Goal: Task Accomplishment & Management: Use online tool/utility

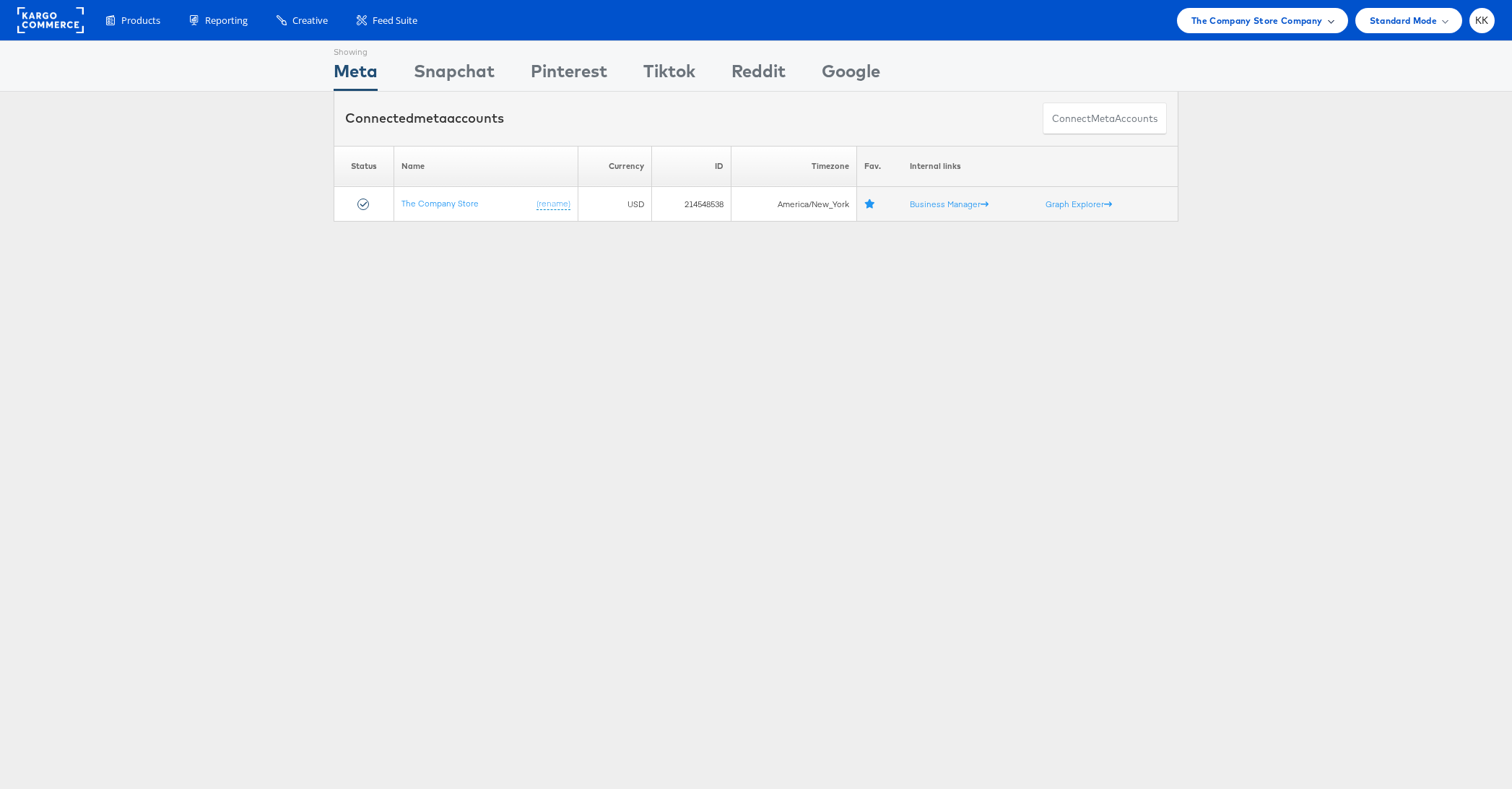
click at [1260, 29] on div "The Company Store Company" at bounding box center [1262, 20] width 171 height 26
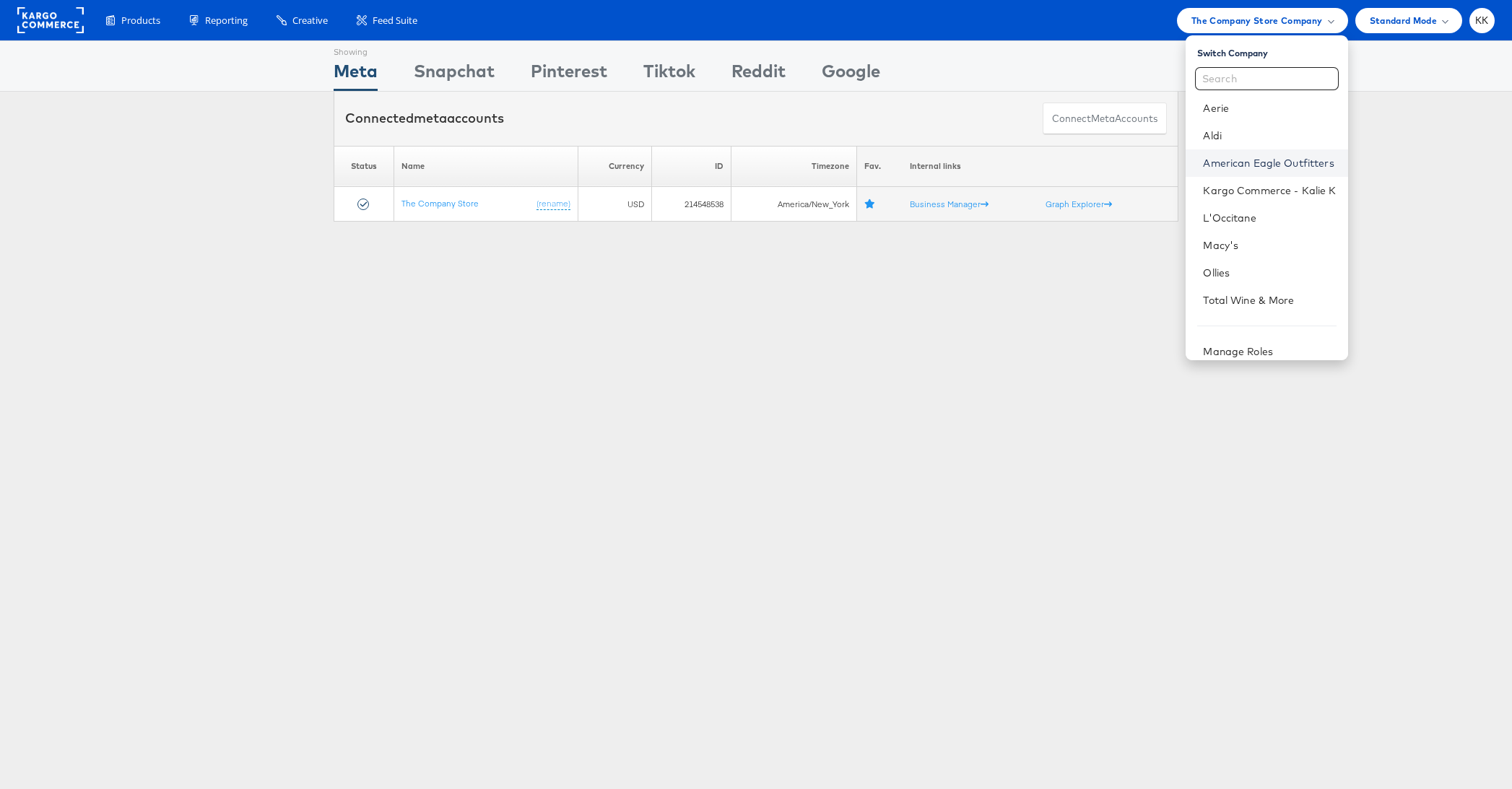
click at [1260, 156] on link "American Eagle Outfitters" at bounding box center [1268, 163] width 132 height 14
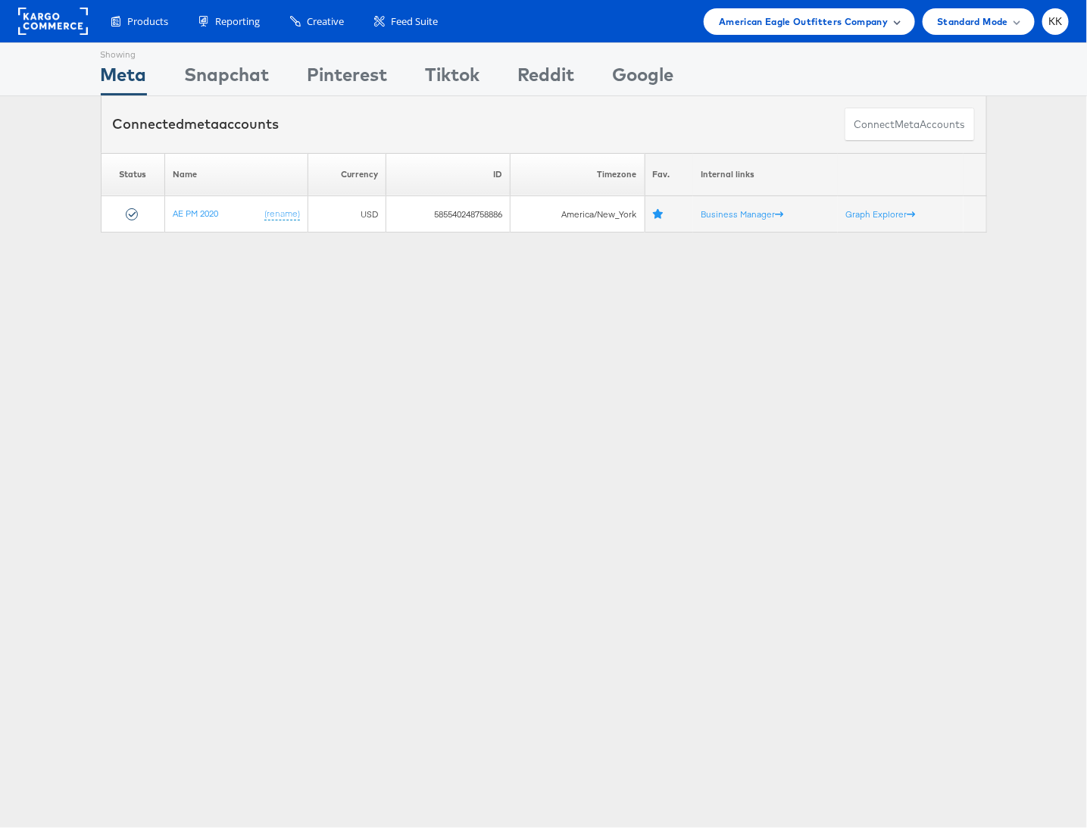
click at [848, 21] on span "American Eagle Outfitters Company" at bounding box center [803, 22] width 169 height 16
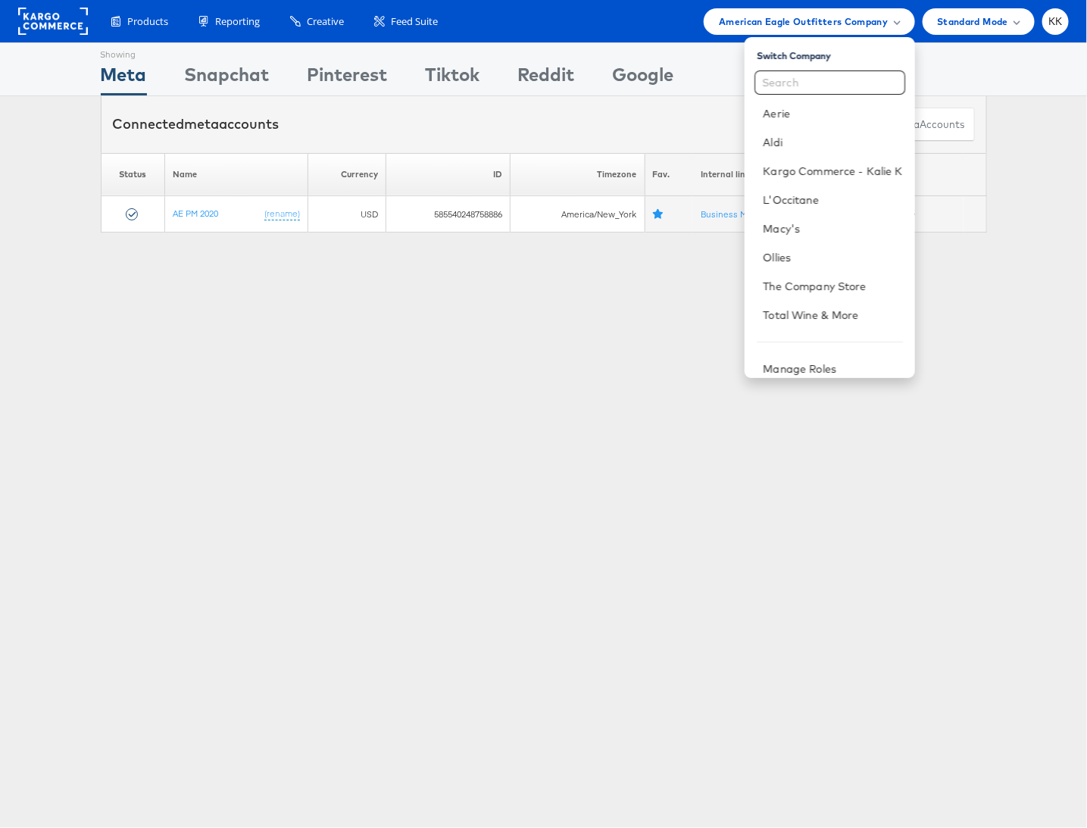
click at [577, 304] on div "Showing Meta Showing [GEOGRAPHIC_DATA] Showing Pinterest Showing Tiktok Showing…" at bounding box center [543, 421] width 1087 height 758
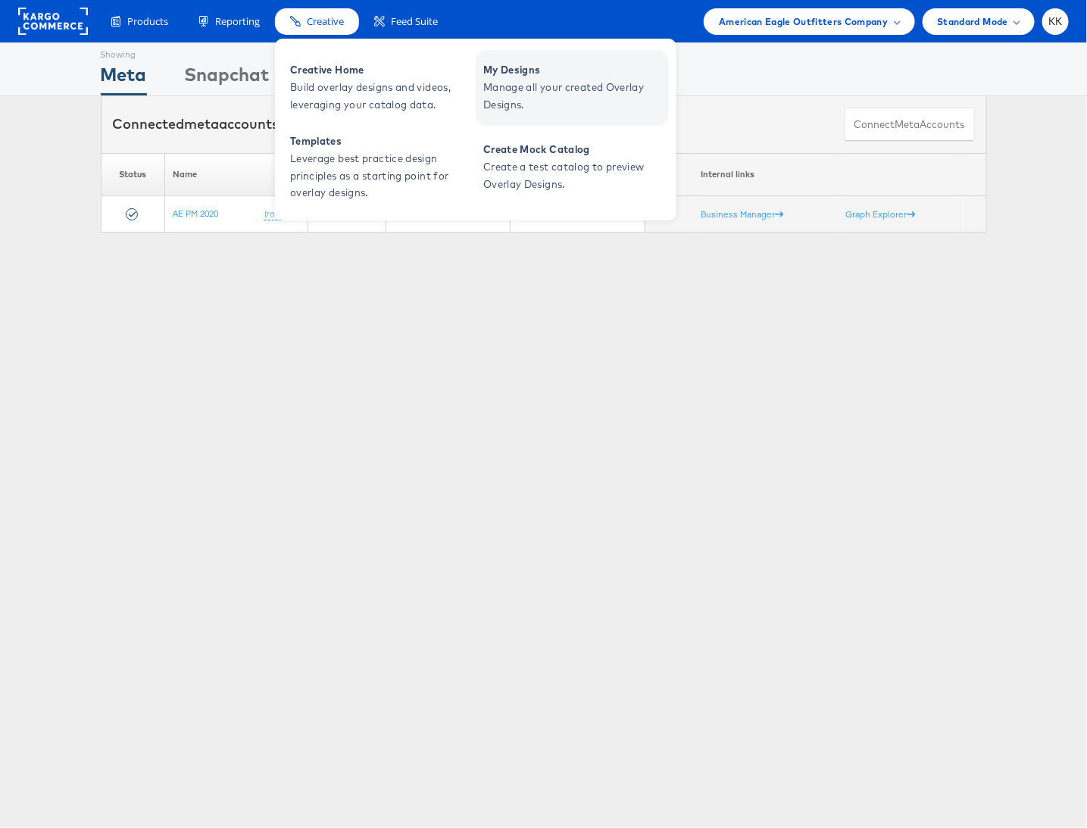
click at [544, 70] on span "My Designs" at bounding box center [574, 69] width 182 height 17
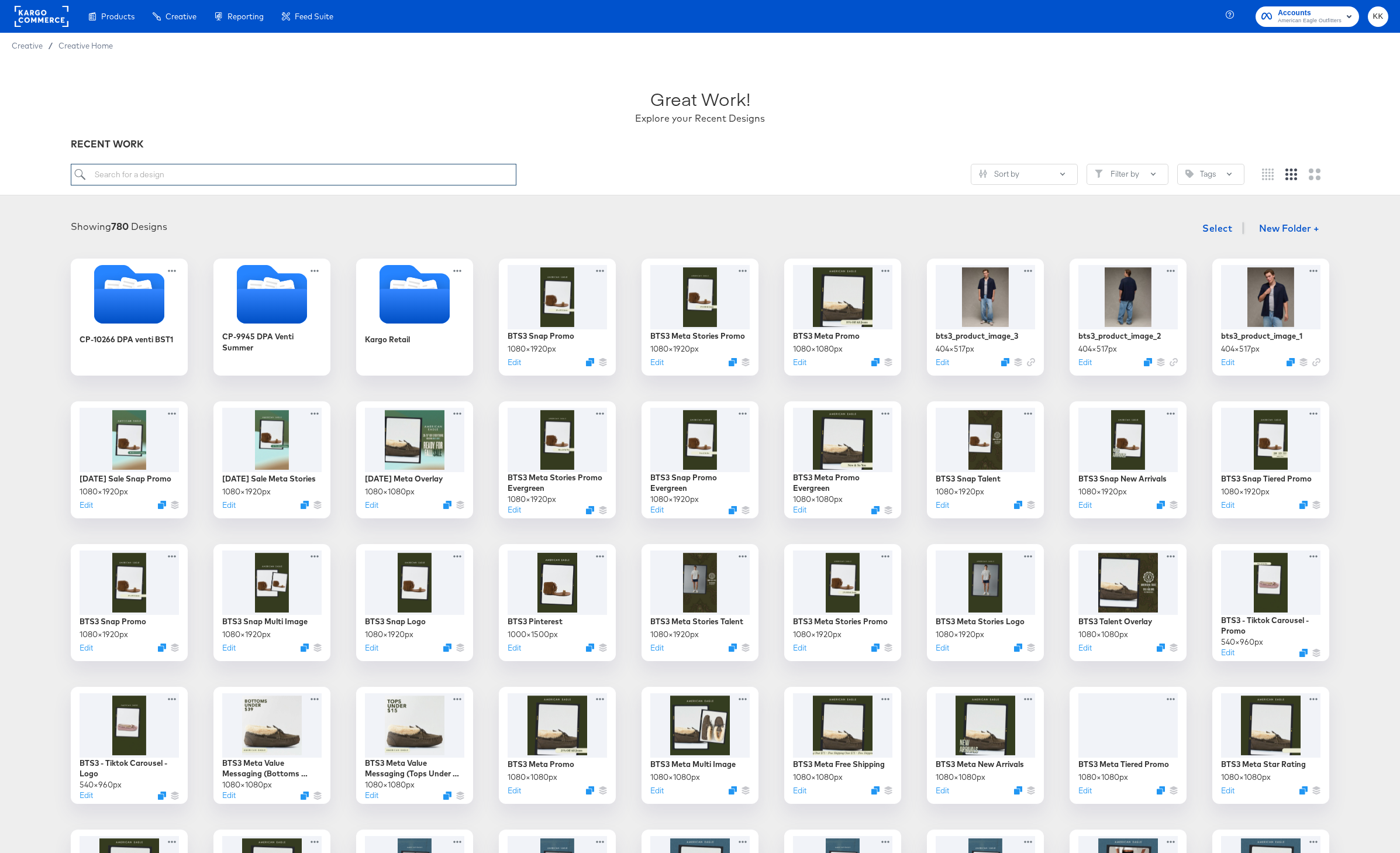
click at [395, 174] on input "search" at bounding box center [293, 174] width 445 height 22
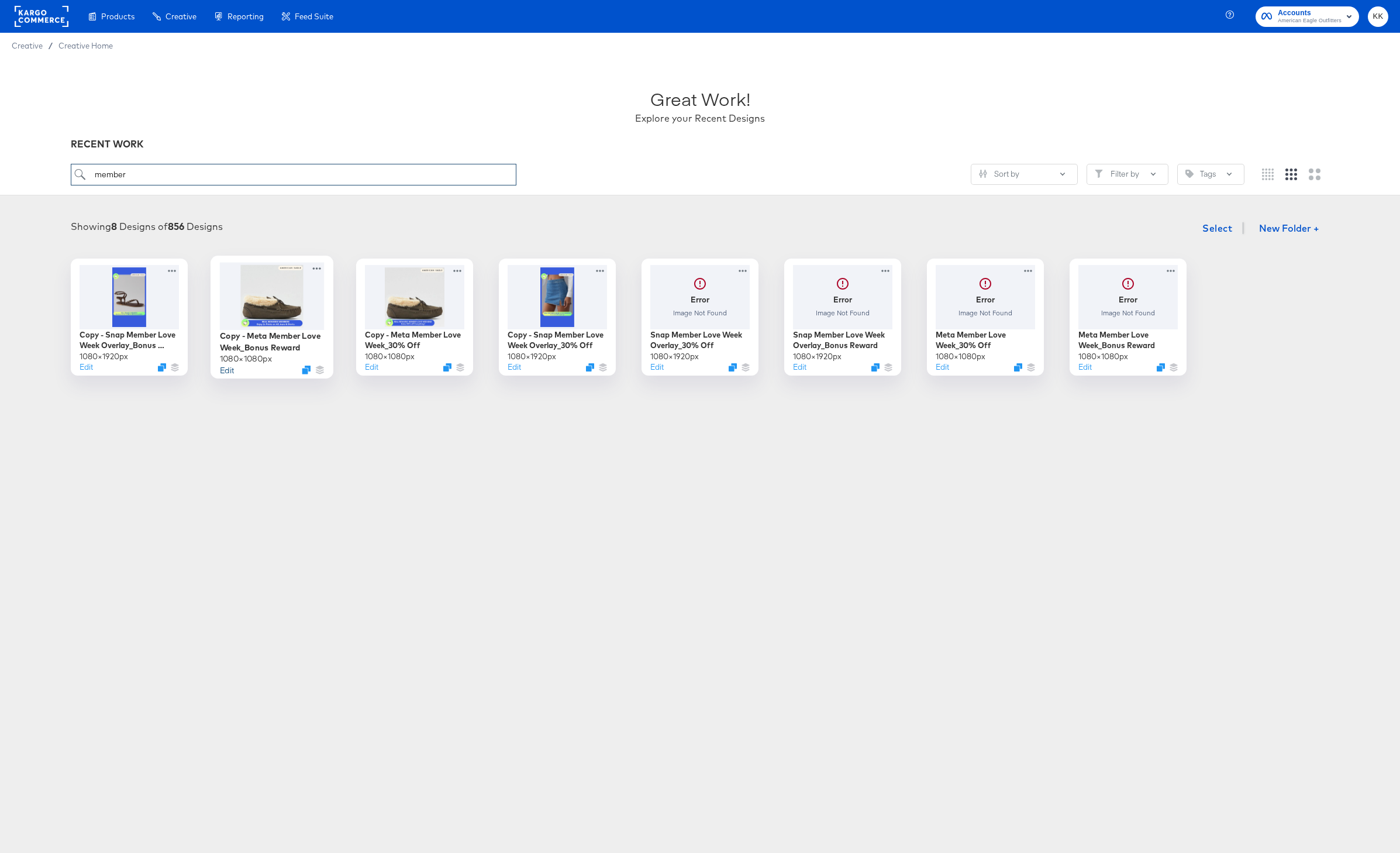
type input "member"
click at [225, 369] on button "Edit" at bounding box center [227, 369] width 14 height 11
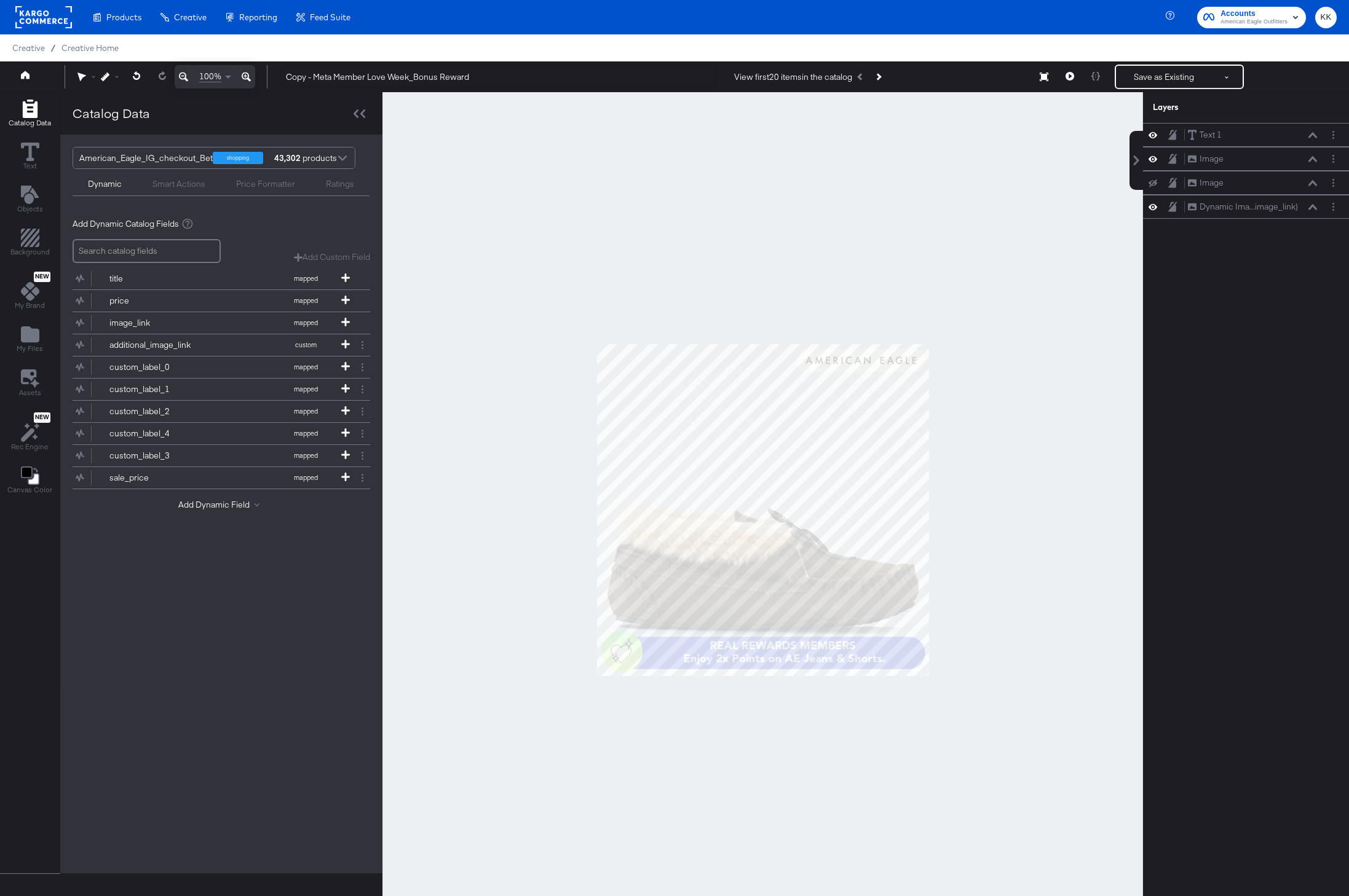
click at [1062, 331] on div at bounding box center [762, 510] width 760 height 835
drag, startPoint x: 315, startPoint y: 78, endPoint x: 265, endPoint y: 78, distance: 50.0
click at [265, 78] on div "100% Copy - Meta Member Love Week_Bonus Reward View first 20 items in the catal…" at bounding box center [674, 77] width 1349 height 31
drag, startPoint x: 443, startPoint y: 78, endPoint x: 410, endPoint y: 78, distance: 33.0
click at [410, 78] on input "Meta Member Love Week_Bonus Reward" at bounding box center [498, 77] width 436 height 23
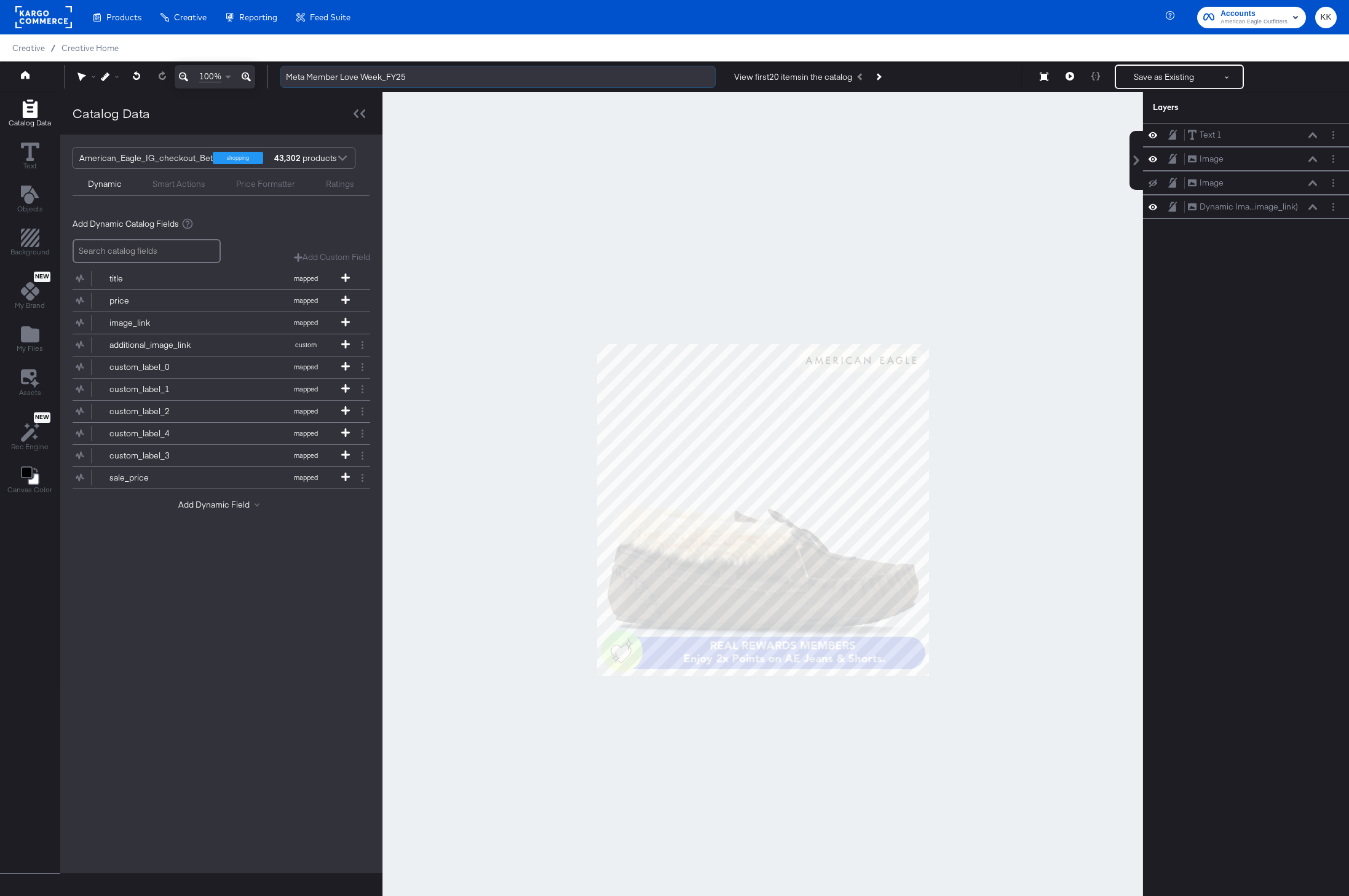
click at [308, 78] on input "Meta Member Love Week_FY25" at bounding box center [498, 77] width 436 height 23
type input "Meta Member Love Week_FY25"
click at [515, 177] on div at bounding box center [762, 510] width 760 height 835
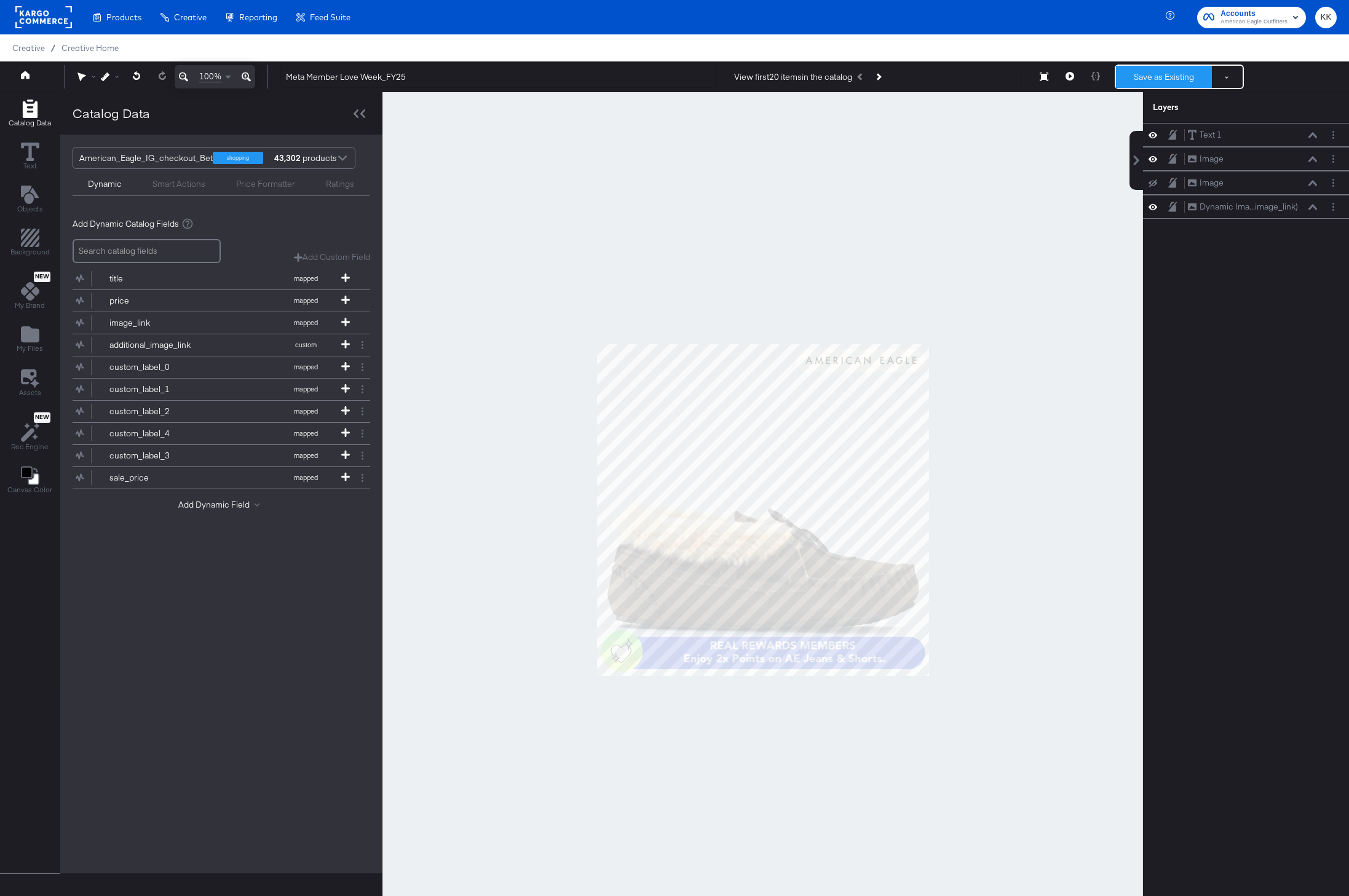
click at [1156, 75] on button "Save as Existing" at bounding box center [1163, 76] width 96 height 22
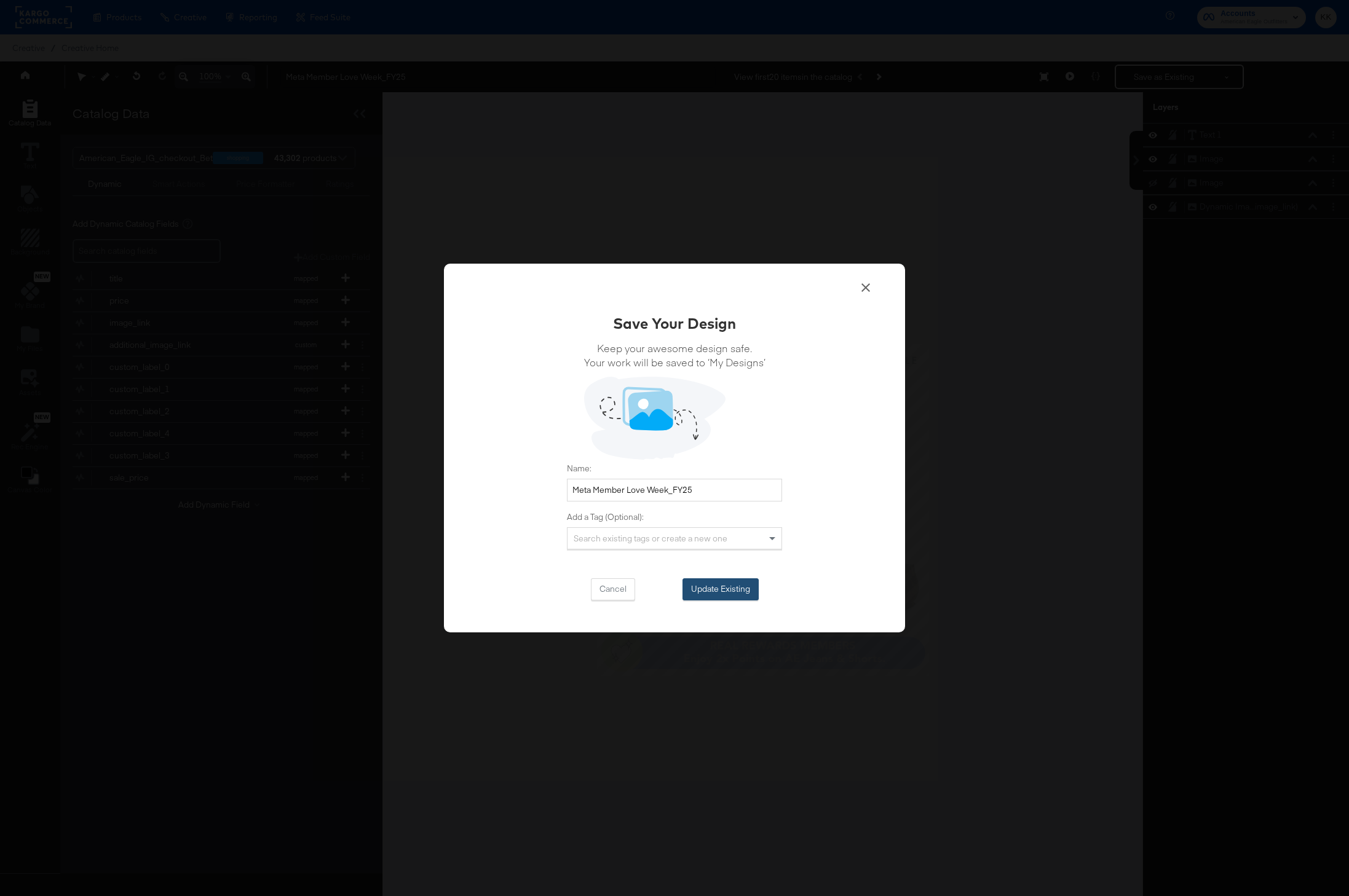
click at [710, 582] on button "Update Existing" at bounding box center [720, 589] width 76 height 22
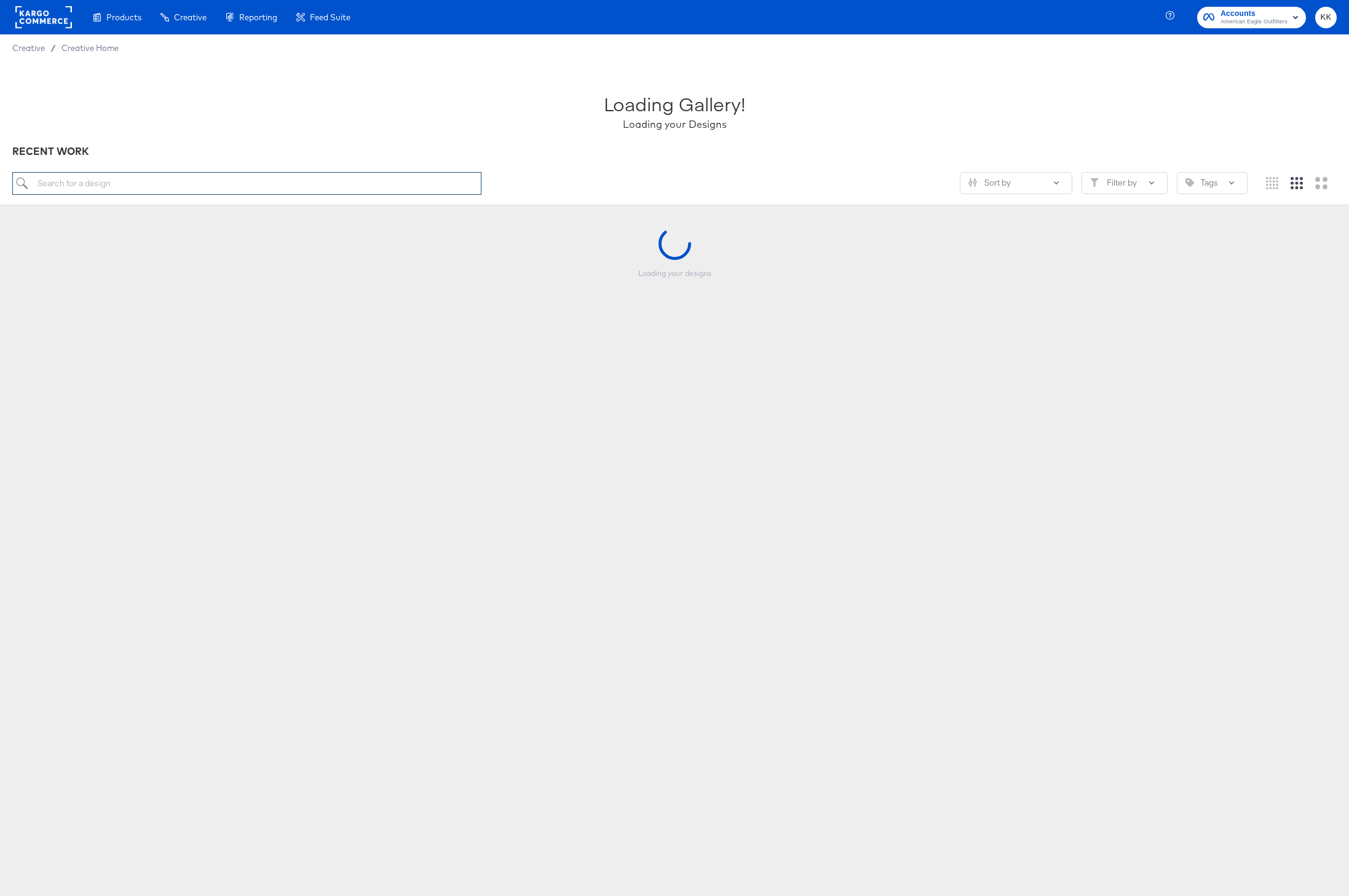
click at [113, 182] on input "search" at bounding box center [247, 183] width 469 height 23
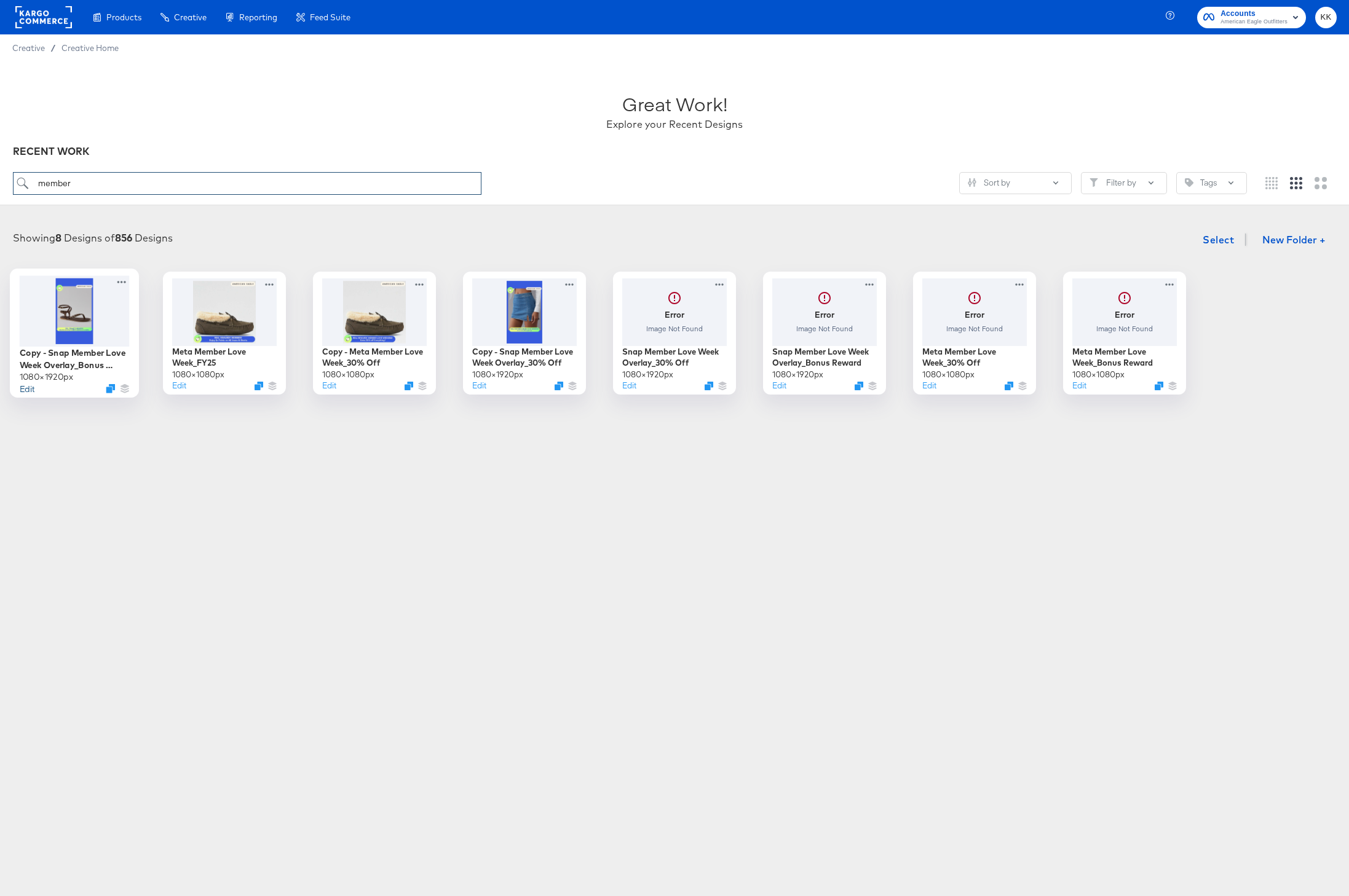
type input "member"
click at [31, 388] on button "Edit" at bounding box center [27, 388] width 15 height 11
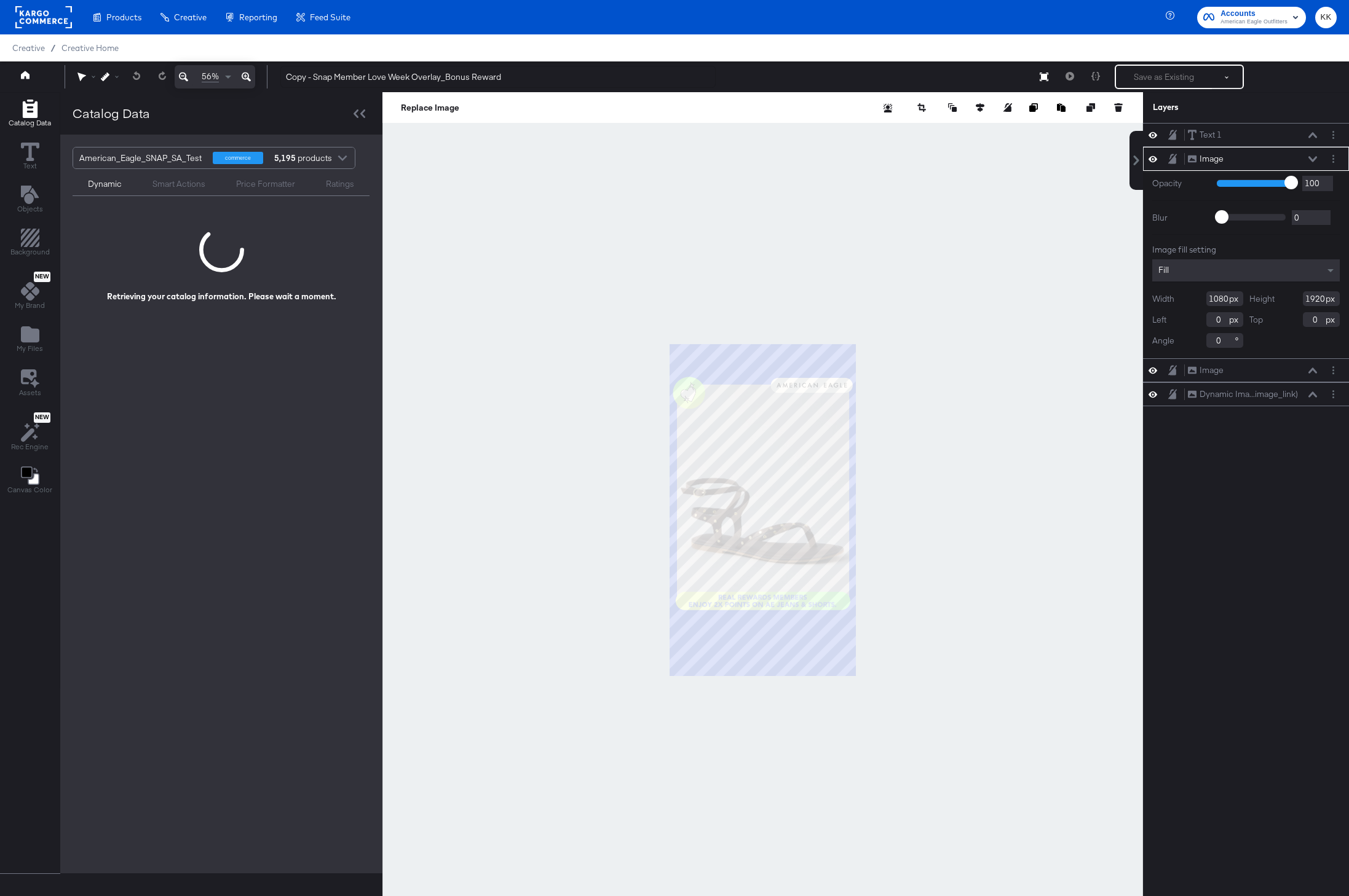
click at [246, 75] on icon at bounding box center [246, 77] width 9 height 15
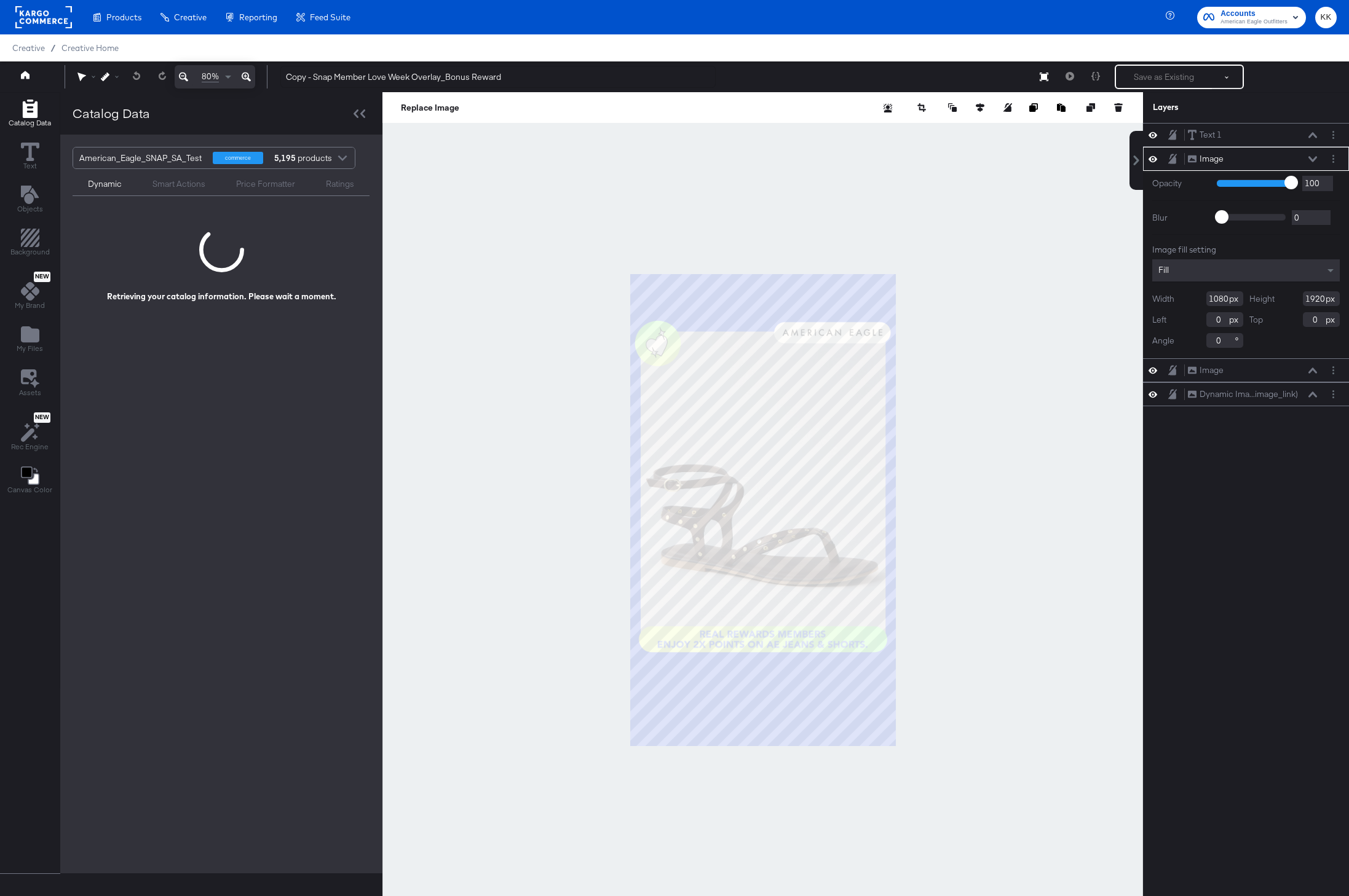
click at [246, 75] on icon at bounding box center [246, 77] width 9 height 15
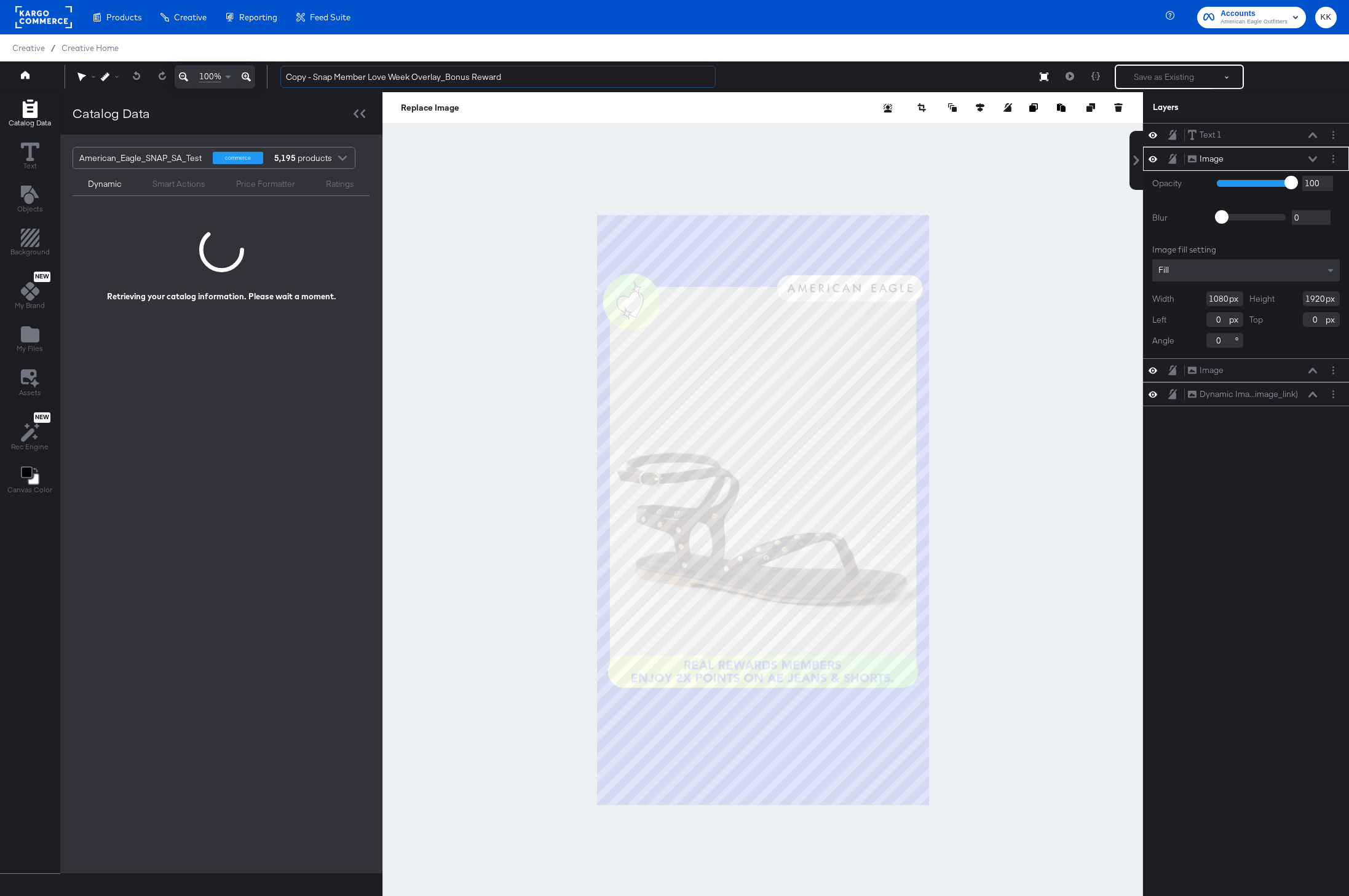
drag, startPoint x: 333, startPoint y: 77, endPoint x: 260, endPoint y: 77, distance: 73.0
click at [260, 77] on div "100% Copy - Snap Member Love Week Overlay_Bonus Reward Save as Existing See mor…" at bounding box center [674, 77] width 1349 height 31
drag, startPoint x: 472, startPoint y: 79, endPoint x: 425, endPoint y: 79, distance: 47.0
click at [426, 79] on input "Snap Member Love Week Overlay_Bonus Reward" at bounding box center [498, 77] width 436 height 23
click at [417, 79] on input "Snap Member Love Week Overlay_FY25" at bounding box center [498, 77] width 436 height 23
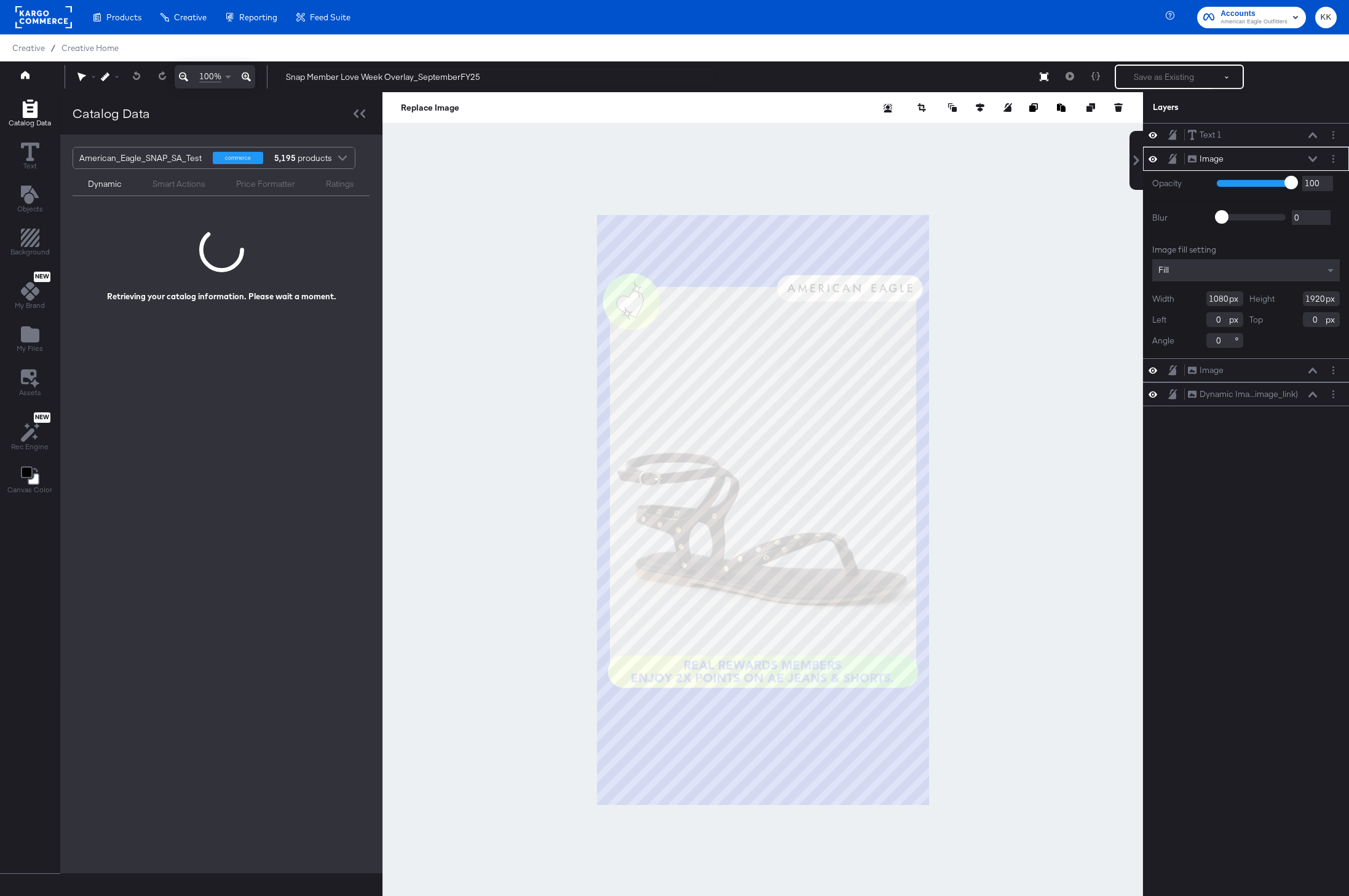
click at [462, 182] on div at bounding box center [762, 510] width 760 height 835
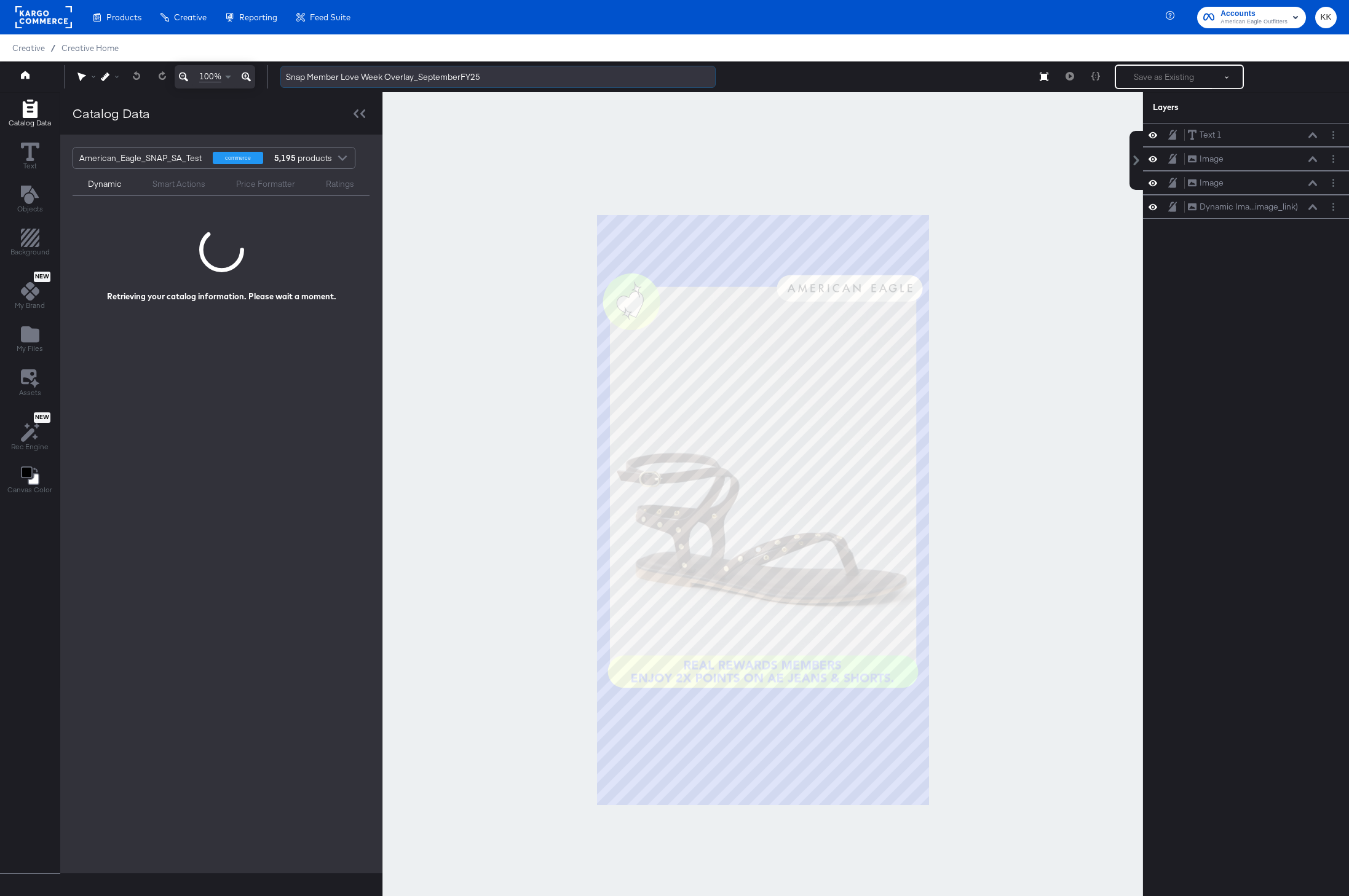
click at [462, 79] on input "Snap Member Love Week Overlay_SeptemberFY25" at bounding box center [498, 77] width 436 height 23
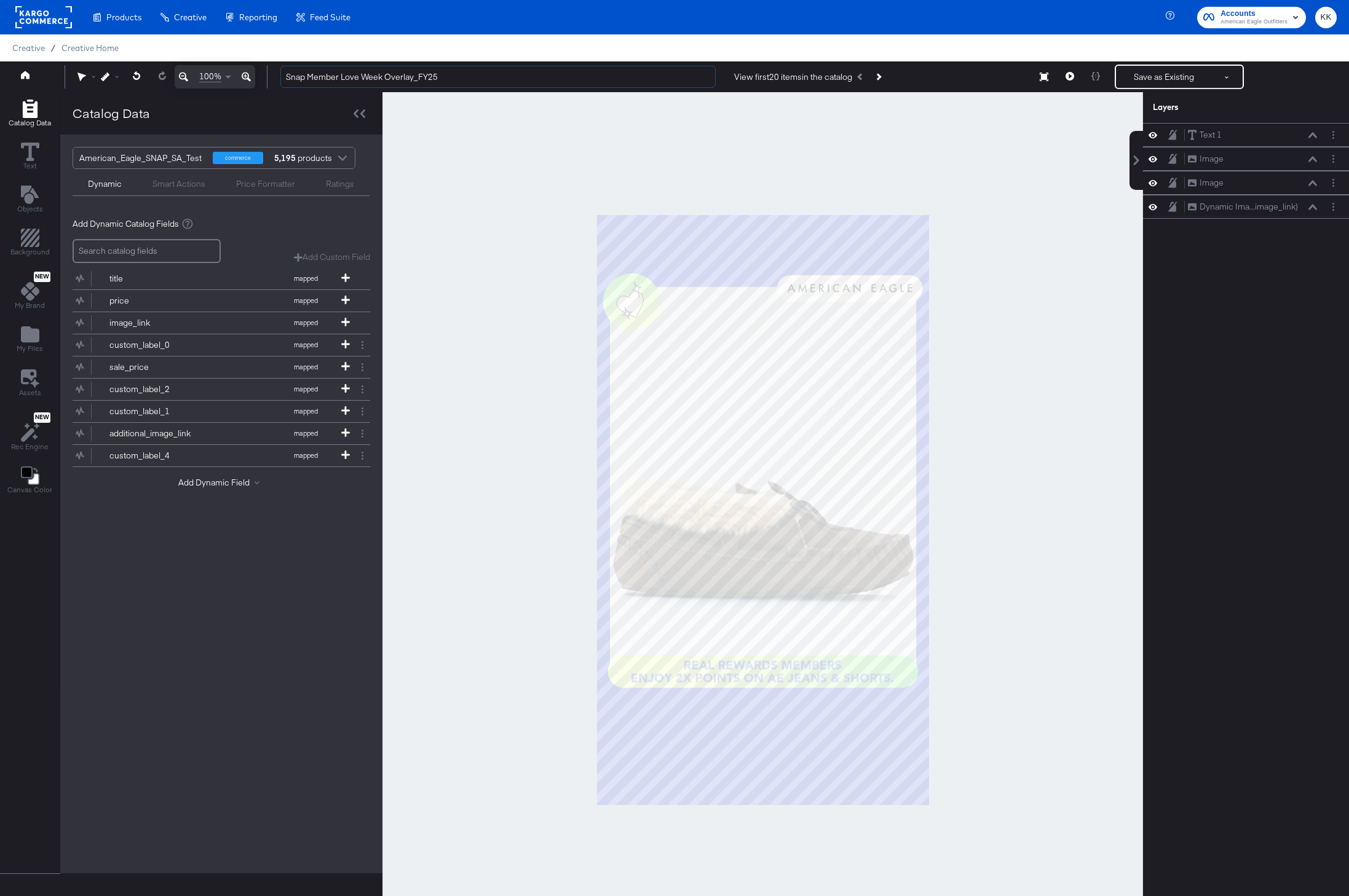
type input "Snap Member Love Week Overlay_FY25"
click at [499, 208] on div at bounding box center [762, 510] width 760 height 835
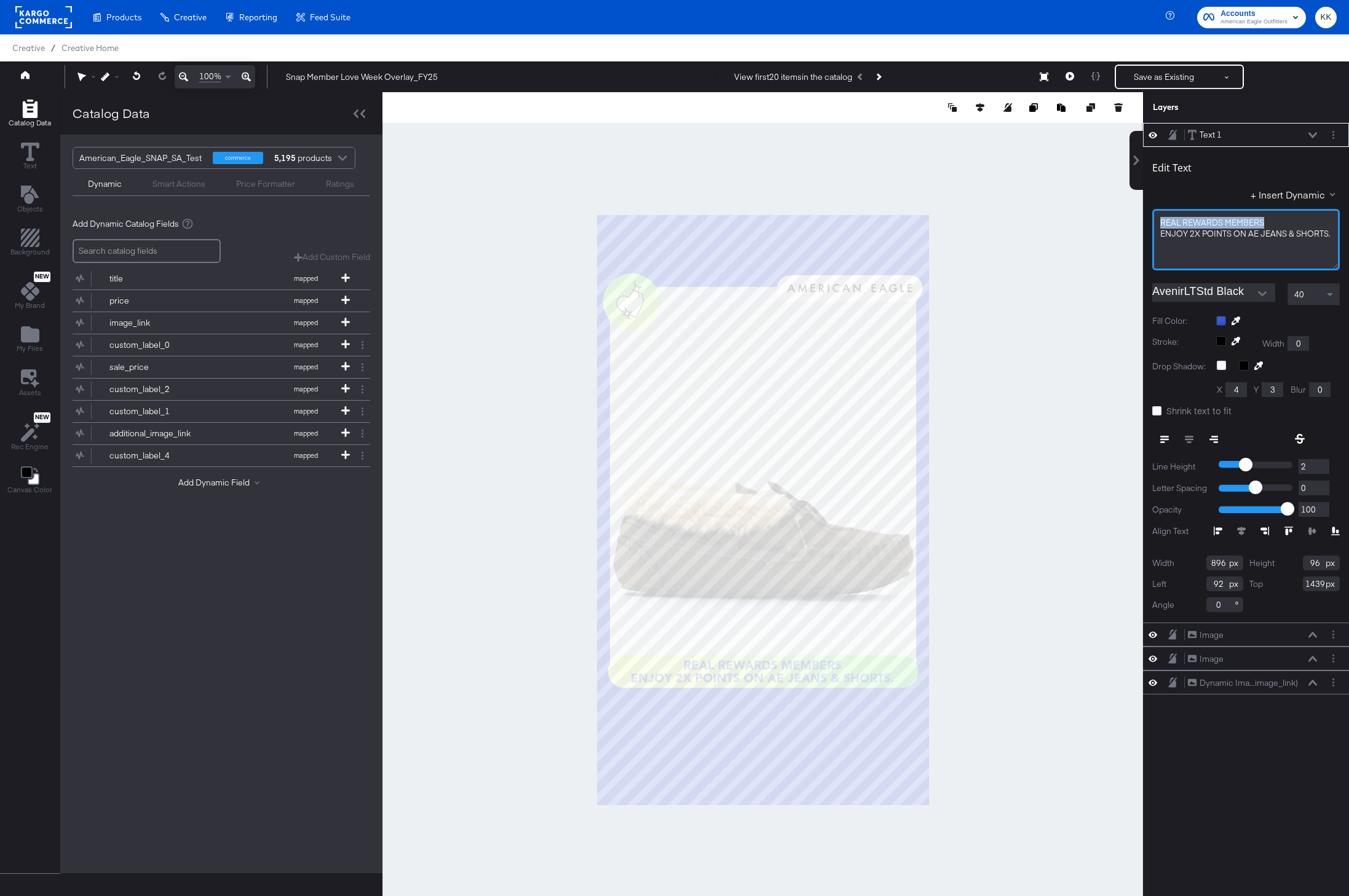
drag, startPoint x: 1270, startPoint y: 223, endPoint x: 1150, endPoint y: 223, distance: 120.0
click at [1150, 223] on div "Edit Text + Insert Dynamic REAL REWARDS MEMBERS ENJOY 2X POINTS ON AE JEANS & S…" at bounding box center [1246, 384] width 206 height 476
click at [1176, 237] on span "ENJOY 2X POINTS ON AE JEANS & SHORTS." at bounding box center [1245, 234] width 170 height 11
click at [1176, 226] on div "Real Rewards Members" at bounding box center [1245, 223] width 171 height 11
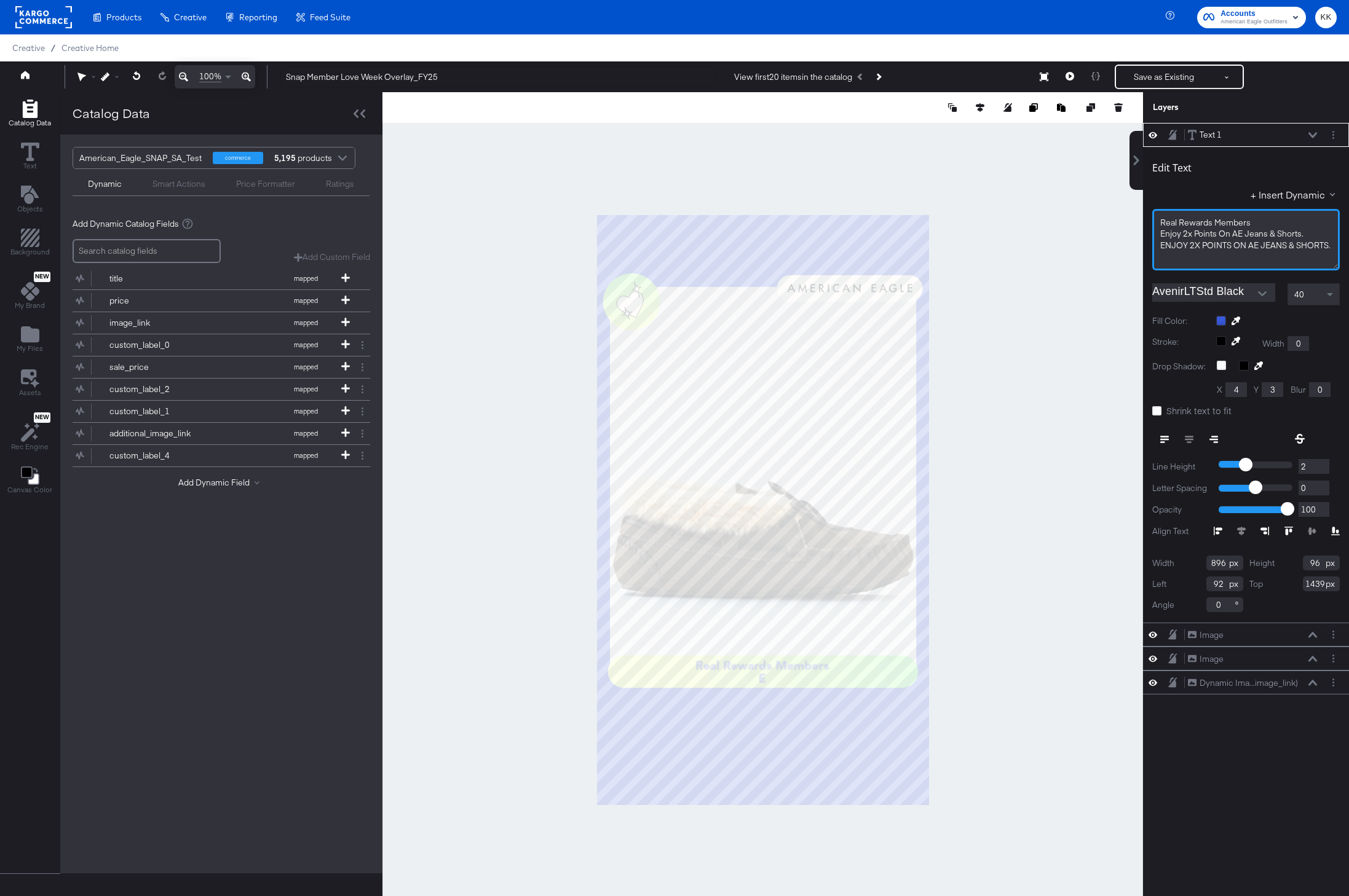
click at [1176, 247] on span "ENJOY 2X POINTS ON AE JEANS & SHORTS." at bounding box center [1245, 246] width 170 height 11
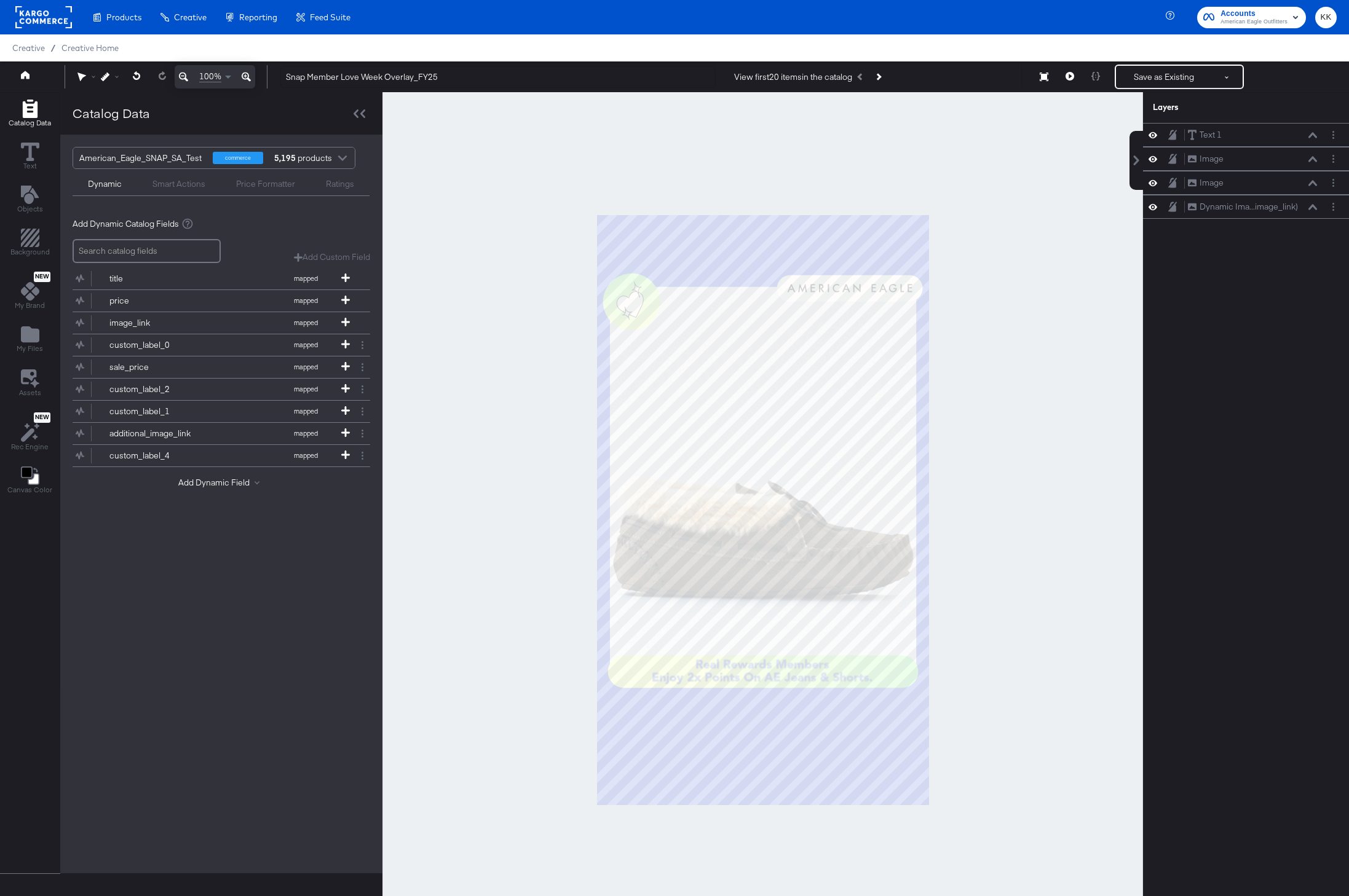
click at [996, 414] on div at bounding box center [762, 510] width 760 height 835
click at [1162, 80] on button "Save as Existing" at bounding box center [1163, 76] width 96 height 22
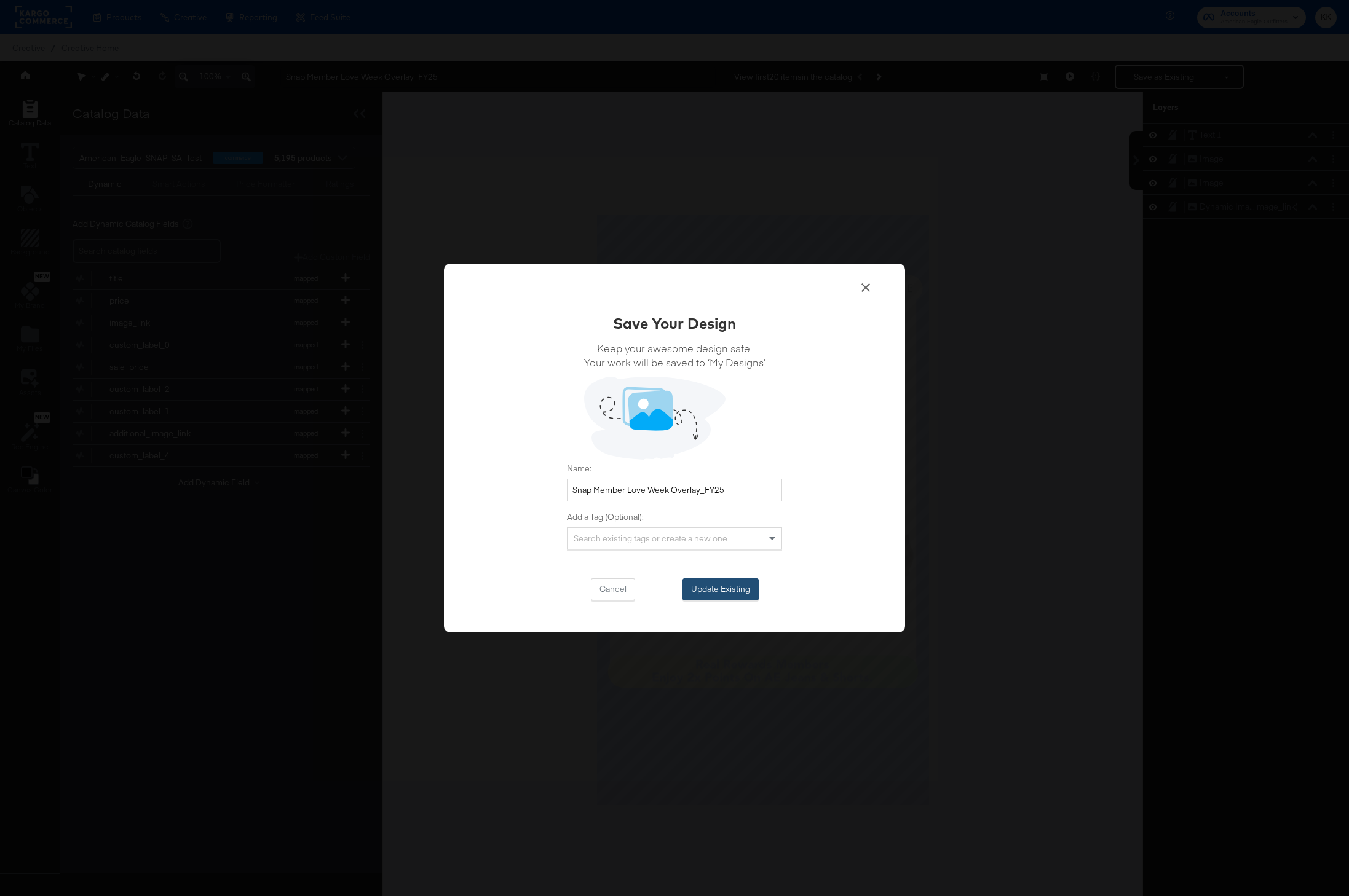
click at [704, 583] on button "Update Existing" at bounding box center [720, 589] width 76 height 22
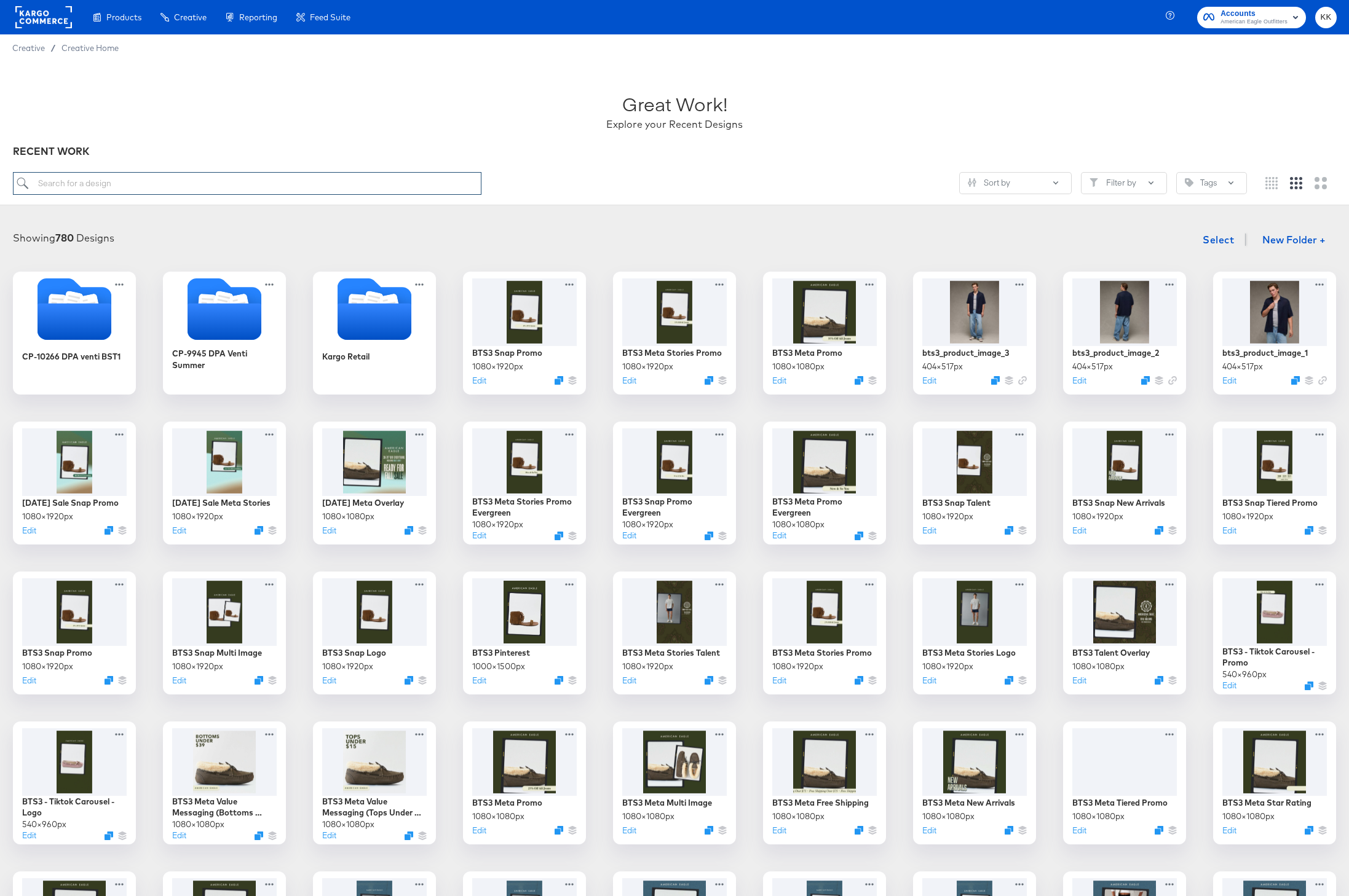
click at [212, 183] on input "search" at bounding box center [247, 183] width 468 height 23
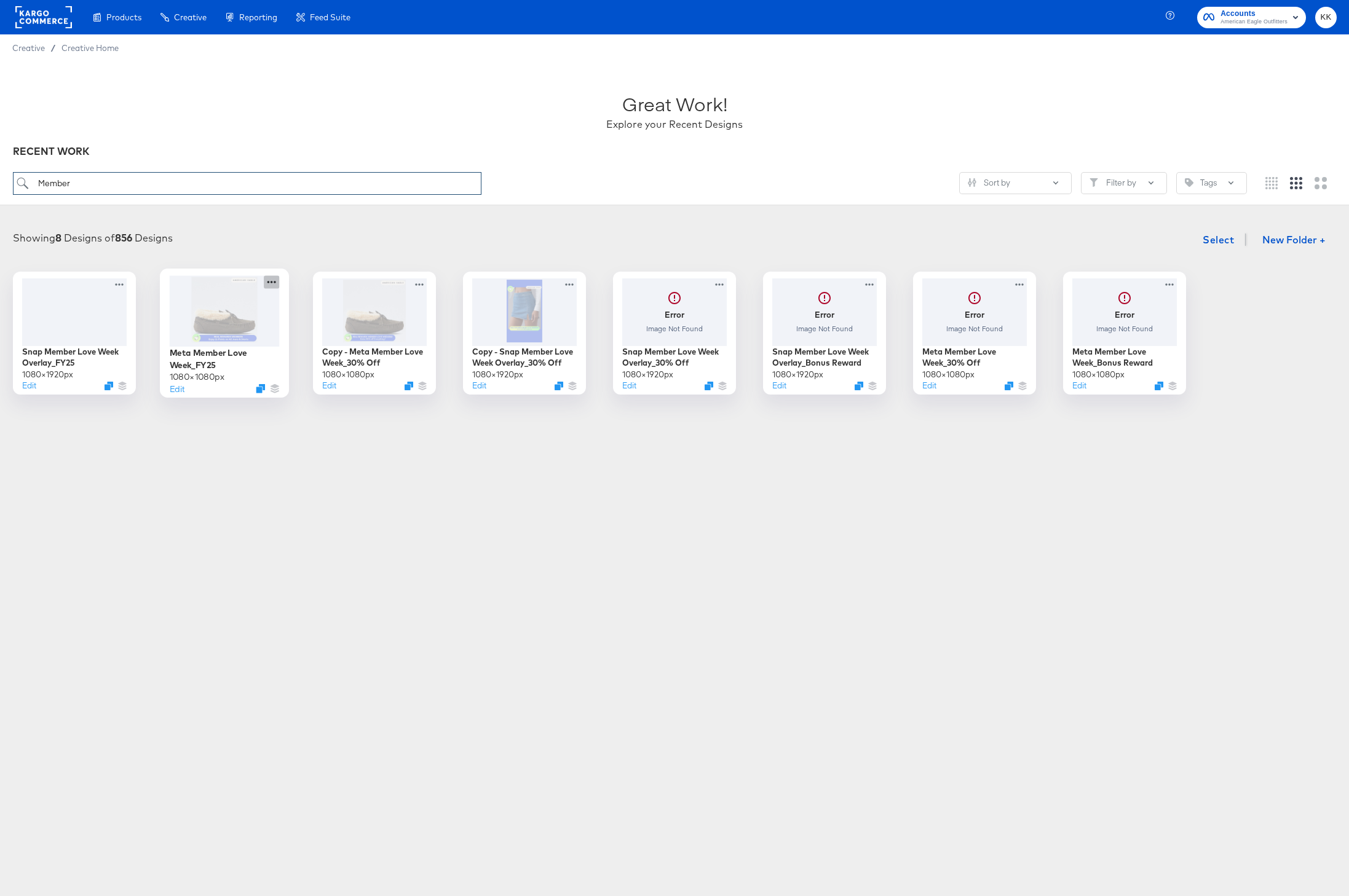
click at [273, 281] on icon at bounding box center [271, 281] width 15 height 13
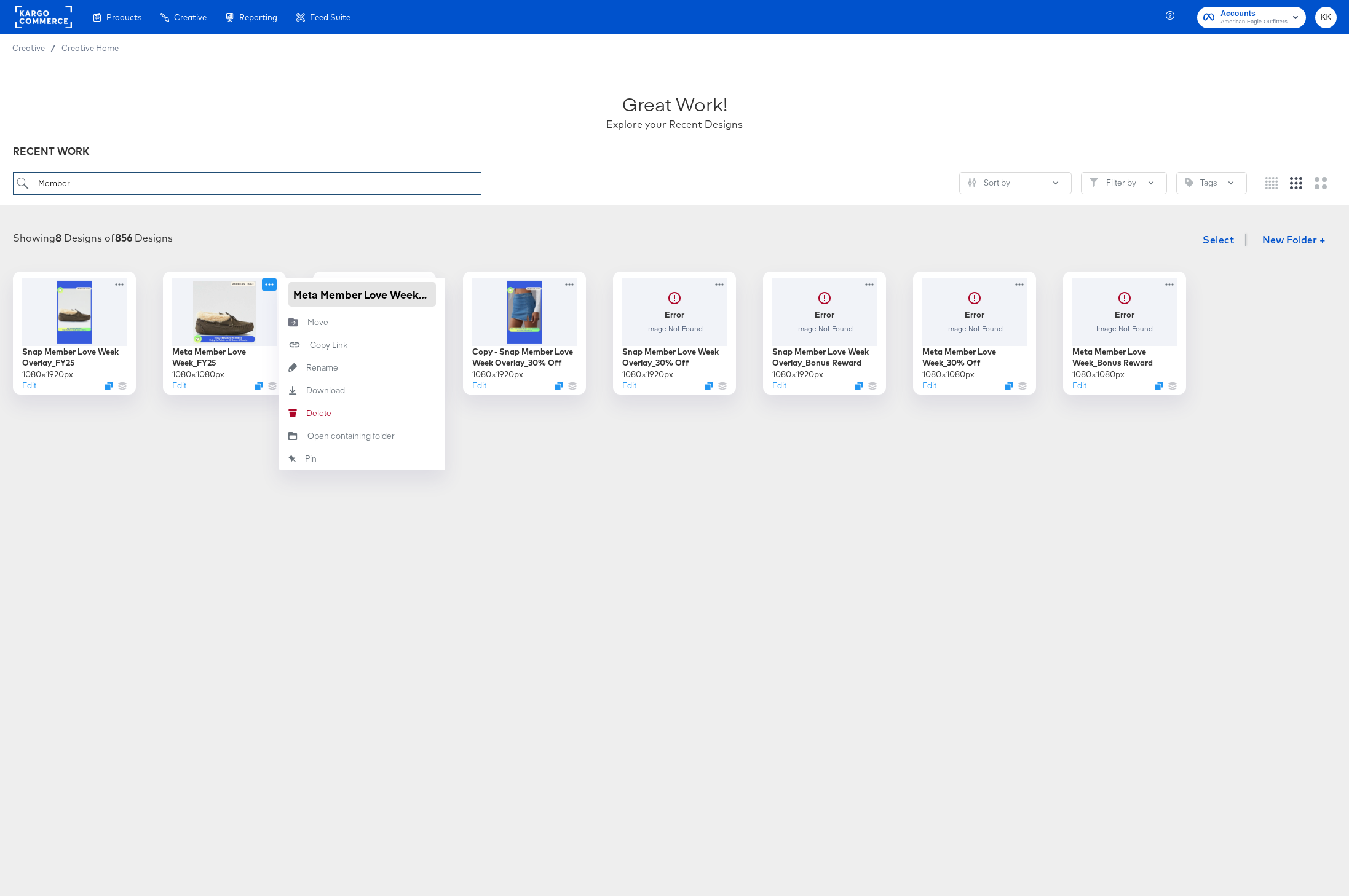
type input "Member"
drag, startPoint x: 322, startPoint y: 295, endPoint x: 295, endPoint y: 295, distance: 27.0
click at [295, 295] on input "Meta Member Love Week_FY25" at bounding box center [362, 294] width 148 height 24
click at [393, 297] on input "Member Love Week_FY25" at bounding box center [362, 294] width 148 height 24
paste input "Meta"
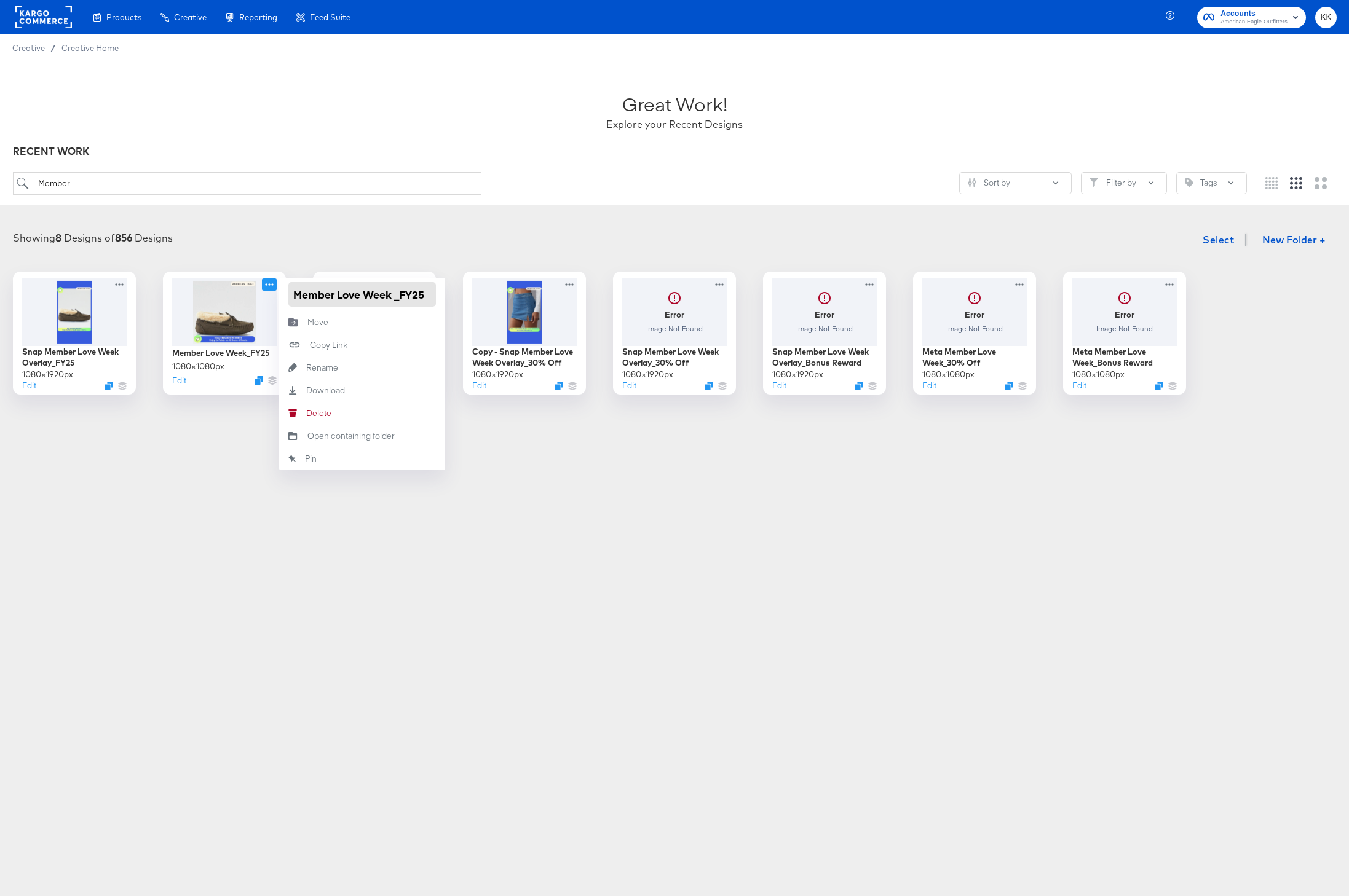
type input "Member Love Week Meta _FY25"
click at [343, 542] on div "Products Products Product Catalogs Enhance Your Product Catalog, Map Them to Pu…" at bounding box center [674, 448] width 1349 height 896
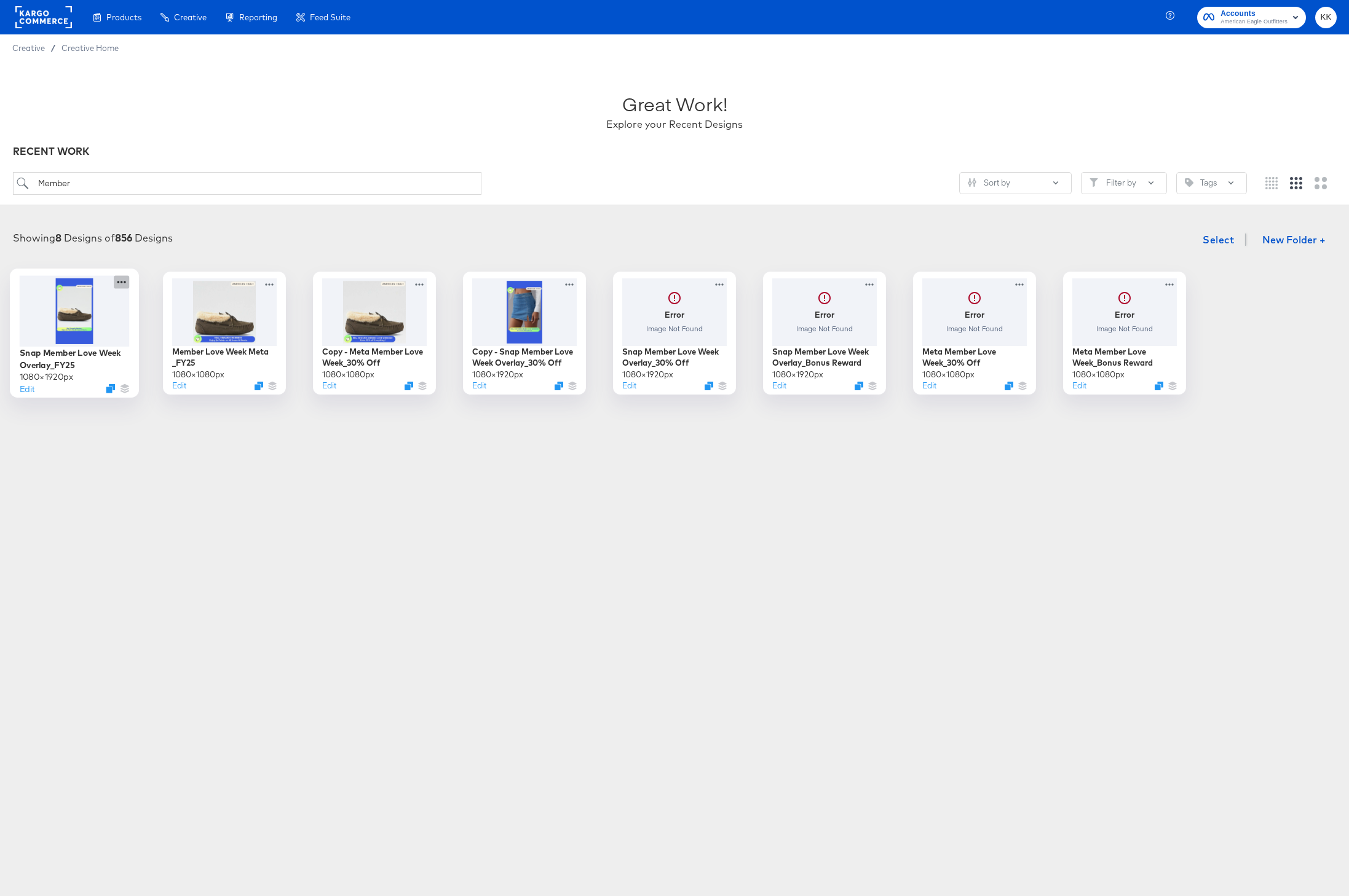
click at [118, 283] on icon at bounding box center [122, 281] width 9 height 2
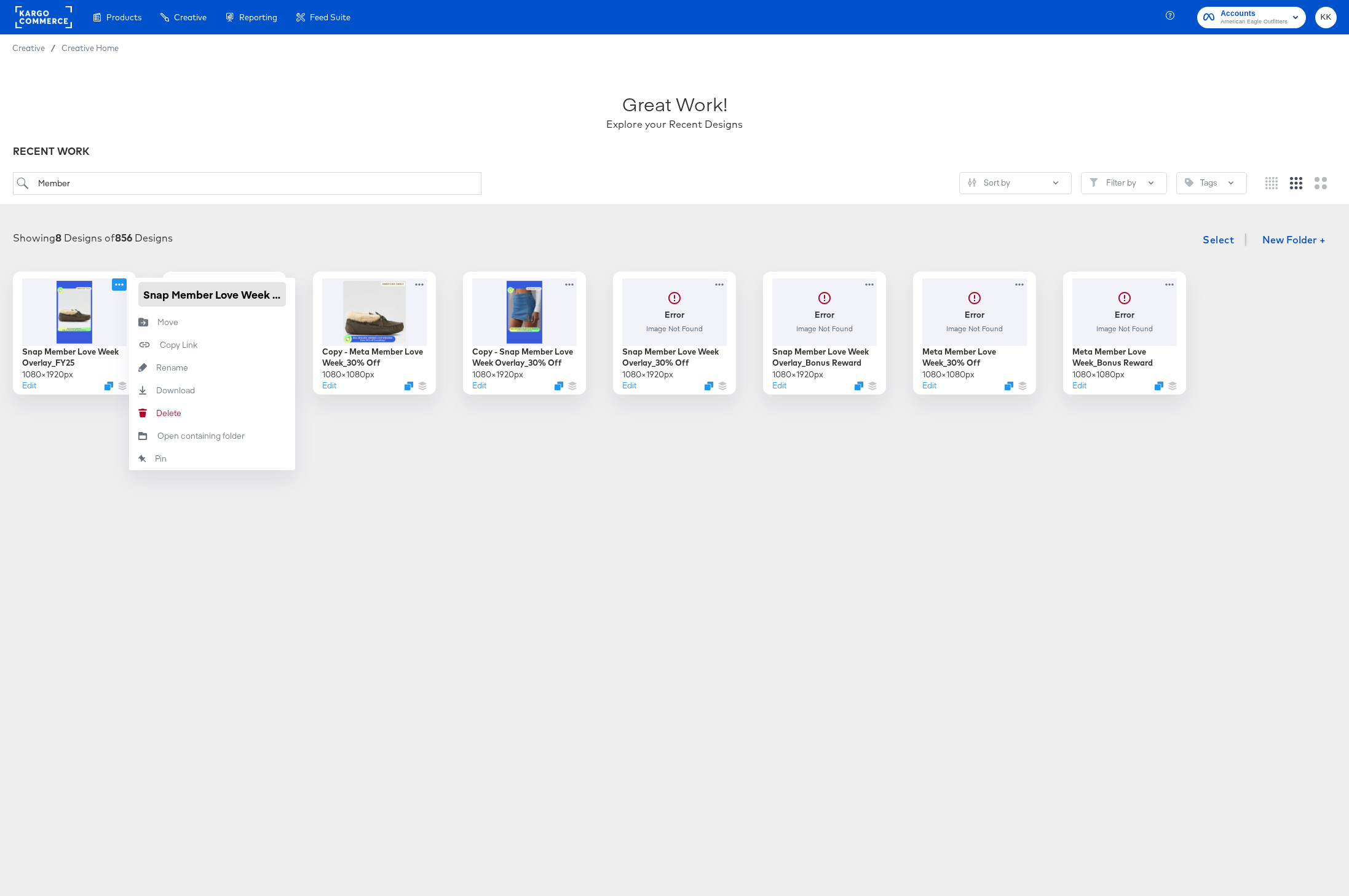
drag, startPoint x: 172, startPoint y: 296, endPoint x: 141, endPoint y: 297, distance: 31.0
click at [141, 297] on input "Snap Member Love Week Overlay_FY25" at bounding box center [213, 294] width 148 height 24
click at [250, 299] on input "Member Love Week Overlay_FY25" at bounding box center [213, 294] width 148 height 24
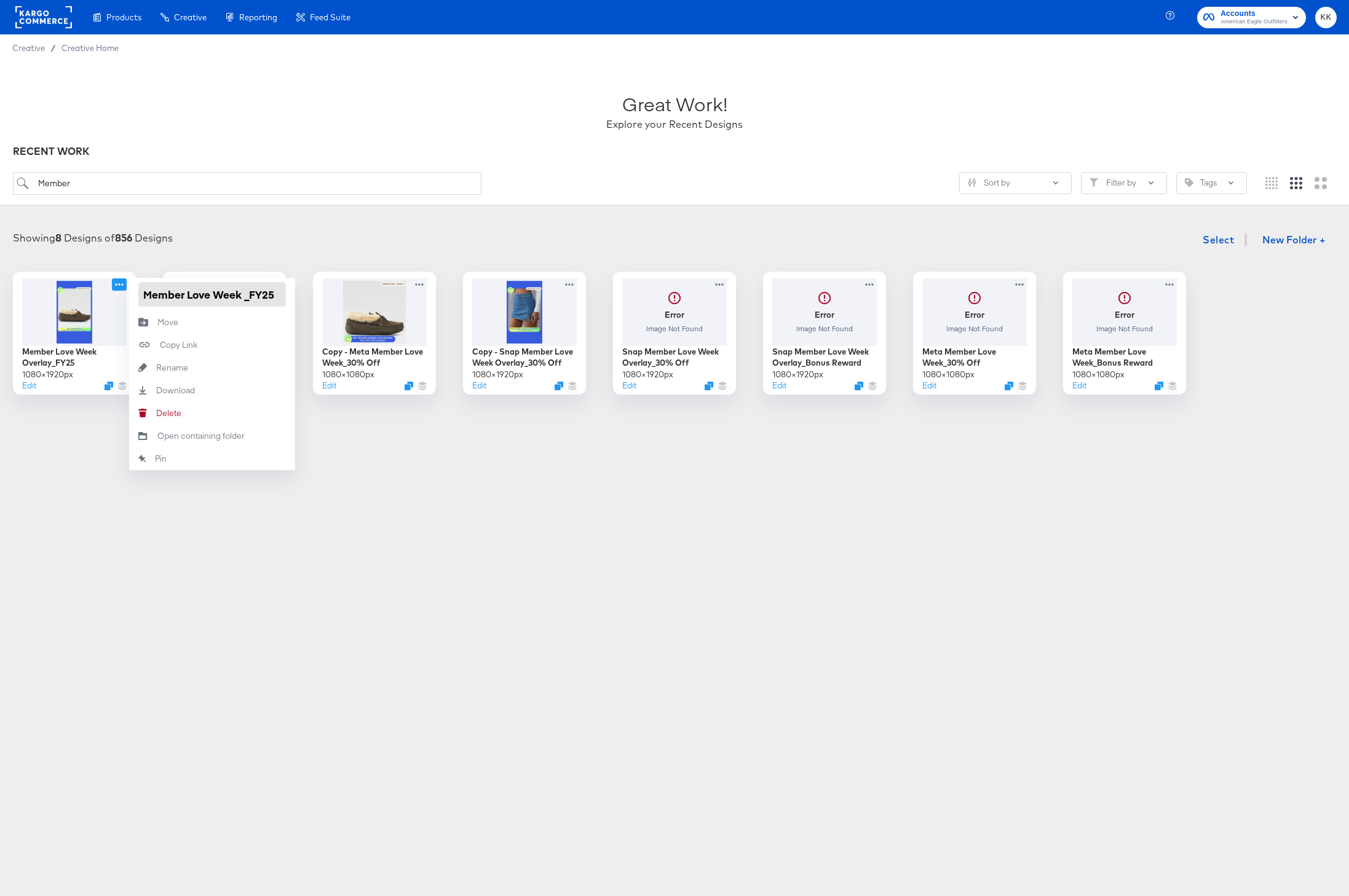
paste input "Snap"
type input "Member Love Week Snap_FY25"
click at [290, 557] on div "Products Products Product Catalogs Enhance Your Product Catalog, Map Them to Pu…" at bounding box center [674, 448] width 1349 height 896
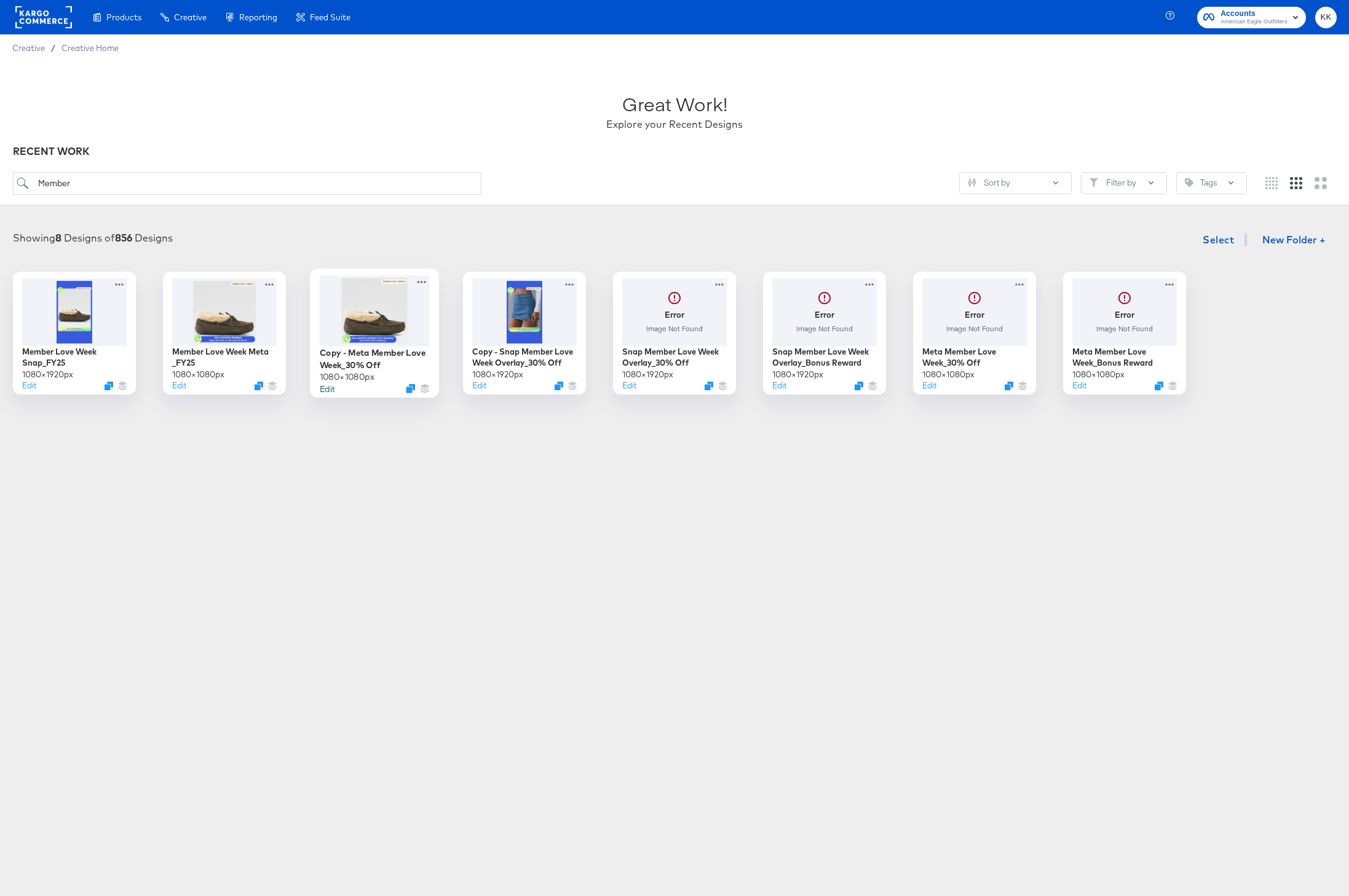
click at [329, 388] on button "Edit" at bounding box center [327, 388] width 15 height 11
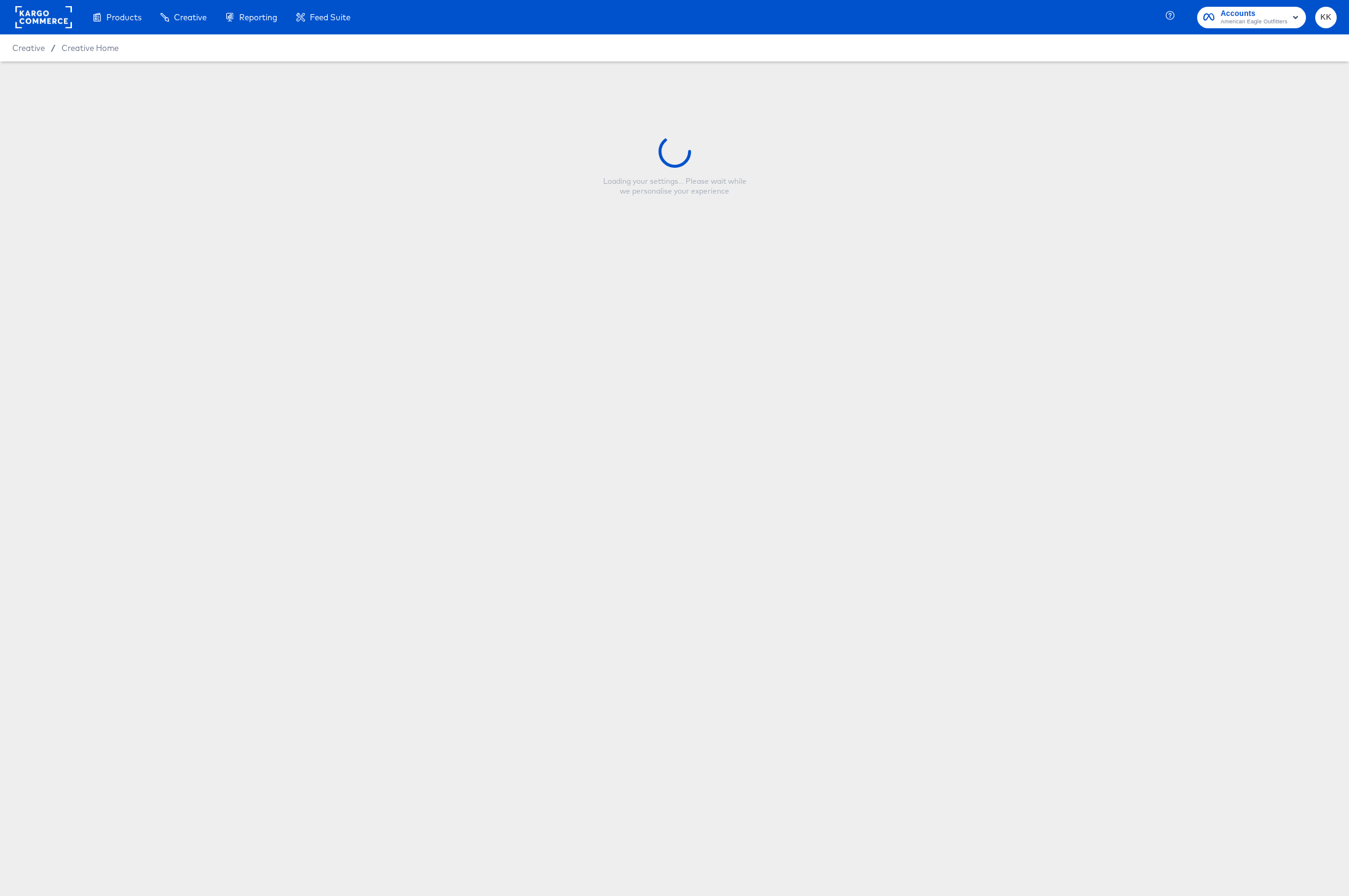
type input "Copy - Meta Member Love Week_30% Off"
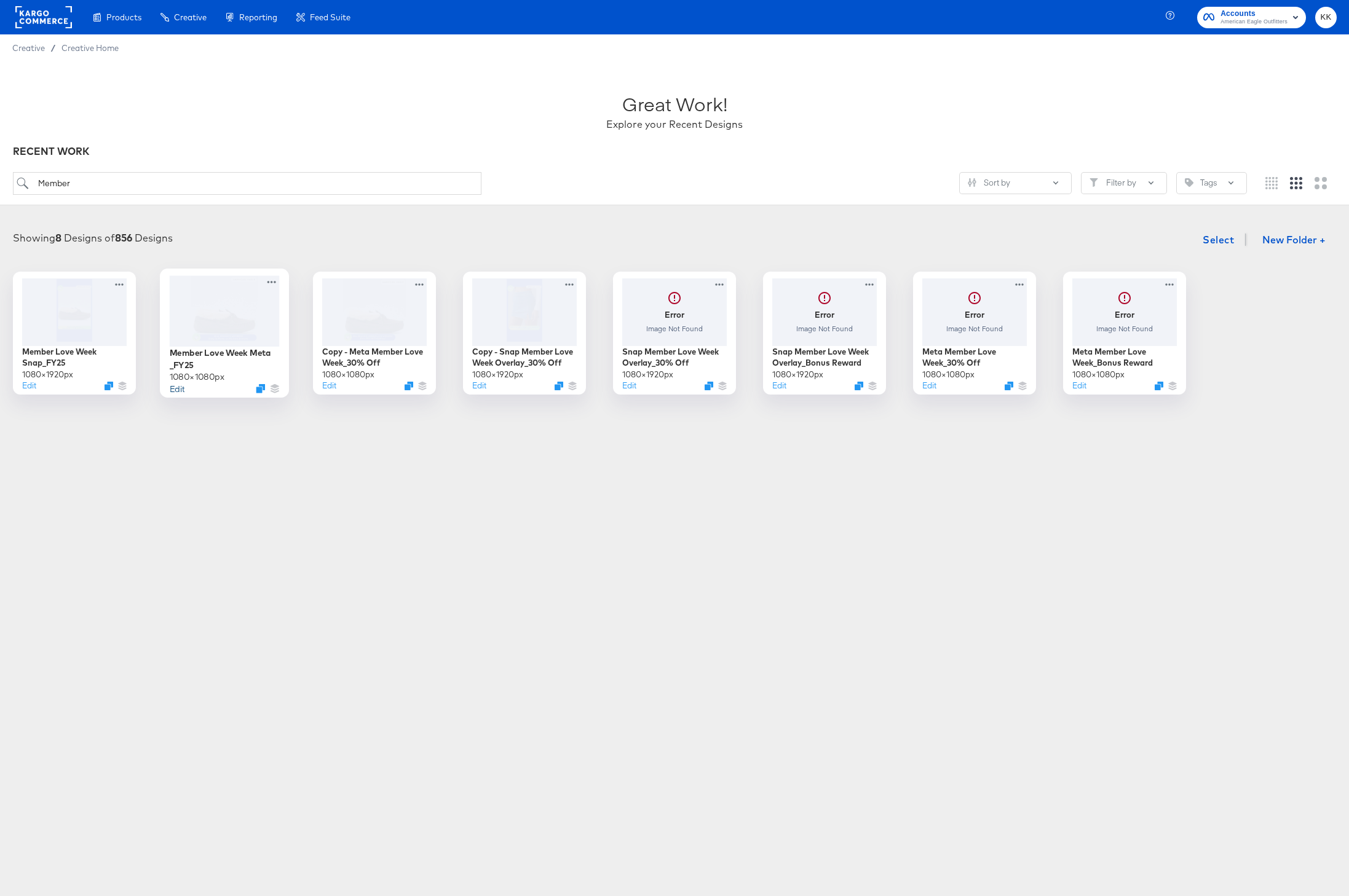
click at [182, 390] on button "Edit" at bounding box center [177, 388] width 15 height 11
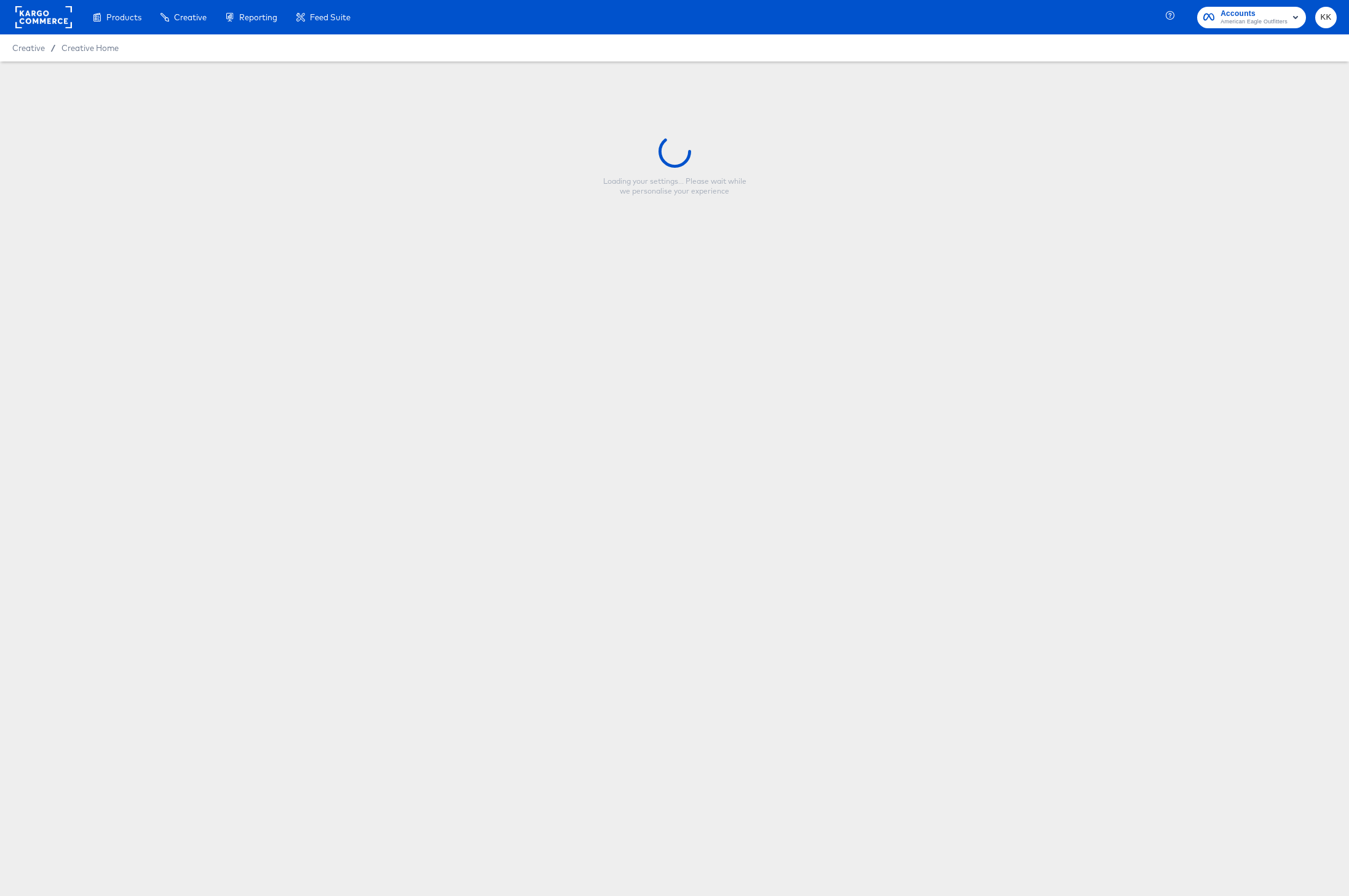
type input "Member Love Week Meta _FY25"
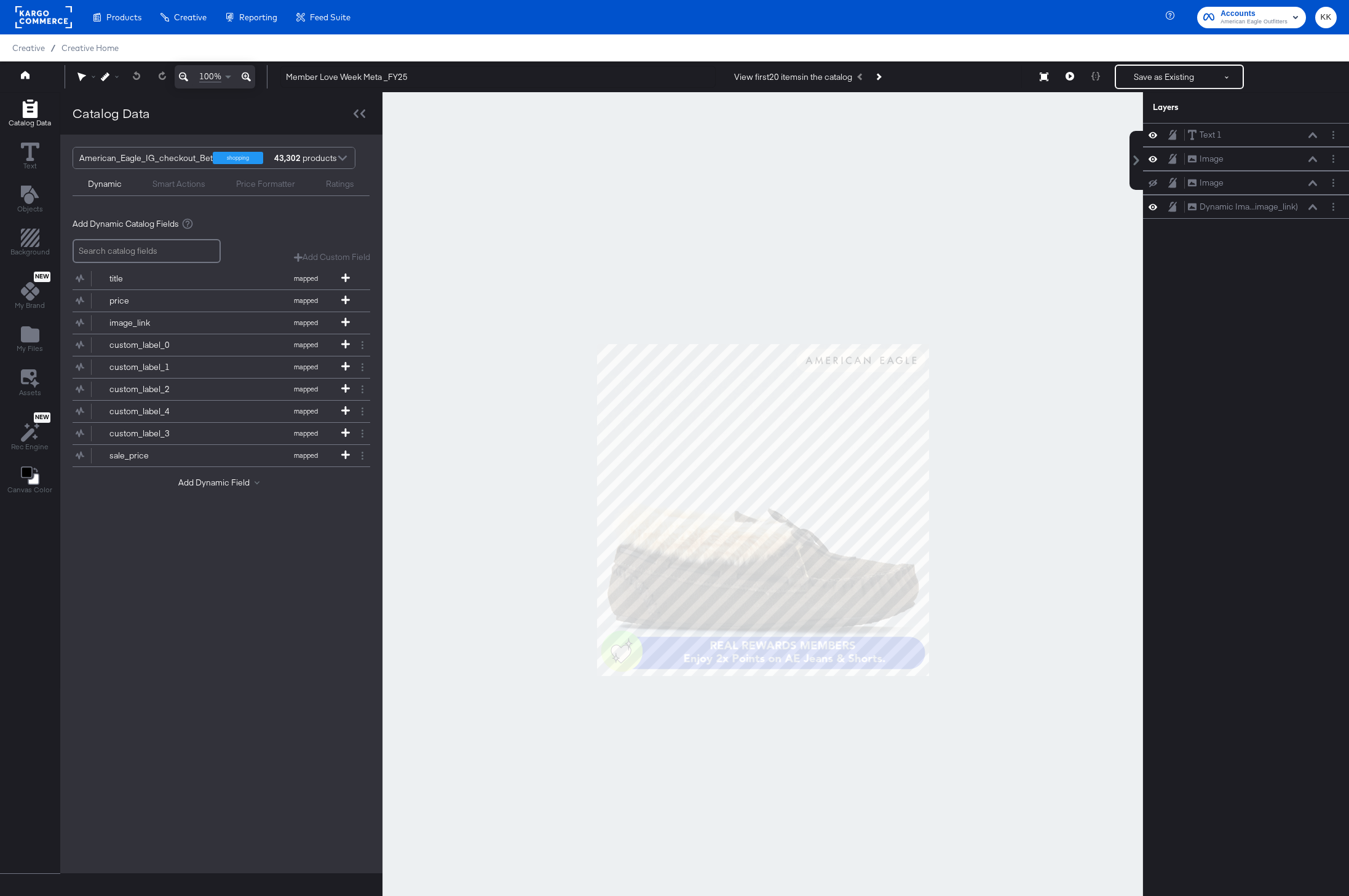
click at [497, 390] on div at bounding box center [762, 510] width 760 height 835
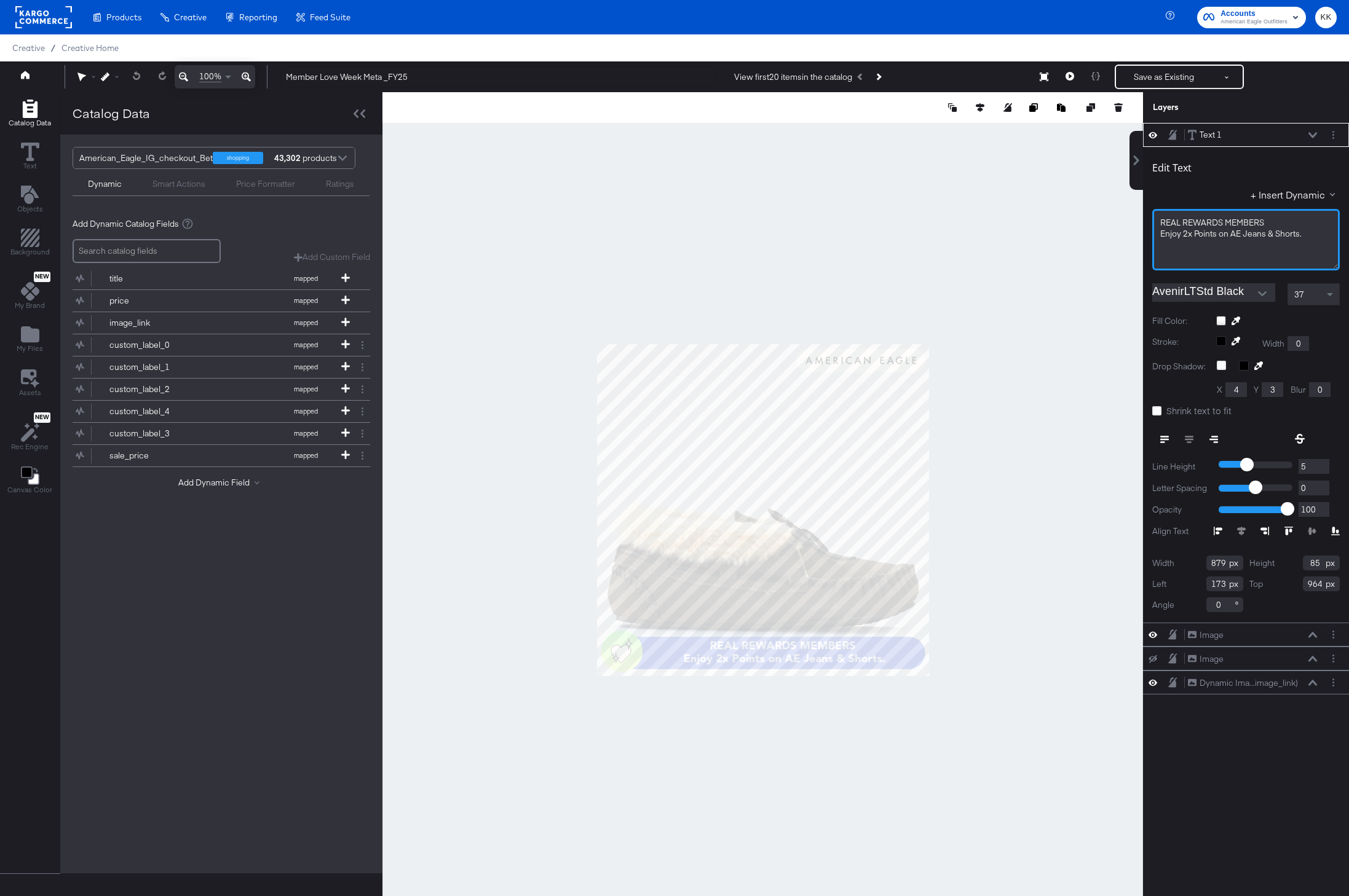
drag, startPoint x: 1270, startPoint y: 220, endPoint x: 1142, endPoint y: 220, distance: 128.0
click at [1143, 220] on div "Edit Text + Insert Dynamic REAL REWARDS MEMBERS Enjoy 2x Points on AE Jeans & S…" at bounding box center [1246, 384] width 206 height 476
click at [501, 674] on div at bounding box center [762, 510] width 760 height 835
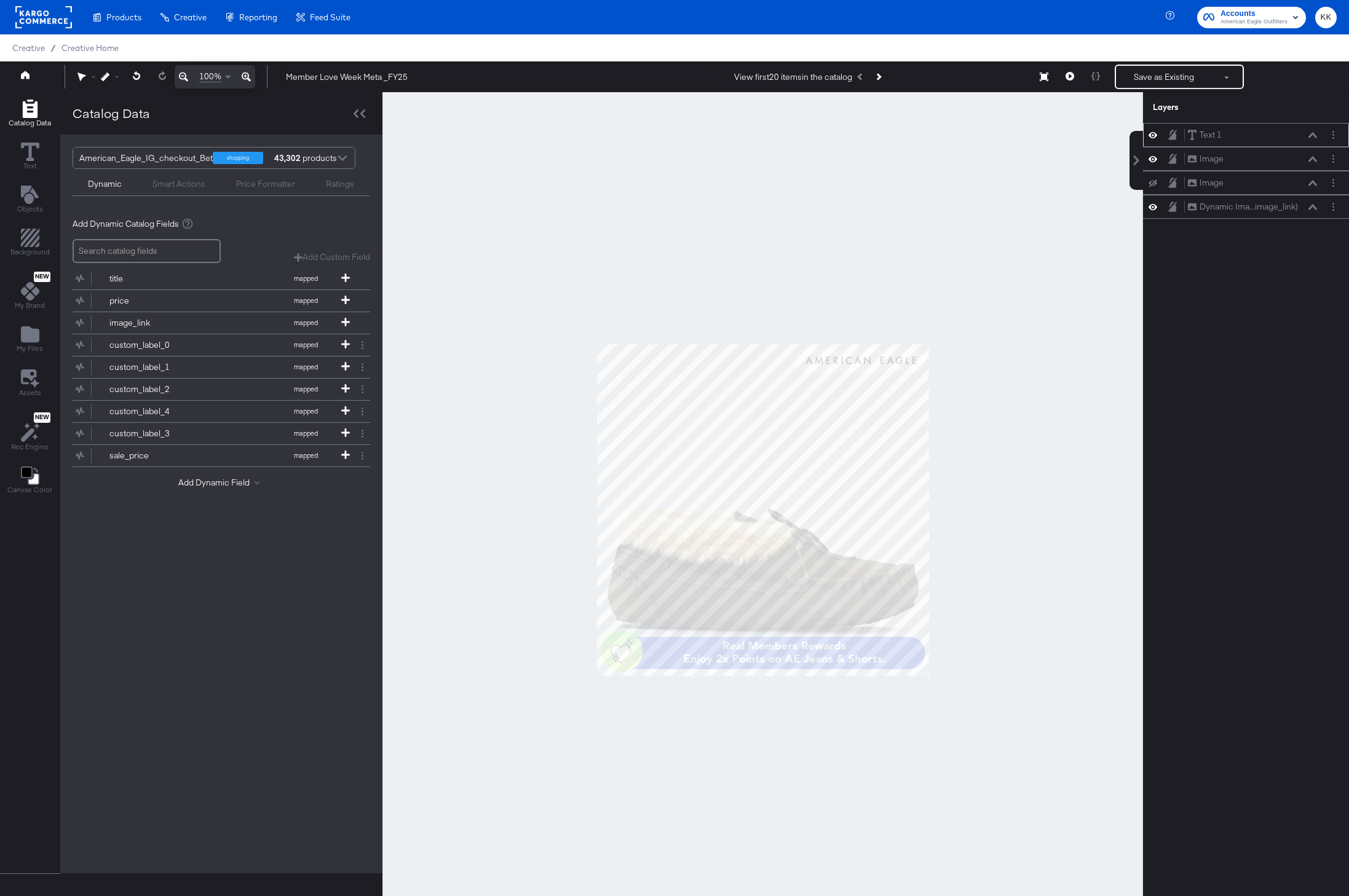
click at [1315, 135] on icon at bounding box center [1312, 135] width 9 height 6
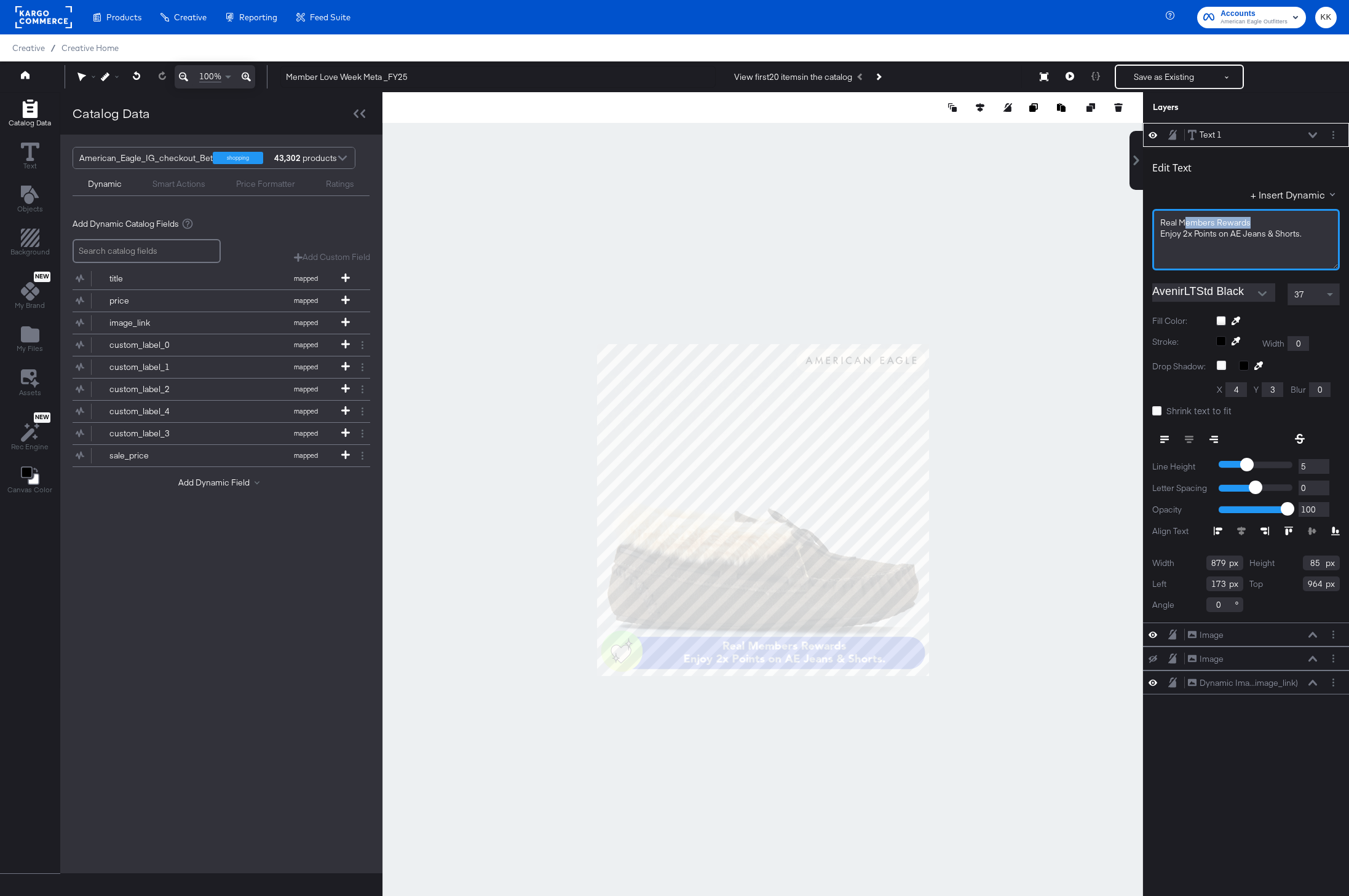
drag, startPoint x: 1248, startPoint y: 222, endPoint x: 1184, endPoint y: 222, distance: 64.0
click at [1184, 222] on span "Real Members Rewards" at bounding box center [1205, 223] width 90 height 11
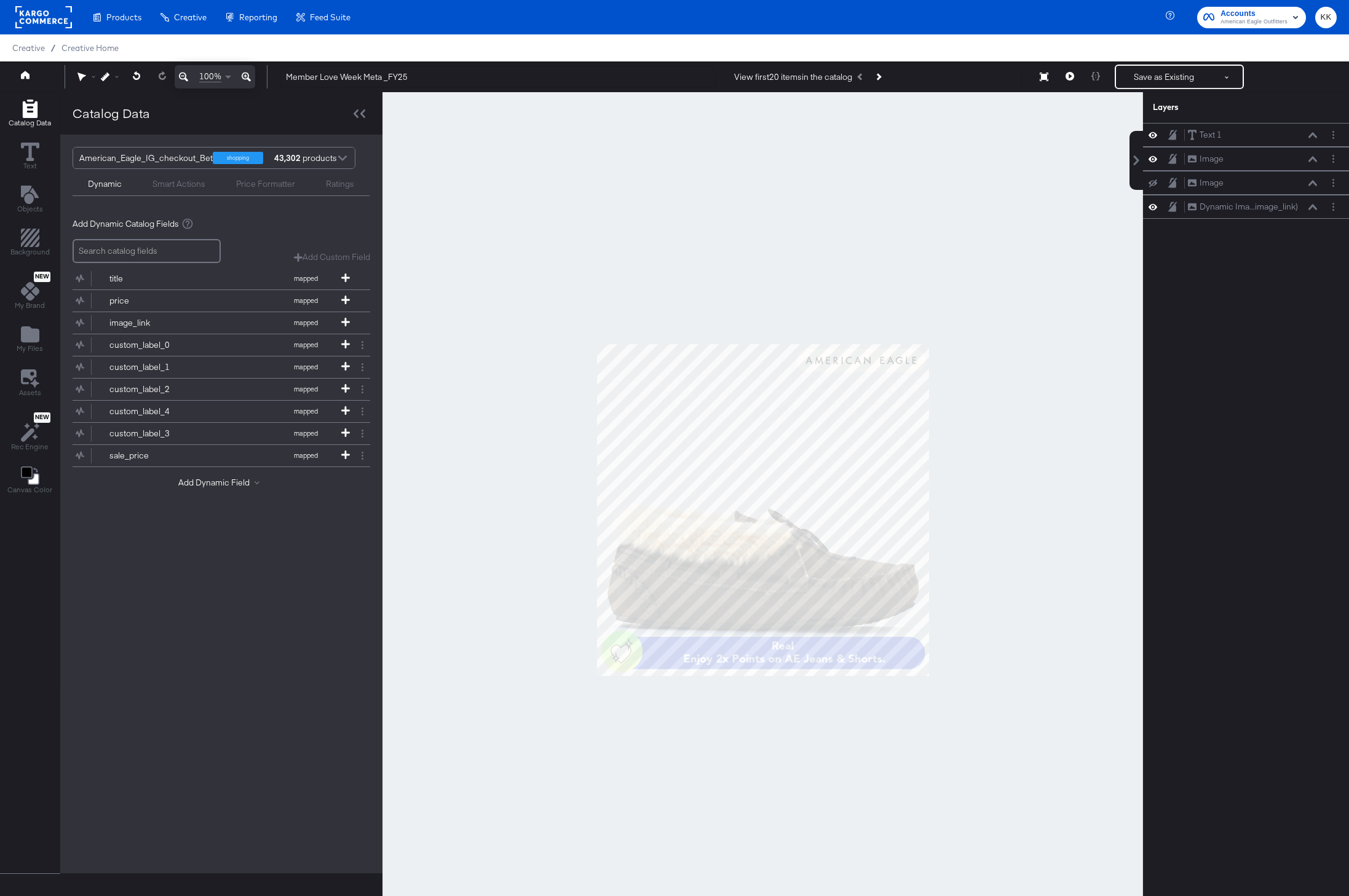
click at [1092, 242] on div at bounding box center [762, 510] width 760 height 835
click at [987, 641] on div at bounding box center [762, 510] width 760 height 835
click at [246, 77] on icon at bounding box center [246, 77] width 9 height 15
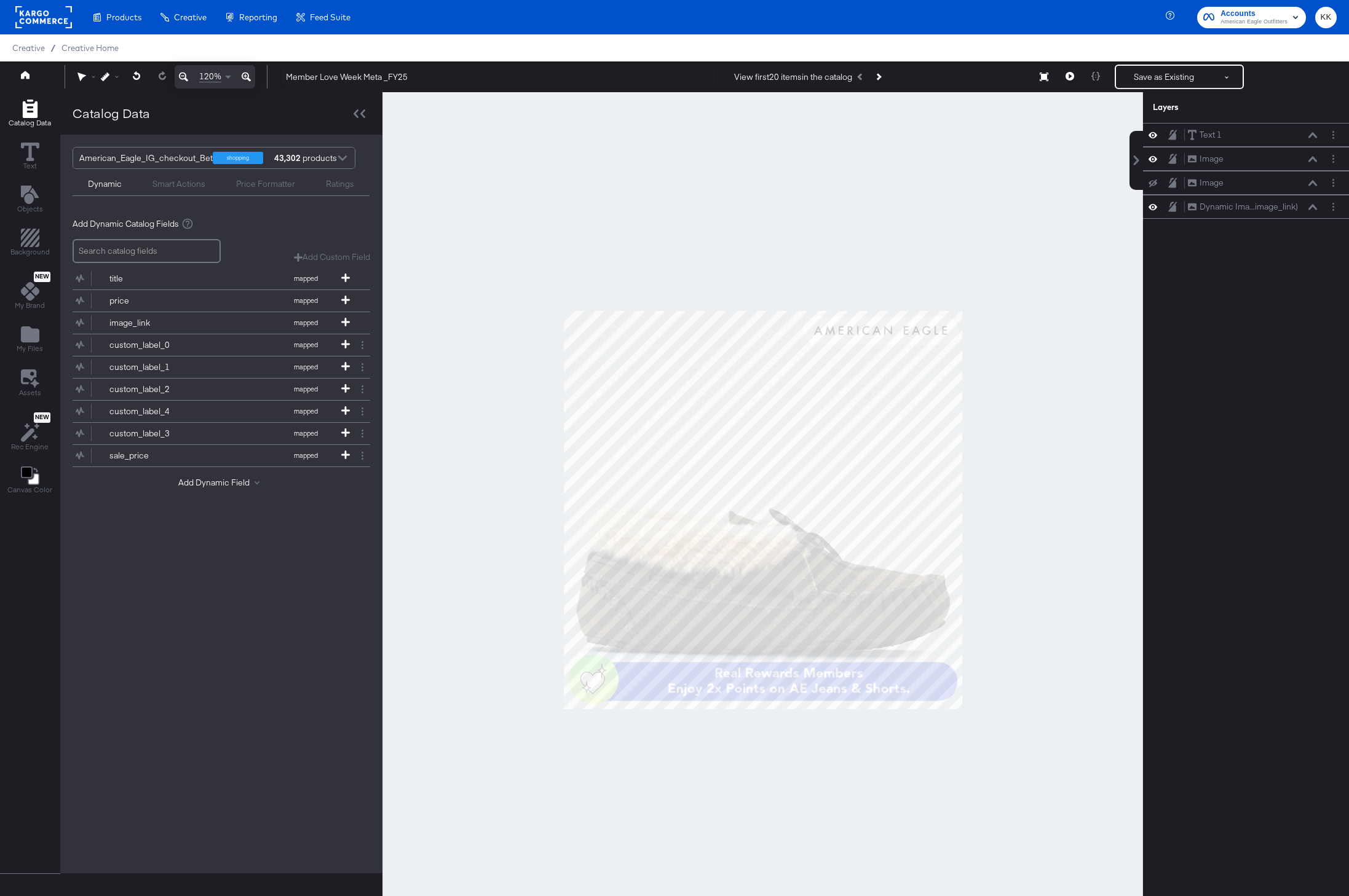
click at [246, 77] on icon at bounding box center [246, 77] width 9 height 15
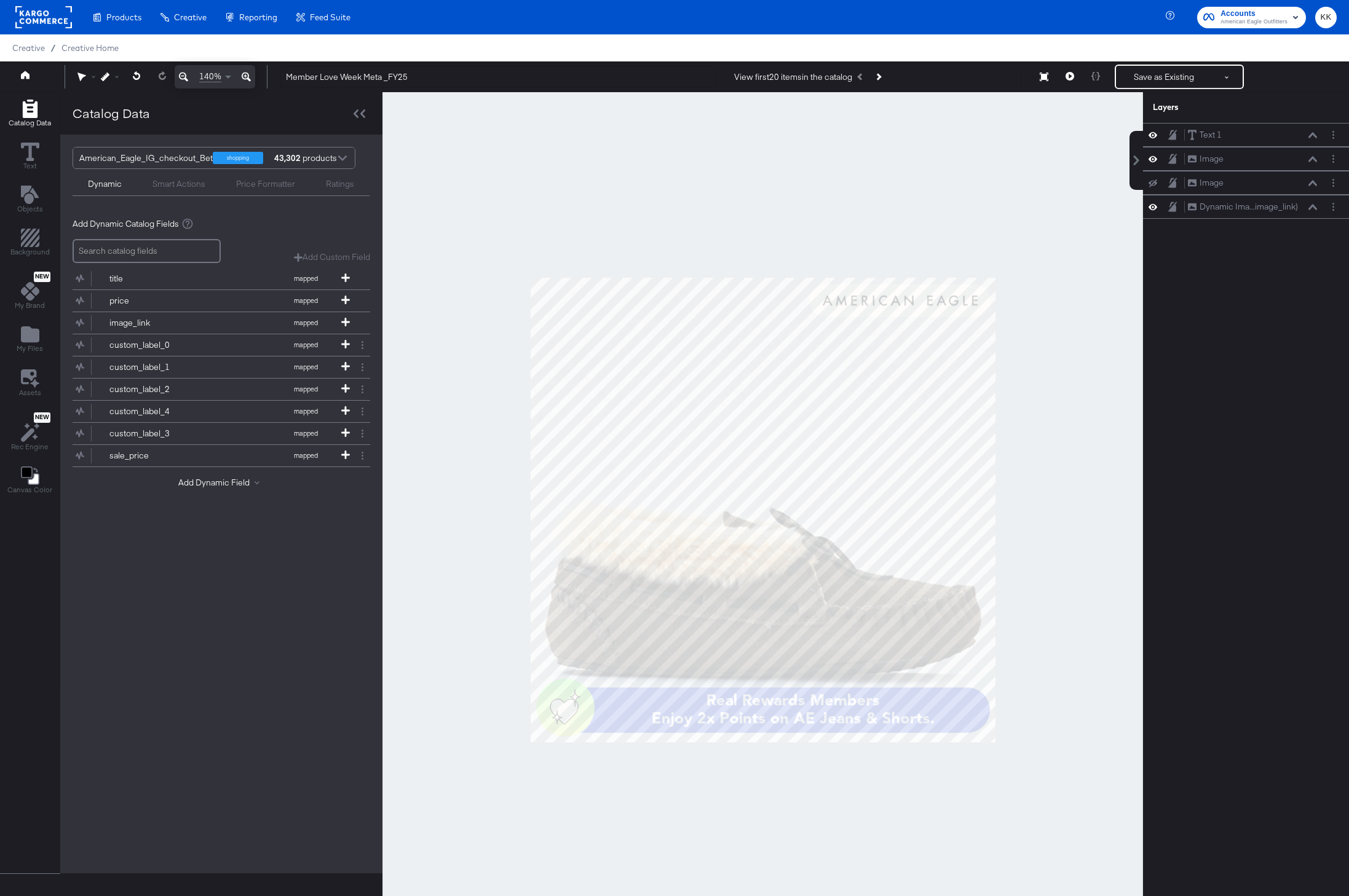
click at [474, 287] on div at bounding box center [762, 510] width 760 height 835
click at [1163, 75] on button "Save as Existing" at bounding box center [1163, 76] width 96 height 22
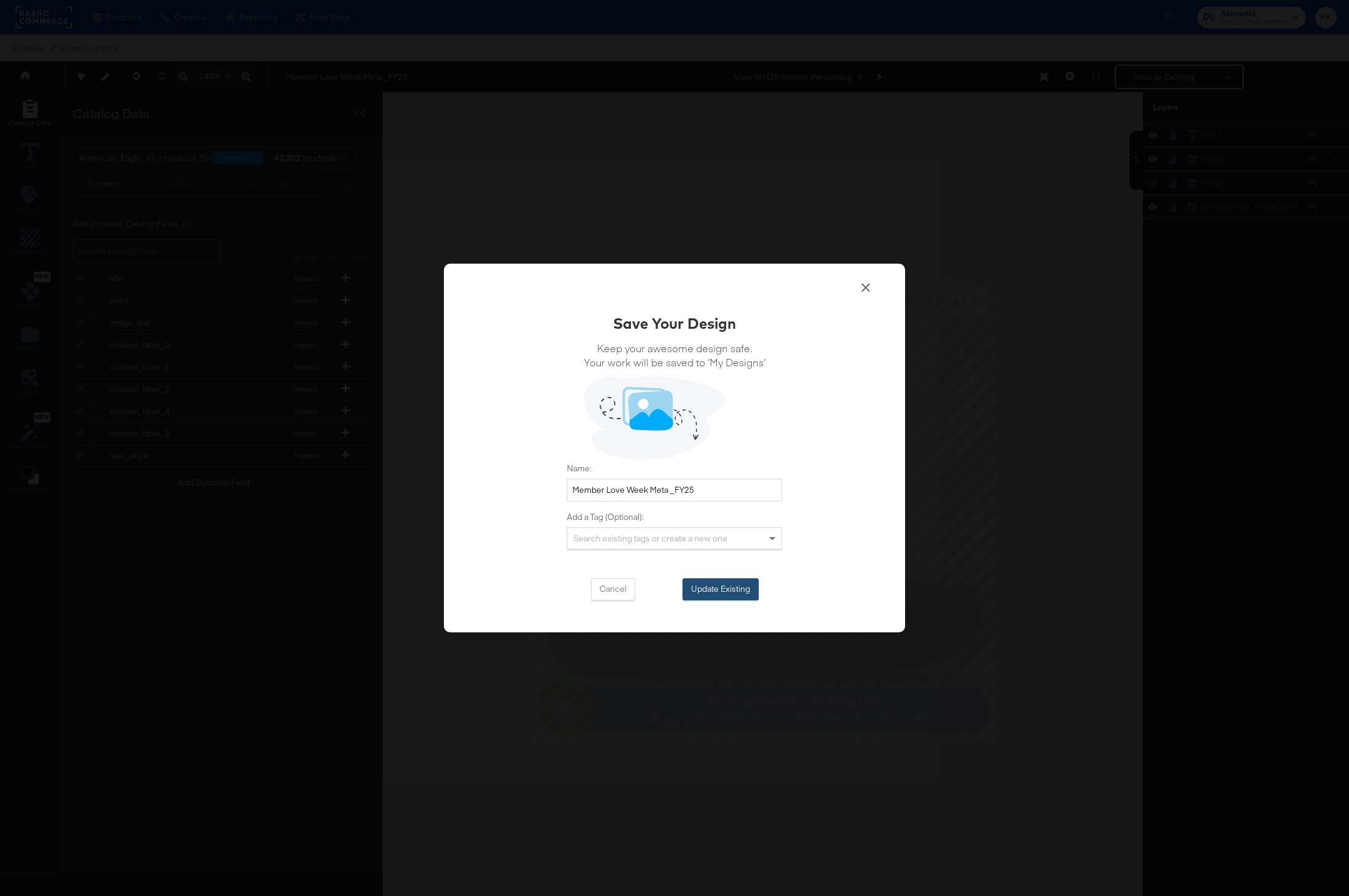
click at [737, 591] on button "Update Existing" at bounding box center [720, 589] width 76 height 22
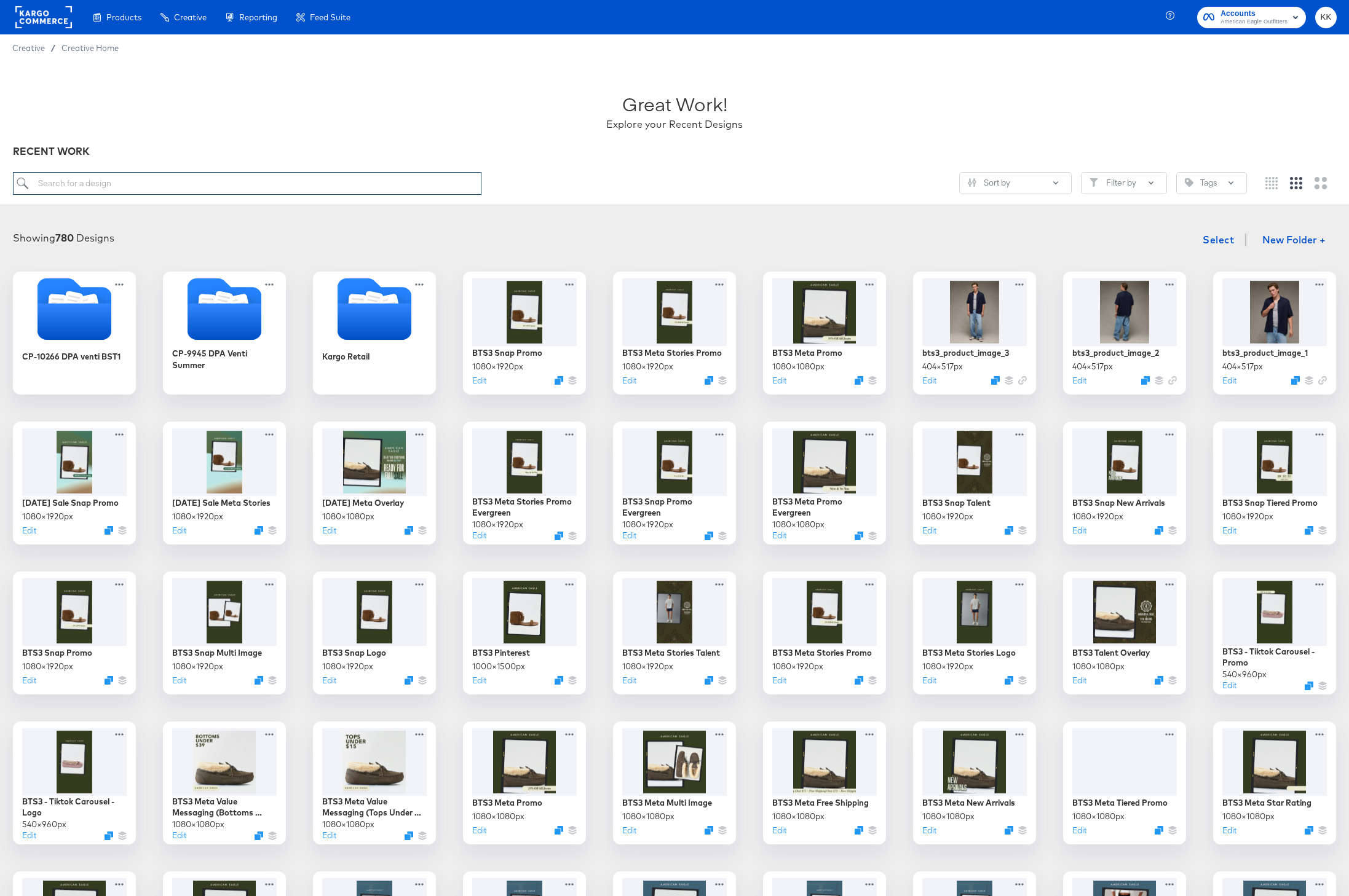
click at [182, 192] on input "search" at bounding box center [247, 183] width 468 height 23
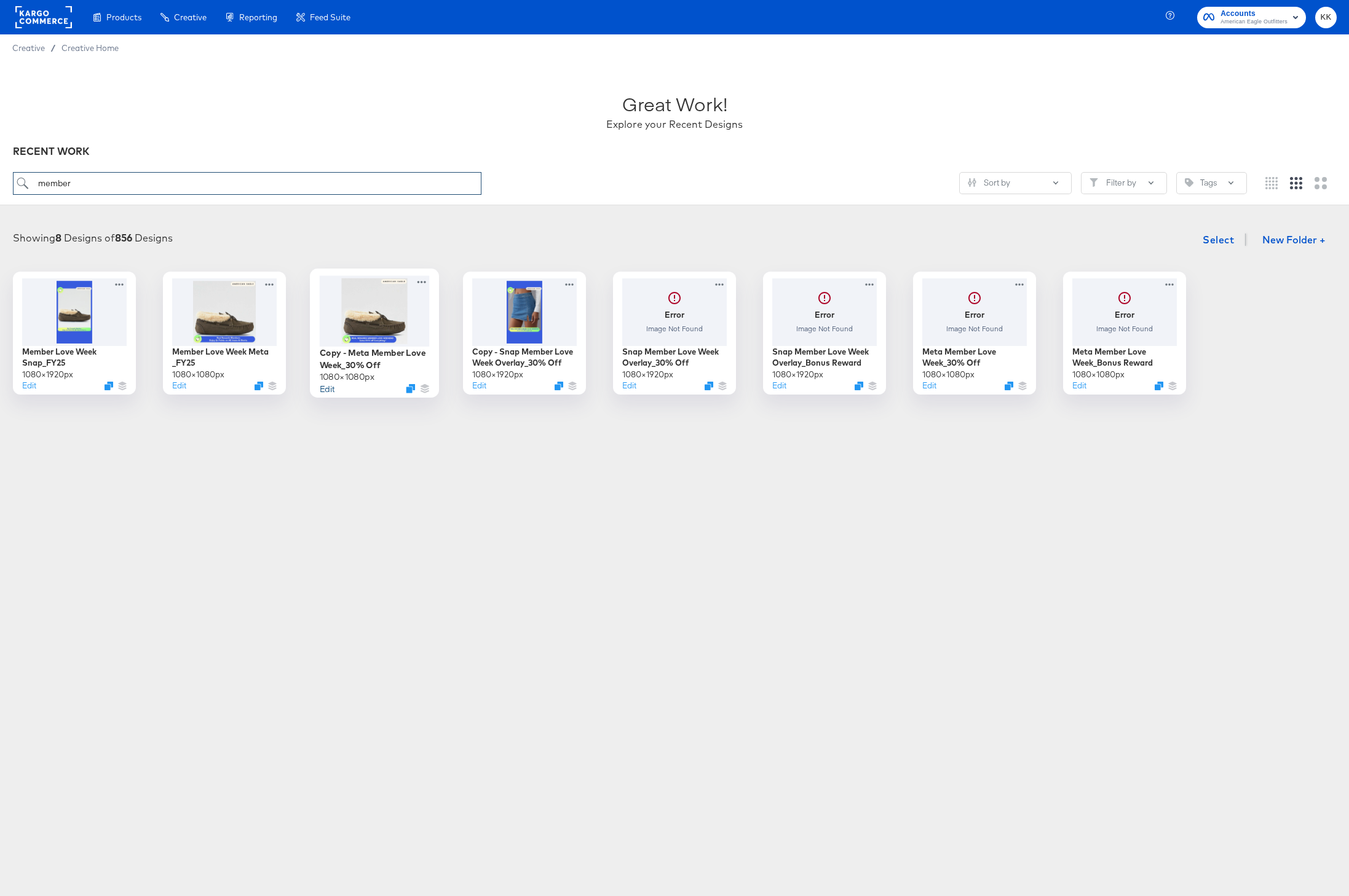
type input "member"
click at [325, 391] on button "Edit" at bounding box center [327, 388] width 15 height 11
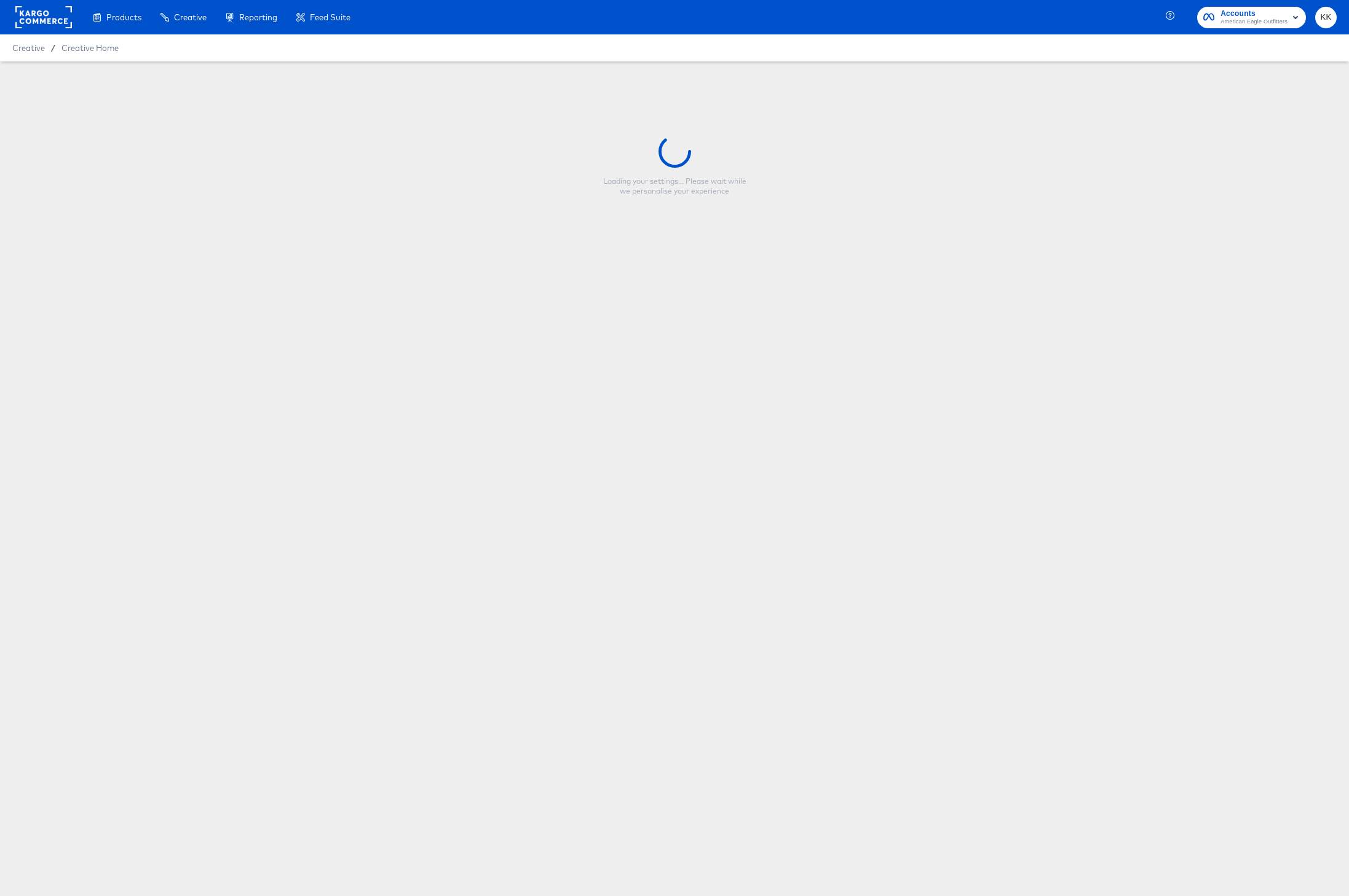
type input "Copy - Meta Member Love Week_30% Off"
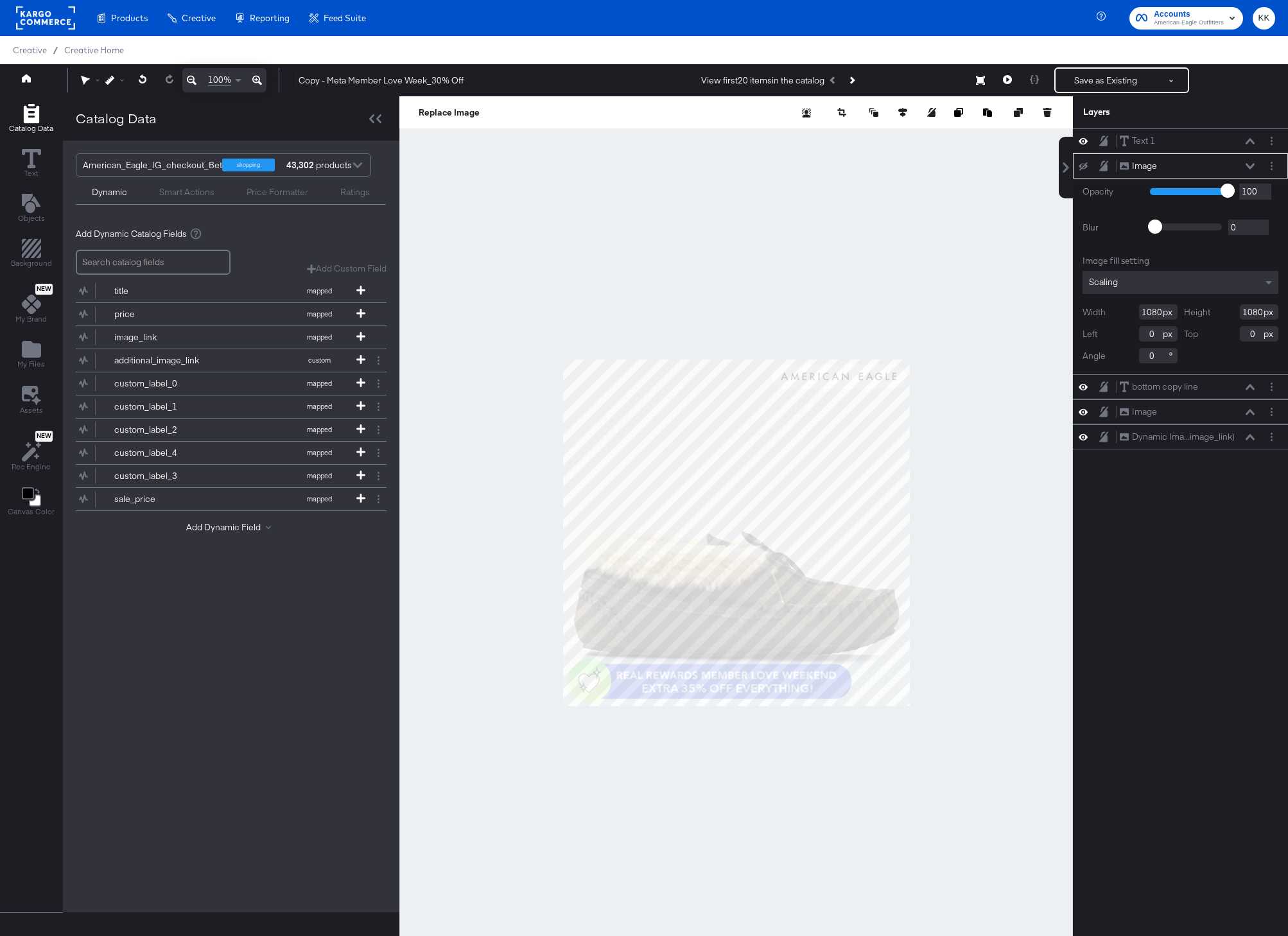
click at [1247, 166] on icon at bounding box center [1250, 165] width 9 height 6
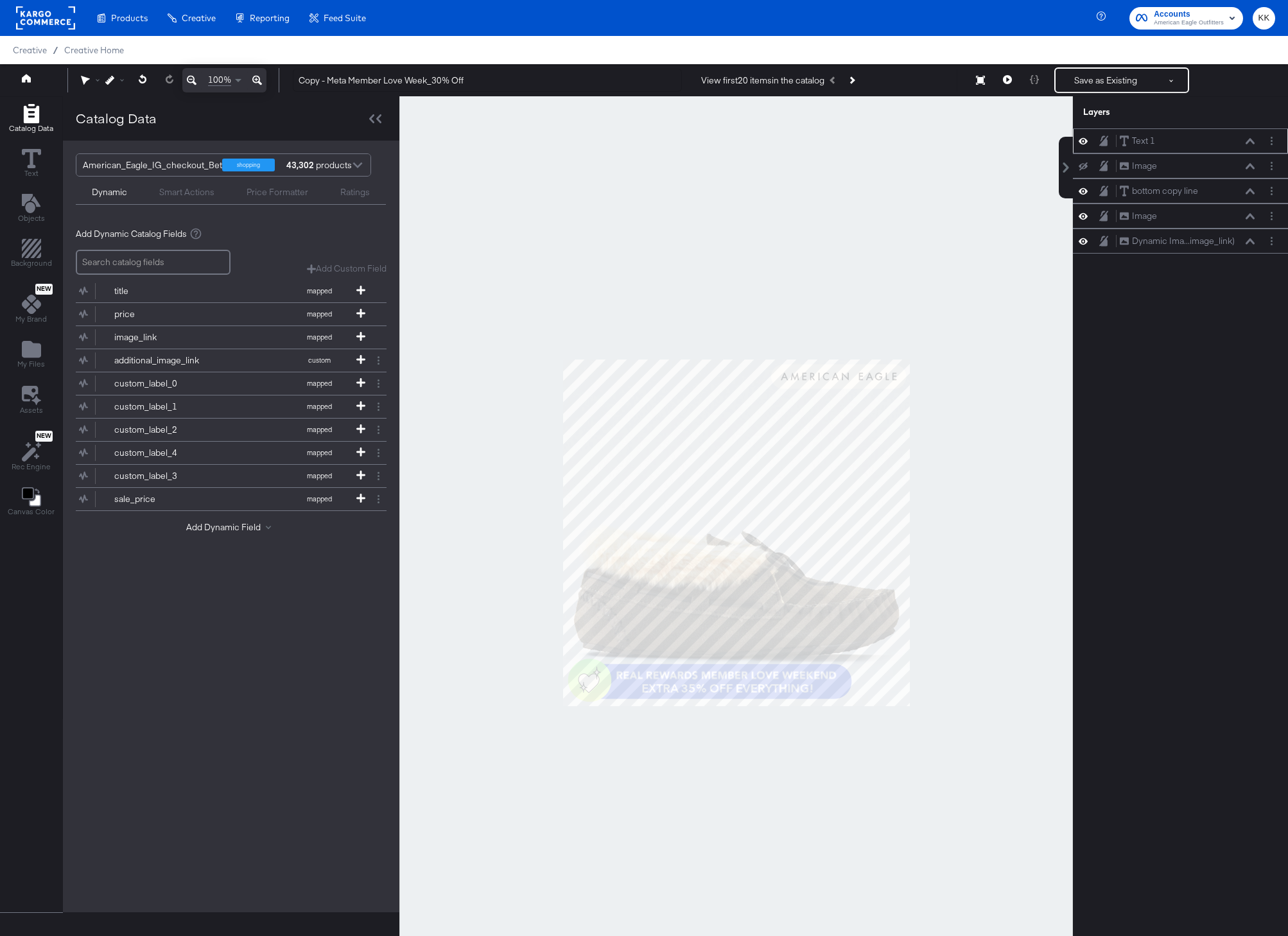
click at [1247, 147] on div "Text 1 Text 1" at bounding box center [1187, 141] width 136 height 14
click at [857, 76] on button "Next Product" at bounding box center [851, 80] width 18 height 23
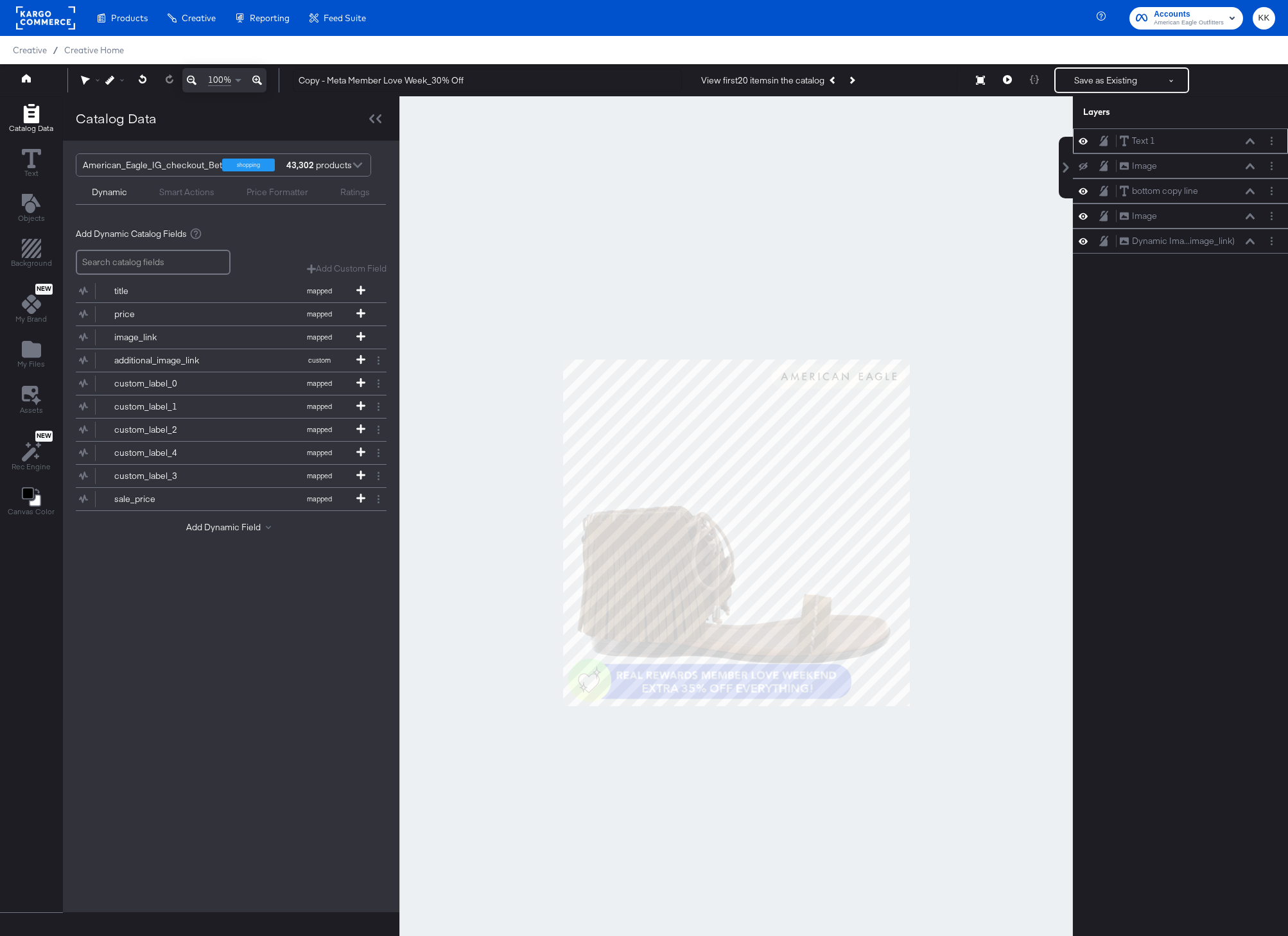
click at [1252, 143] on icon at bounding box center [1250, 141] width 9 height 7
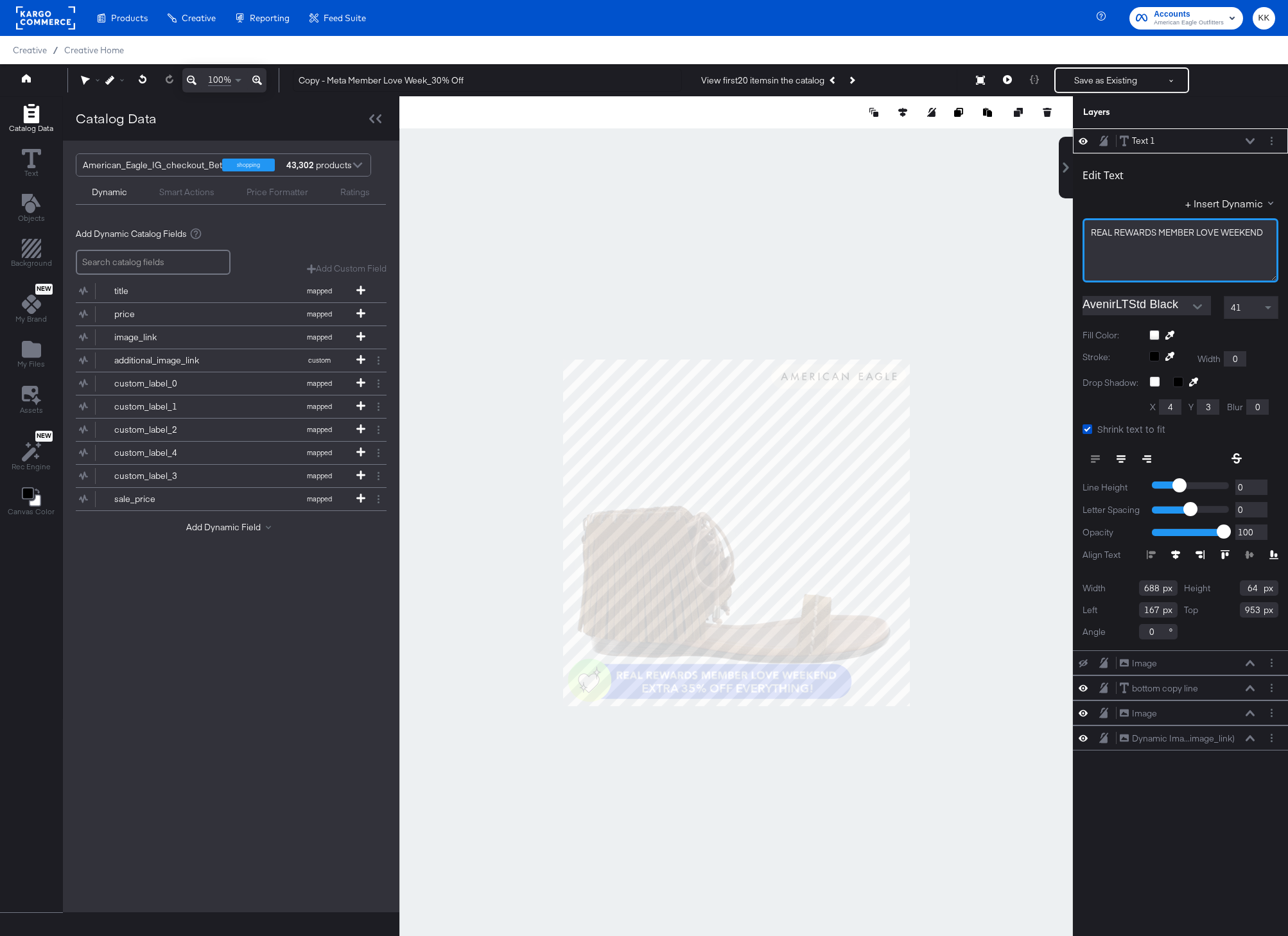
click at [1166, 231] on span "REAL REWARDS MEMBER LOVE WEEKEND" at bounding box center [1176, 233] width 172 height 12
click at [846, 233] on div at bounding box center [736, 533] width 674 height 872
type input "279"
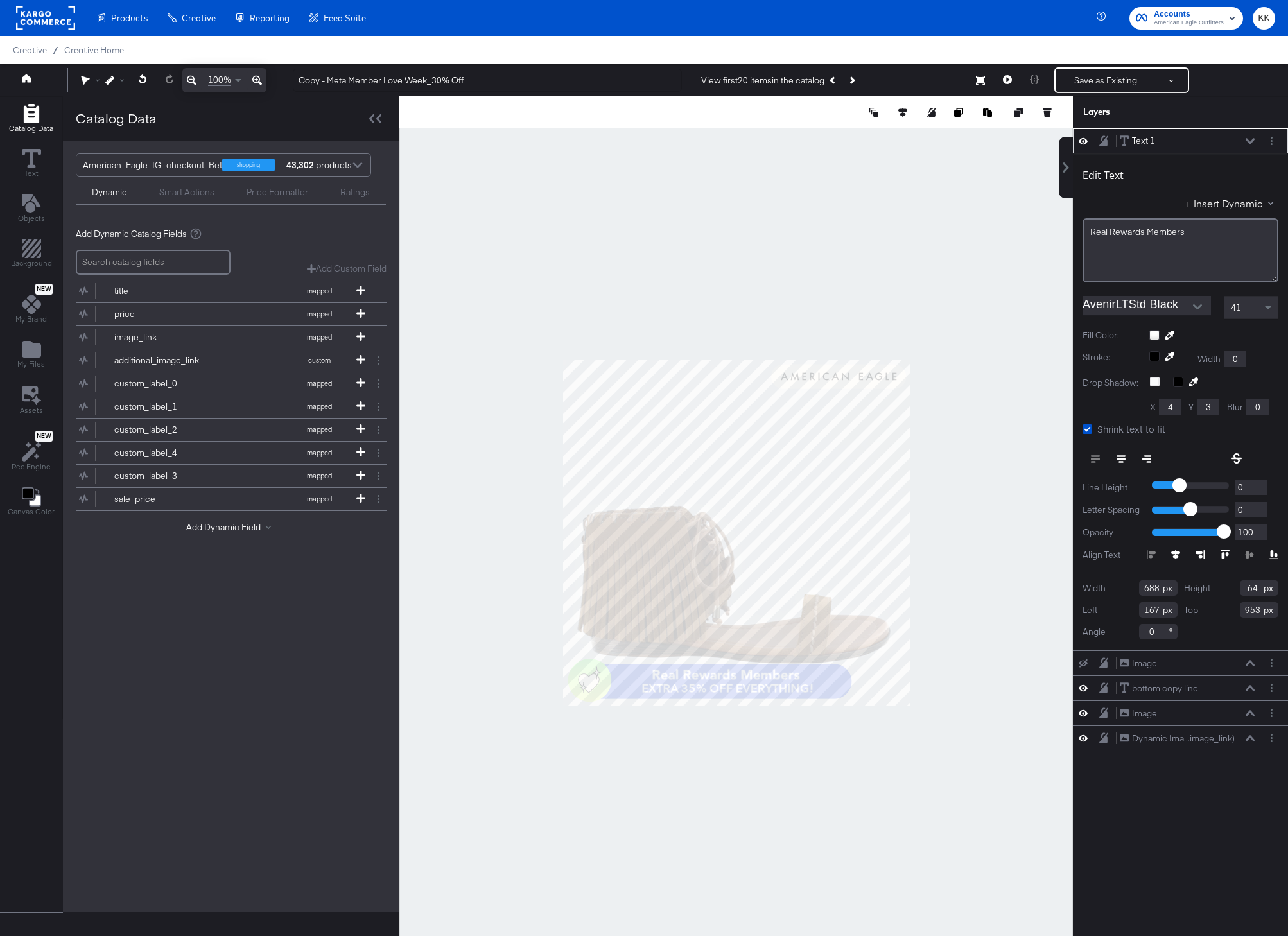
type input "951"
click at [751, 747] on div at bounding box center [736, 533] width 674 height 872
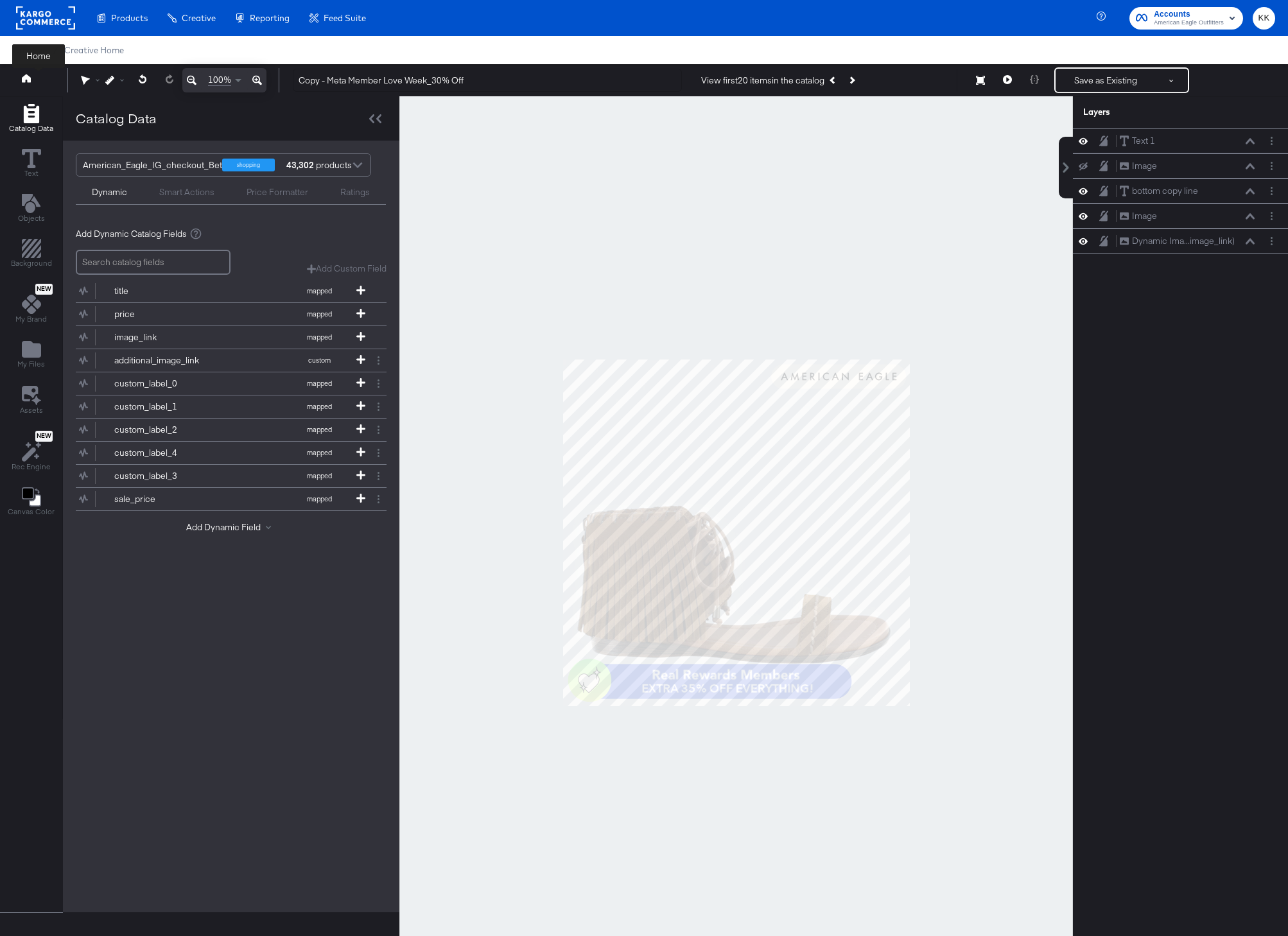
click at [27, 84] on link at bounding box center [26, 80] width 9 height 12
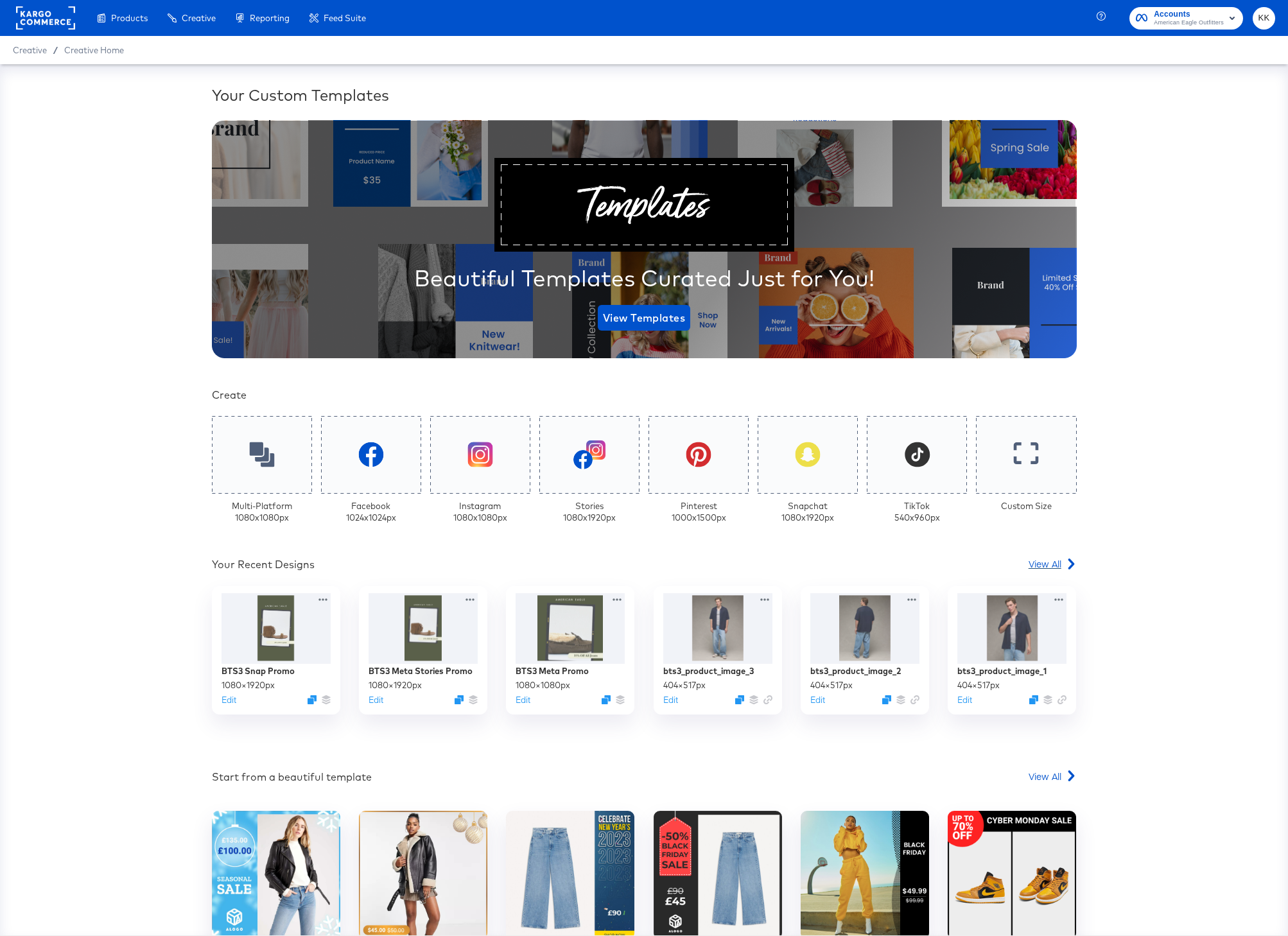
click at [1066, 568] on icon at bounding box center [1071, 563] width 11 height 11
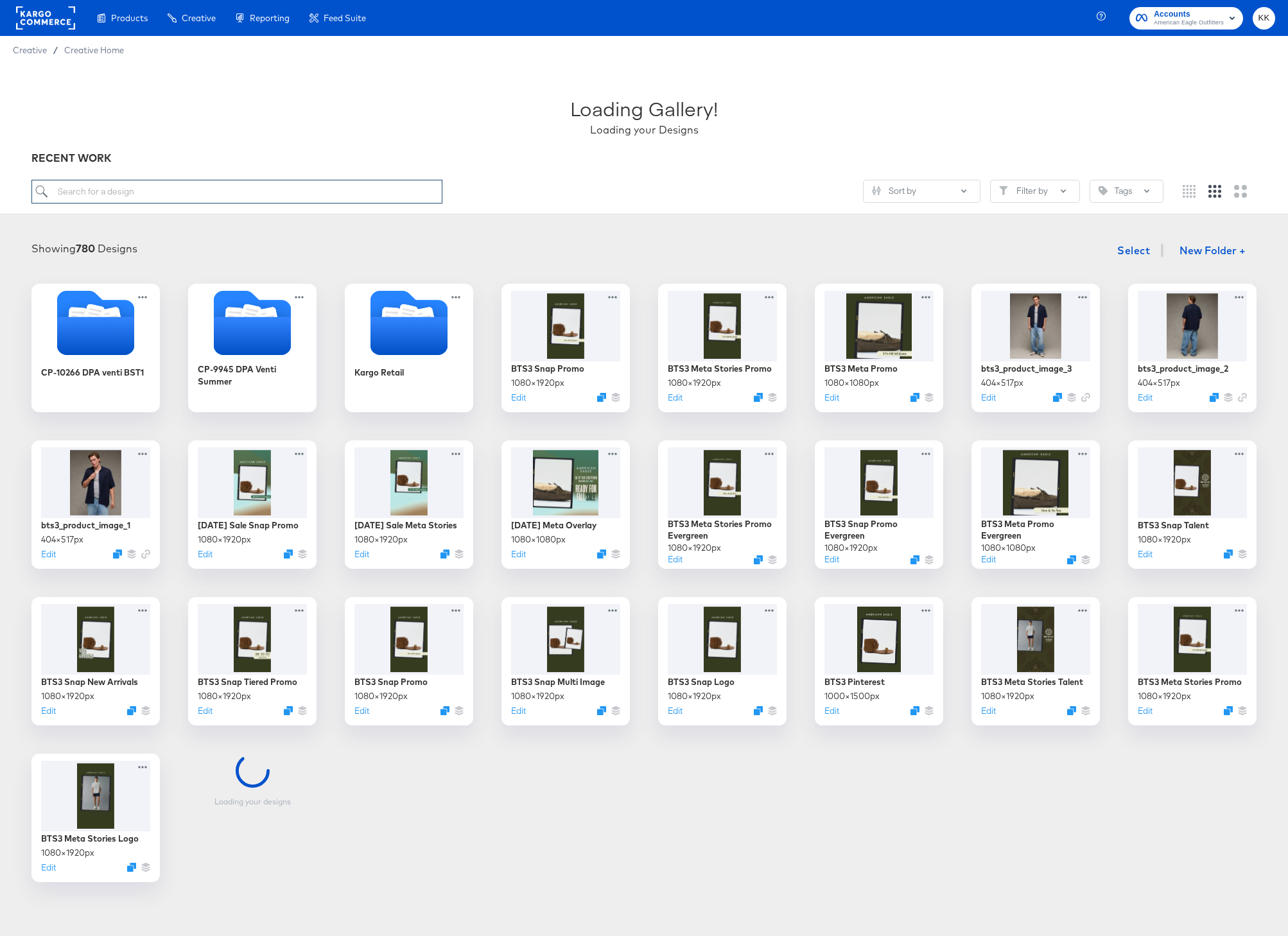
click at [110, 199] on input "search" at bounding box center [236, 191] width 411 height 24
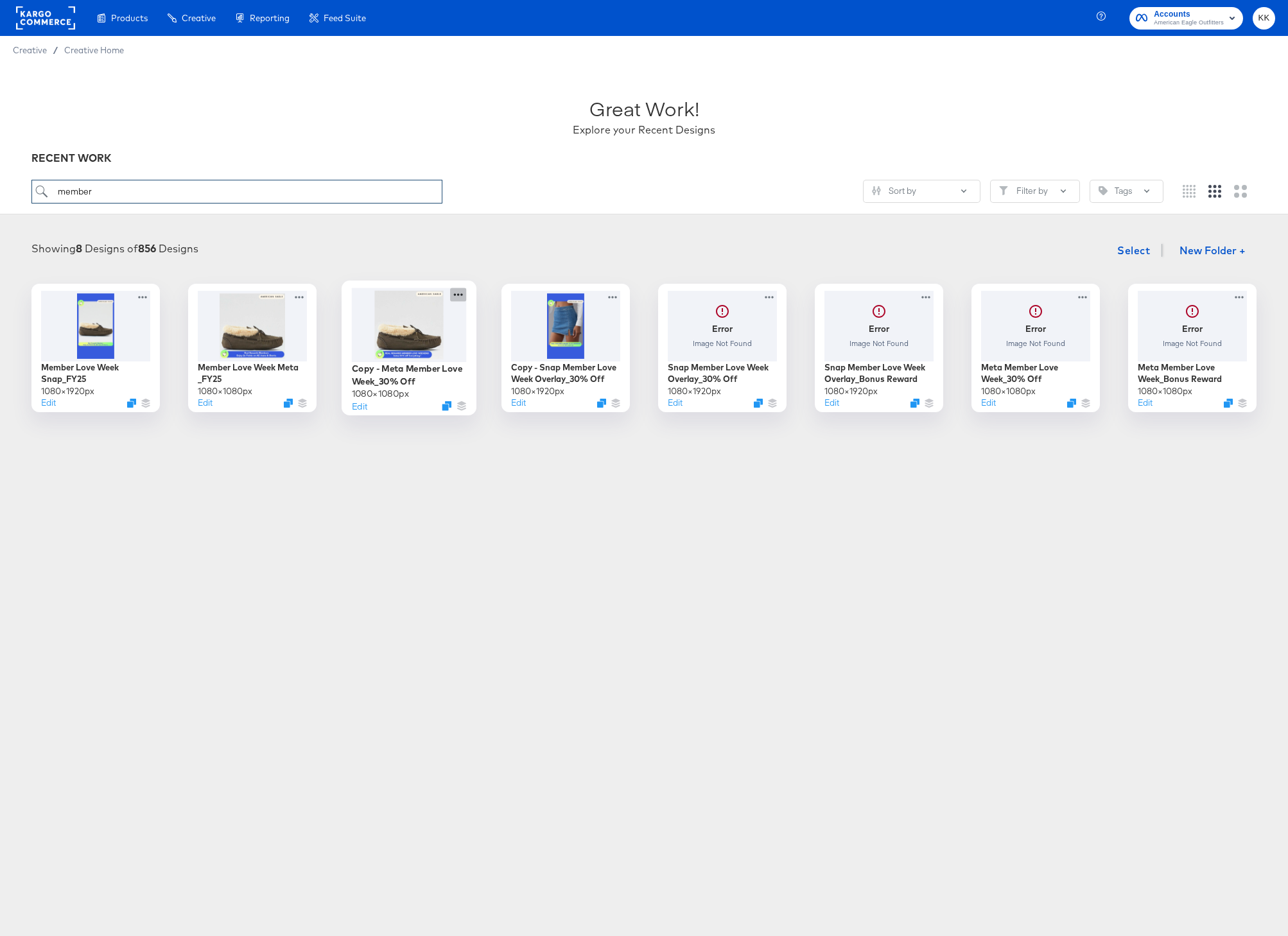
click at [461, 293] on icon at bounding box center [458, 294] width 16 height 14
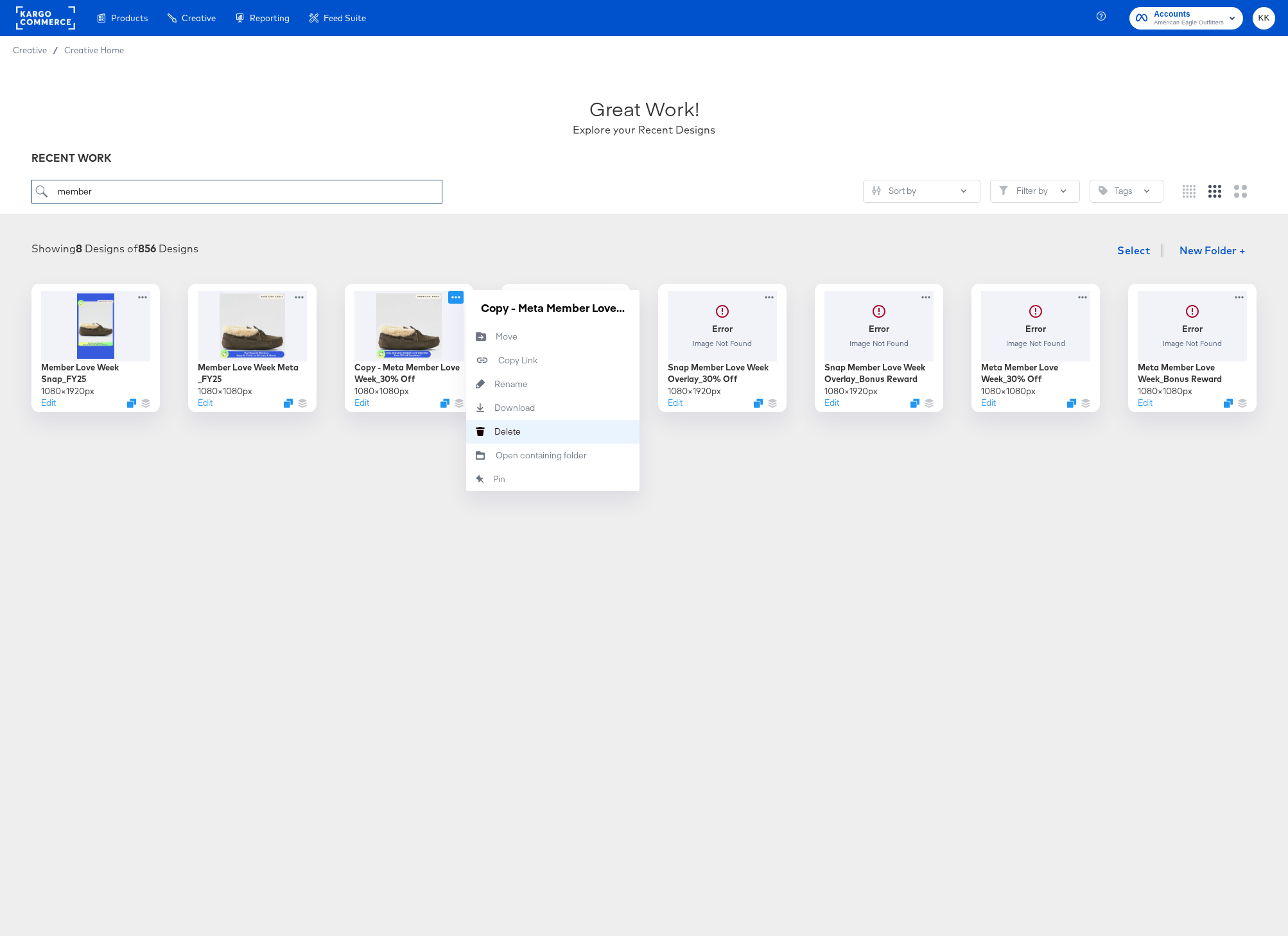
type input "member"
click at [495, 431] on div "Delete Delete" at bounding box center [495, 431] width 0 height 0
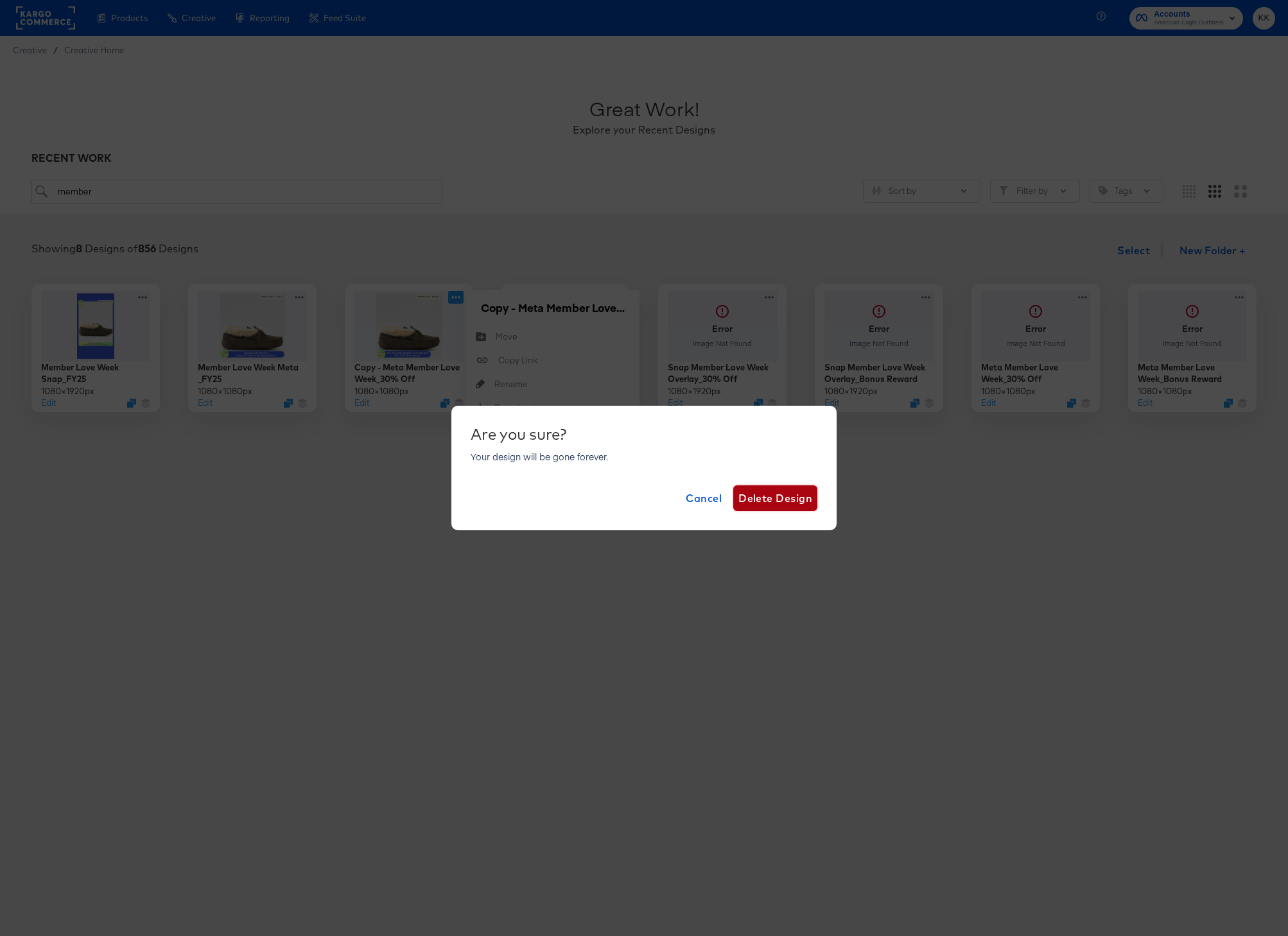
click at [757, 489] on span "Delete Design" at bounding box center [774, 497] width 74 height 18
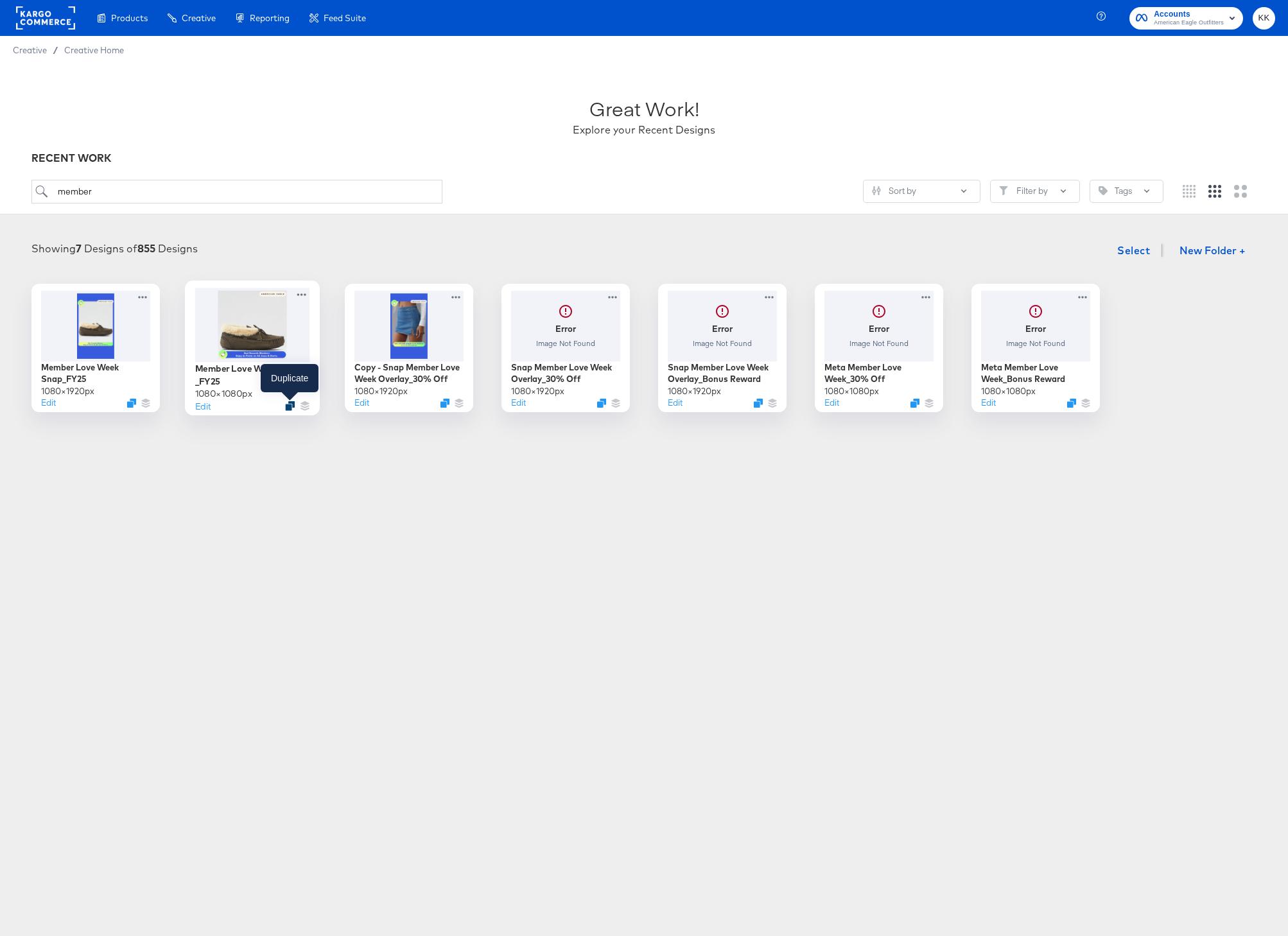
click at [293, 407] on icon "Duplicate" at bounding box center [289, 406] width 9 height 9
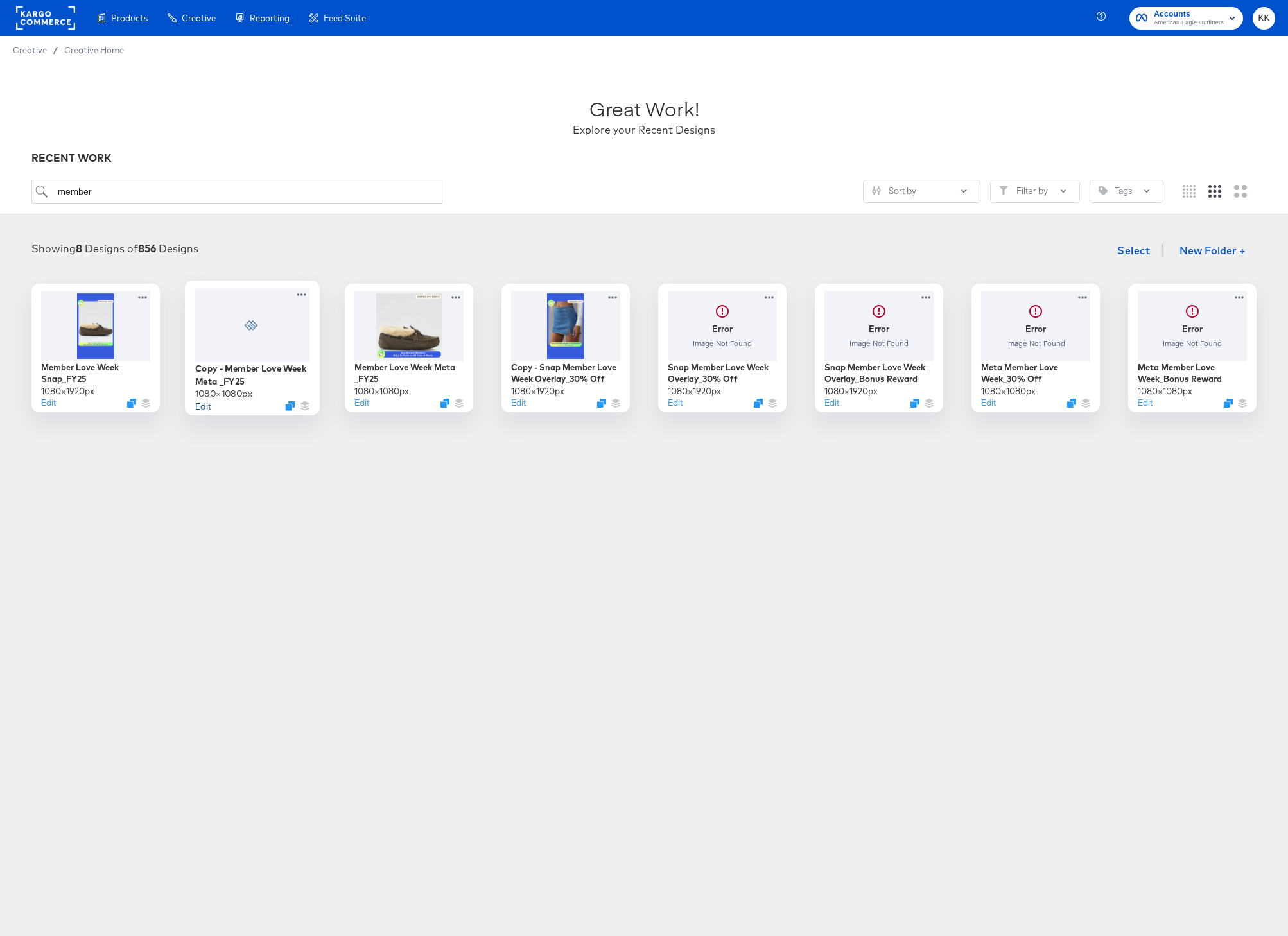
click at [203, 407] on button "Edit" at bounding box center [203, 405] width 15 height 12
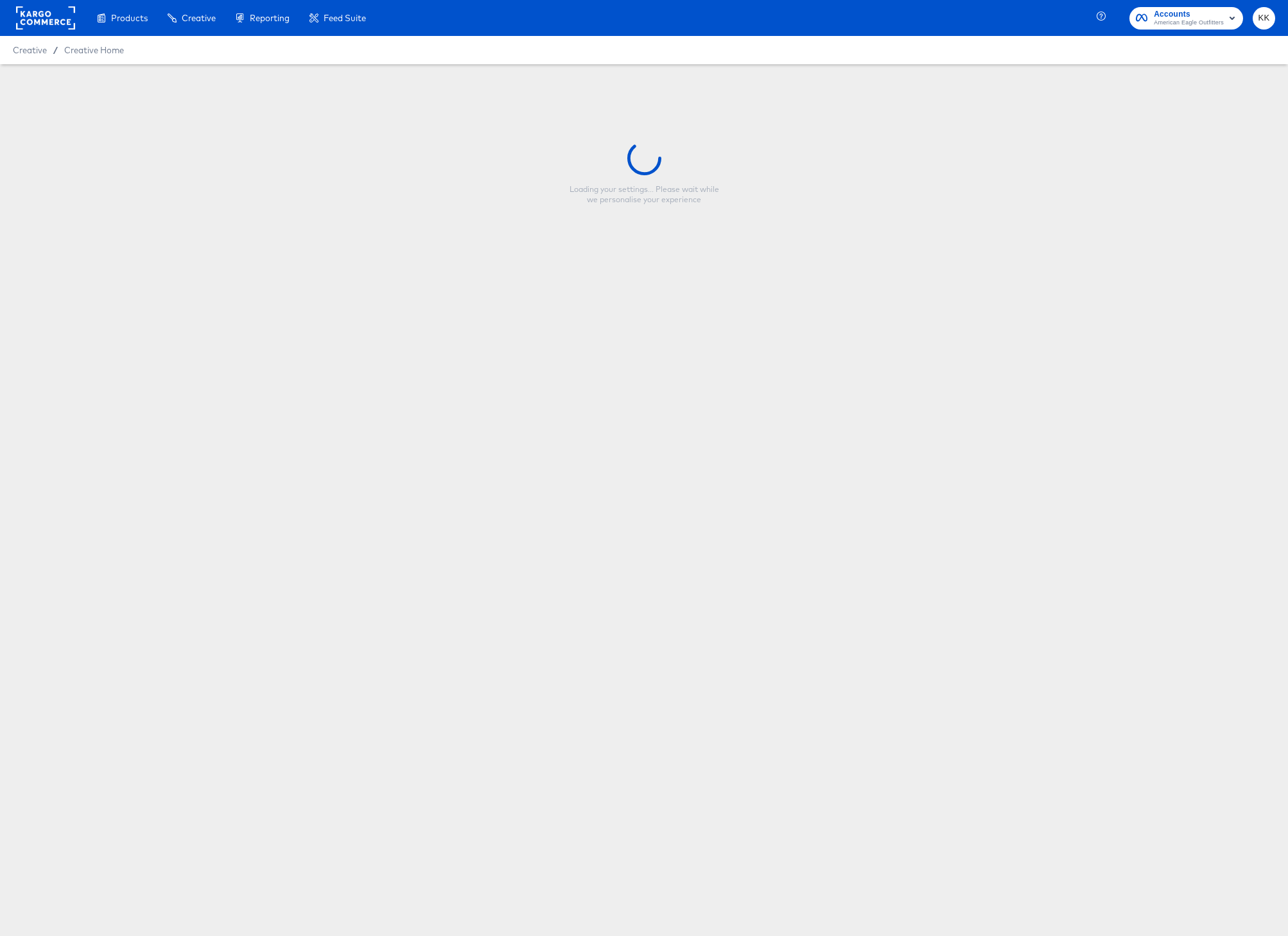
type input "Copy - Member Love Week Meta _FY25"
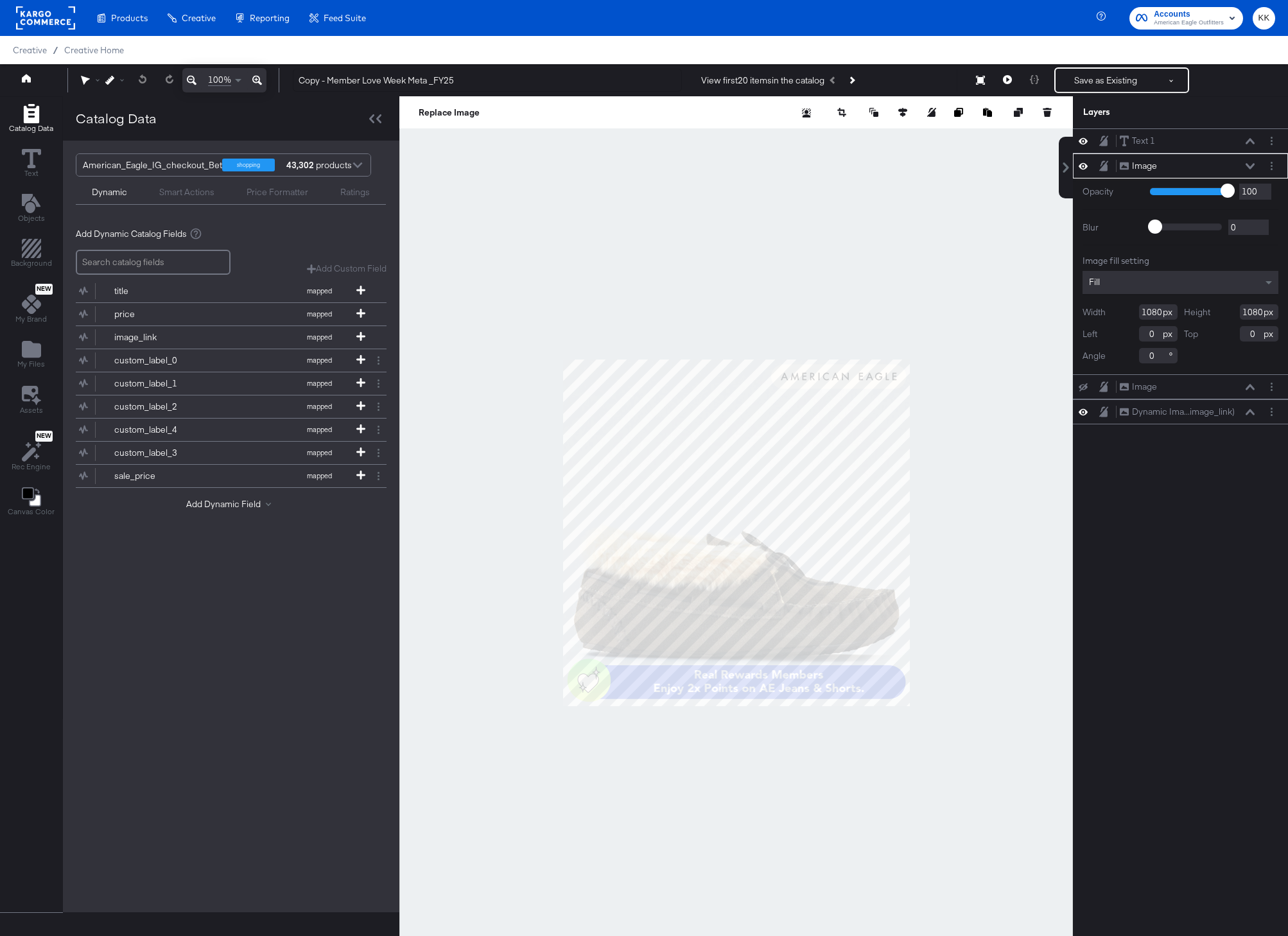
click at [823, 176] on div at bounding box center [736, 533] width 674 height 872
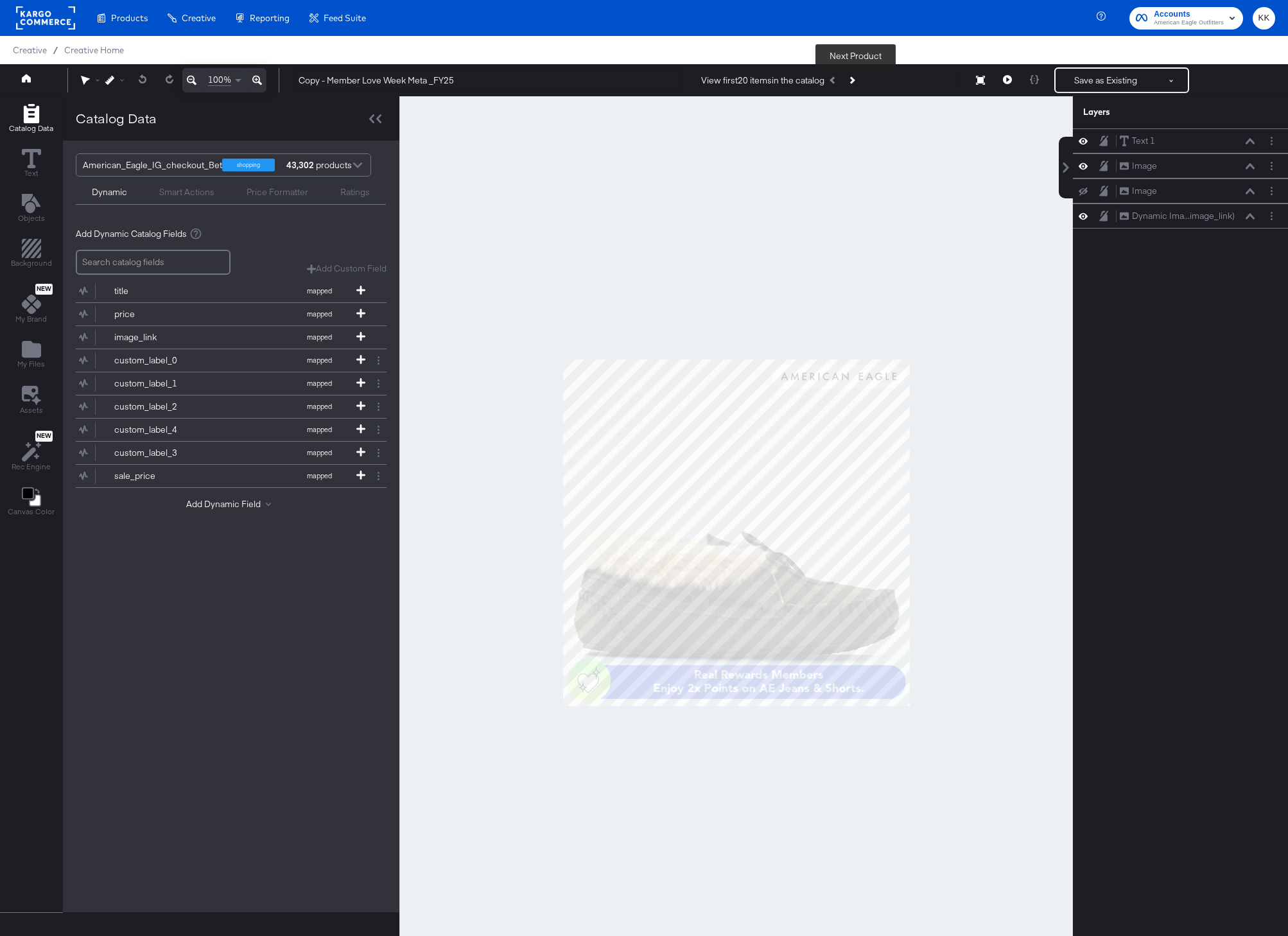
click at [858, 72] on button "Next Product" at bounding box center [851, 80] width 18 height 23
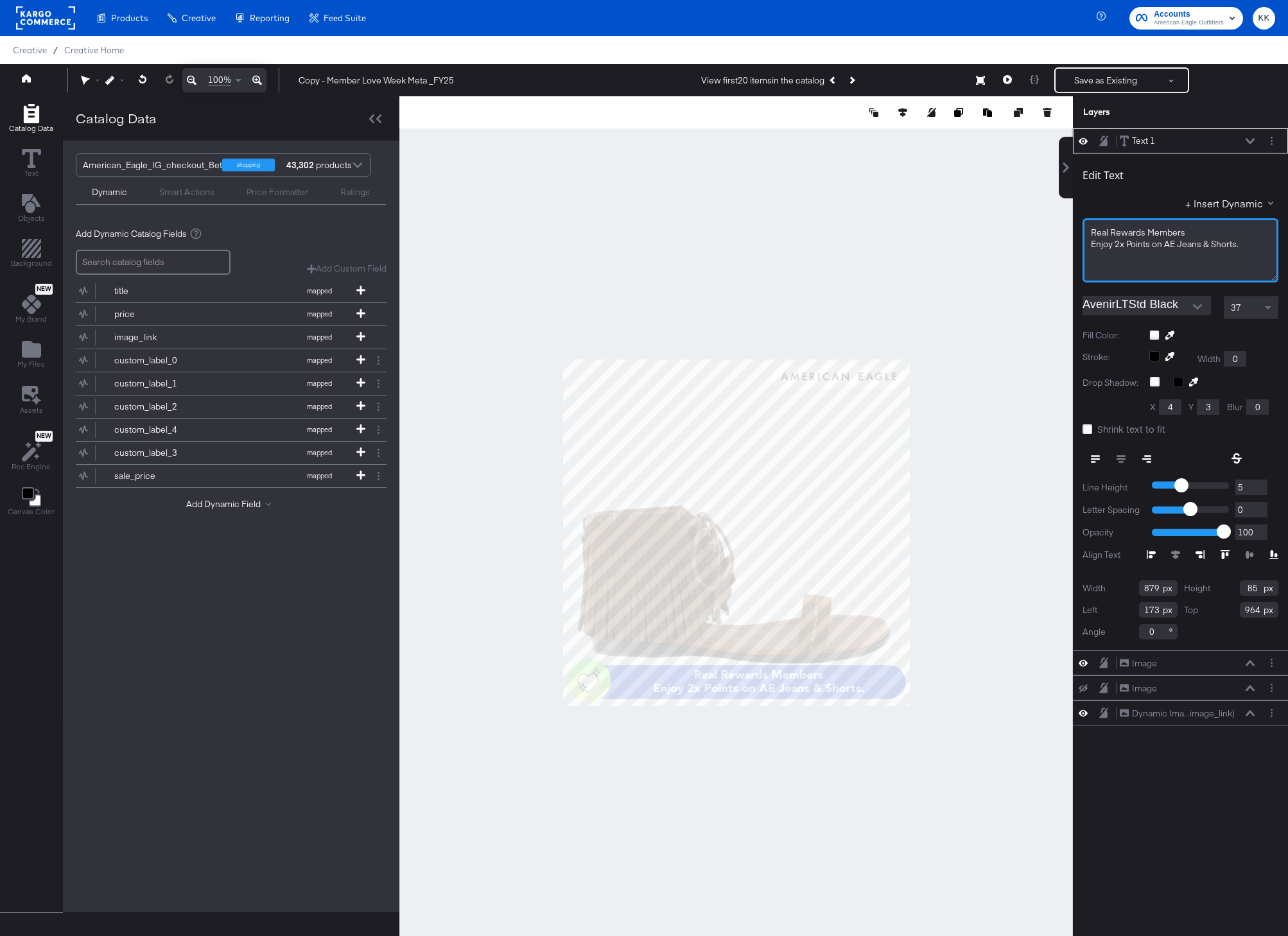
click at [1196, 232] on div "Real Rewards Members" at bounding box center [1180, 233] width 179 height 12
drag, startPoint x: 1242, startPoint y: 242, endPoint x: 1090, endPoint y: 245, distance: 152.0
click at [1090, 245] on div "Real Rewards Members Love Weekend Enjoy 2x Points on AE Jeans & Shorts." at bounding box center [1180, 251] width 196 height 64
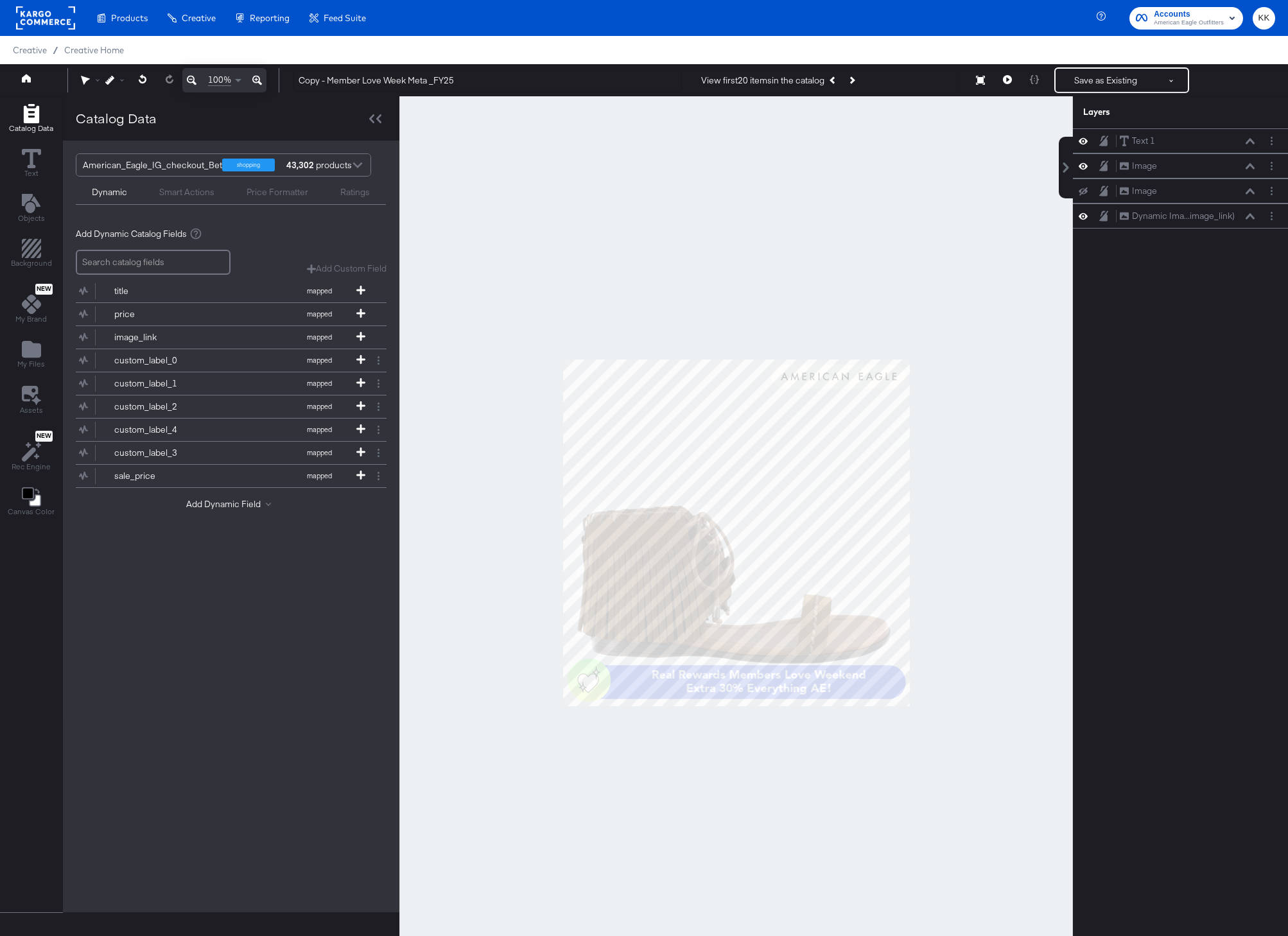
click at [790, 256] on div at bounding box center [736, 533] width 674 height 872
drag, startPoint x: 326, startPoint y: 81, endPoint x: 296, endPoint y: 81, distance: 30.0
click at [296, 81] on input "Copy - Member Love Week Meta _FY25" at bounding box center [487, 80] width 389 height 24
click at [375, 80] on input "Member Love Week Meta _FY25" at bounding box center [487, 80] width 389 height 24
type input "Member Love Week (Existing) Meta _FY25"
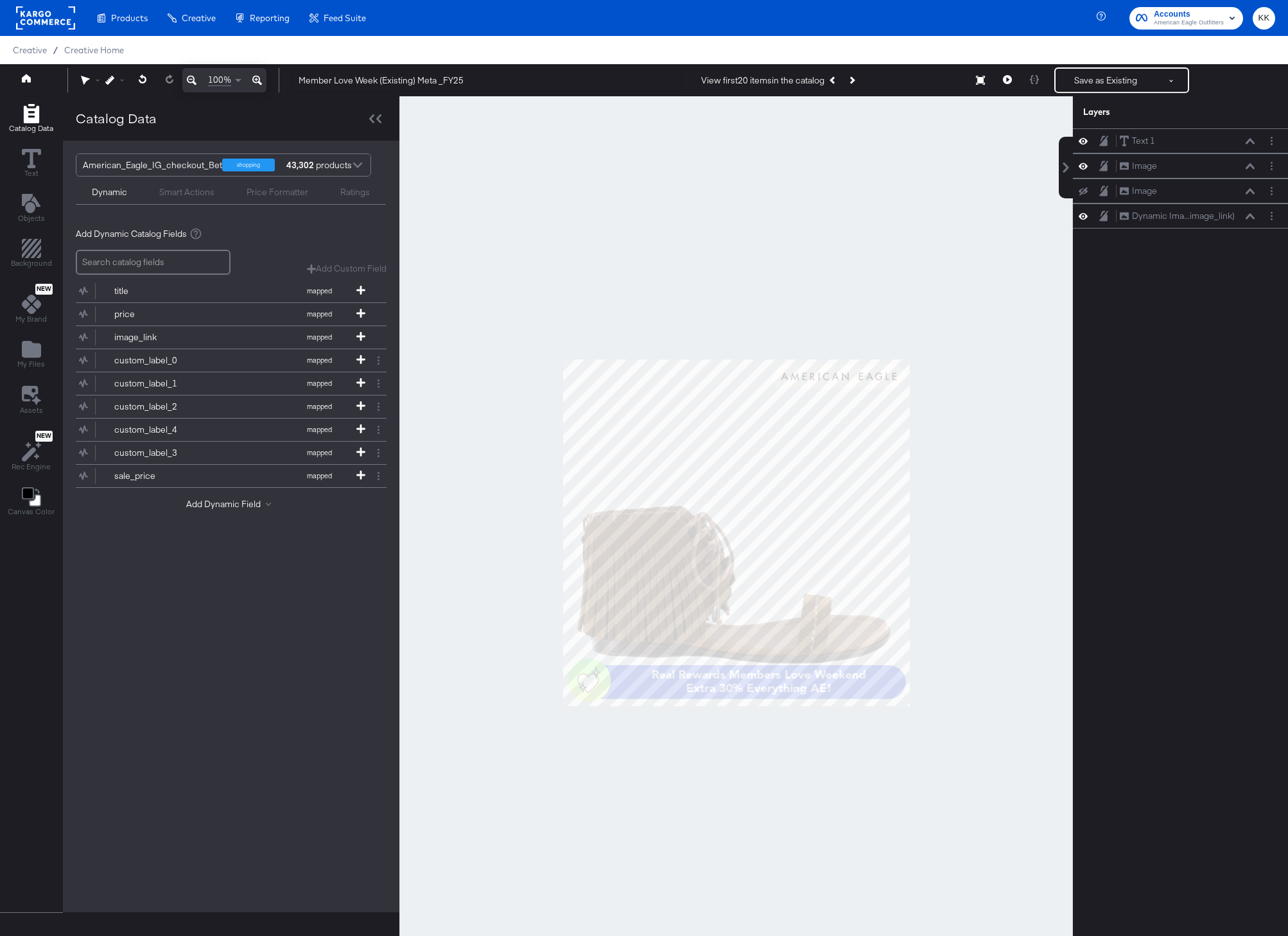
click at [447, 173] on div at bounding box center [736, 533] width 674 height 872
click at [1102, 85] on button "Save as Existing" at bounding box center [1106, 80] width 100 height 23
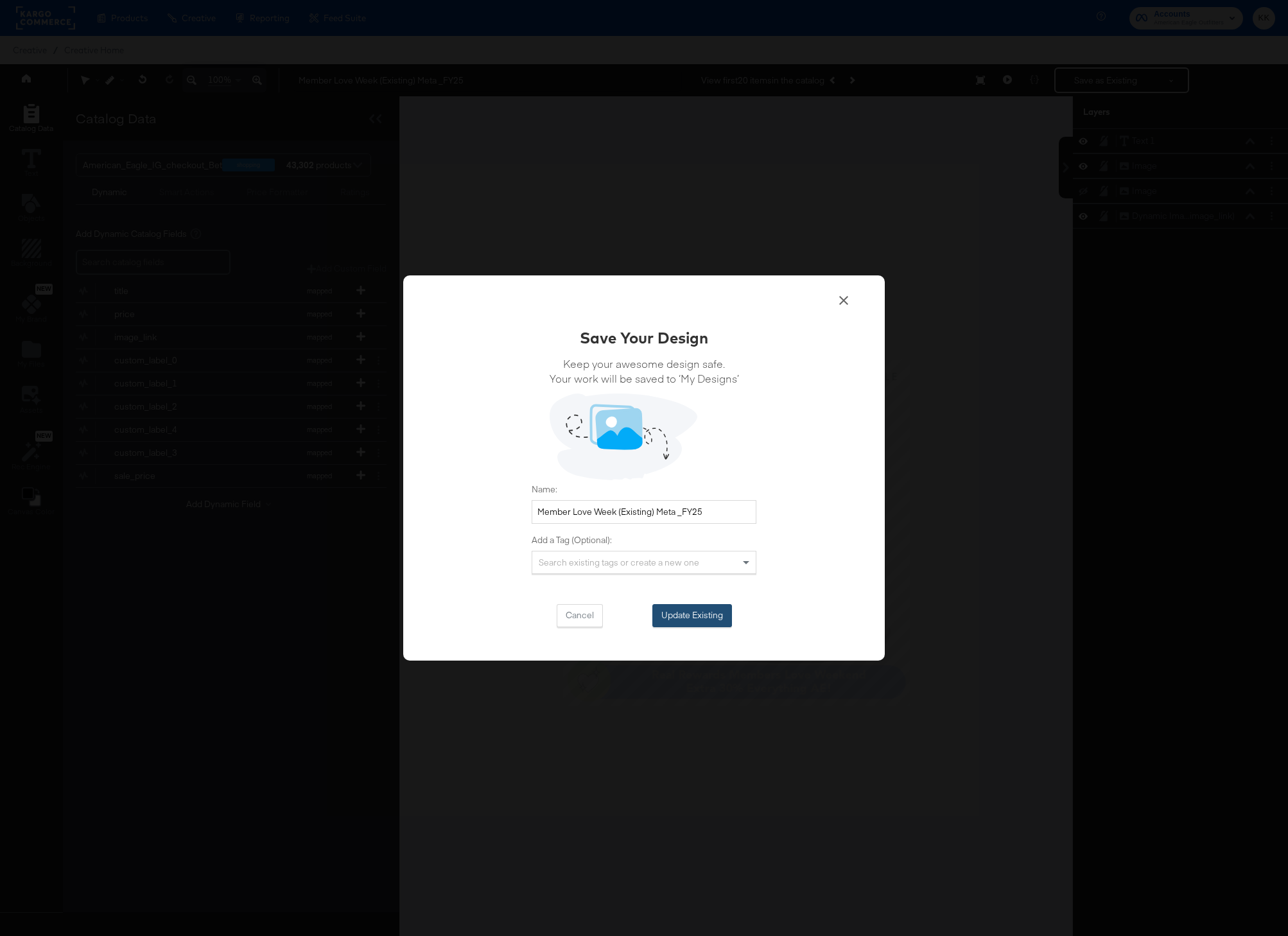
click at [700, 609] on button "Update Existing" at bounding box center [692, 615] width 80 height 23
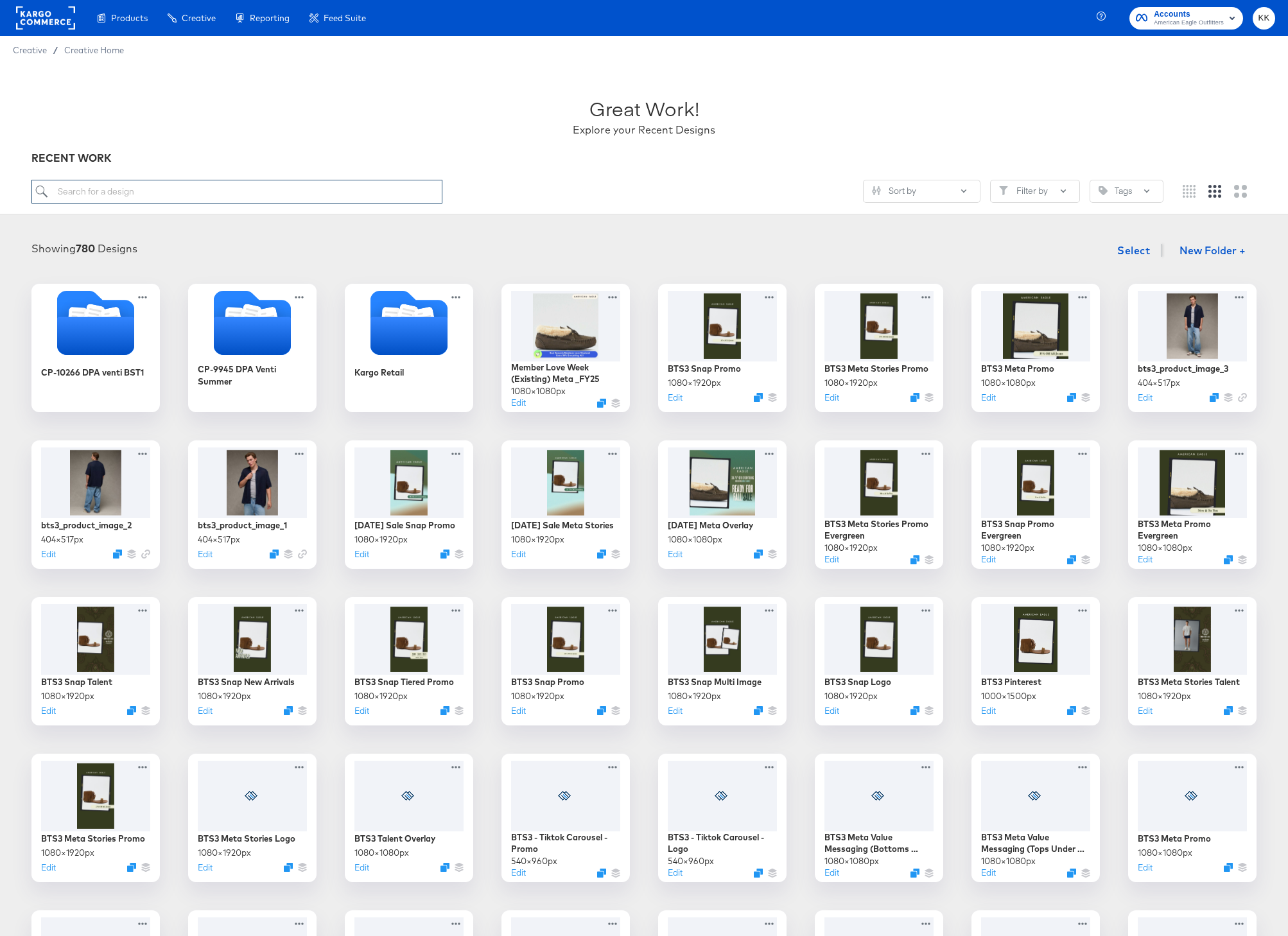
click at [241, 196] on input "search" at bounding box center [236, 191] width 411 height 24
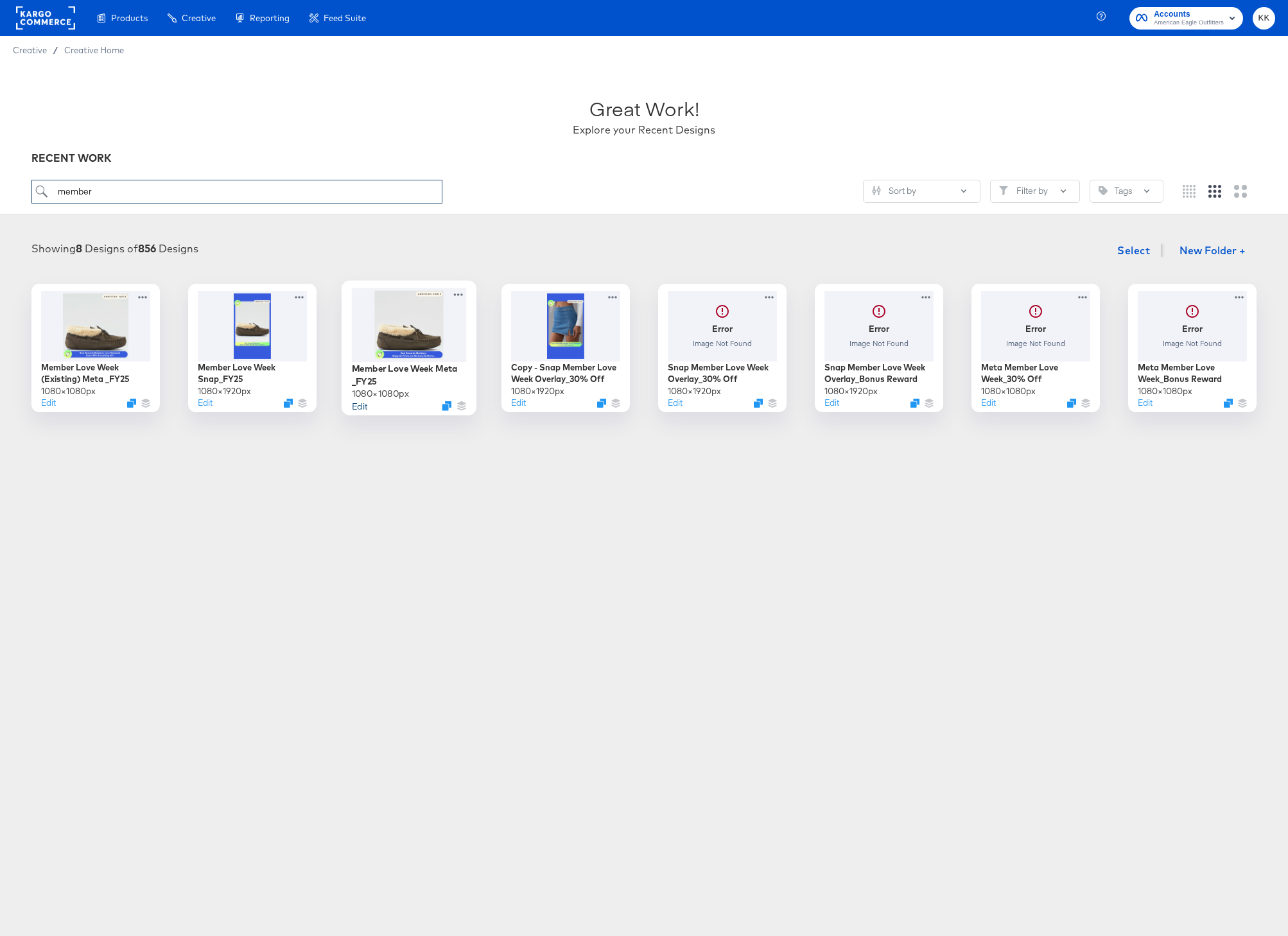
type input "member"
click at [362, 409] on button "Edit" at bounding box center [359, 405] width 15 height 12
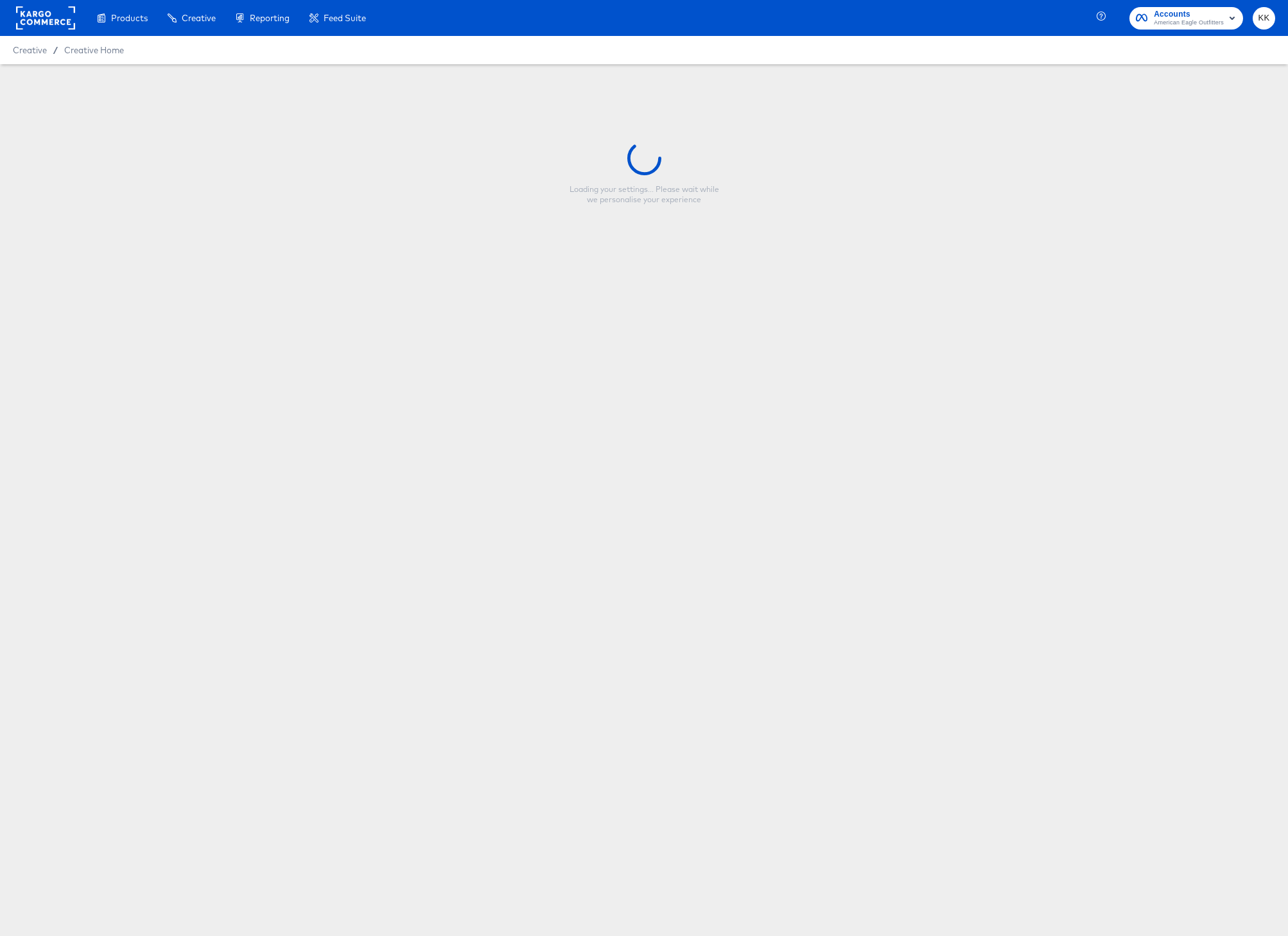
type input "Member Love Week Meta _FY25"
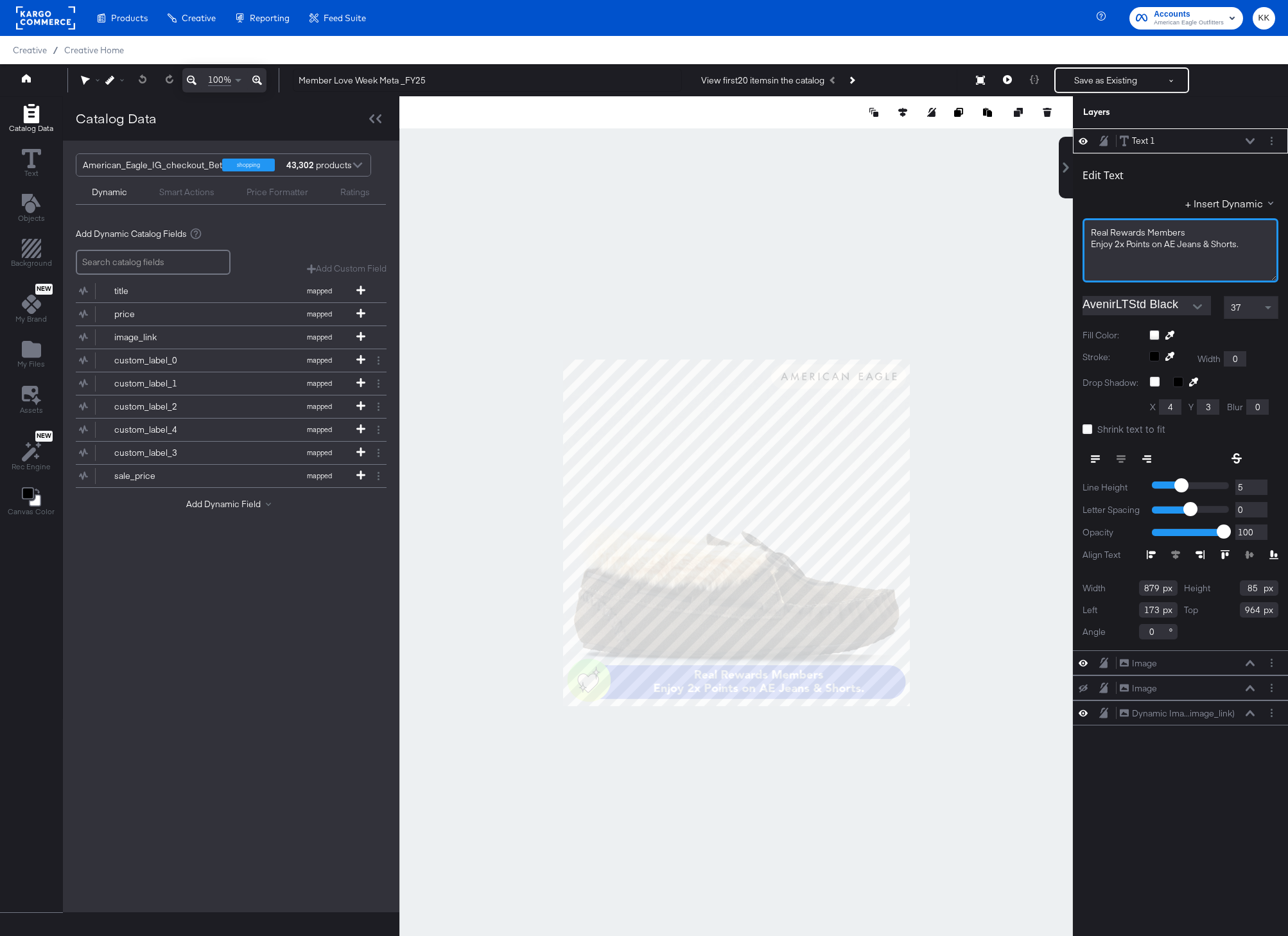
click at [1191, 237] on div "Real Rewards Members Enjoy 2x Points on AE Jeans & Shorts." at bounding box center [1180, 251] width 196 height 64
click at [1223, 230] on div "Real Rewards Members" at bounding box center [1180, 233] width 179 height 12
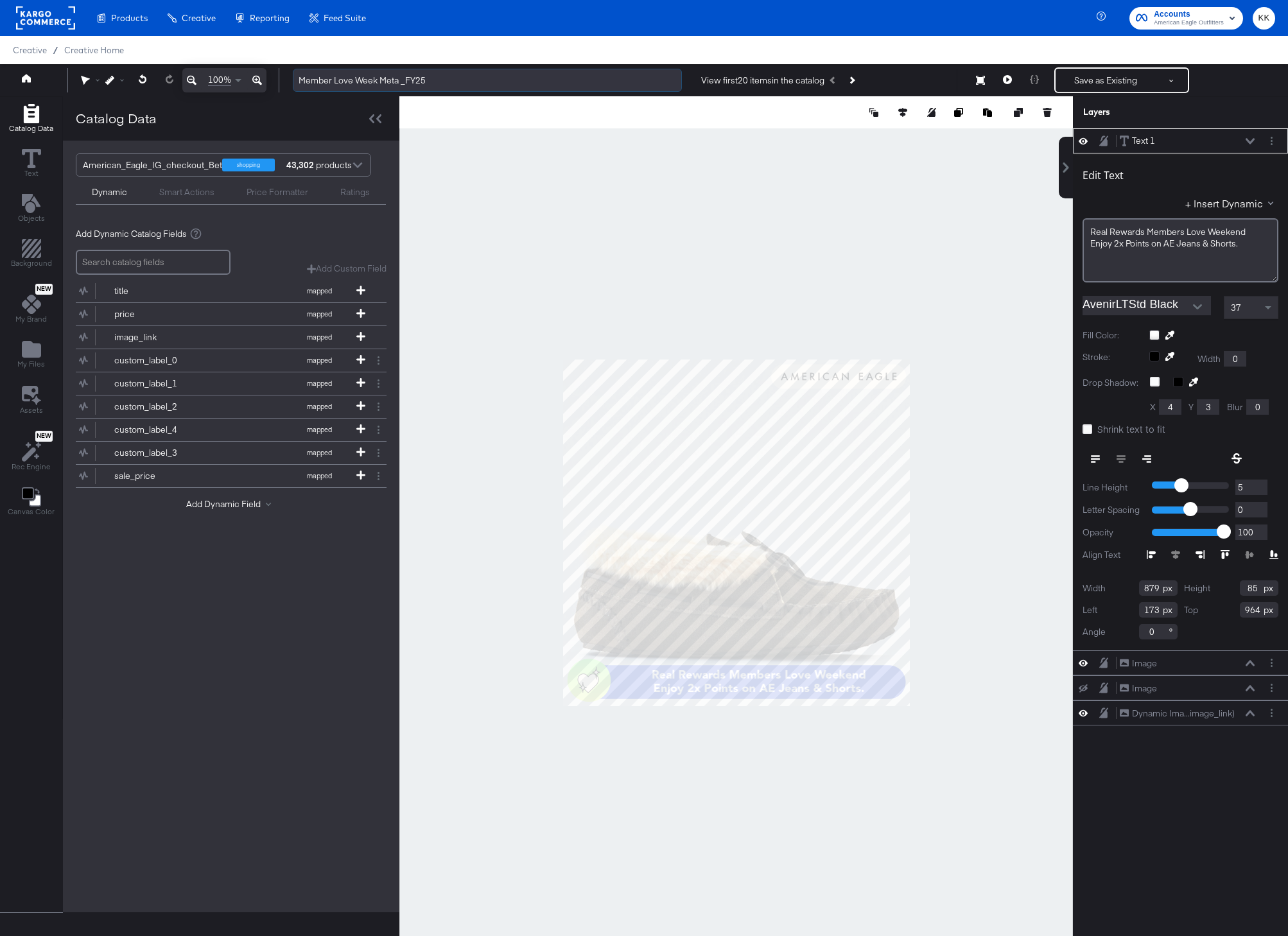
click at [375, 80] on input "Member Love Week Meta _FY25" at bounding box center [487, 80] width 389 height 24
type input "Member Love Week (New) Meta _FY25"
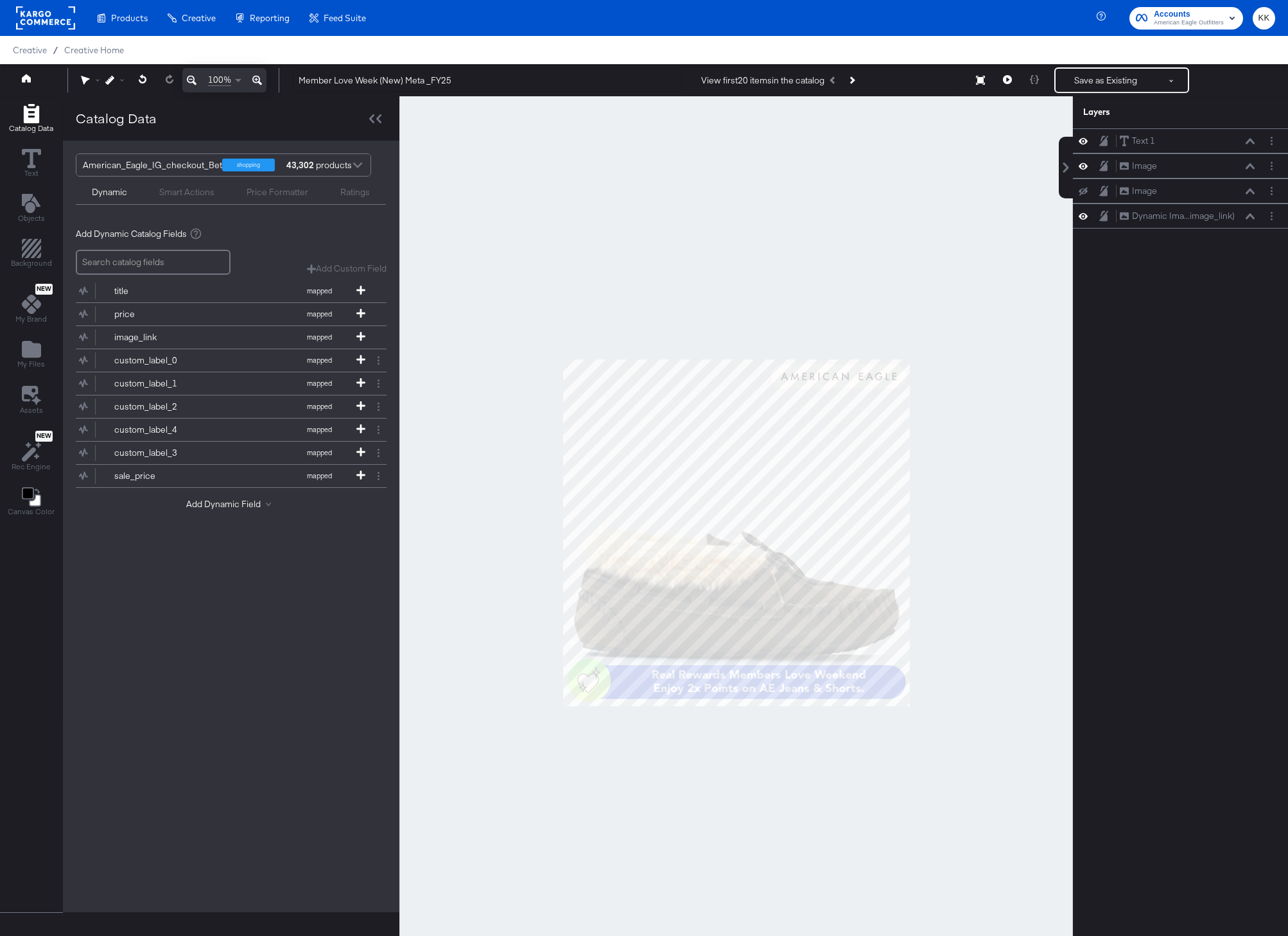
click at [505, 215] on div at bounding box center [736, 533] width 674 height 872
click at [1102, 82] on button "Save as Existing" at bounding box center [1106, 80] width 100 height 23
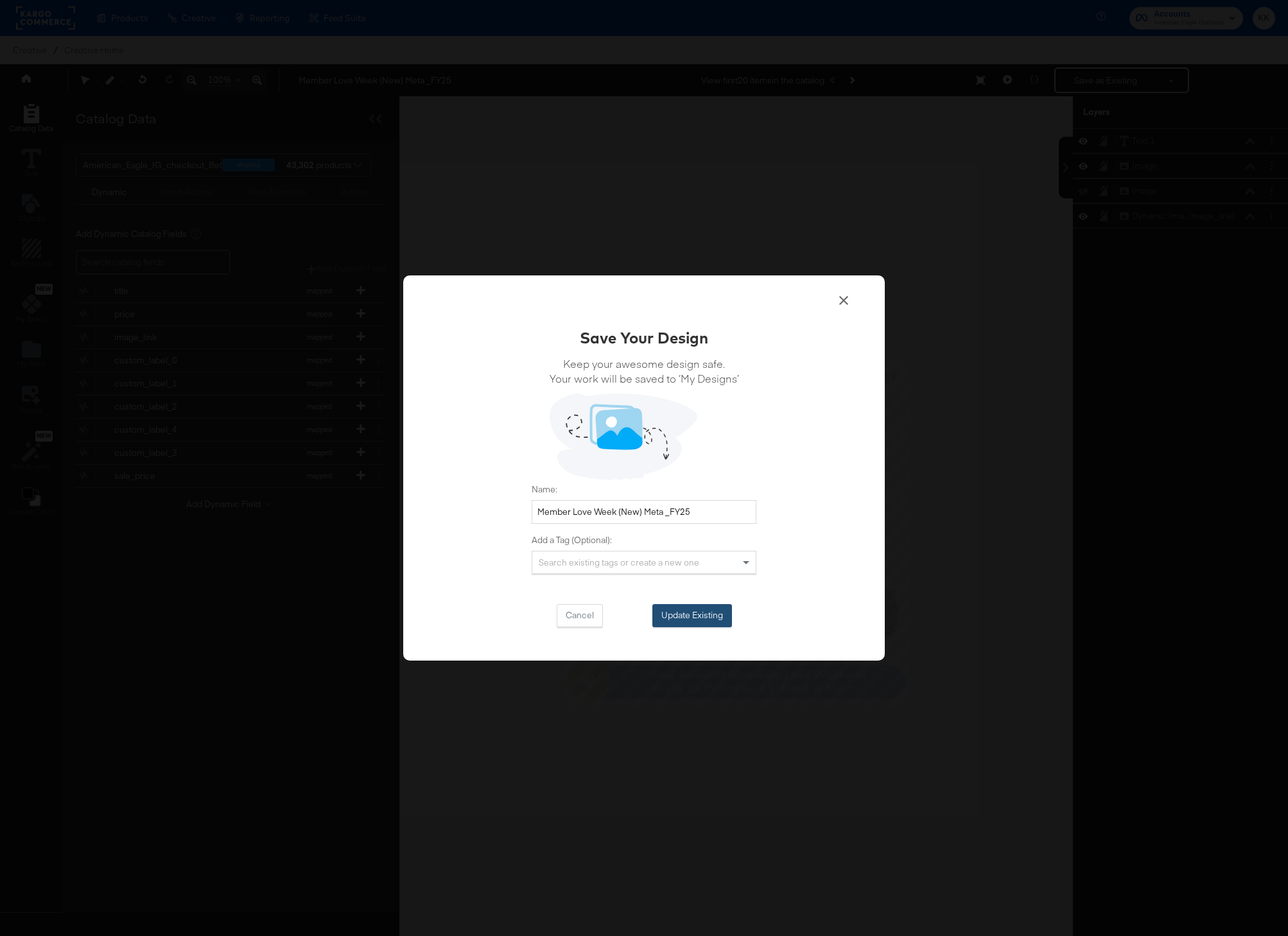
click at [718, 616] on button "Update Existing" at bounding box center [692, 615] width 80 height 23
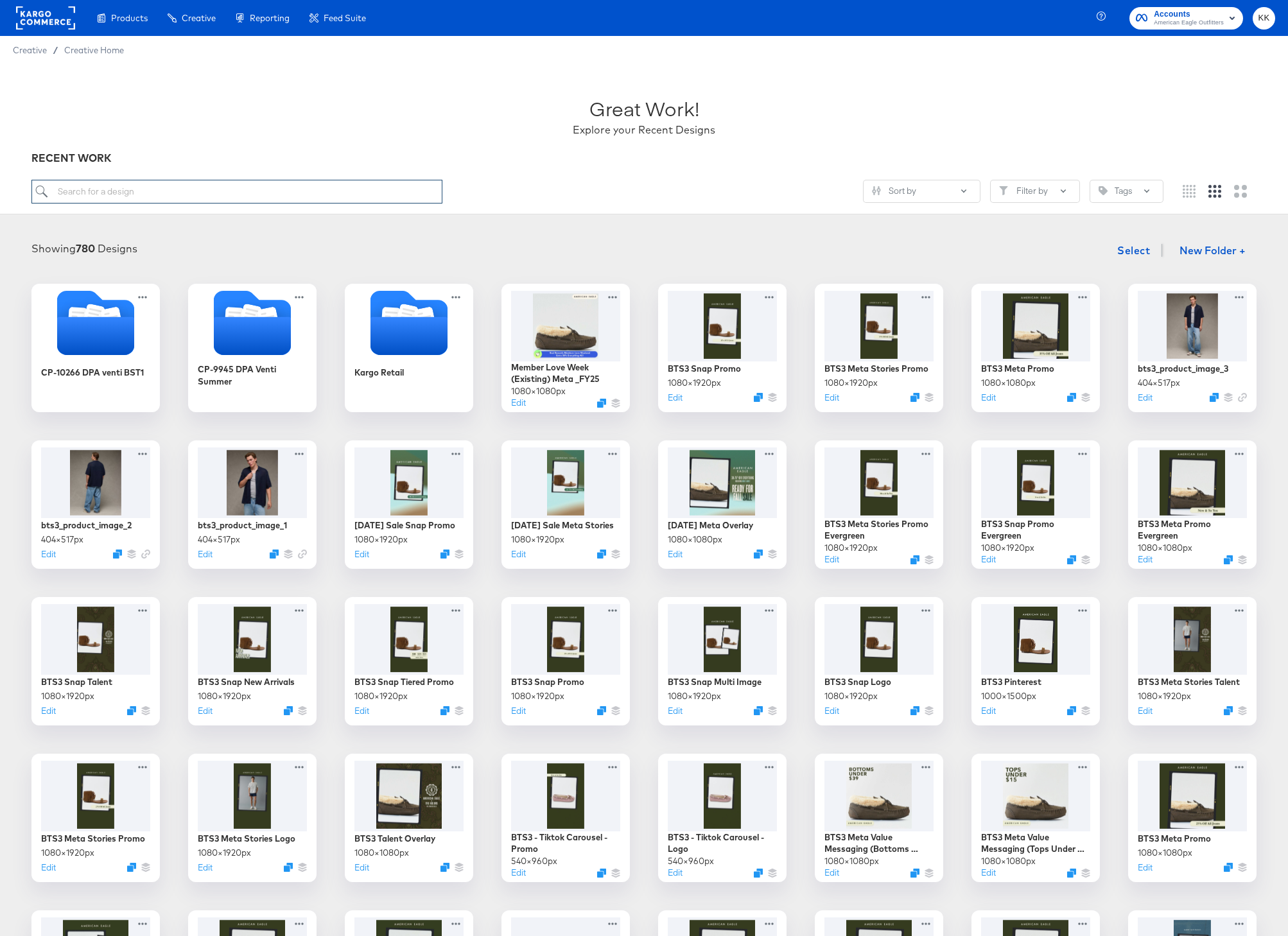
click at [240, 186] on input "search" at bounding box center [236, 191] width 411 height 24
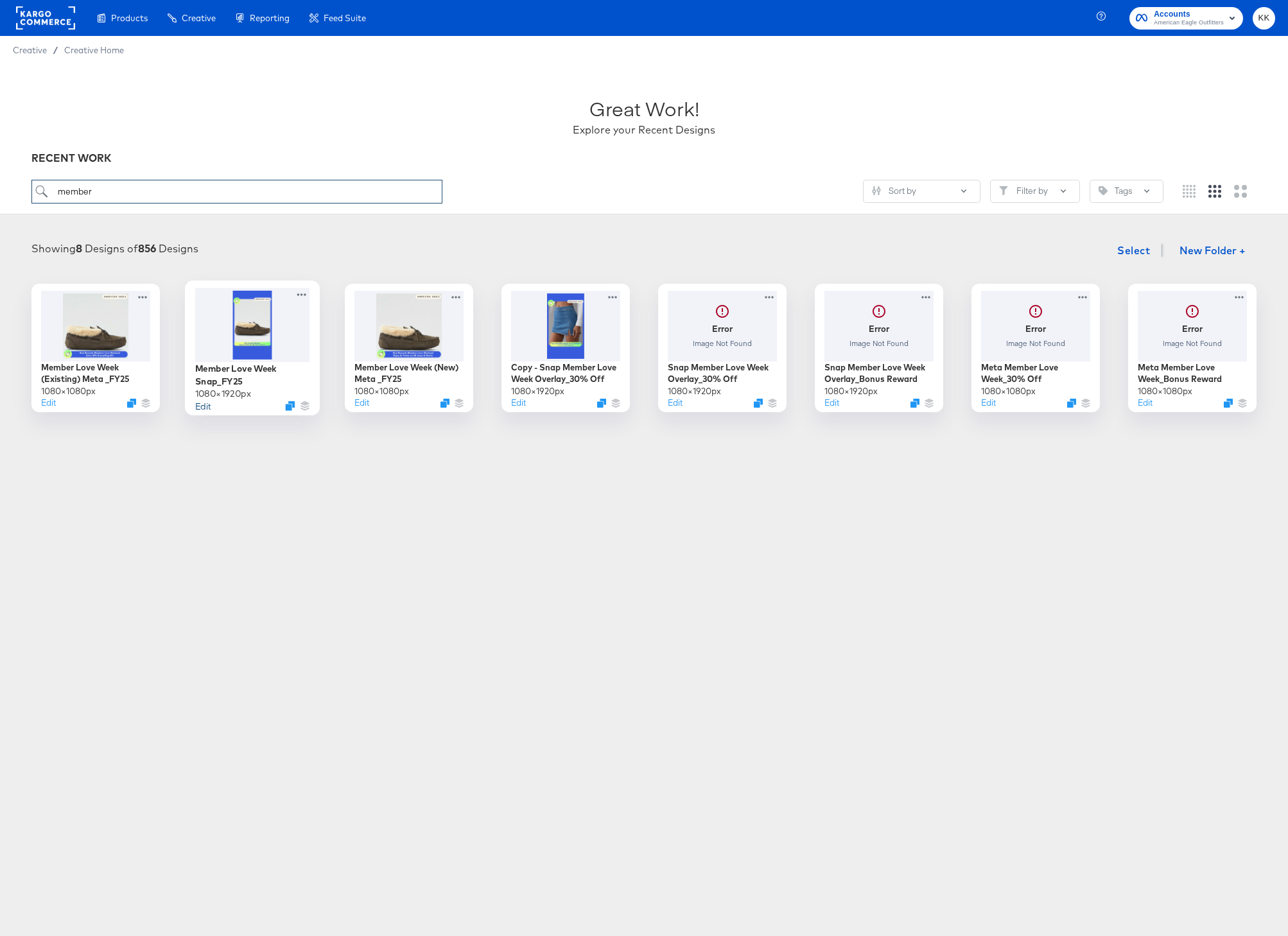
type input "member"
click at [206, 407] on button "Edit" at bounding box center [203, 405] width 15 height 12
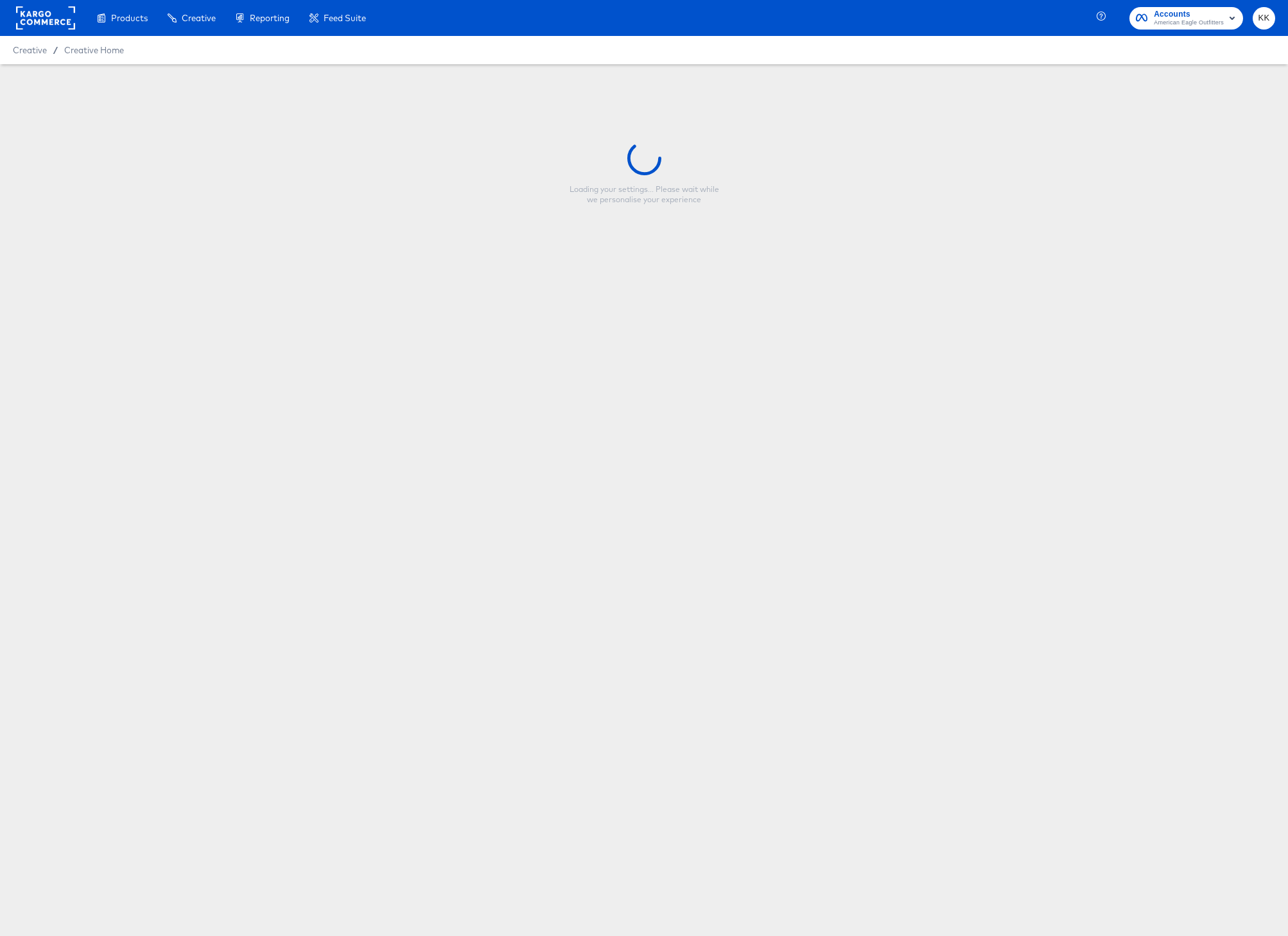
type input "Member Love Week Snap_FY25"
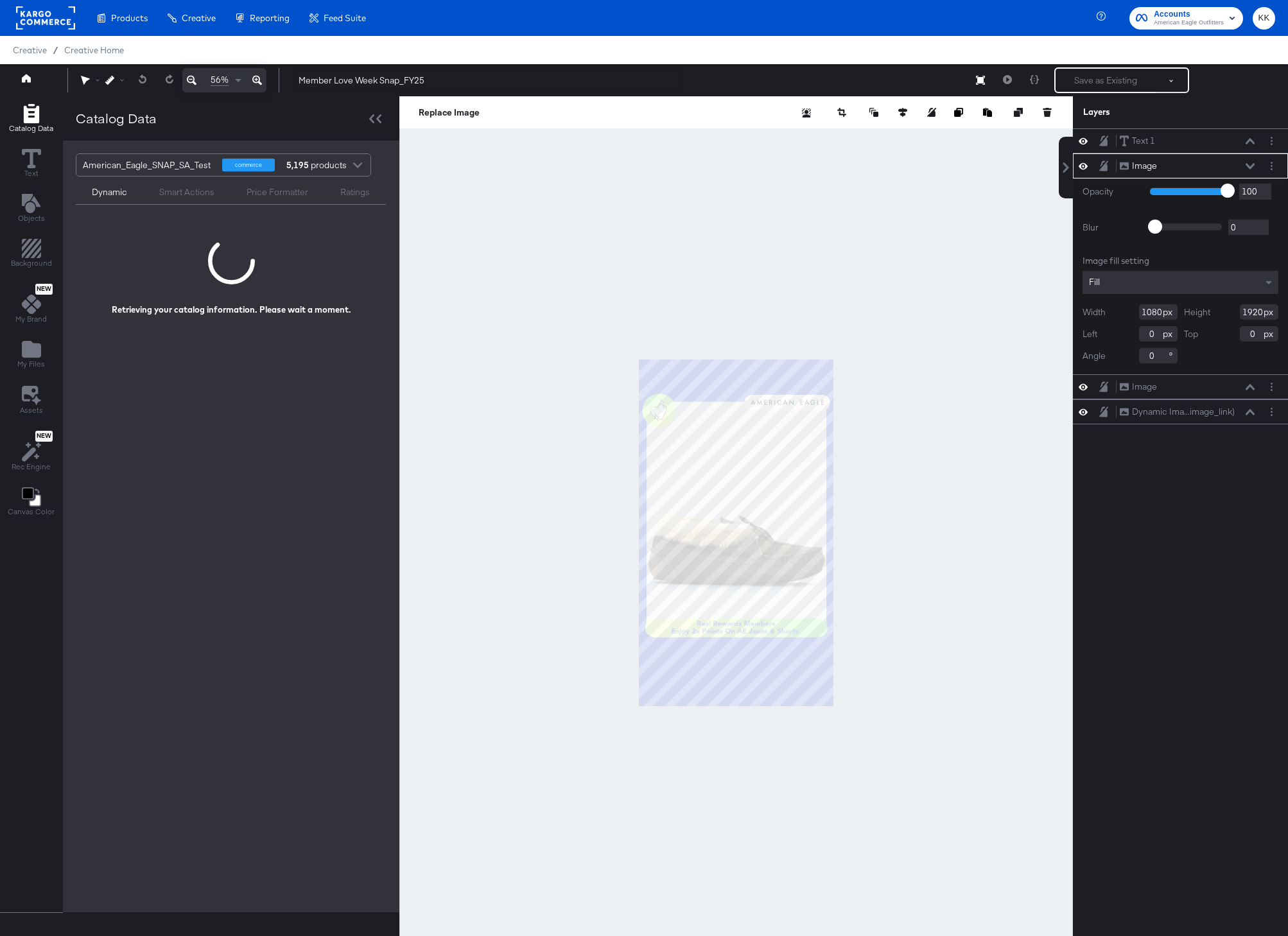
click at [258, 79] on icon at bounding box center [257, 80] width 9 height 15
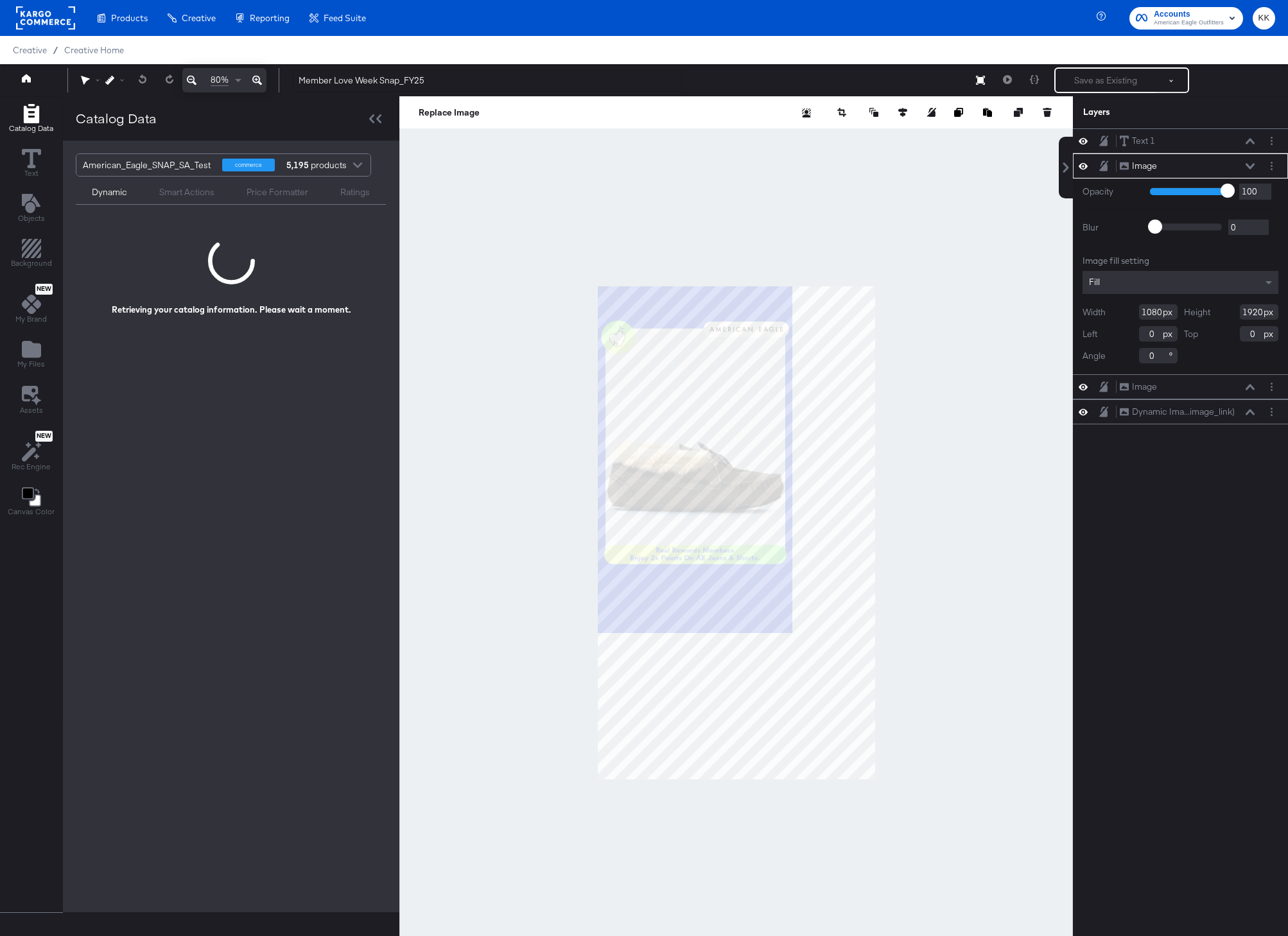
click at [258, 79] on icon at bounding box center [257, 80] width 9 height 15
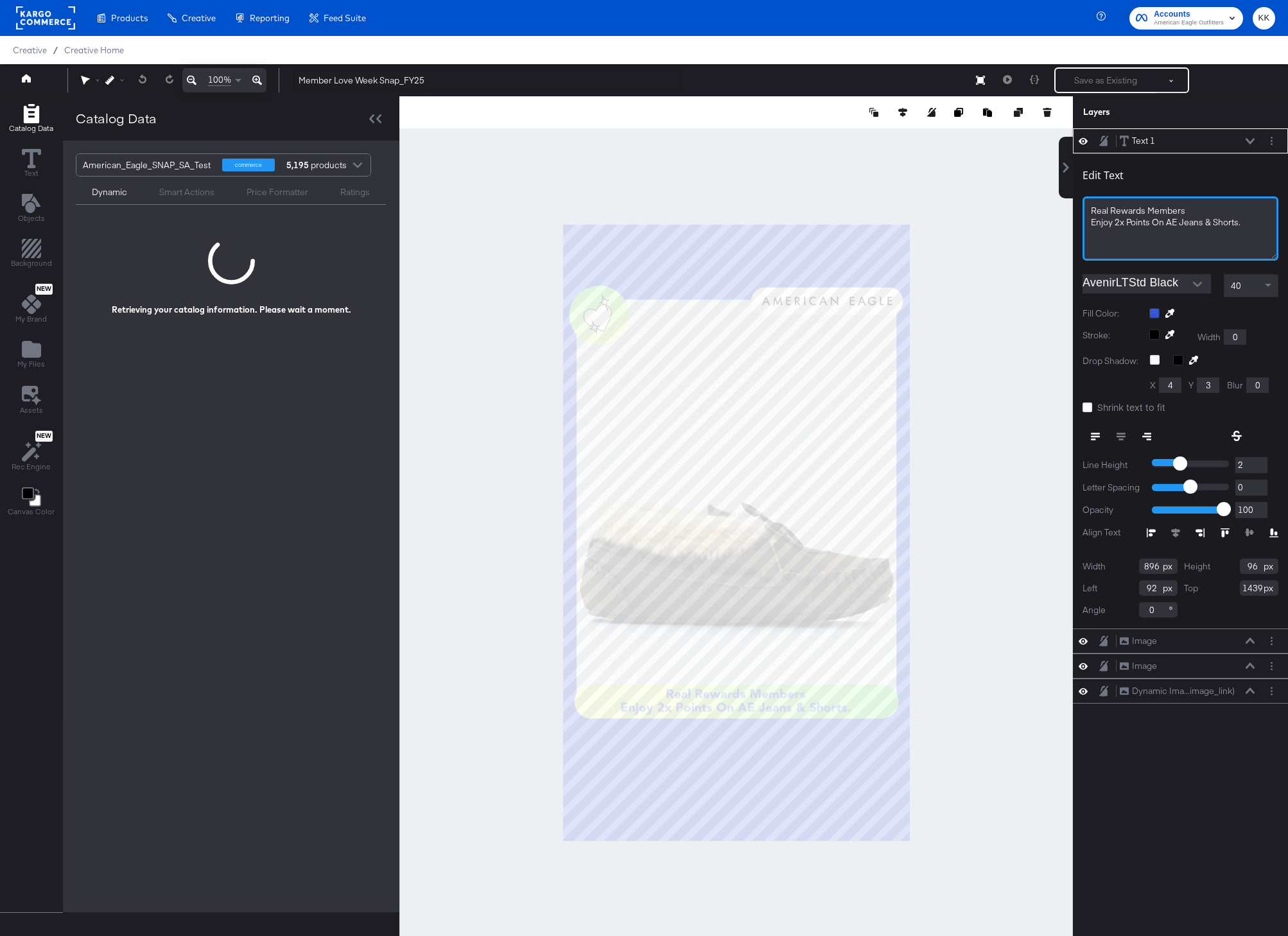
click at [1197, 210] on div "Real Rewards Members" at bounding box center [1180, 211] width 179 height 12
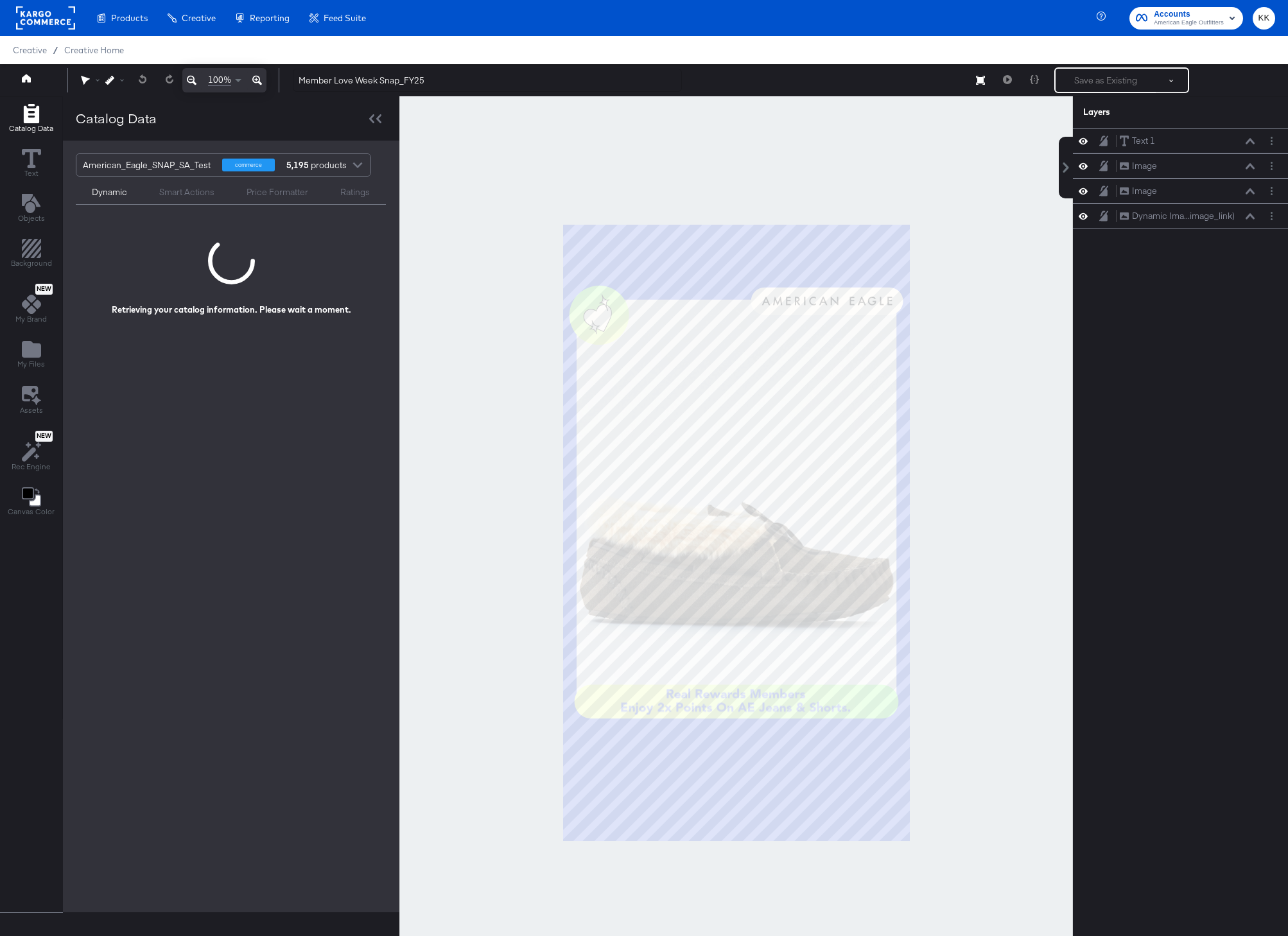
click at [895, 202] on div at bounding box center [736, 533] width 674 height 872
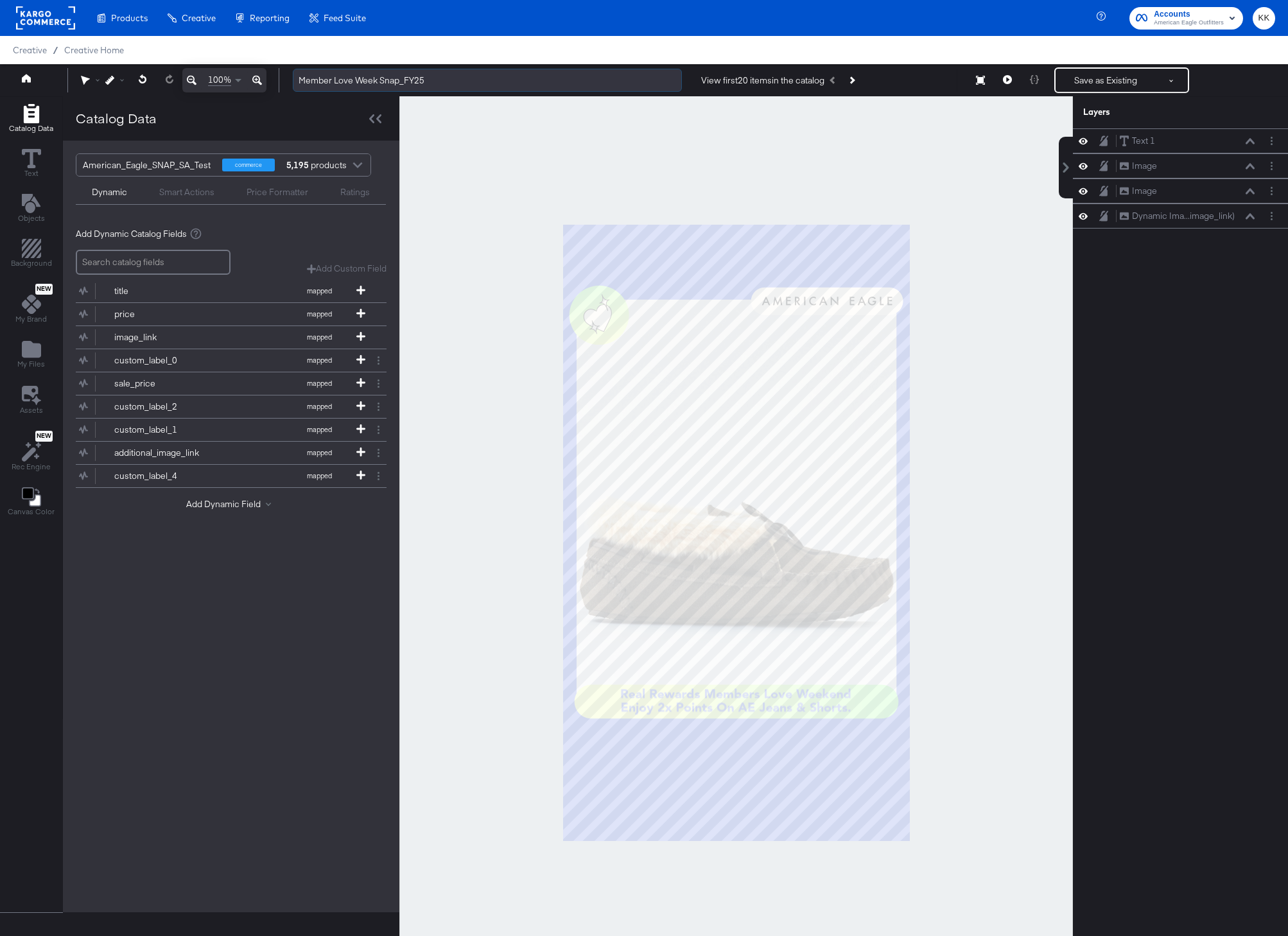
click at [377, 83] on input "Member Love Week Snap_FY25" at bounding box center [487, 80] width 389 height 24
type input "Member Love Week (New) Snap_FY25"
click at [473, 189] on div at bounding box center [736, 533] width 674 height 872
click at [1099, 81] on button "Save as Existing" at bounding box center [1106, 80] width 100 height 23
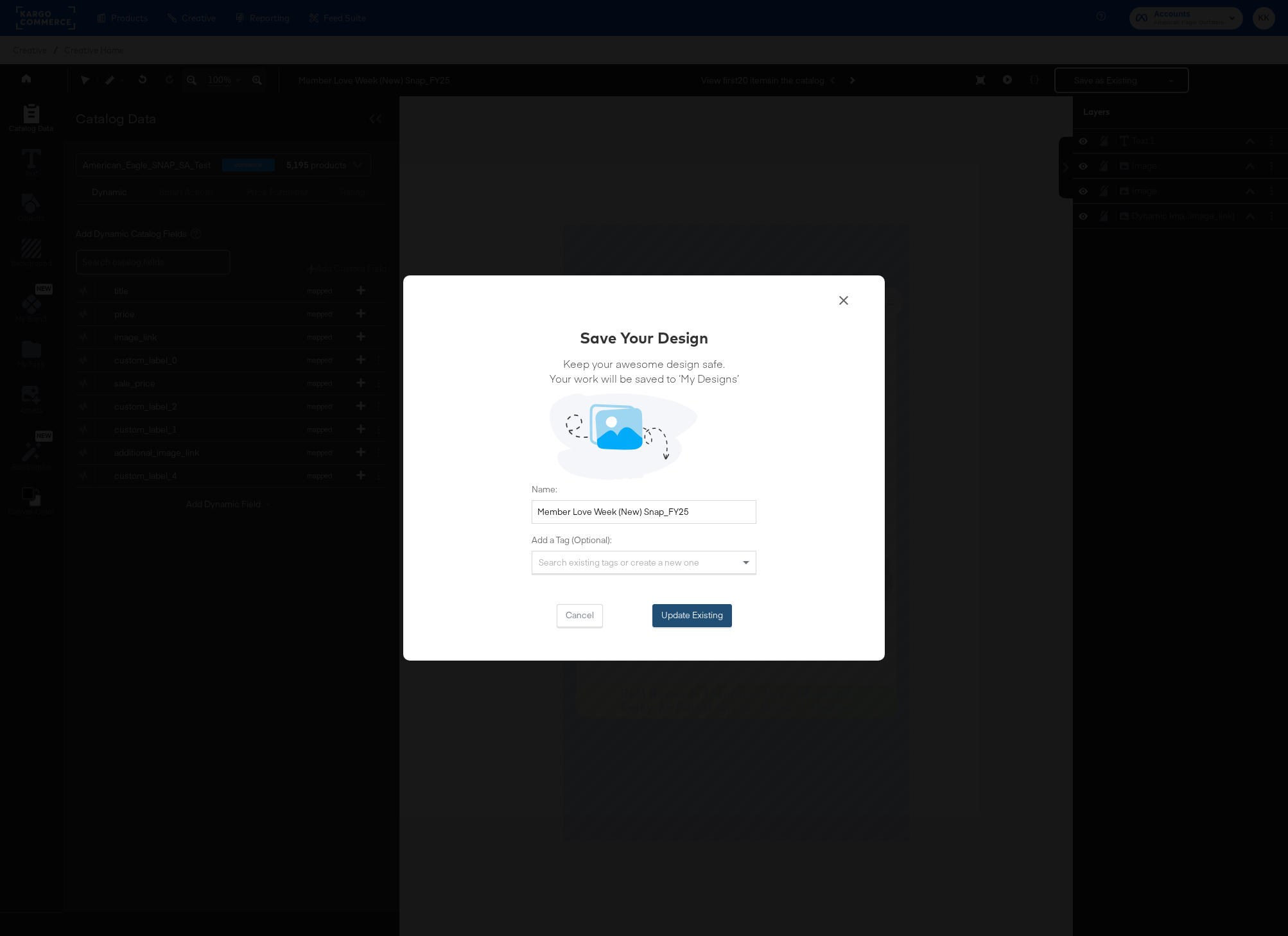
click at [696, 618] on button "Update Existing" at bounding box center [692, 615] width 80 height 23
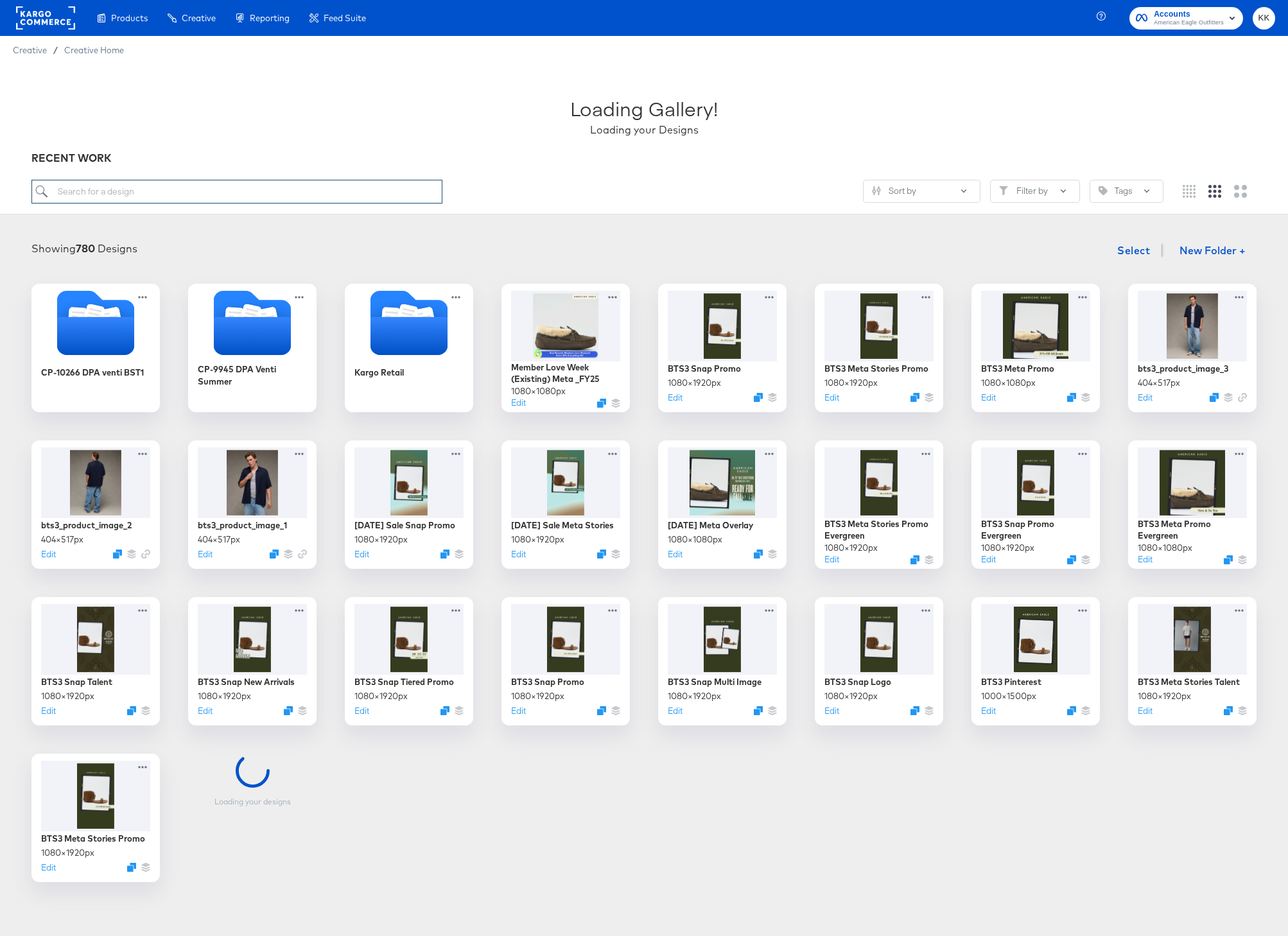
click at [175, 187] on input "search" at bounding box center [236, 191] width 411 height 24
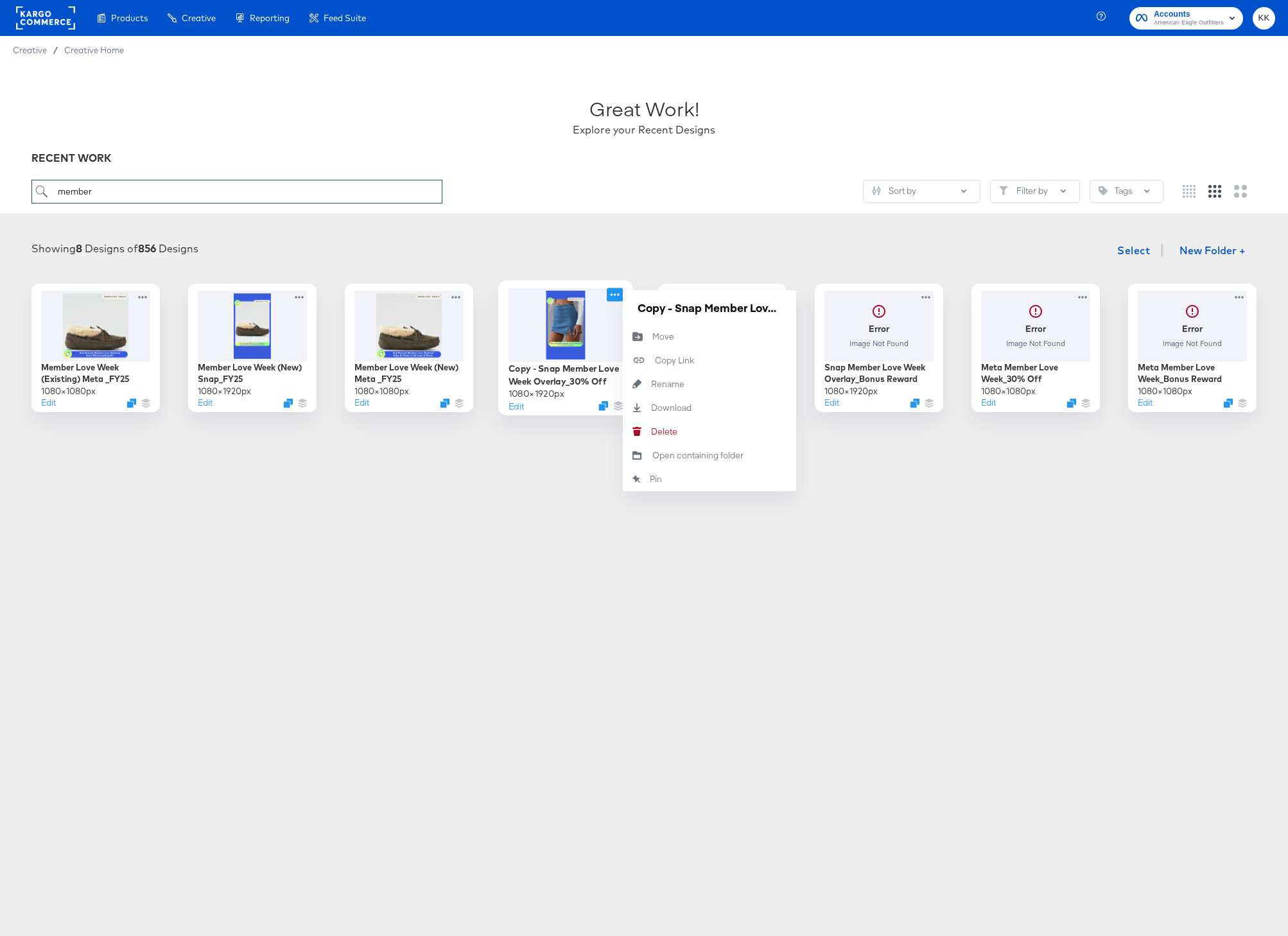
click at [618, 300] on icon at bounding box center [614, 294] width 16 height 14
type input "member"
click at [651, 431] on div "Delete Delete" at bounding box center [651, 431] width 0 height 0
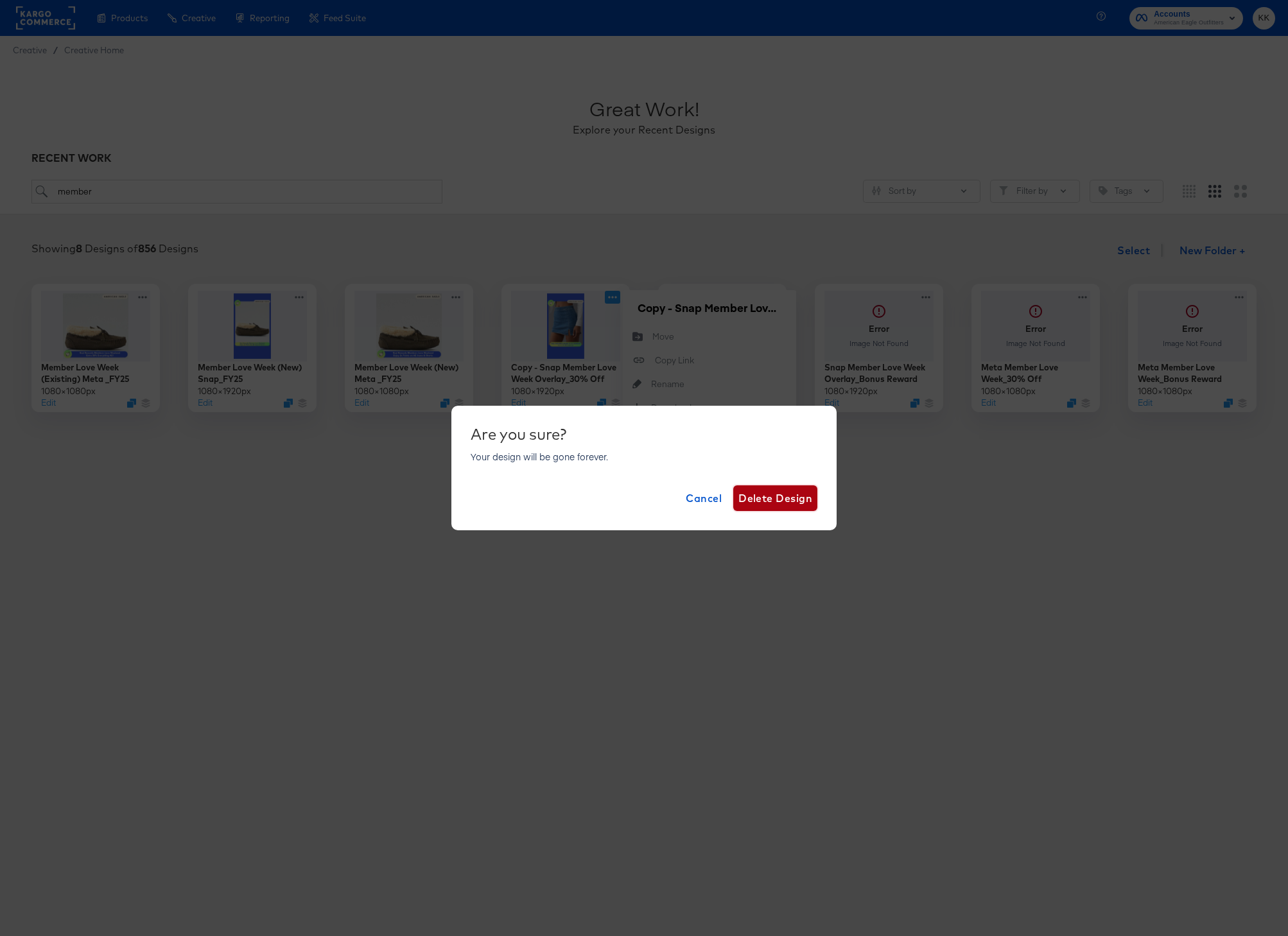
click at [771, 505] on span "Delete Design" at bounding box center [774, 497] width 74 height 18
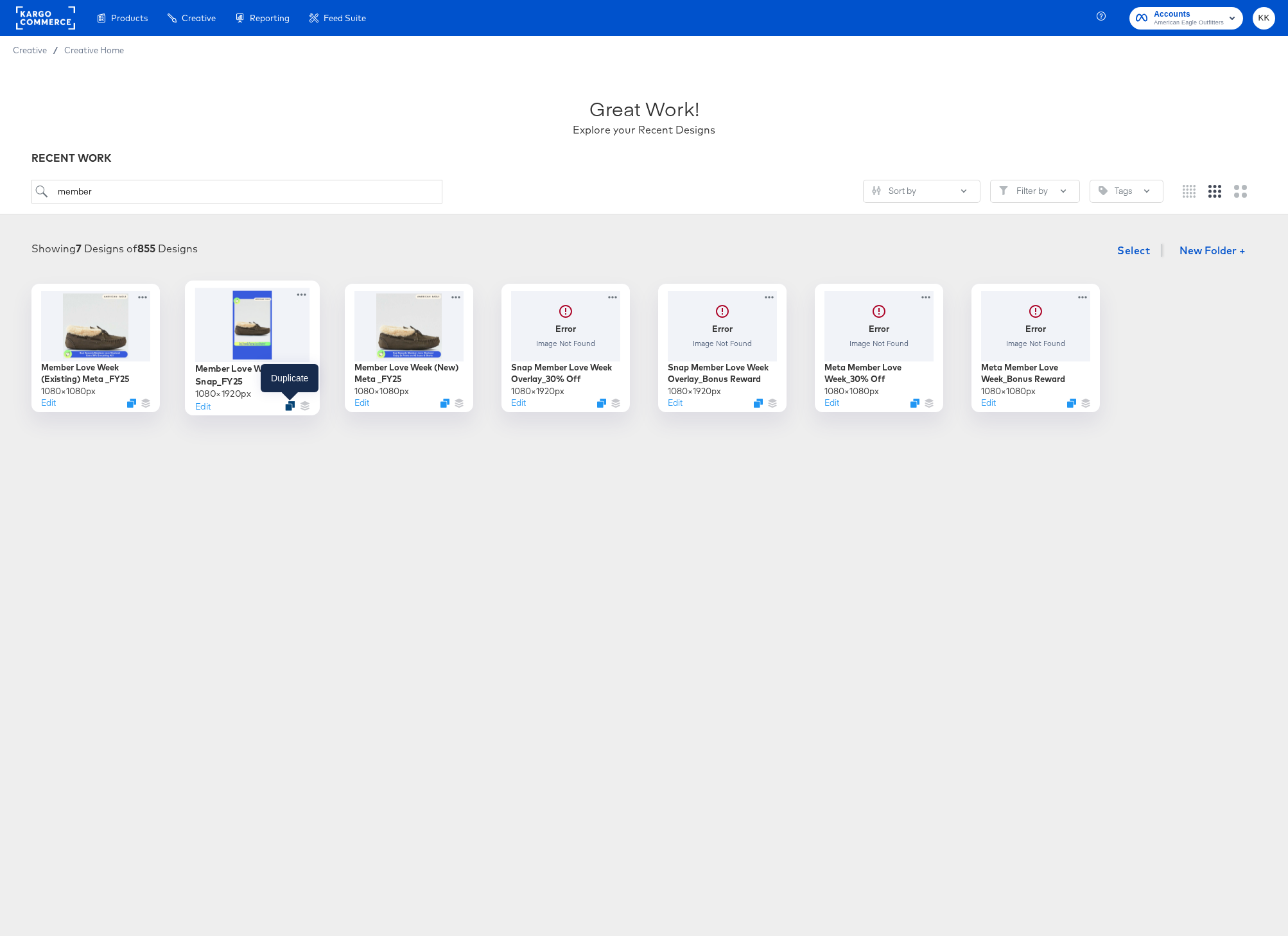
click at [291, 407] on icon "Duplicate" at bounding box center [289, 406] width 9 height 9
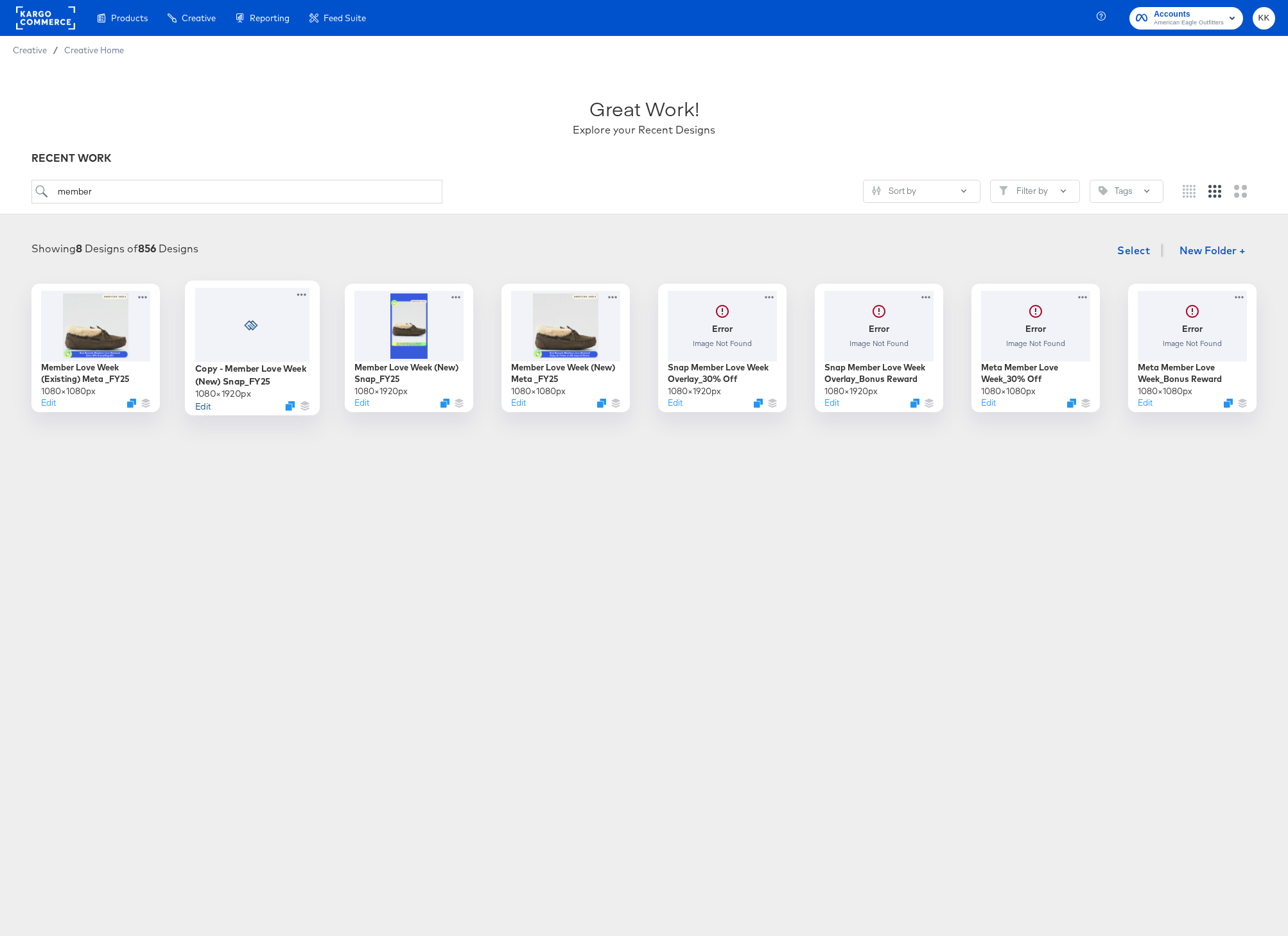
click at [203, 409] on button "Edit" at bounding box center [203, 405] width 15 height 12
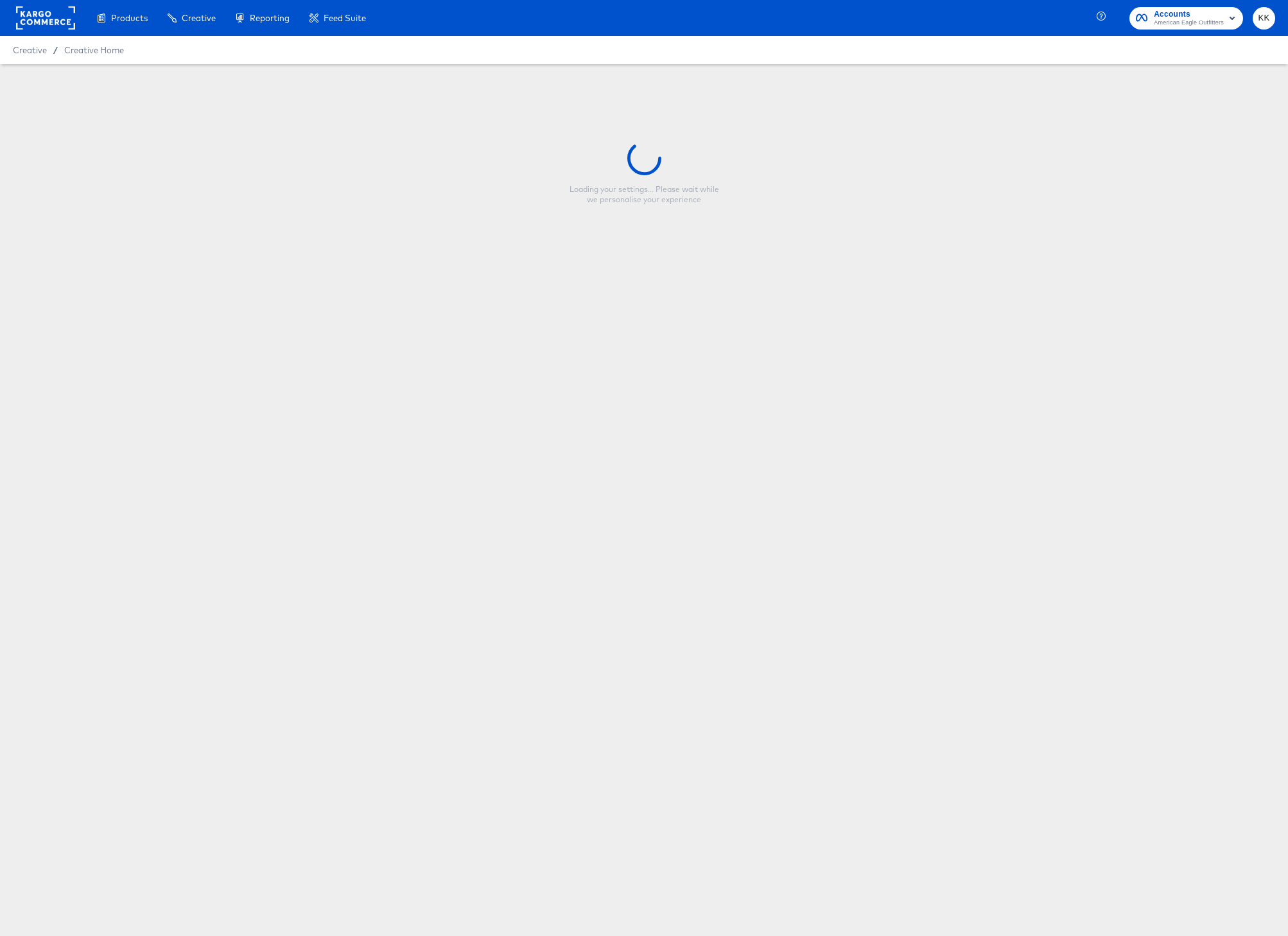
type input "Copy - Member Love Week (New) Snap_FY25"
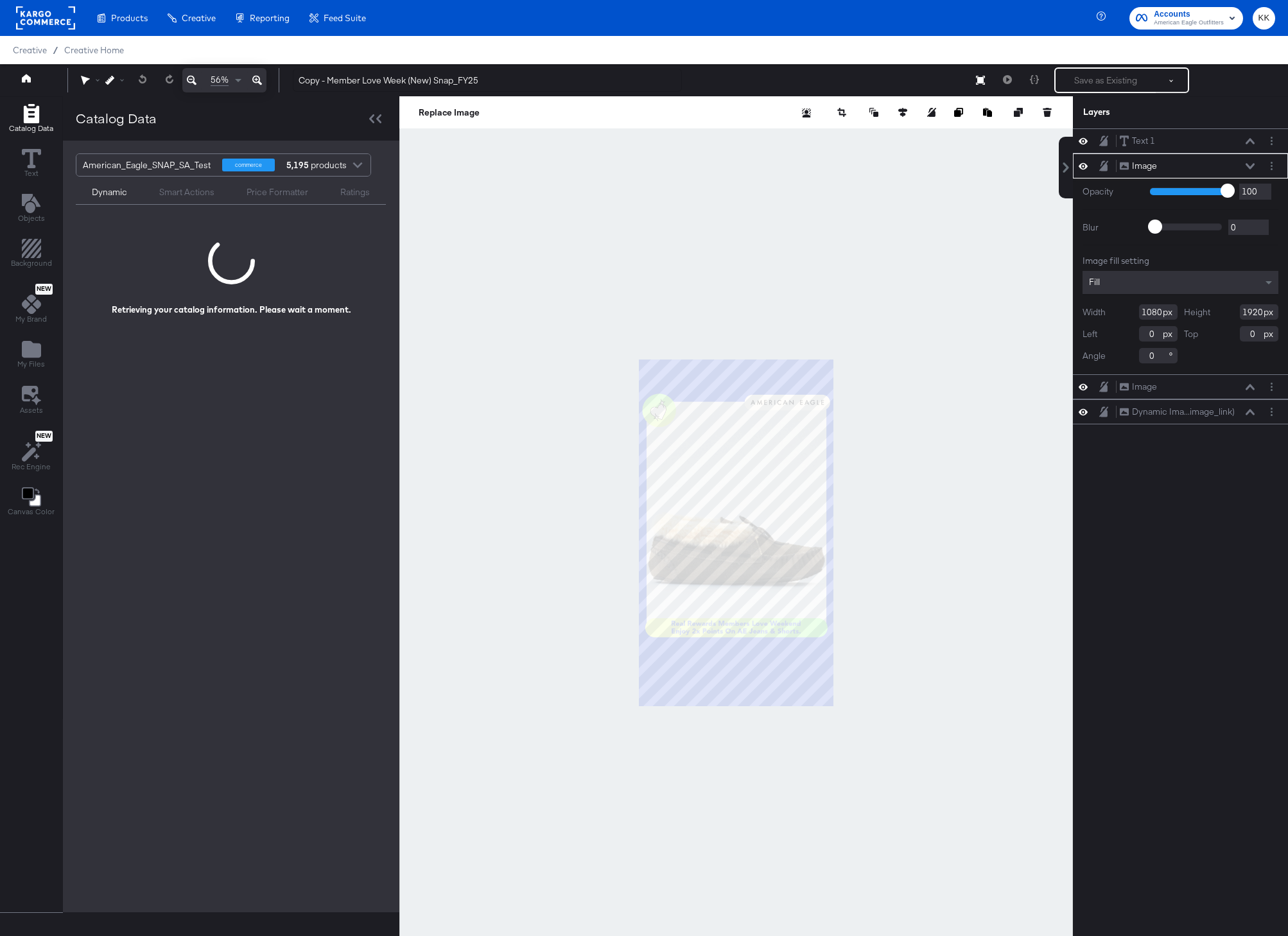
click at [256, 82] on icon at bounding box center [257, 80] width 9 height 15
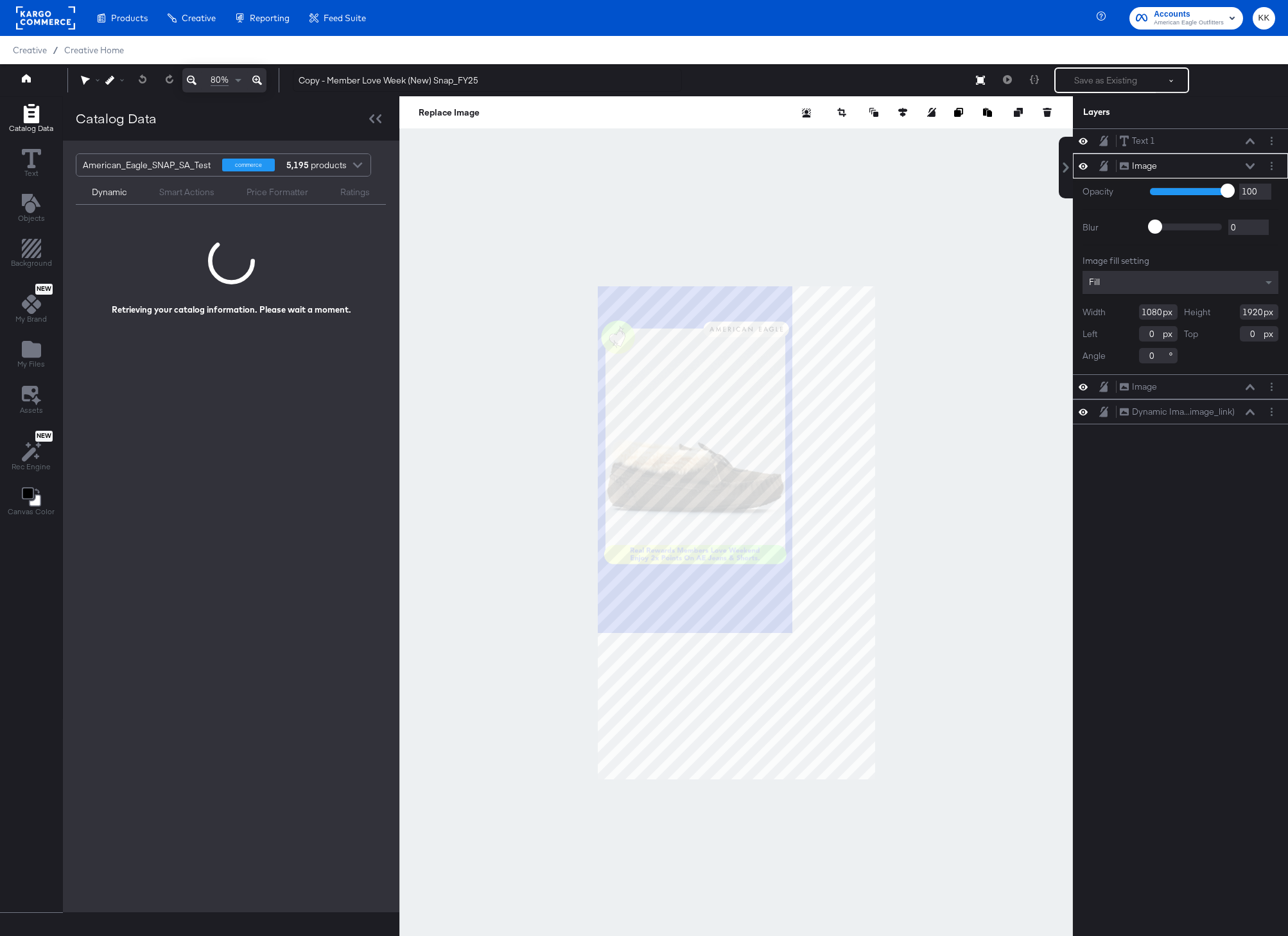
click at [256, 82] on icon at bounding box center [257, 80] width 9 height 15
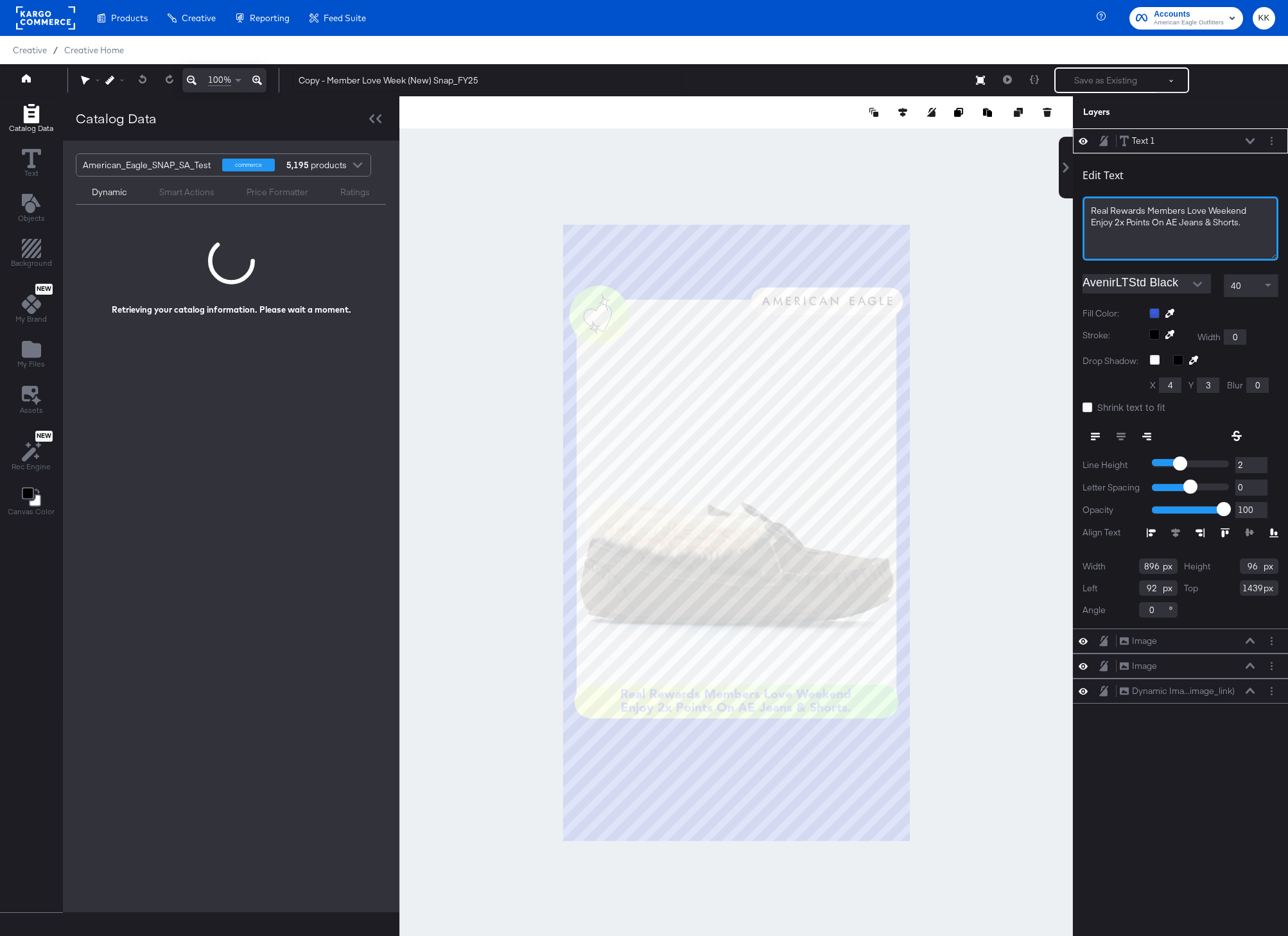
click at [1182, 224] on span "Enjoy 2x Points On AE Jeans & Shorts.﻿" at bounding box center [1165, 222] width 150 height 12
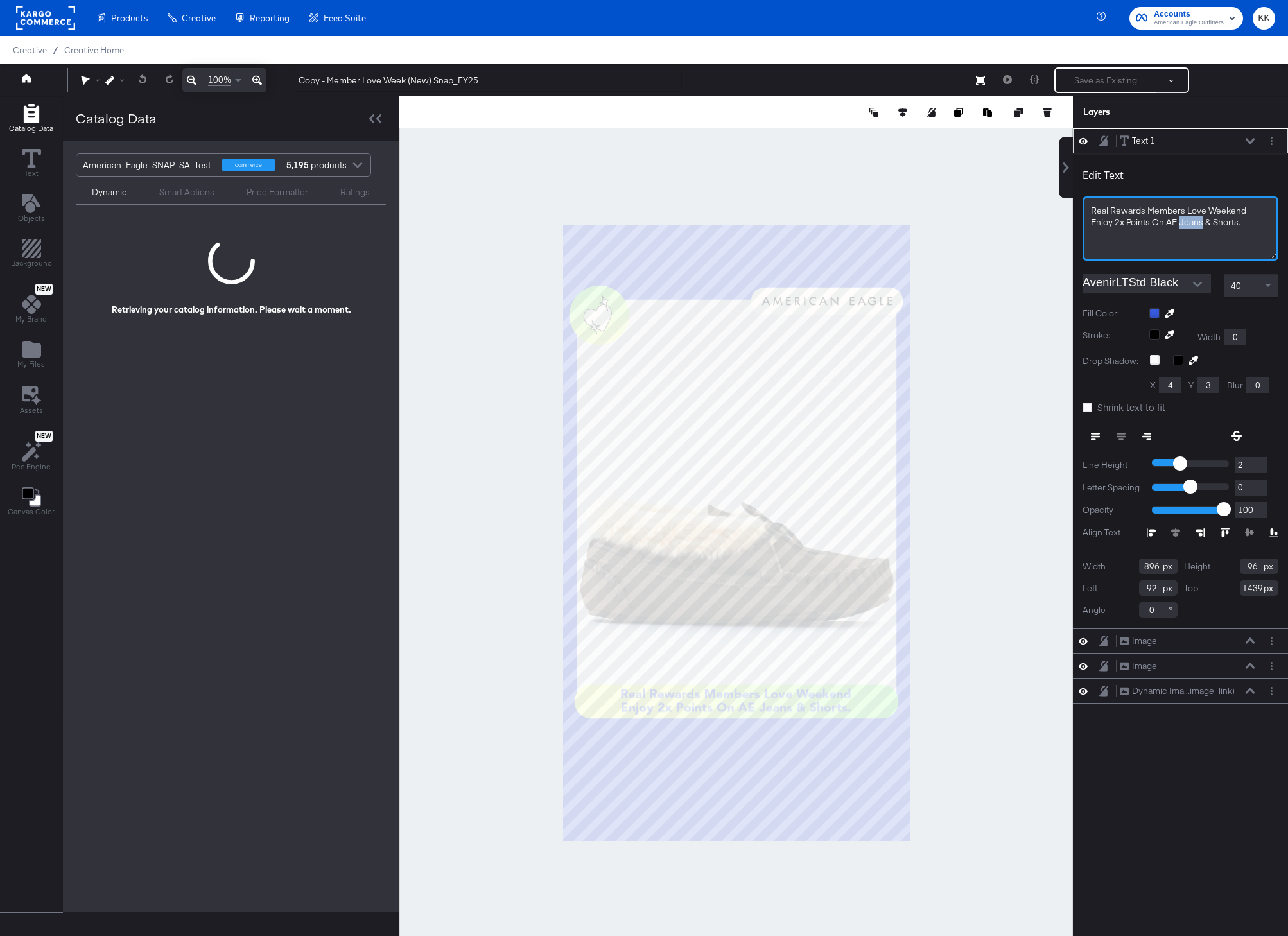
click at [1182, 224] on span "Enjoy 2x Points On AE Jeans & Shorts.﻿" at bounding box center [1165, 222] width 150 height 12
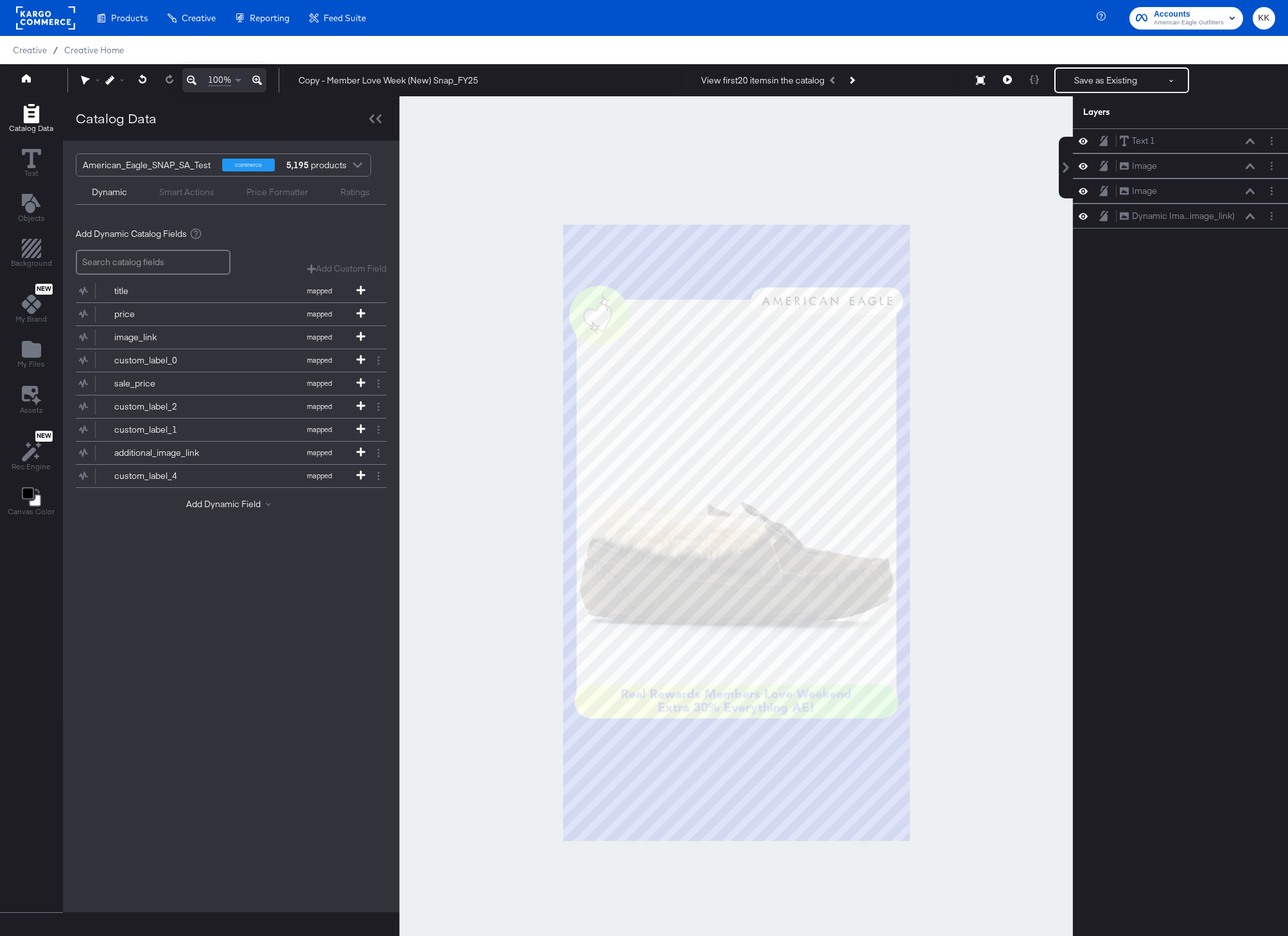
click at [1024, 385] on div at bounding box center [736, 533] width 674 height 872
click at [852, 78] on button "Next Product" at bounding box center [851, 80] width 18 height 23
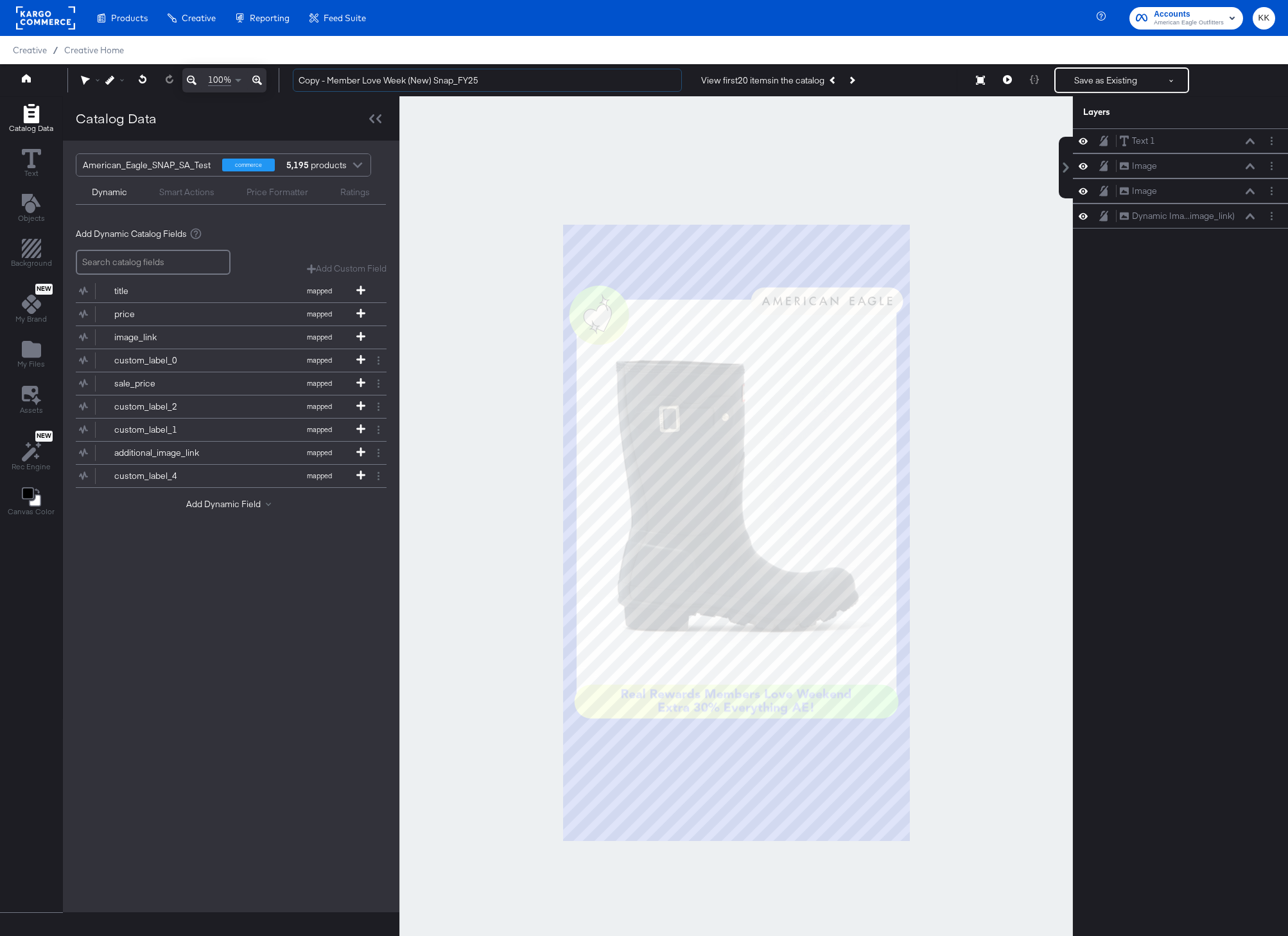
drag, startPoint x: 329, startPoint y: 82, endPoint x: 277, endPoint y: 81, distance: 52.0
click at [280, 82] on div "100% Copy - Member Love Week (New) Snap_FY25 View first 20 items in the catalog…" at bounding box center [644, 80] width 1288 height 32
click at [397, 84] on input "Member Love Week (New) Snap_FY25" at bounding box center [487, 80] width 389 height 24
type input "Member Love Week (Existing) Snap_FY25"
click at [447, 141] on div at bounding box center [736, 533] width 674 height 872
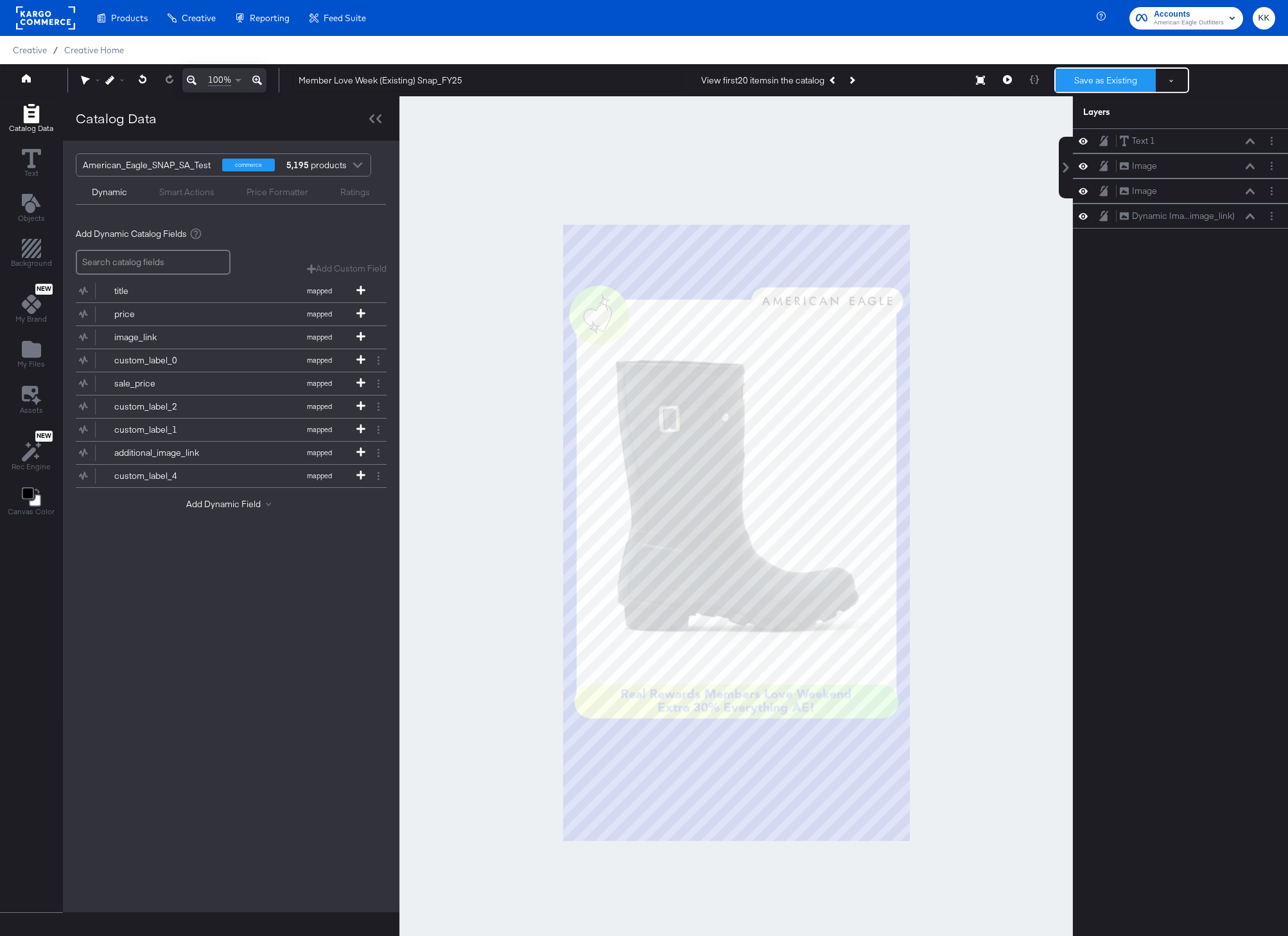
click at [1086, 88] on button "Save as Existing" at bounding box center [1106, 80] width 100 height 23
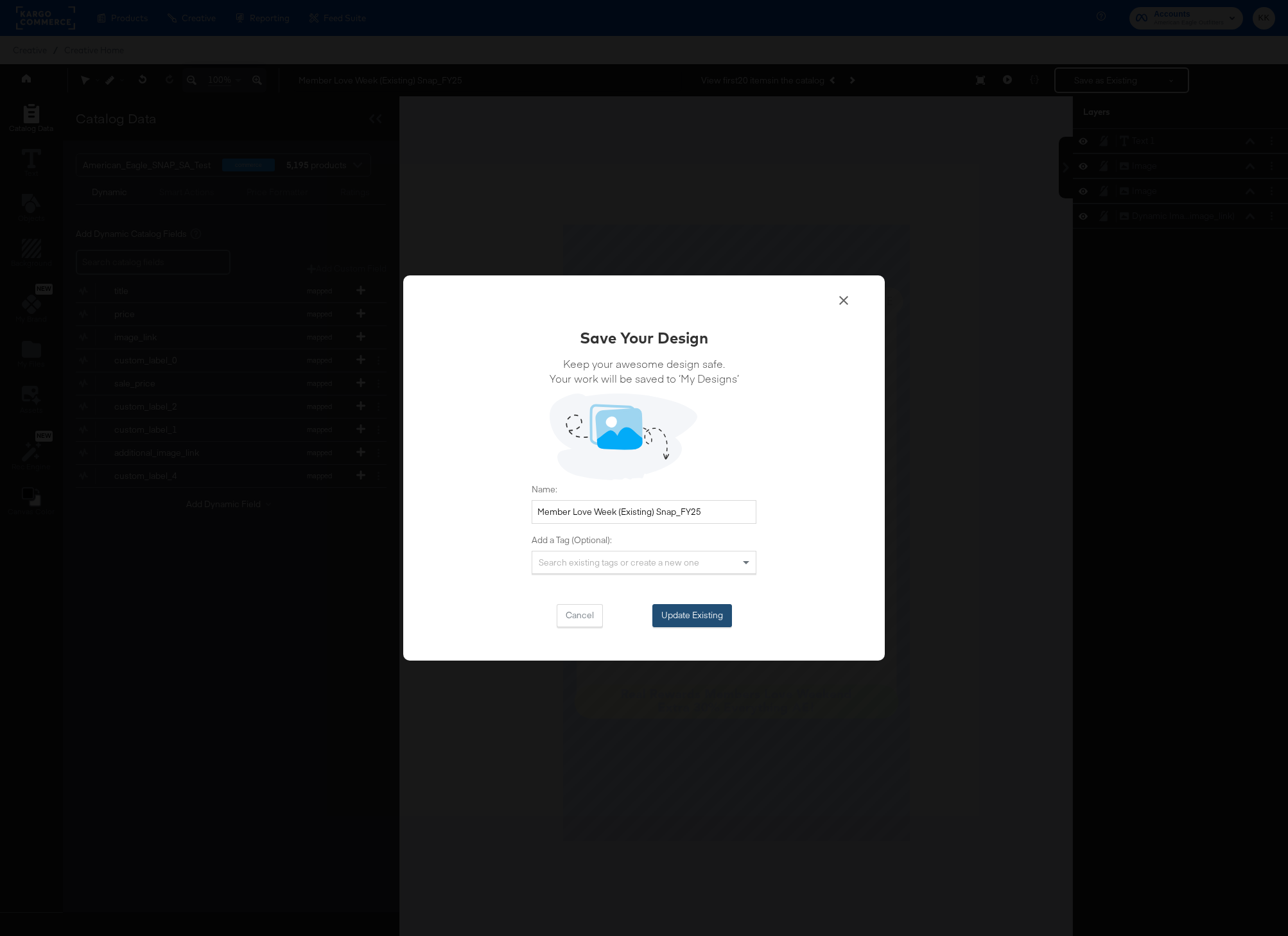
click at [697, 606] on button "Update Existing" at bounding box center [692, 615] width 80 height 23
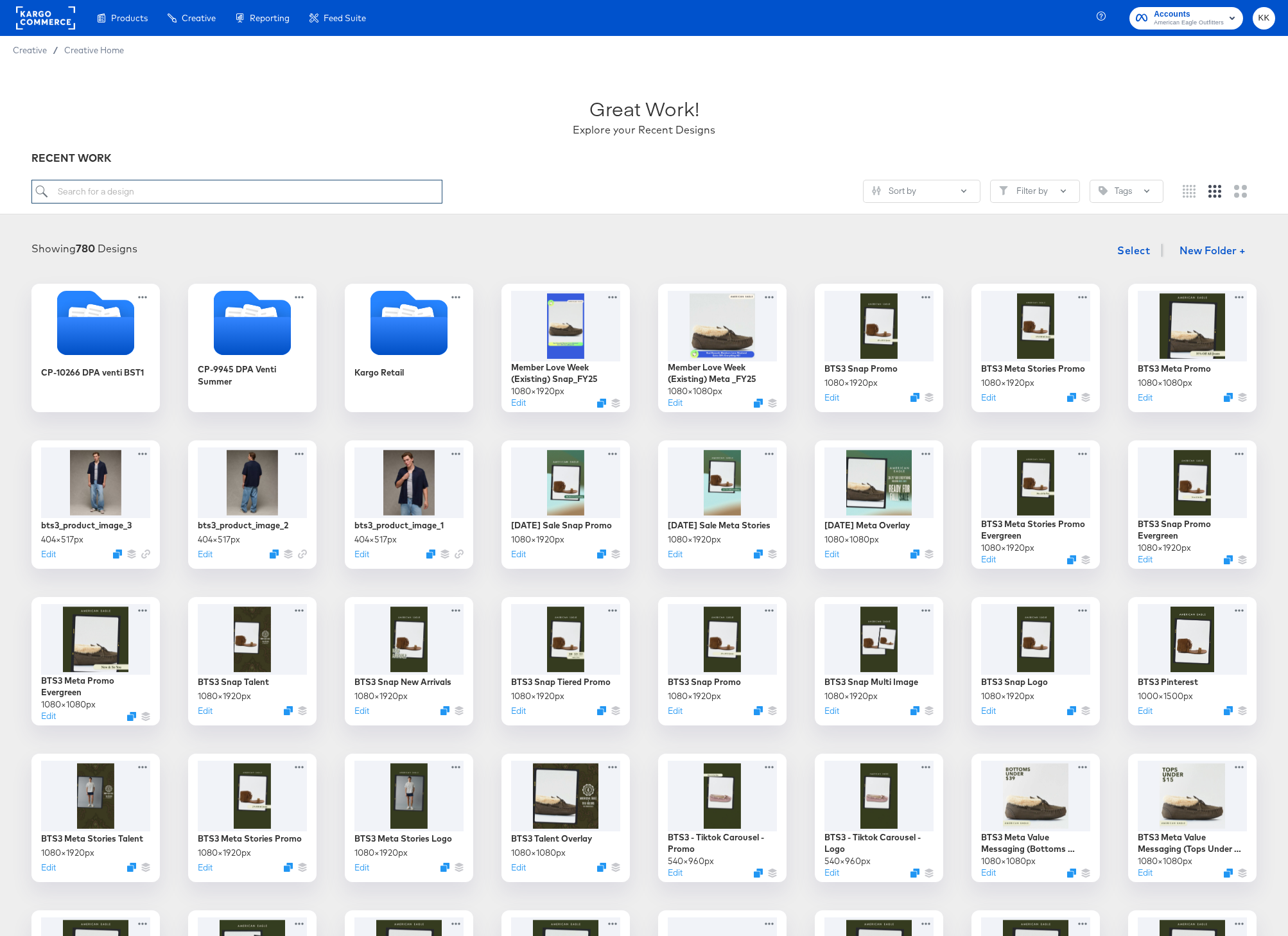
click at [221, 197] on input "search" at bounding box center [236, 191] width 411 height 24
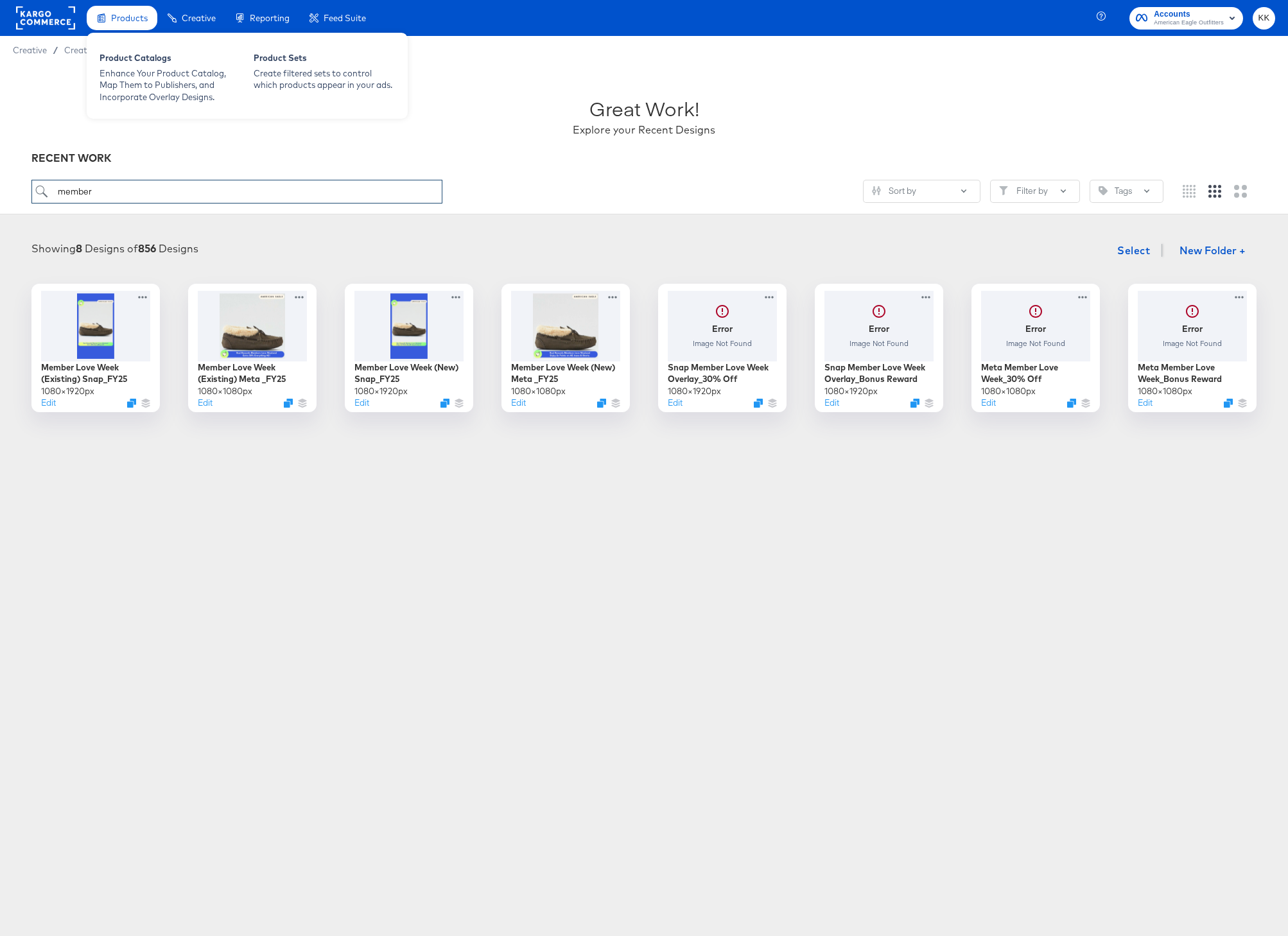
type input "member"
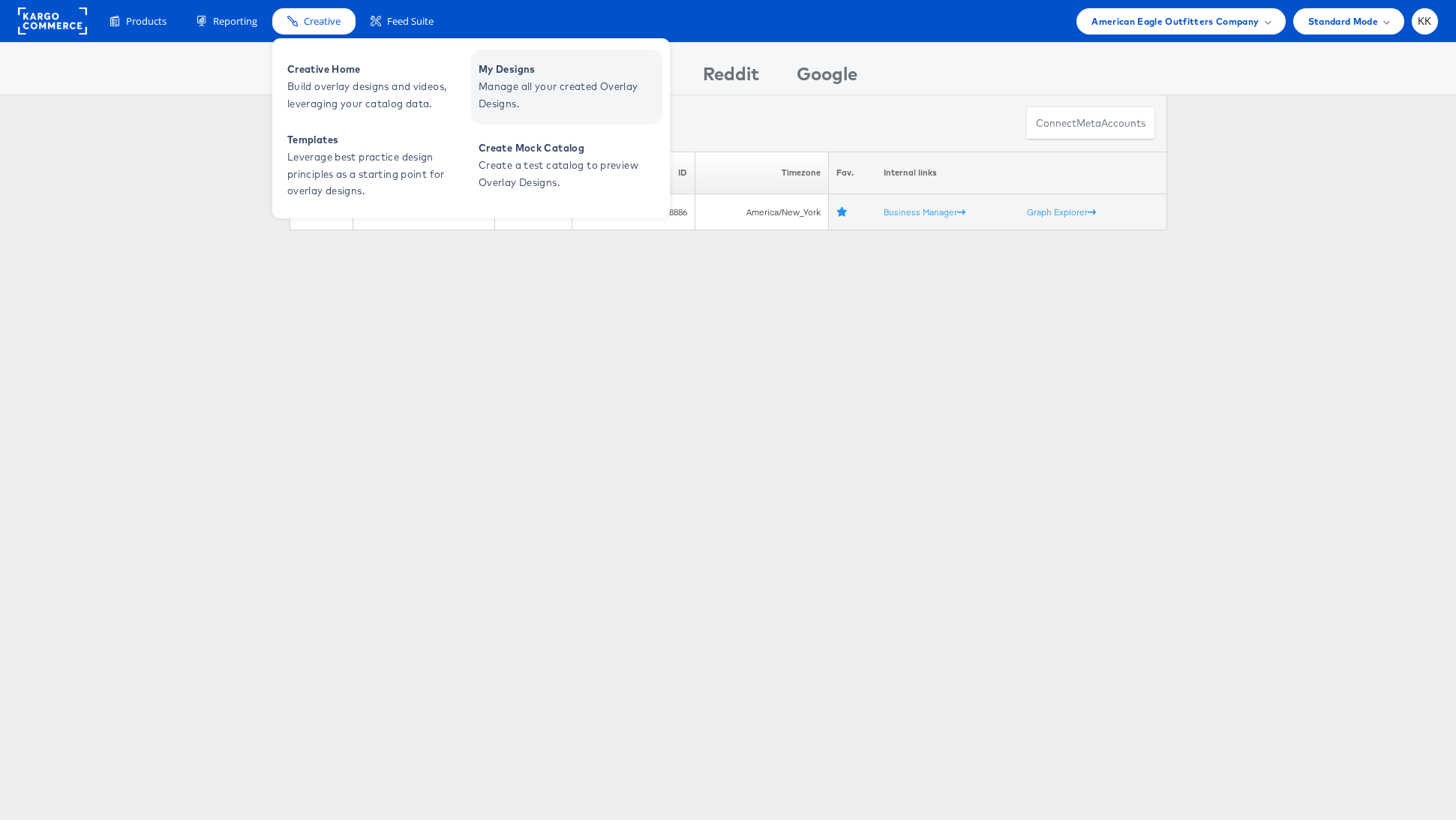
click at [588, 67] on span "My Designs" at bounding box center [568, 68] width 180 height 17
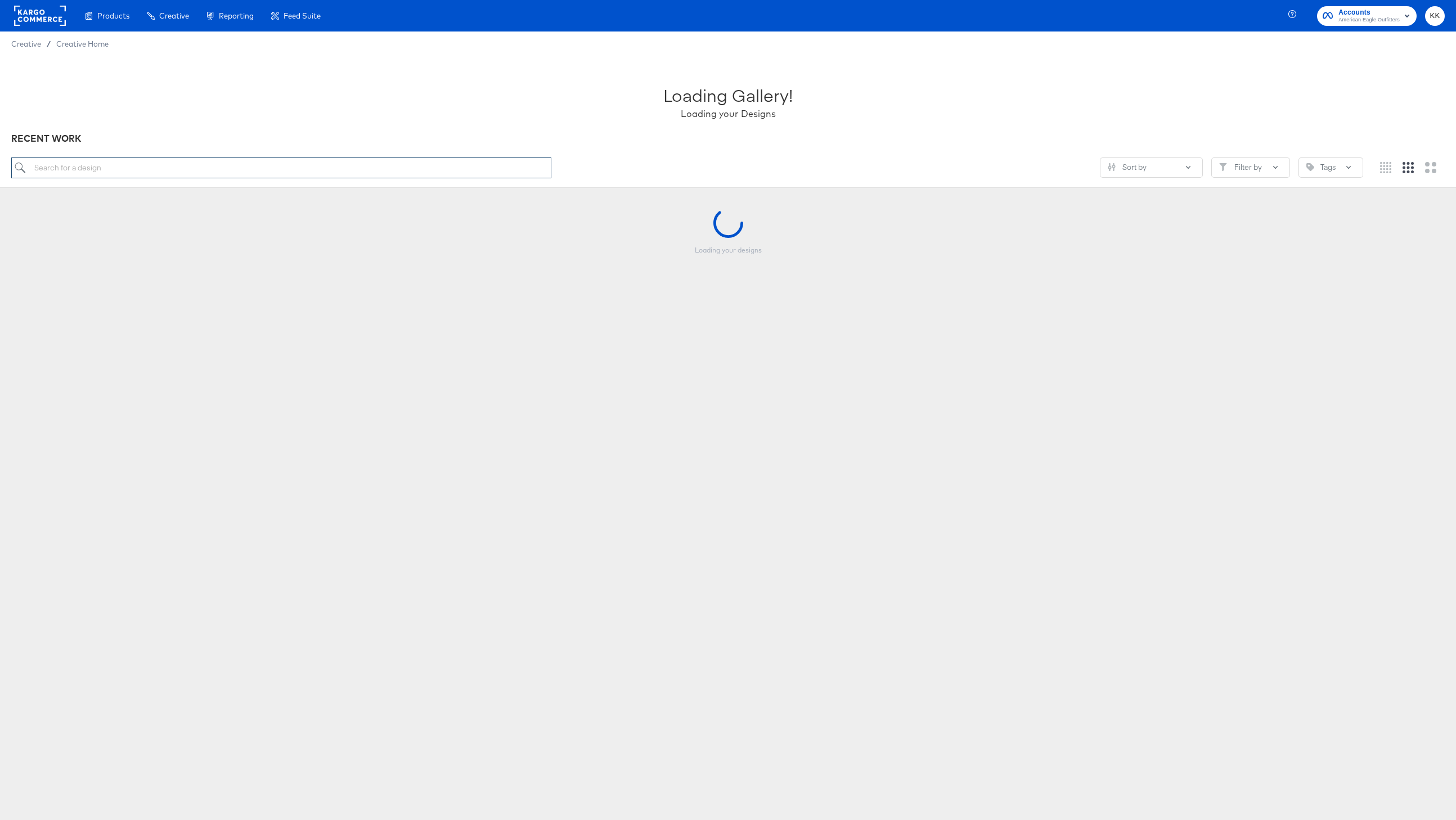
click at [91, 174] on input "search" at bounding box center [281, 168] width 540 height 21
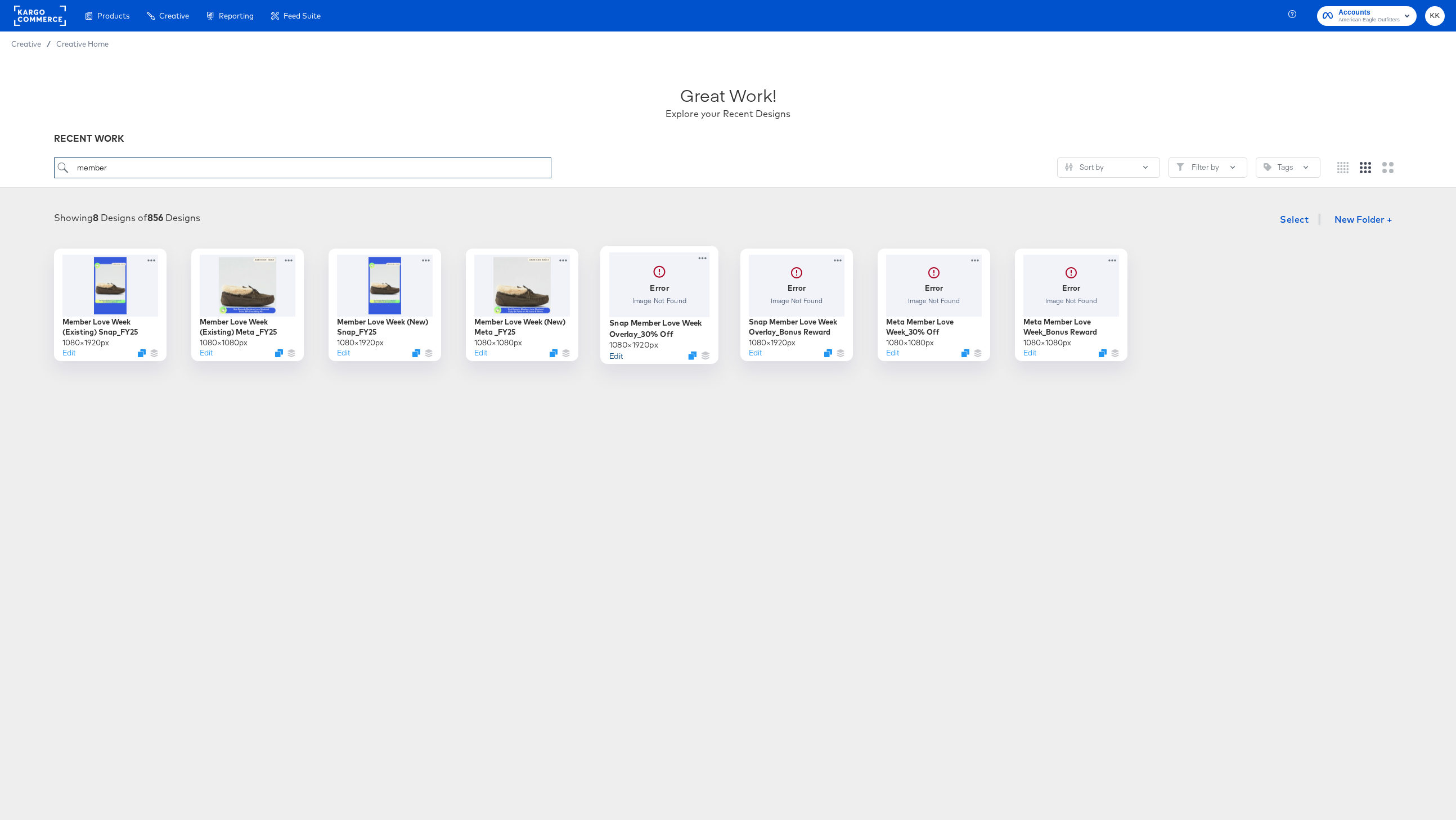
type input "member"
click at [617, 357] on button "Edit" at bounding box center [616, 355] width 13 height 10
click at [479, 358] on button "Edit" at bounding box center [479, 355] width 13 height 10
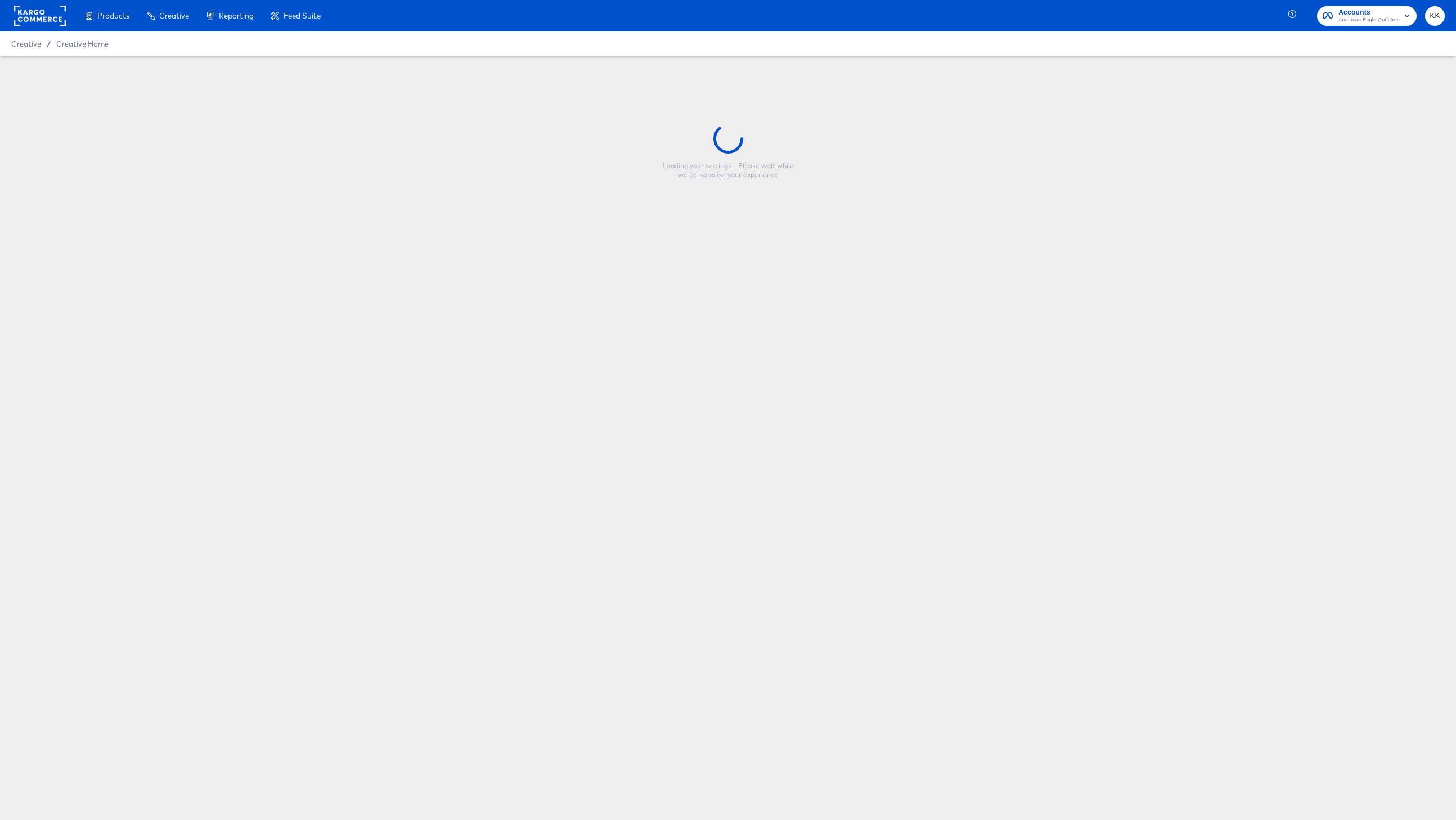
type input "Member Love Week (New) Meta _FY25"
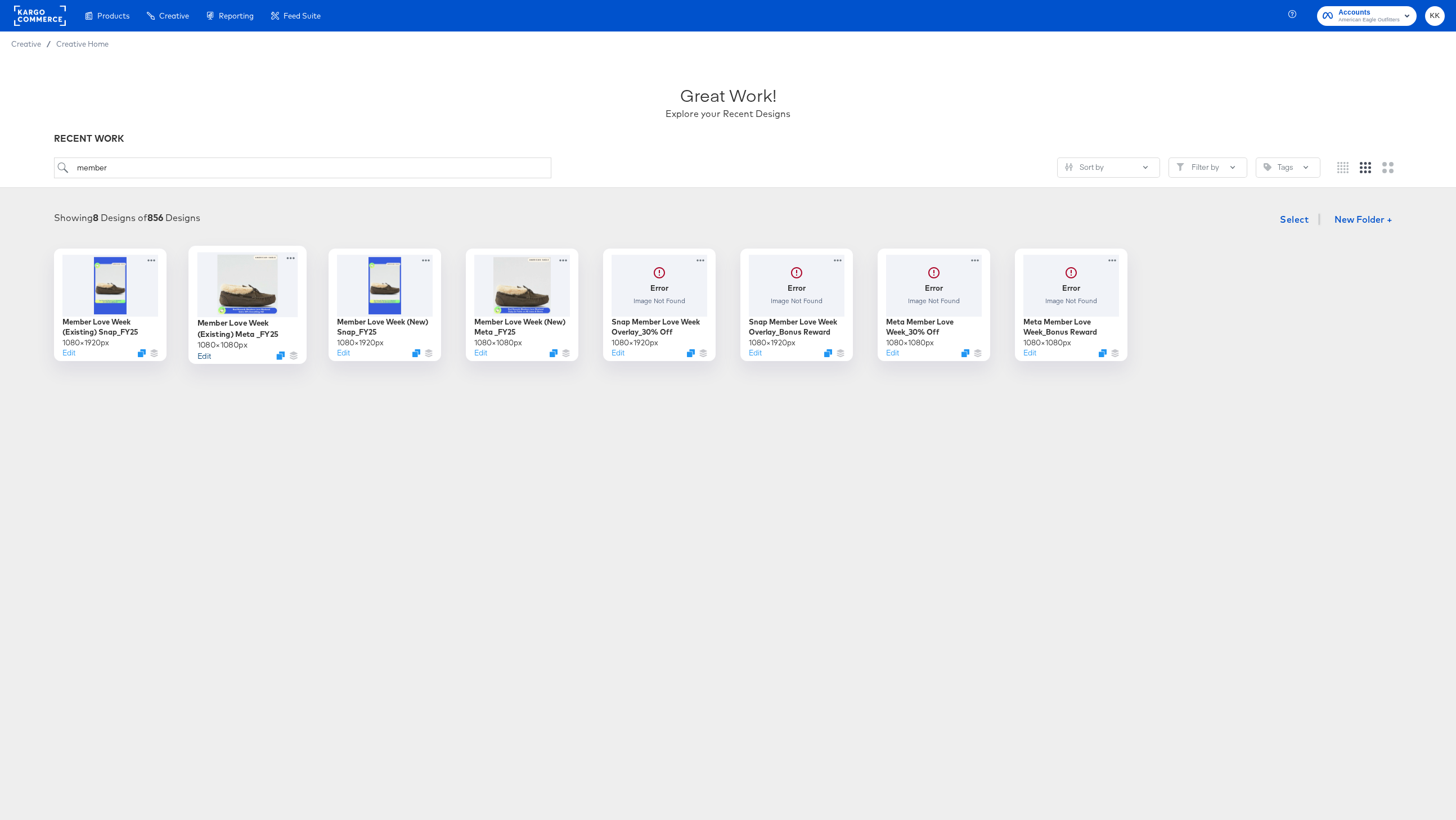
click at [203, 355] on button "Edit" at bounding box center [204, 355] width 13 height 10
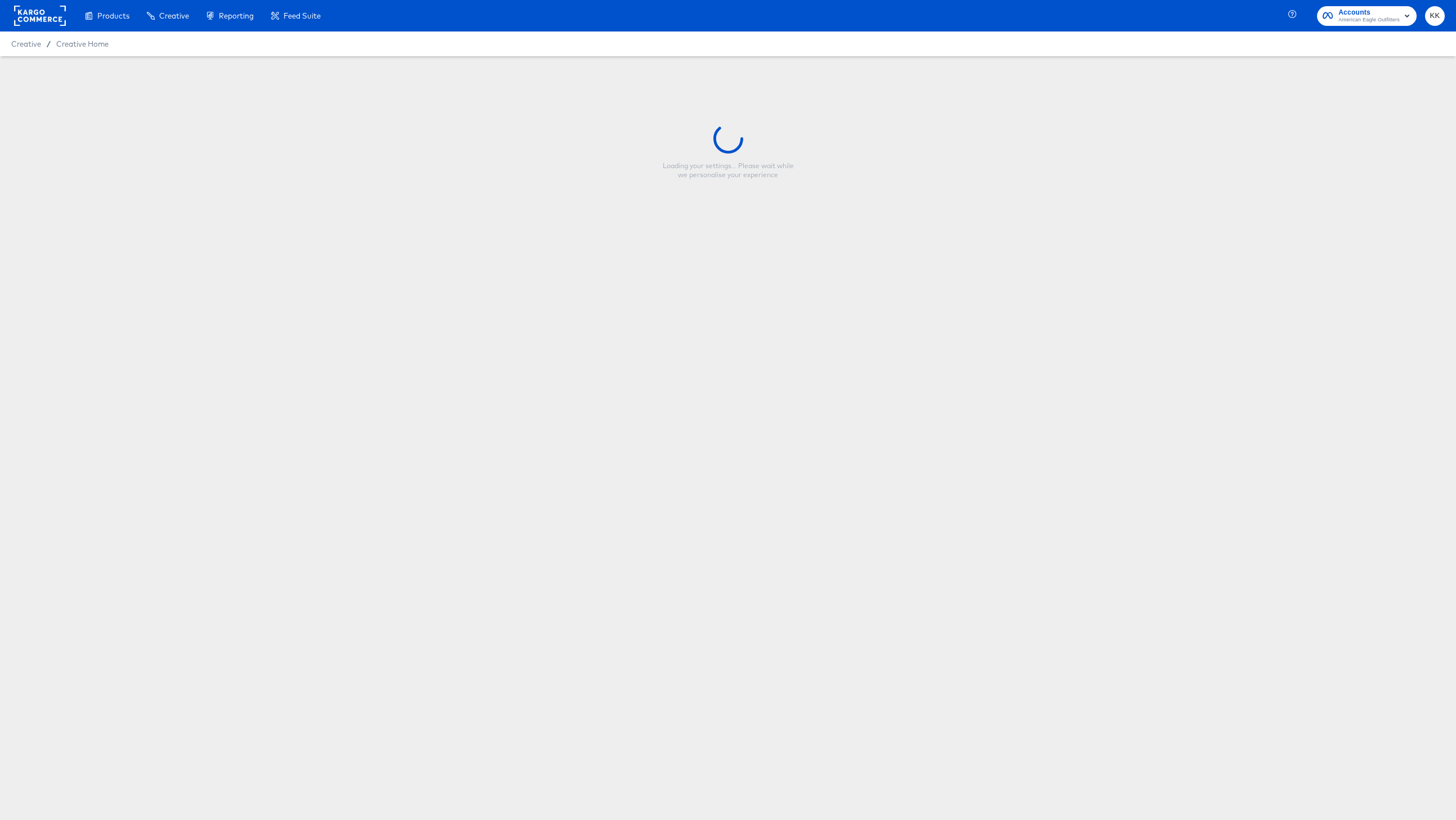
type input "Member Love Week (Existing) Meta _FY25"
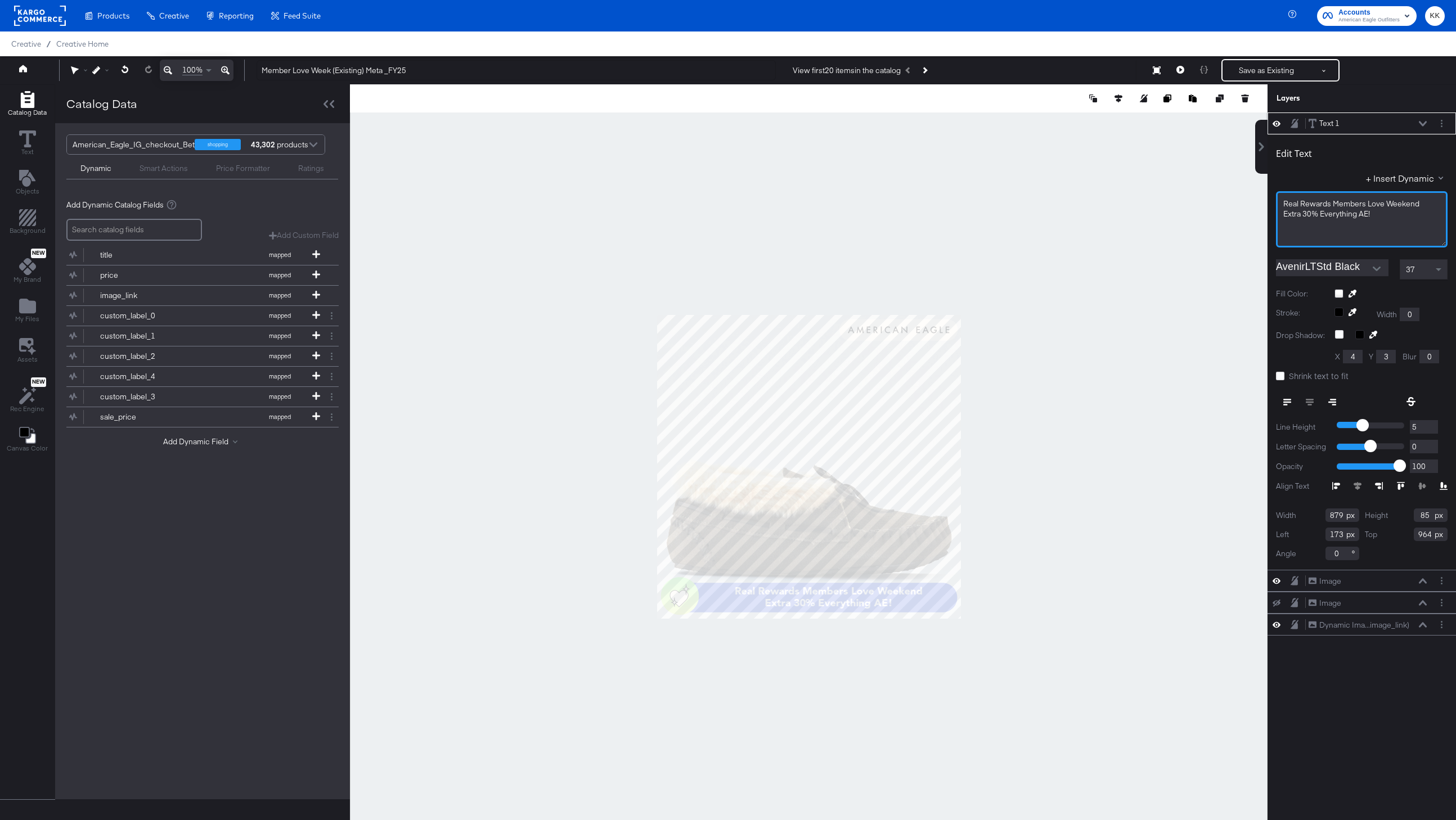
click at [1321, 216] on span "Extra ﻿30% Everything AE!" at bounding box center [1327, 214] width 87 height 10
click at [1033, 255] on div at bounding box center [809, 467] width 918 height 764
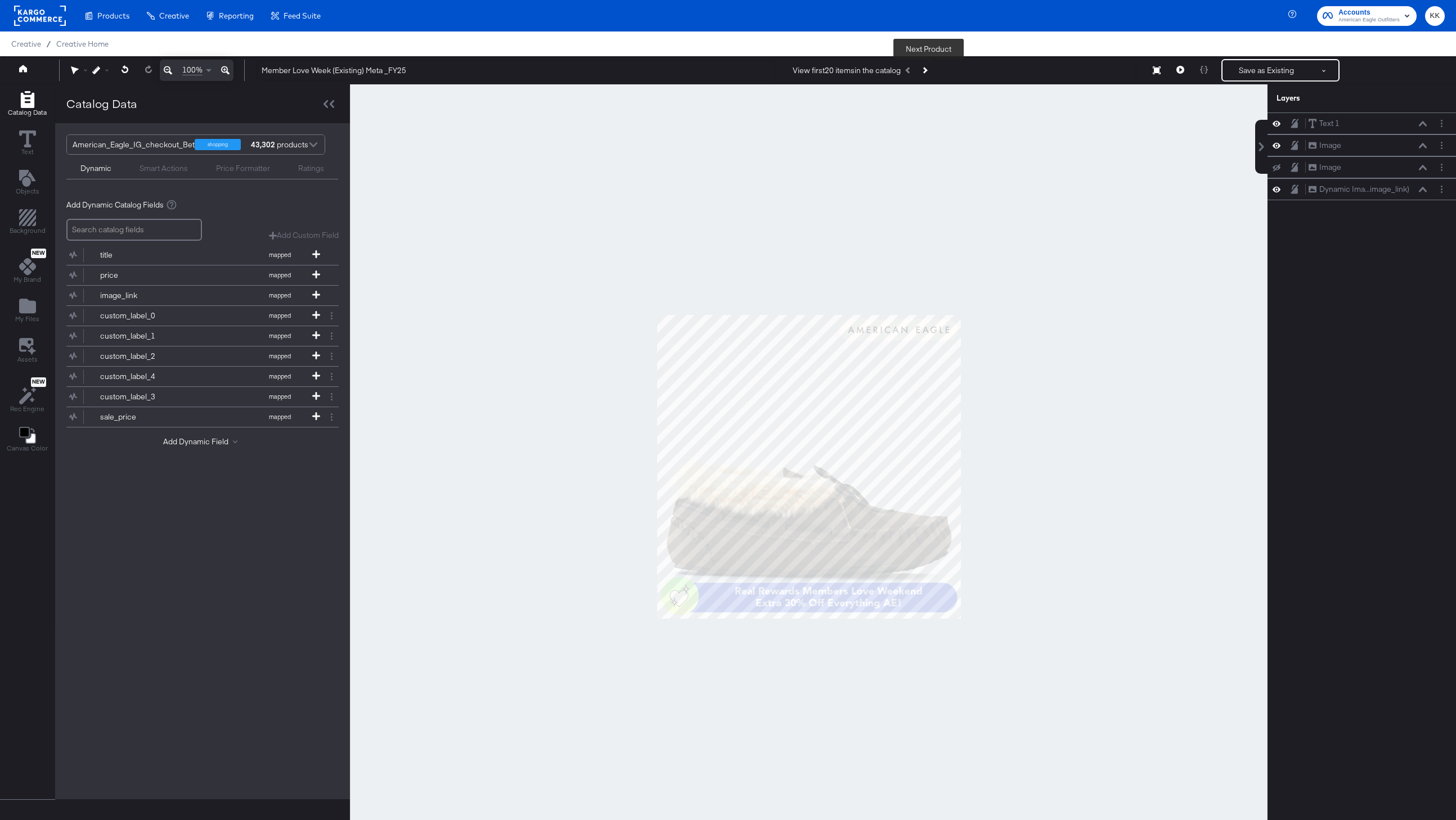
click at [930, 72] on button "Next Product" at bounding box center [924, 70] width 16 height 20
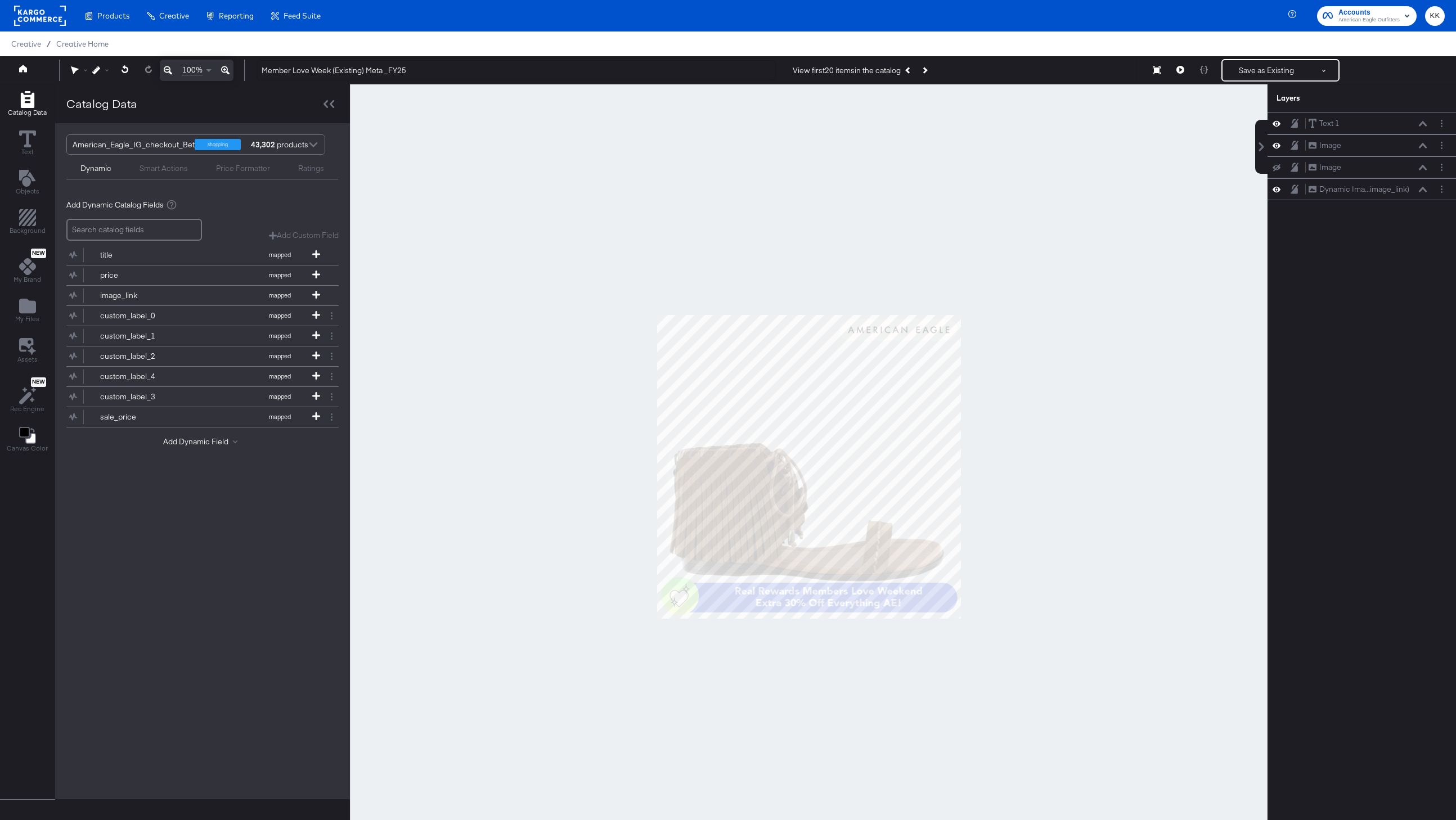
click at [222, 68] on icon at bounding box center [225, 70] width 8 height 8
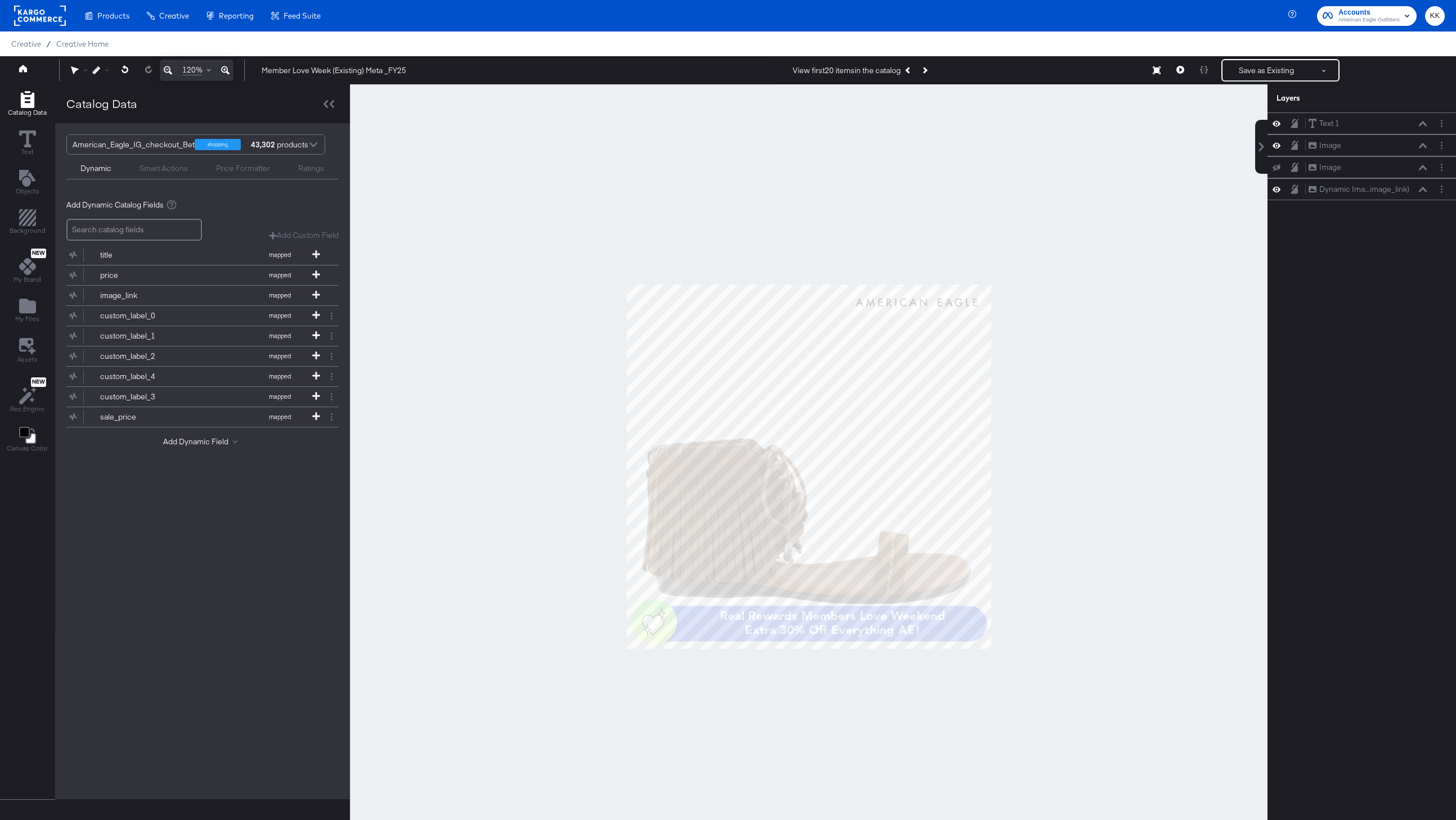
click at [222, 68] on icon at bounding box center [225, 70] width 8 height 8
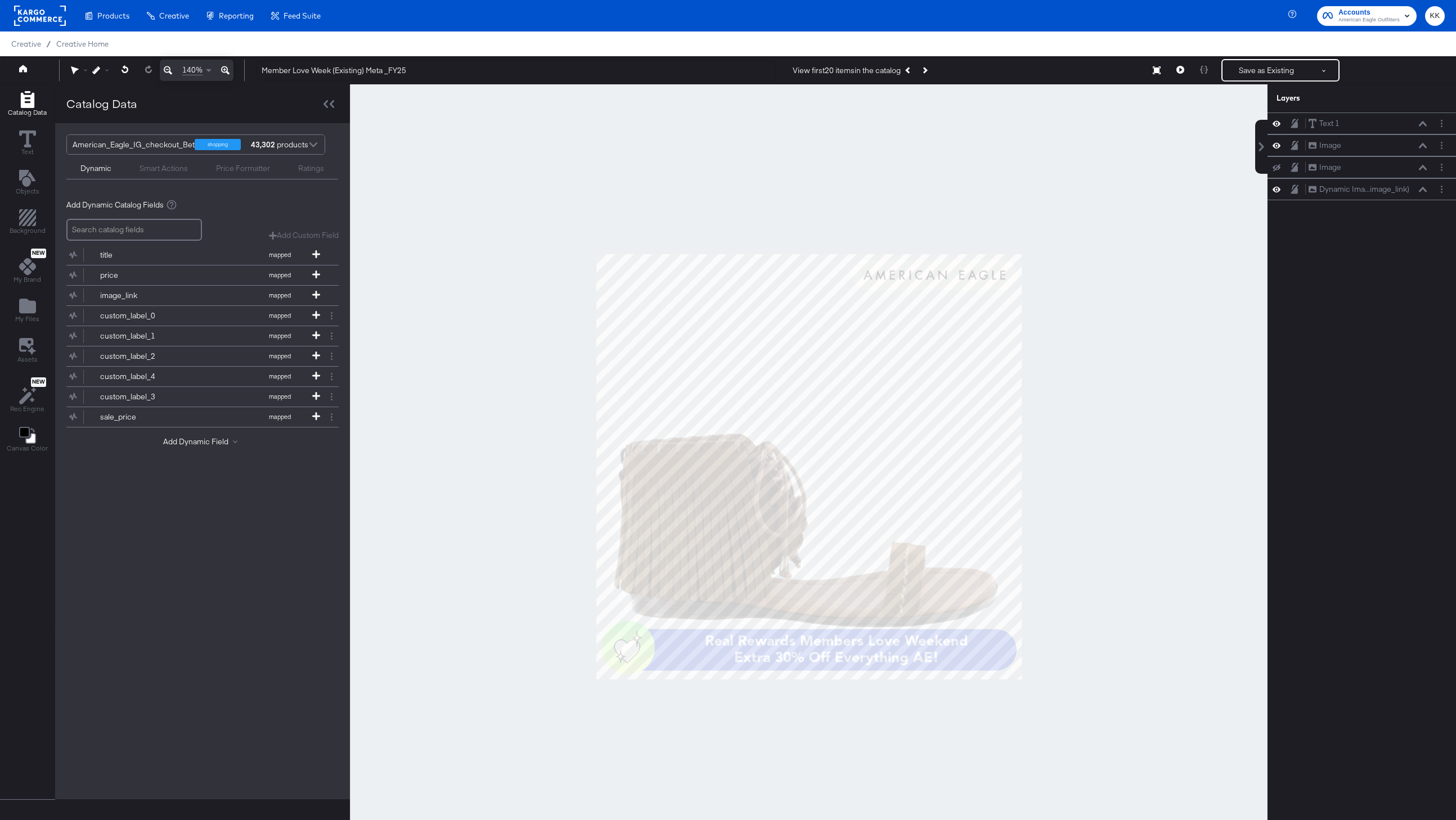
click at [411, 340] on div at bounding box center [809, 467] width 918 height 764
click at [1256, 68] on button "Save as Existing" at bounding box center [1267, 70] width 88 height 20
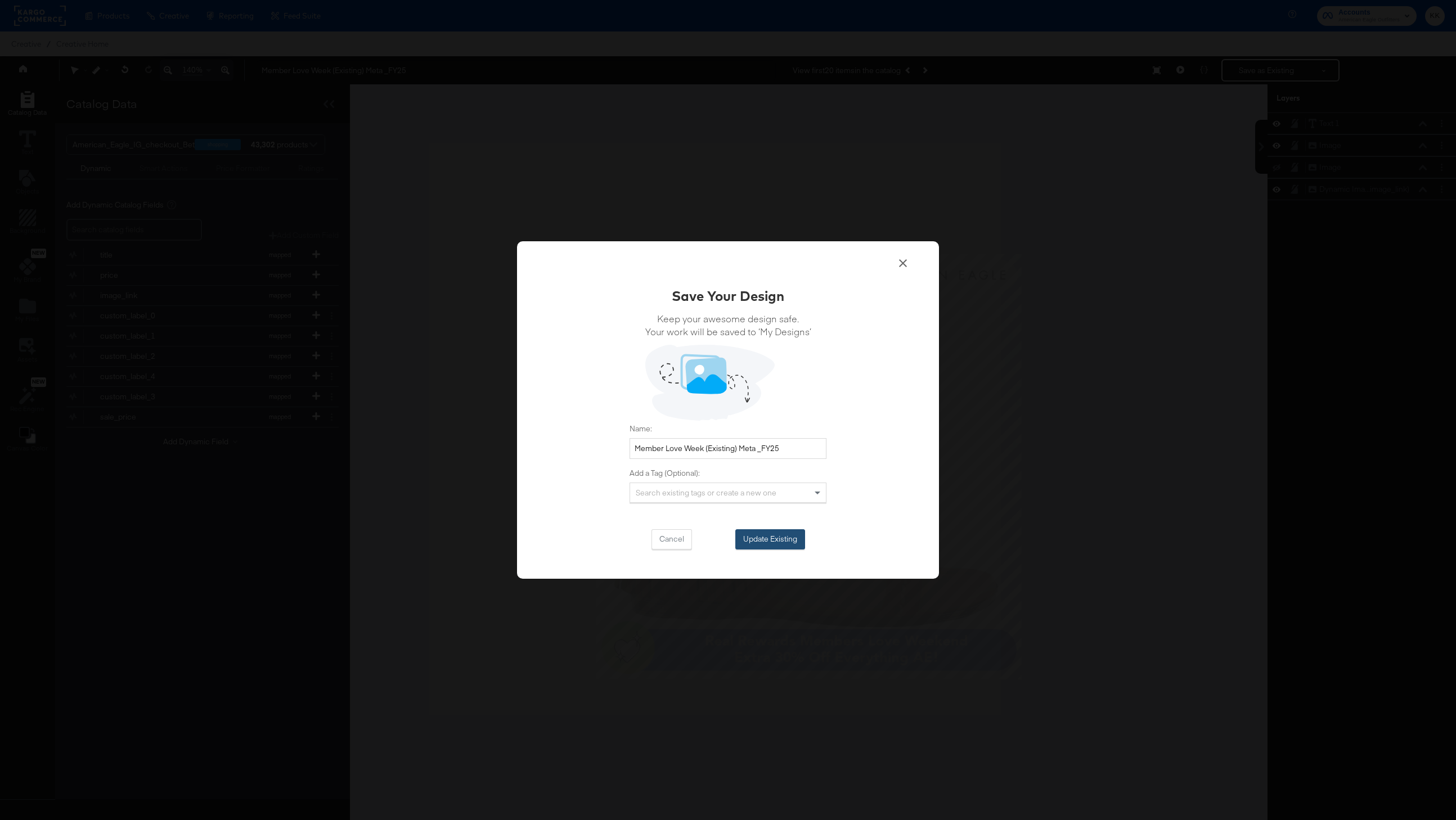
click at [784, 546] on button "Update Existing" at bounding box center [770, 539] width 70 height 20
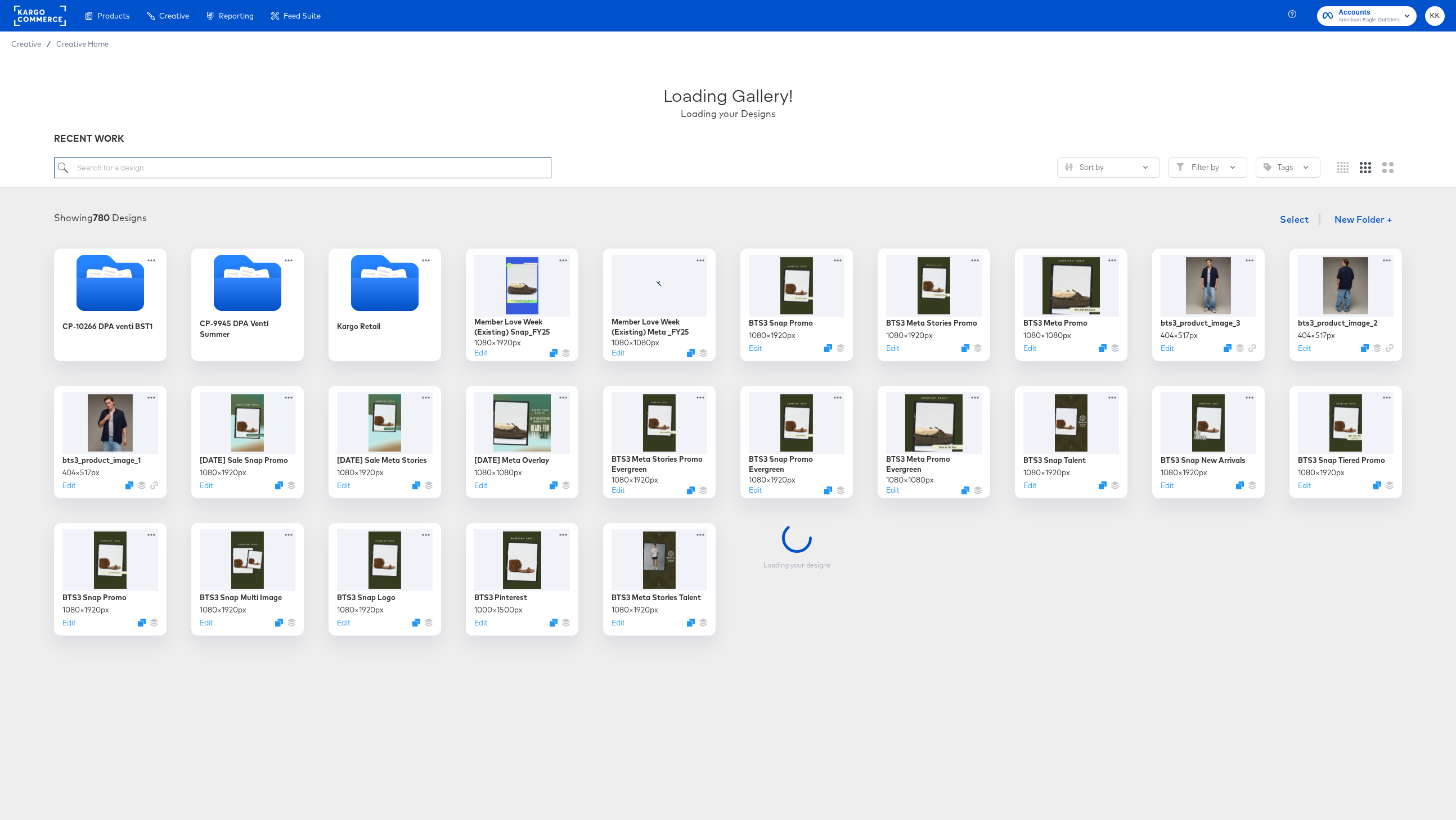
click at [92, 173] on input "search" at bounding box center [303, 168] width 497 height 21
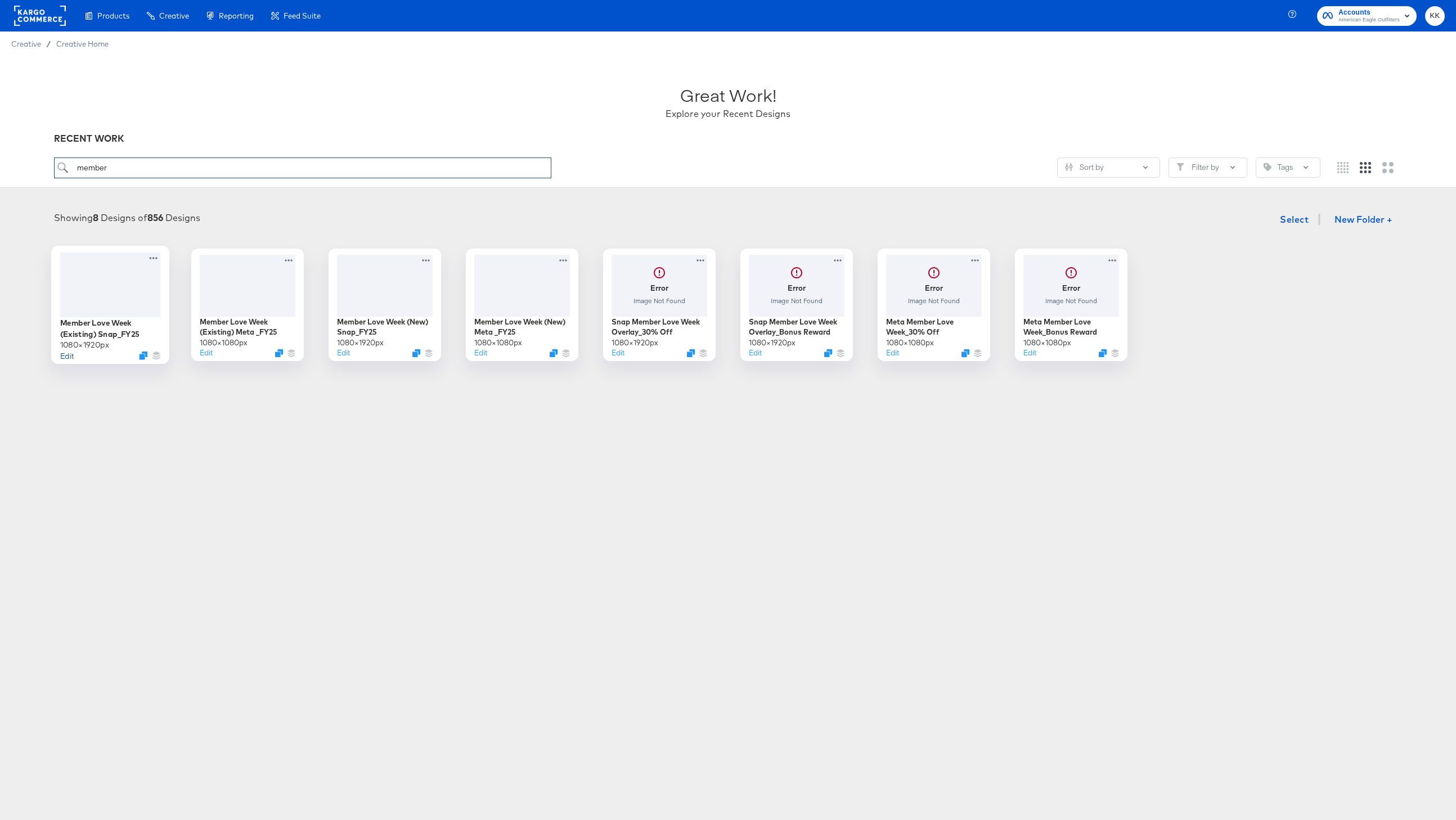
type input "member"
click at [68, 357] on button "Edit" at bounding box center [67, 355] width 13 height 10
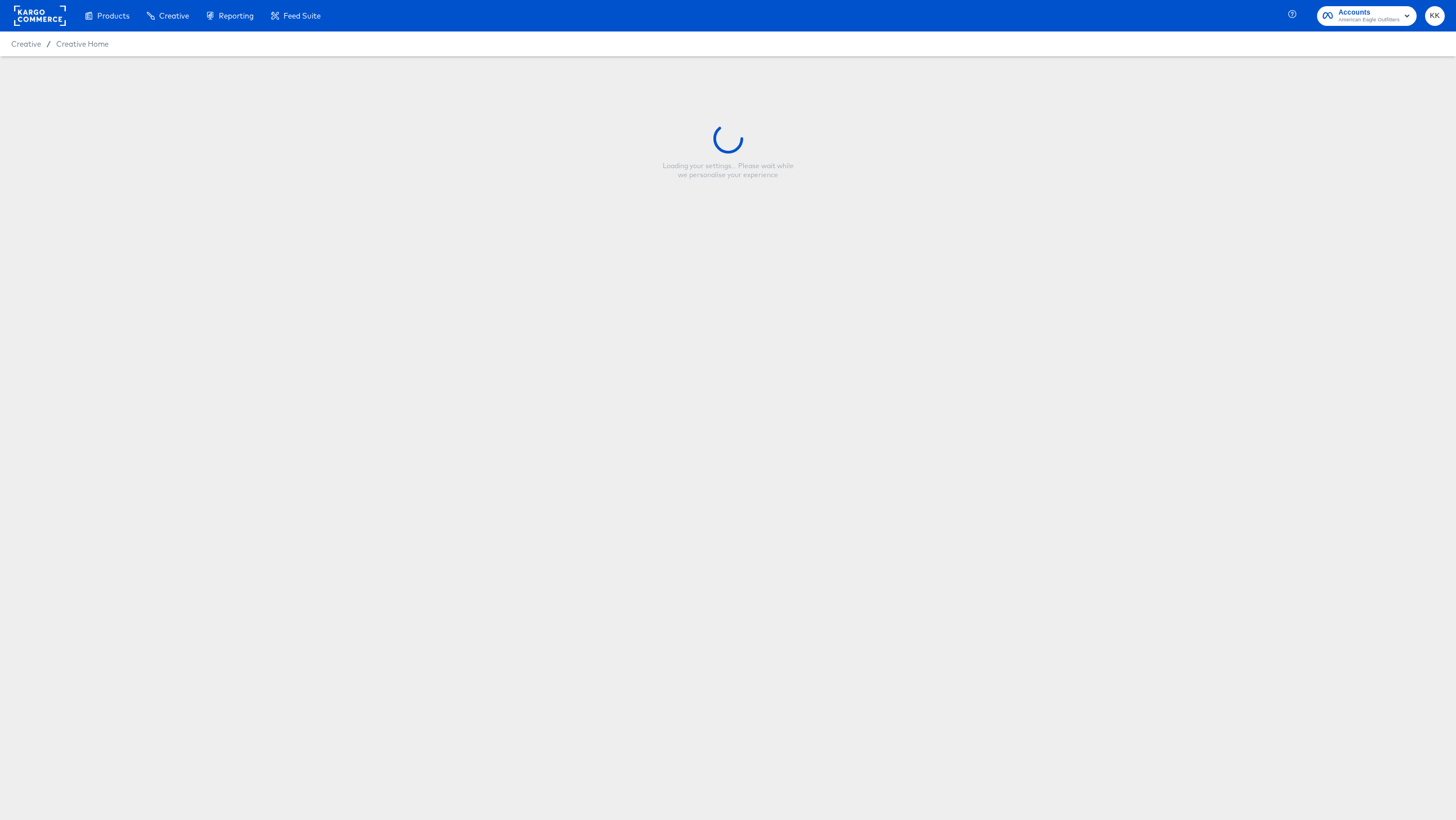
type input "Member Love Week (Existing) Snap_FY25"
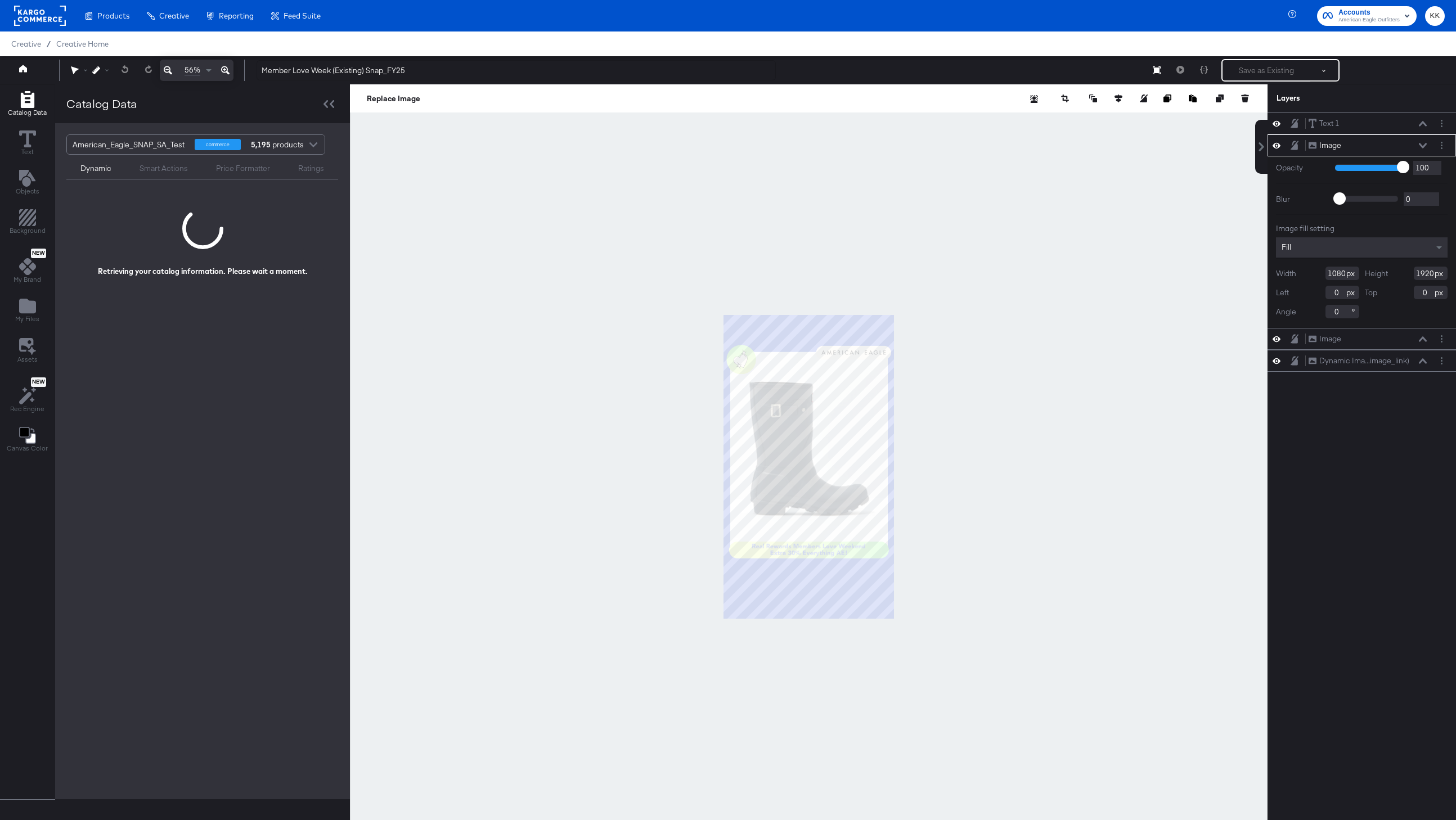
click at [229, 73] on icon at bounding box center [225, 70] width 8 height 8
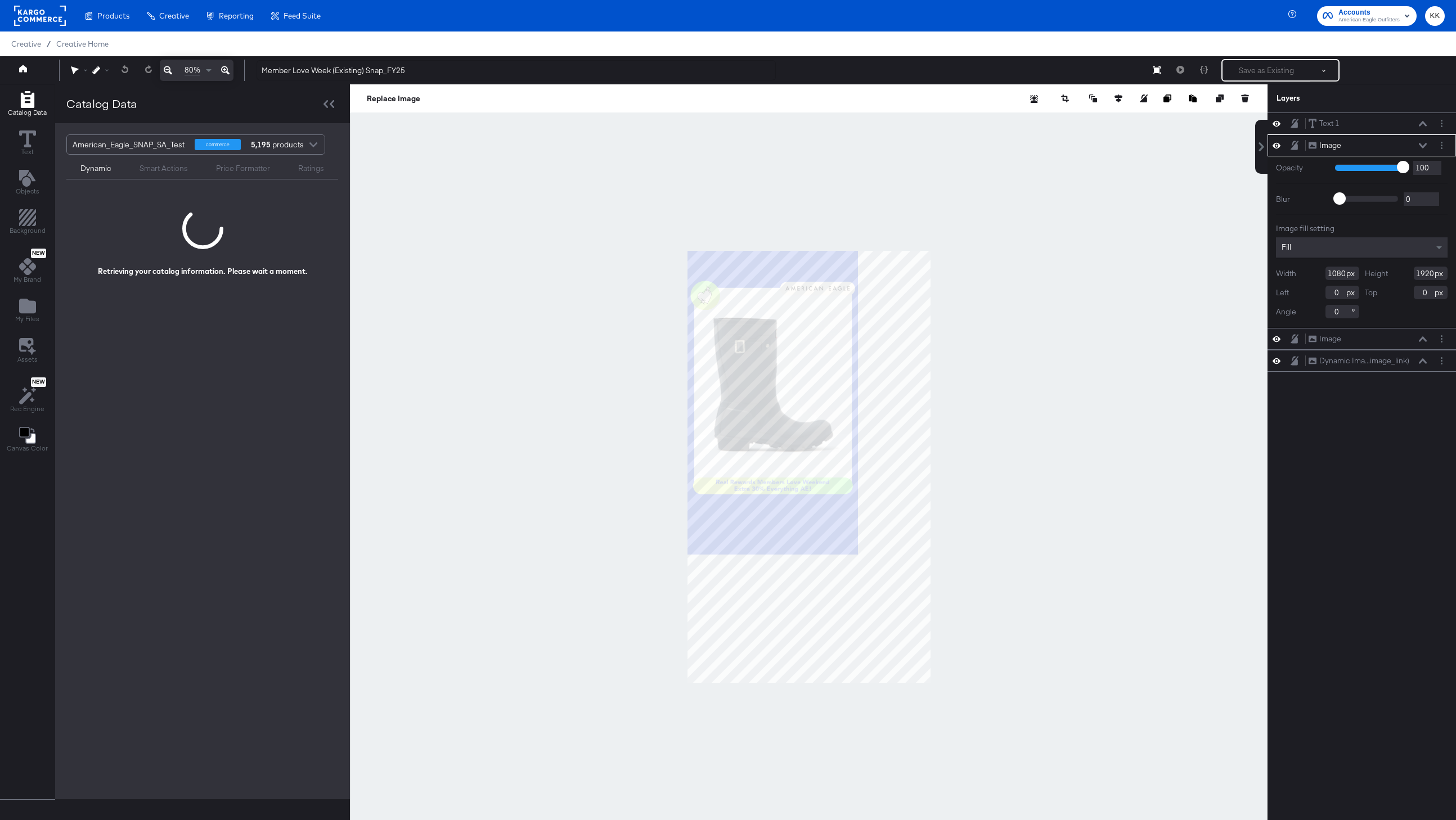
click at [229, 73] on icon at bounding box center [225, 70] width 8 height 8
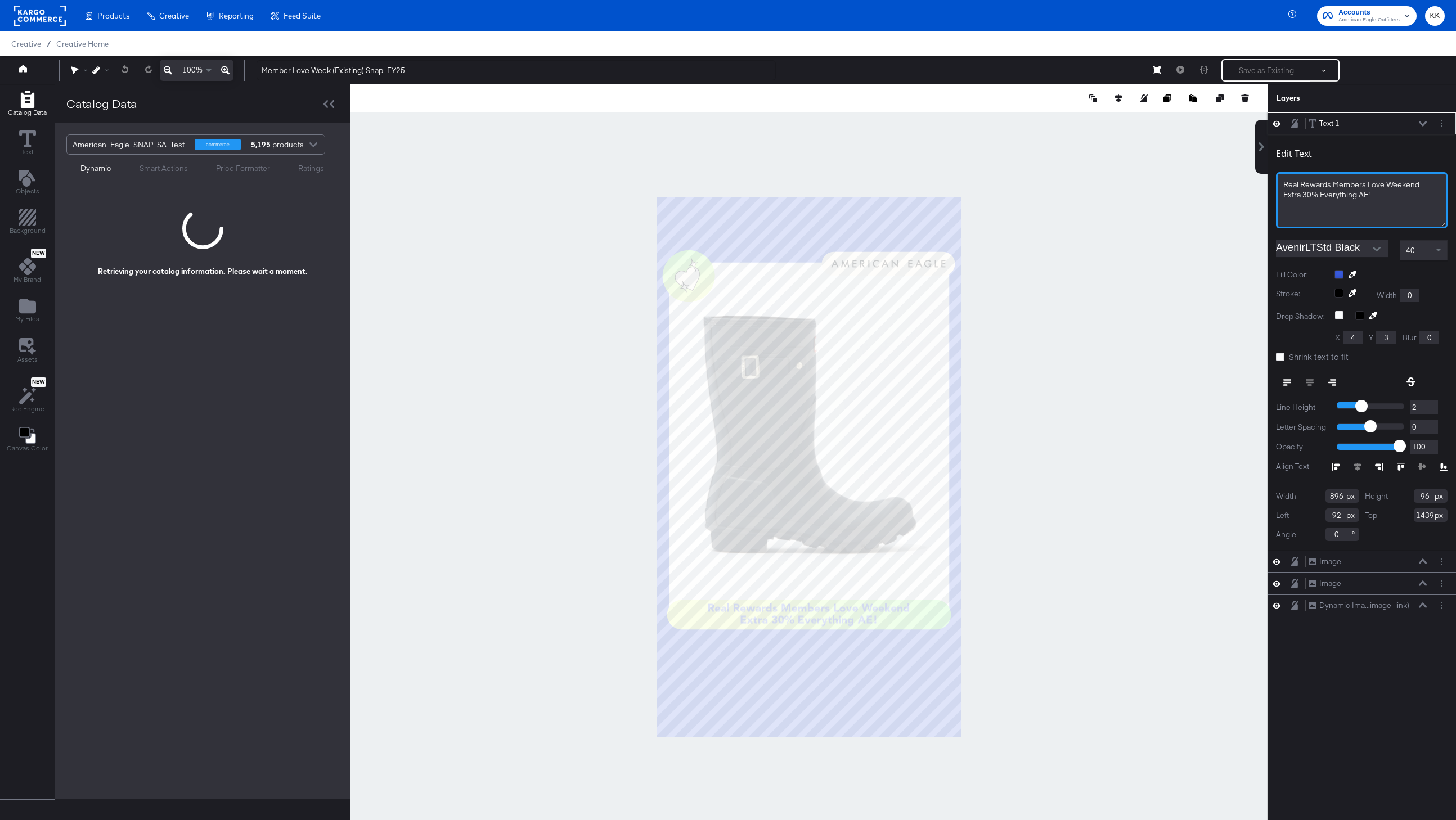
click at [1321, 197] on span "Extra 30% Everything AE!" at bounding box center [1327, 194] width 87 height 10
click at [1187, 283] on div at bounding box center [809, 467] width 918 height 764
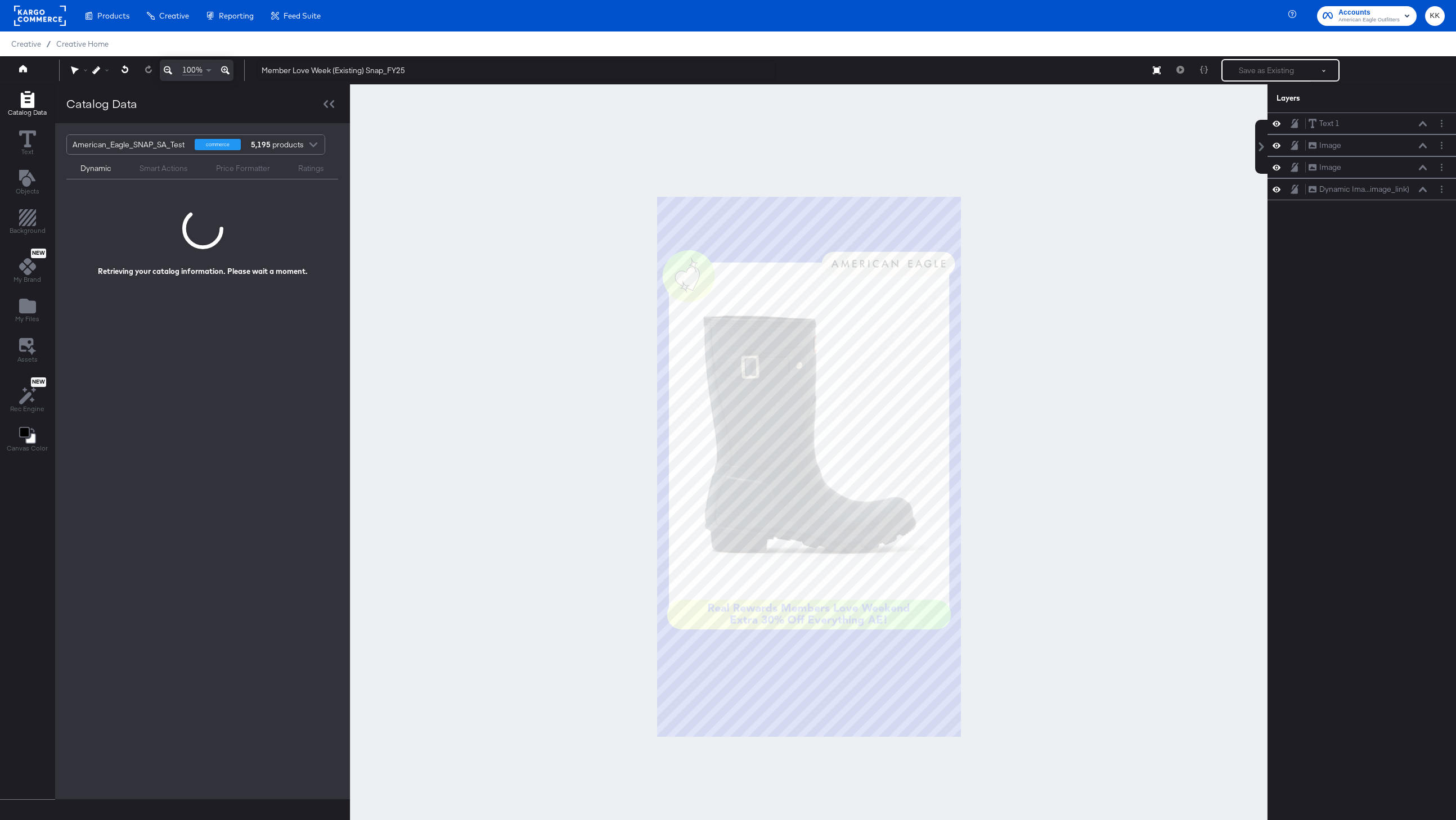
click at [565, 393] on div at bounding box center [809, 467] width 918 height 764
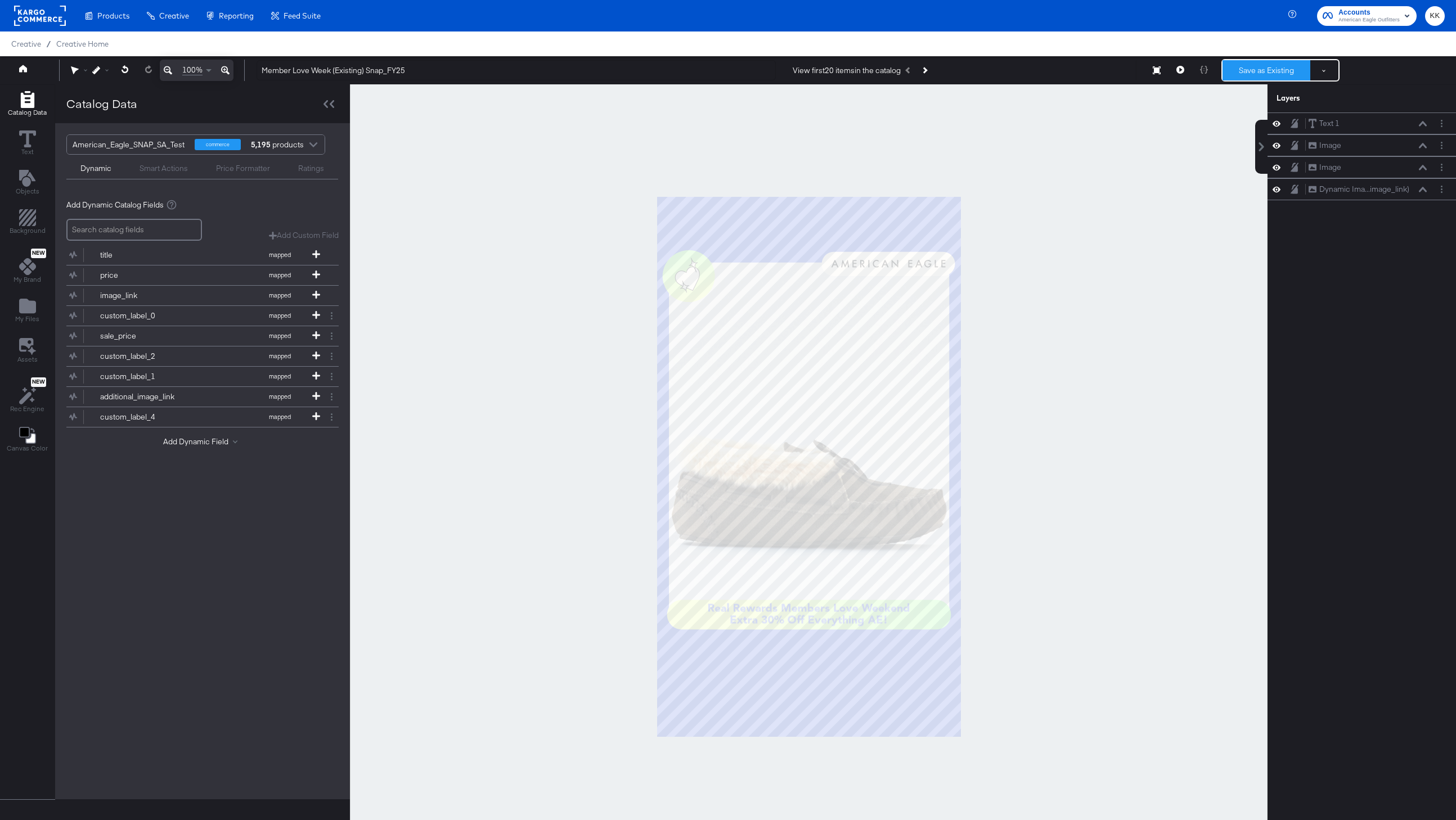
click at [1265, 76] on button "Save as Existing" at bounding box center [1267, 70] width 88 height 20
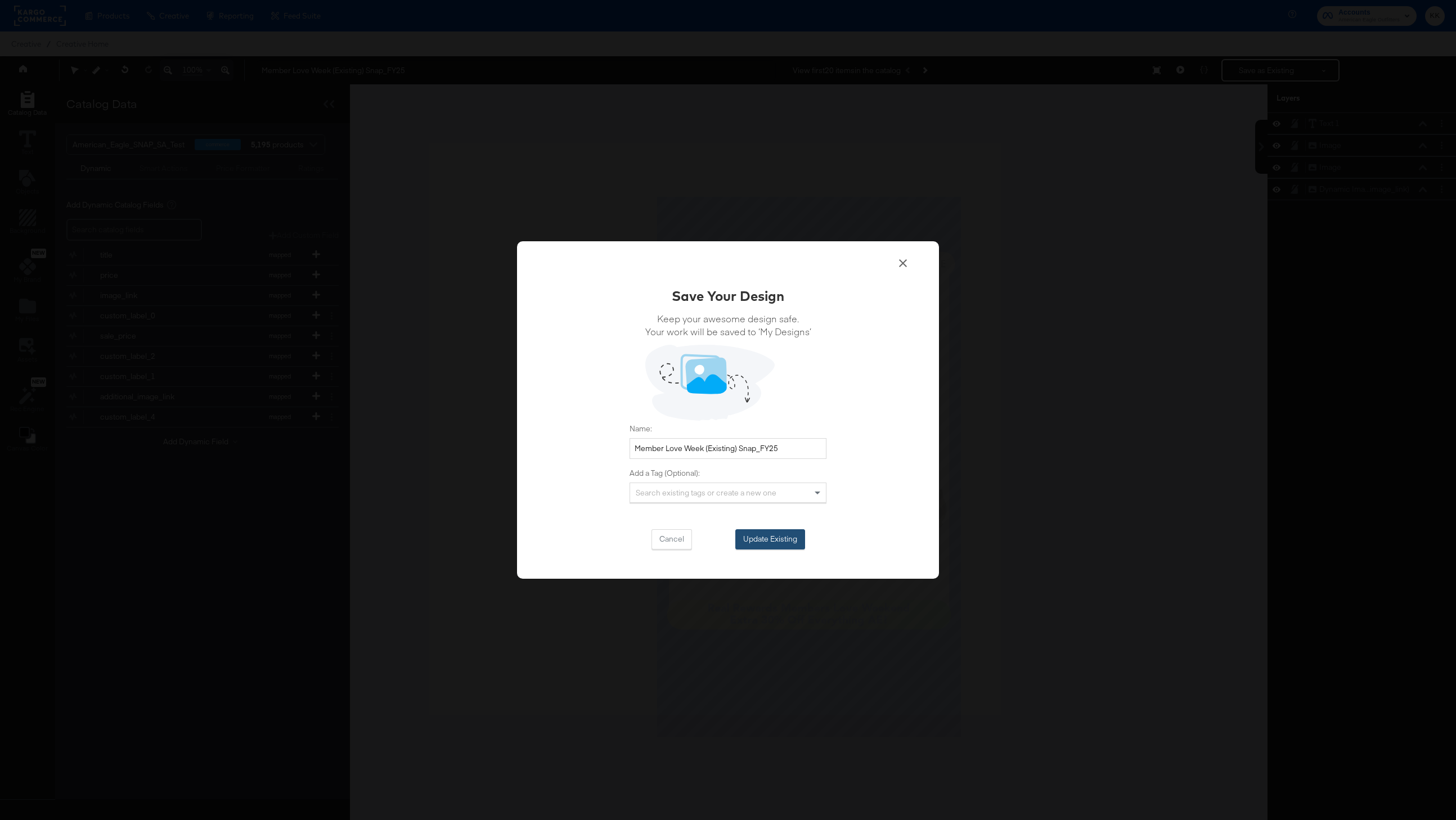
click at [770, 538] on button "Update Existing" at bounding box center [770, 539] width 70 height 20
